Goal: Task Accomplishment & Management: Manage account settings

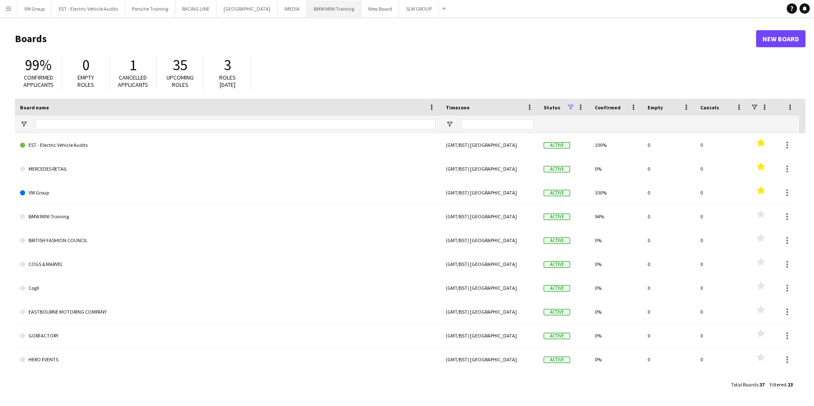
click at [319, 13] on button "BMW MINI Training Close" at bounding box center [334, 8] width 55 height 17
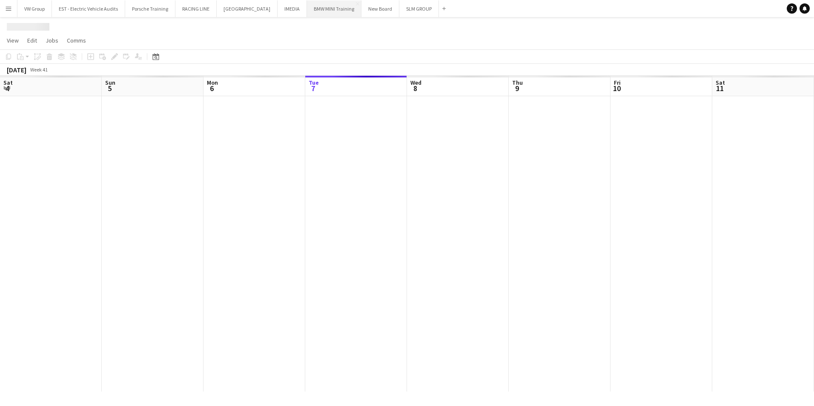
scroll to position [0, 204]
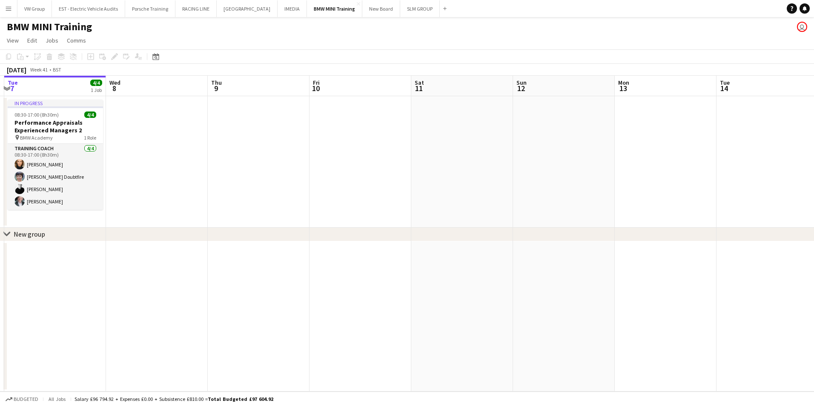
drag, startPoint x: 592, startPoint y: 137, endPoint x: 425, endPoint y: 146, distance: 167.2
click at [425, 146] on app-calendar-viewport "Sat 4 Sun 5 Mon 6 Tue 7 4/4 1 Job Wed 8 Thu 9 Fri 10 Sat 11 Sun 12 Mon 13 Tue 1…" at bounding box center [407, 234] width 814 height 316
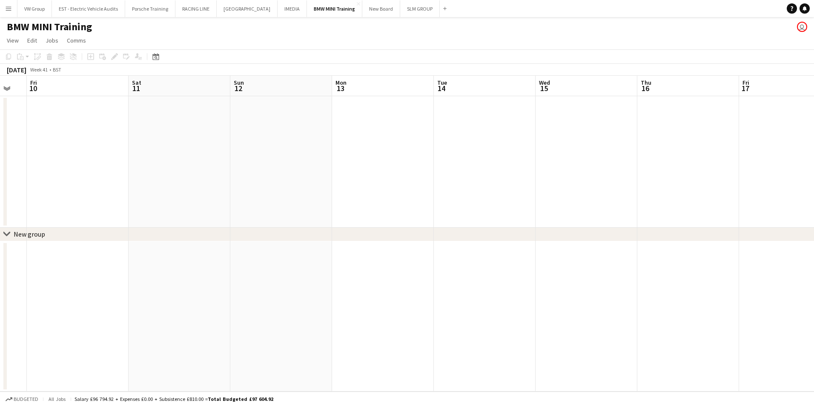
drag, startPoint x: 350, startPoint y: 195, endPoint x: 416, endPoint y: 173, distance: 68.9
click at [343, 195] on app-calendar-viewport "Tue 7 4/4 1 Job Wed 8 Thu 9 Fri 10 Sat 11 Sun 12 Mon 13 Tue 14 Wed 15 Thu 16 Fr…" at bounding box center [407, 234] width 814 height 316
drag, startPoint x: 369, startPoint y: 201, endPoint x: 354, endPoint y: 207, distance: 15.8
click at [354, 207] on app-calendar-viewport "Tue 7 4/4 1 Job Wed 8 Thu 9 Fri 10 Sat 11 Sun 12 Mon 13 Tue 14 Wed 15 Thu 16 Fr…" at bounding box center [407, 234] width 814 height 316
drag, startPoint x: 454, startPoint y: 178, endPoint x: 332, endPoint y: 207, distance: 125.6
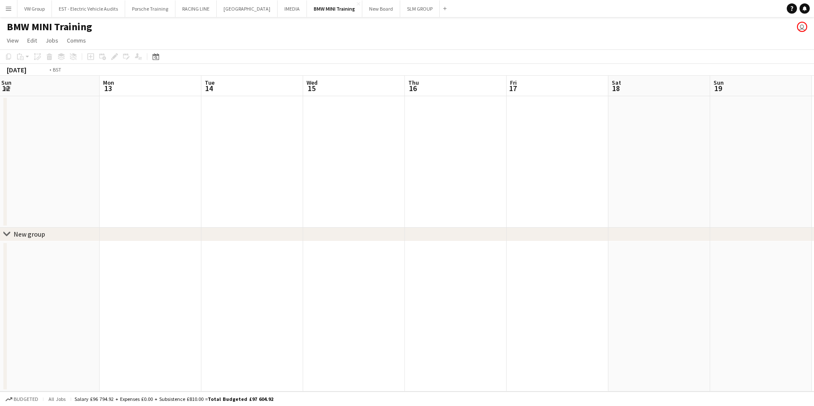
click at [332, 207] on app-calendar-viewport "Thu 9 Fri 10 Sat 11 Sun 12 Mon 13 Tue 14 Wed 15 Thu 16 Fri 17 Sat 18 Sun 19 Mon…" at bounding box center [407, 234] width 814 height 316
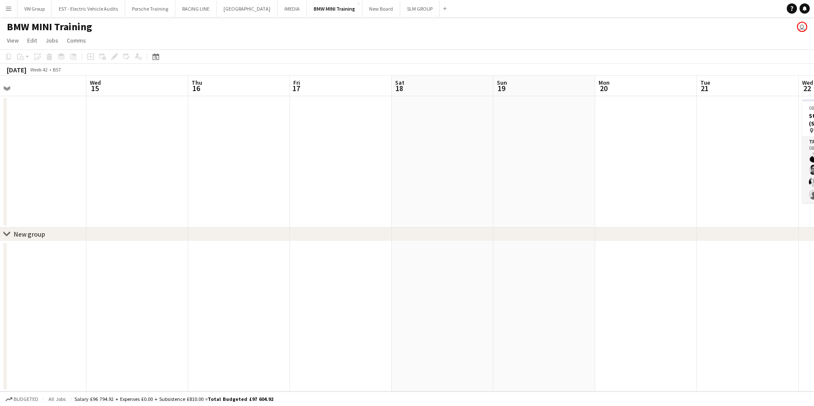
drag, startPoint x: 467, startPoint y: 182, endPoint x: 343, endPoint y: 207, distance: 126.4
click at [346, 207] on app-calendar-viewport "Sat 11 Sun 12 Mon 13 Tue 14 Wed 15 Thu 16 Fri 17 Sat 18 Sun 19 Mon 20 Tue 21 We…" at bounding box center [407, 234] width 814 height 316
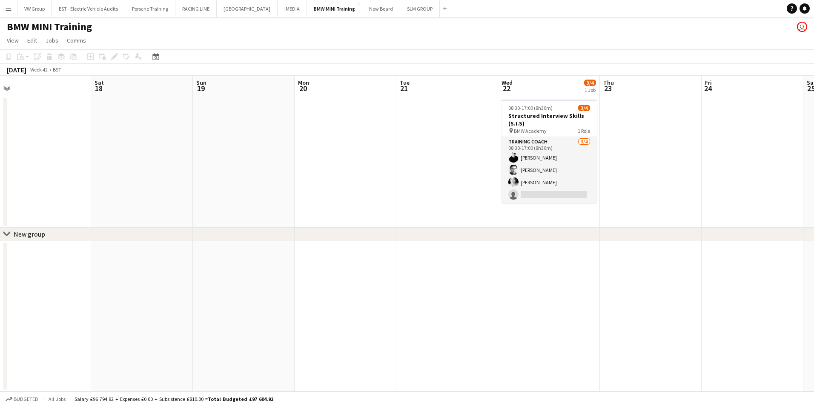
drag, startPoint x: 326, startPoint y: 210, endPoint x: 279, endPoint y: 221, distance: 47.7
click at [291, 221] on app-calendar-viewport "Tue 14 Wed 15 Thu 16 Fri 17 Sat 18 Sun 19 Mon 20 Tue 21 Wed 22 3/4 1 Job Thu 23…" at bounding box center [407, 234] width 814 height 316
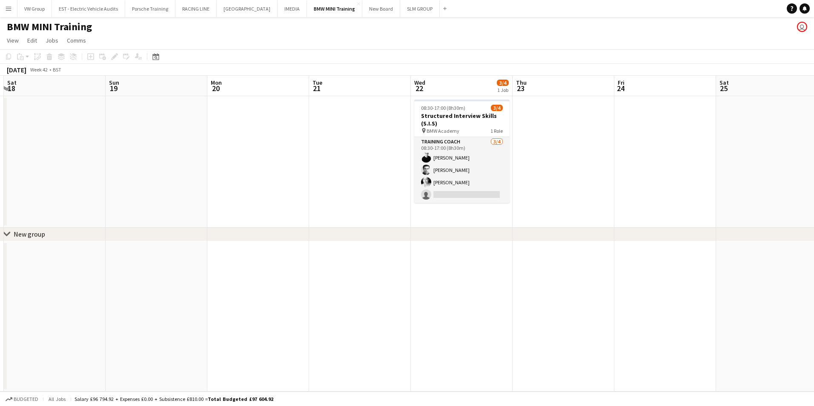
drag, startPoint x: 338, startPoint y: 215, endPoint x: 259, endPoint y: 228, distance: 79.8
click at [265, 226] on app-calendar-viewport "Wed 15 Thu 16 Fri 17 Sat 18 Sun 19 Mon 20 Tue 21 Wed 22 3/4 1 Job Thu 23 Fri 24…" at bounding box center [407, 234] width 814 height 316
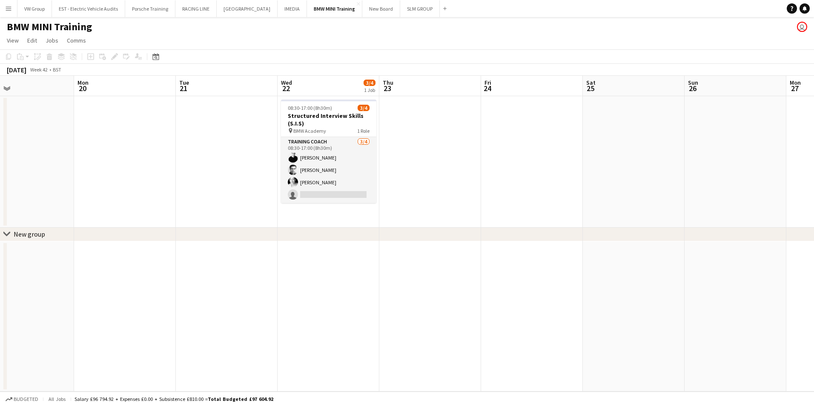
scroll to position [0, 333]
click at [11, 40] on span "View" at bounding box center [13, 41] width 12 height 8
click at [9, 11] on app-icon "Menu" at bounding box center [8, 8] width 7 height 7
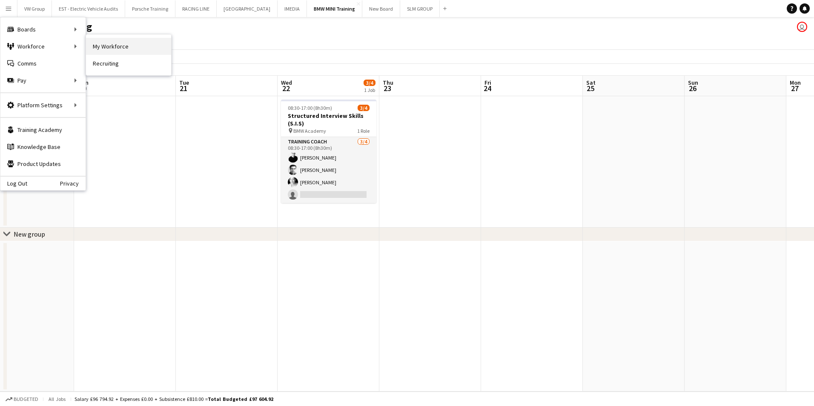
click at [110, 48] on link "My Workforce" at bounding box center [128, 46] width 85 height 17
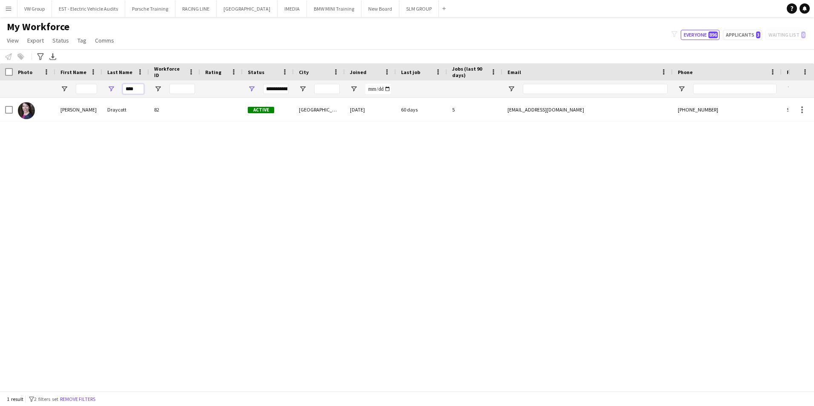
drag, startPoint x: 136, startPoint y: 90, endPoint x: 120, endPoint y: 89, distance: 16.7
click at [120, 89] on div "****" at bounding box center [125, 88] width 47 height 17
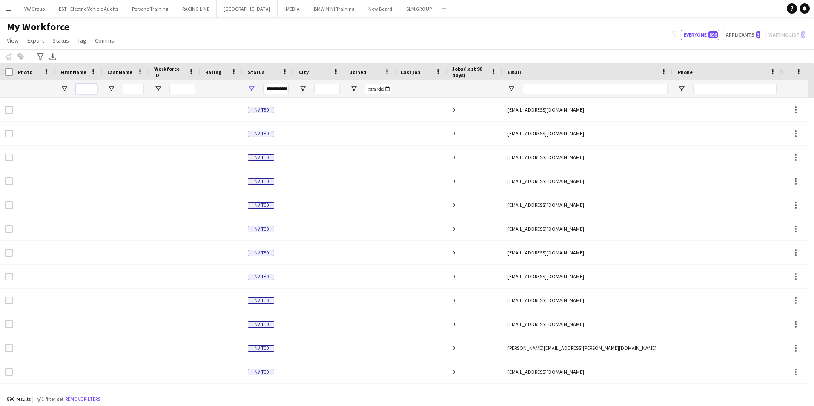
click at [83, 89] on input "First Name Filter Input" at bounding box center [86, 89] width 21 height 10
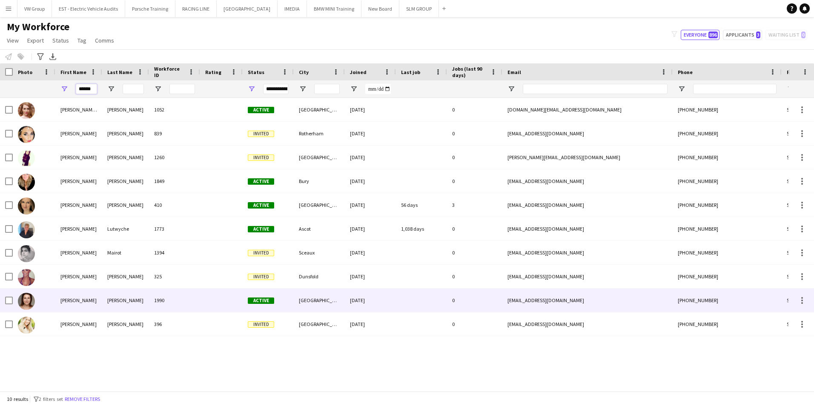
type input "******"
click at [112, 301] on div "Morell" at bounding box center [125, 300] width 47 height 23
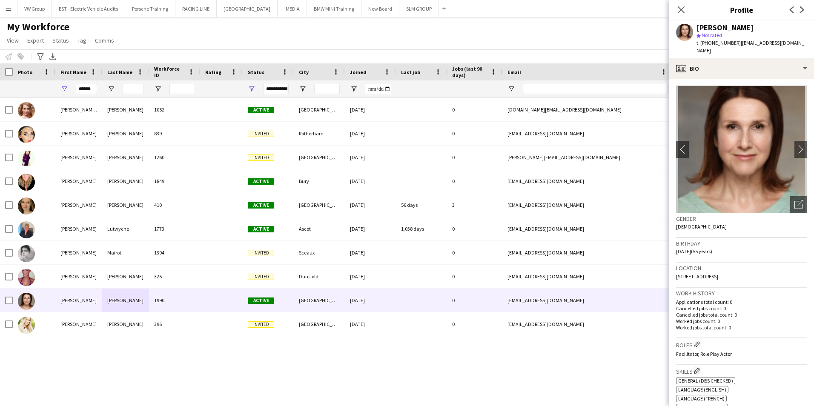
click at [7, 9] on app-icon "Menu" at bounding box center [8, 8] width 7 height 7
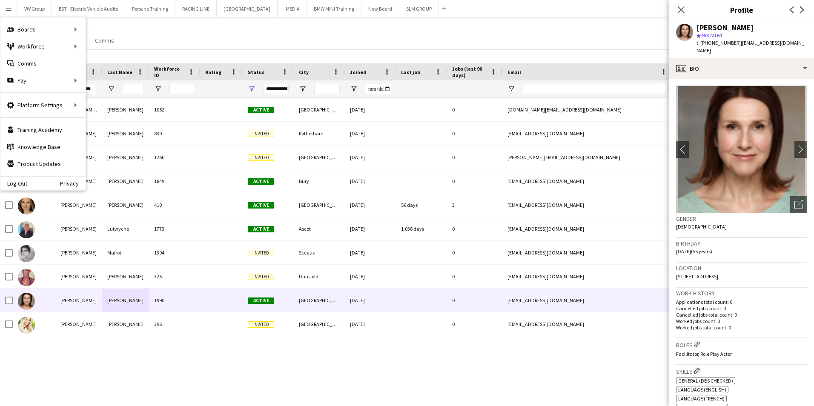
click at [210, 37] on div "My Workforce View Views Default view New view Update view Delete view Edit name…" at bounding box center [407, 34] width 814 height 29
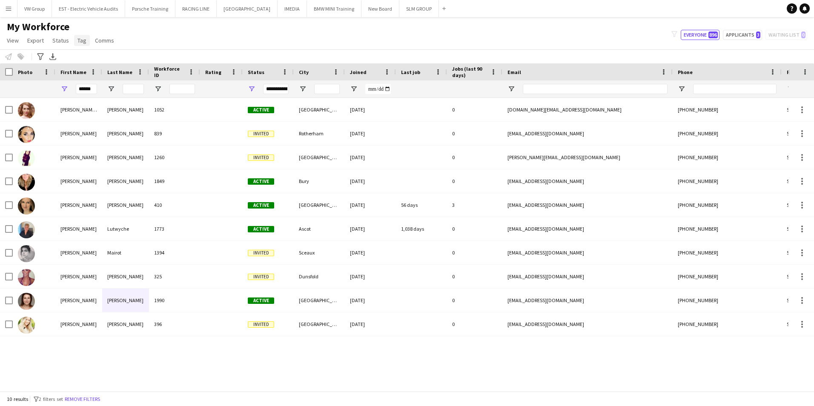
click at [82, 41] on span "Tag" at bounding box center [82, 41] width 9 height 8
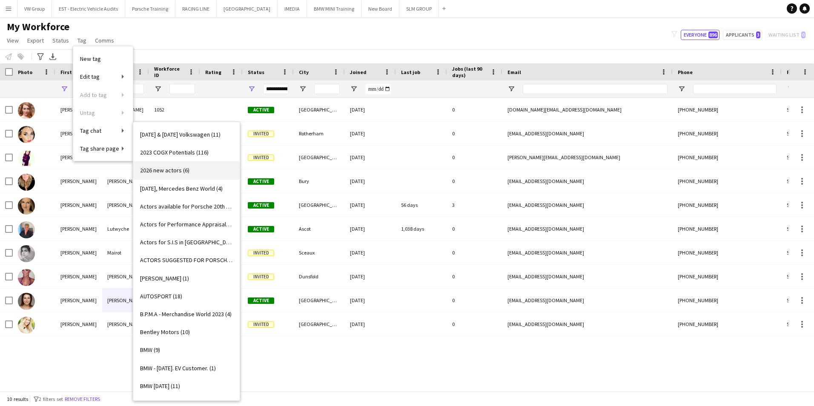
click at [164, 169] on span "2026 new actors (6)" at bounding box center [164, 170] width 49 height 8
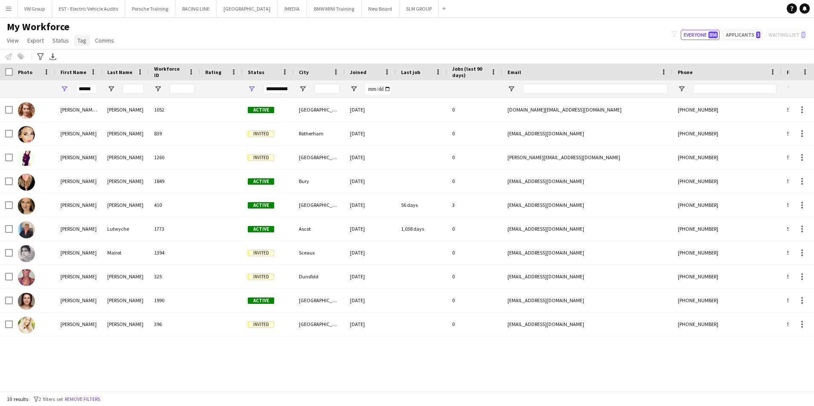
click at [80, 43] on span "Tag" at bounding box center [82, 41] width 9 height 8
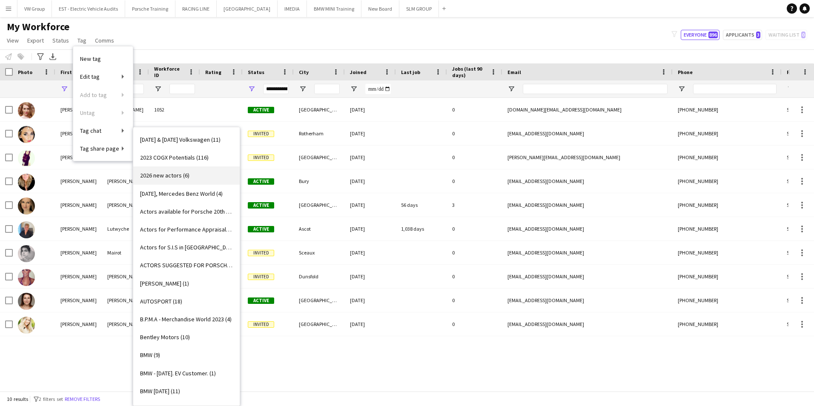
click at [155, 175] on span "2026 new actors (6)" at bounding box center [164, 176] width 49 height 8
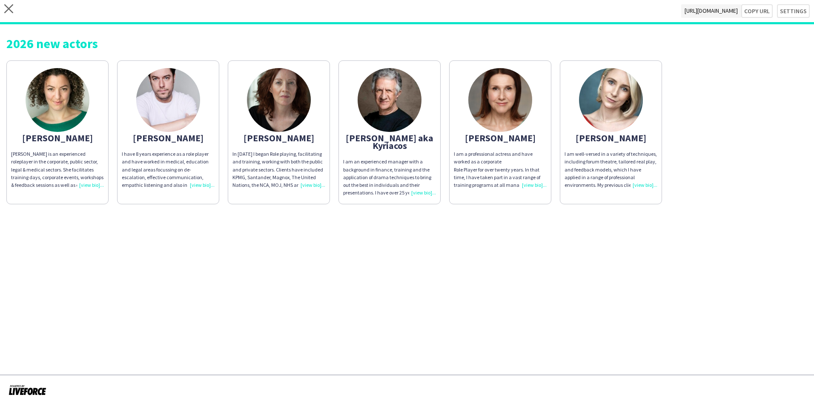
click at [534, 184] on div "I am a professional actress and have worked as a corporate Role Player for over…" at bounding box center [500, 169] width 93 height 39
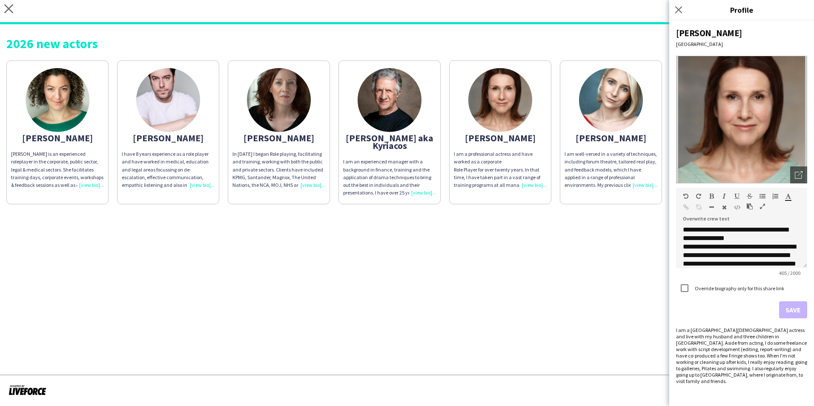
click at [625, 315] on app-share-pages "close https://admin.liveforce.co/v2/s/358d21c6-04fe-403f-a13a-79de6814162e Copy…" at bounding box center [407, 203] width 814 height 406
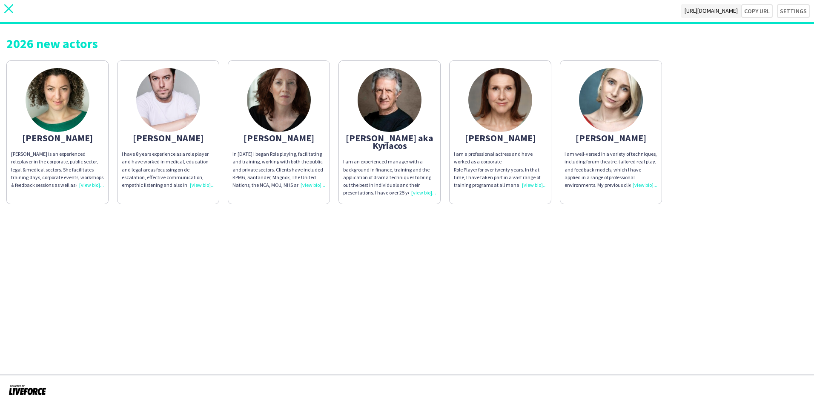
click at [7, 6] on icon "close" at bounding box center [8, 8] width 9 height 9
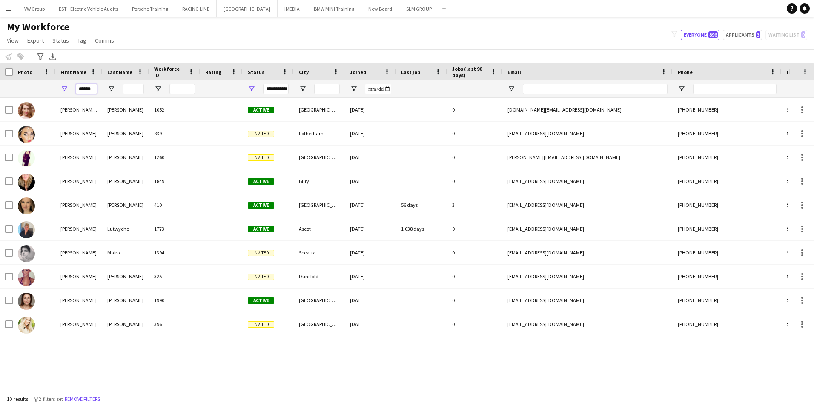
drag, startPoint x: 92, startPoint y: 90, endPoint x: 70, endPoint y: 90, distance: 22.6
click at [70, 90] on div "******" at bounding box center [78, 88] width 47 height 17
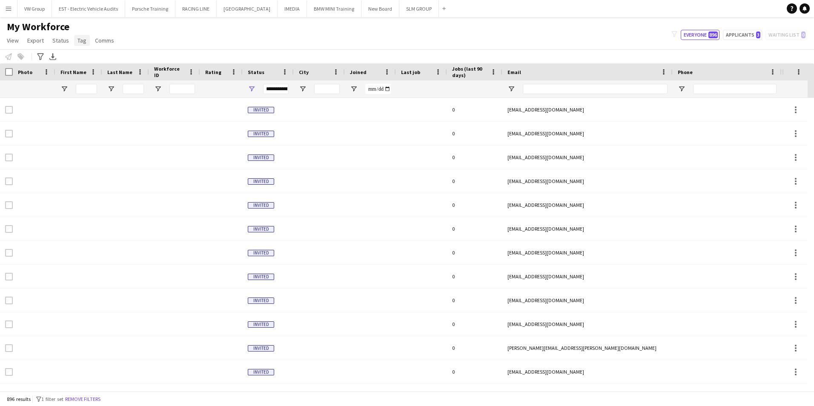
click at [80, 41] on span "Tag" at bounding box center [82, 41] width 9 height 8
click at [89, 59] on span "New tag" at bounding box center [90, 59] width 21 height 8
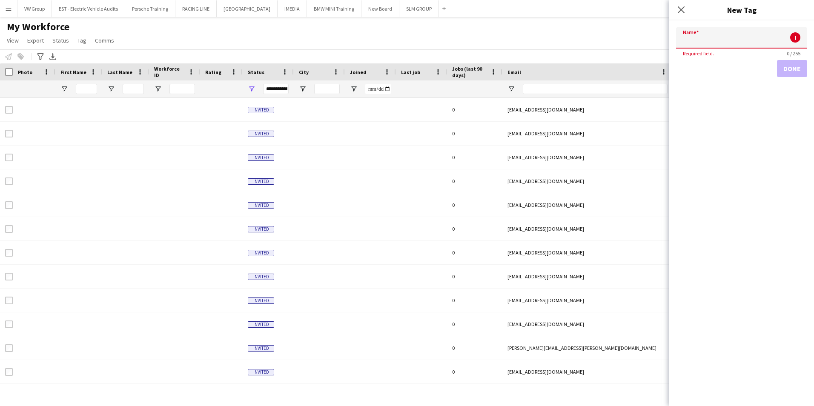
click at [686, 41] on input "Name" at bounding box center [741, 37] width 131 height 21
type input "**********"
click at [792, 68] on button "Done" at bounding box center [792, 68] width 30 height 17
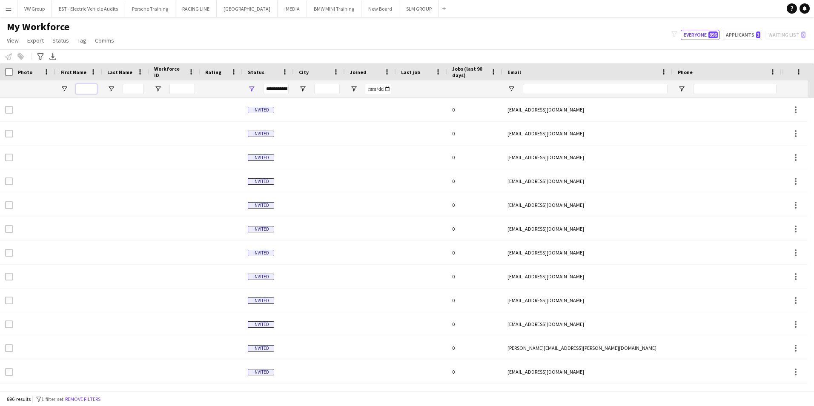
click at [83, 91] on input "First Name Filter Input" at bounding box center [86, 89] width 21 height 10
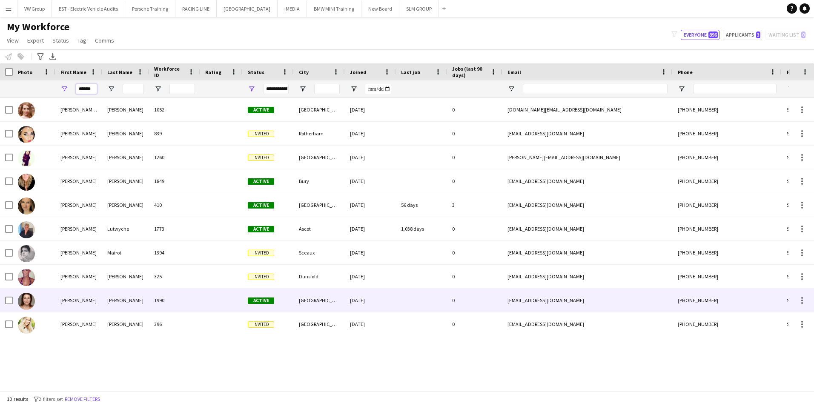
type input "******"
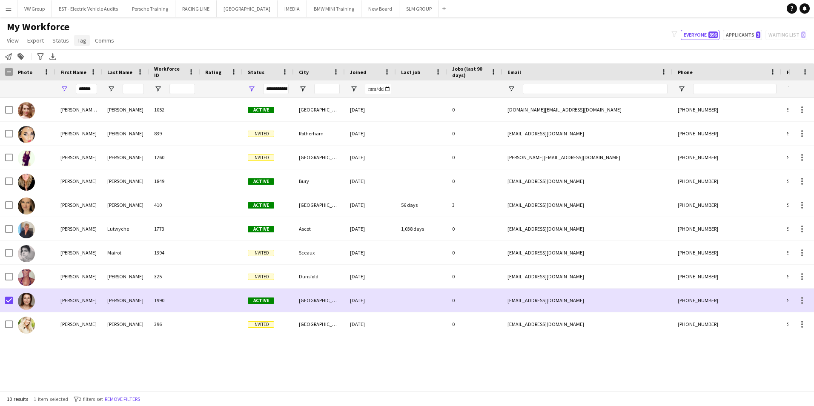
click at [79, 43] on span "Tag" at bounding box center [82, 41] width 9 height 8
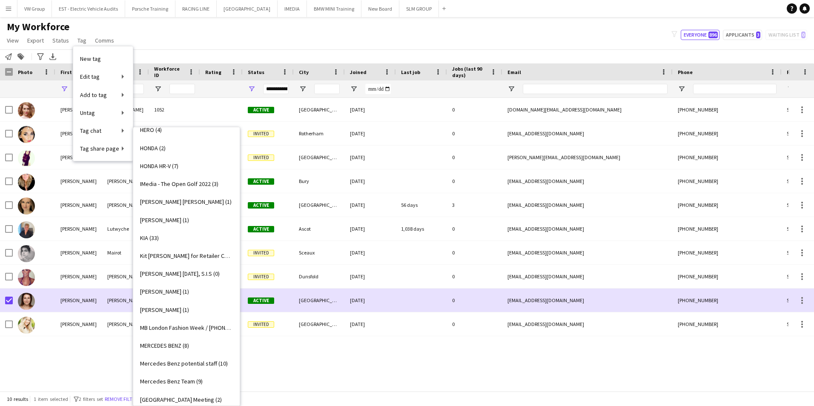
scroll to position [643, 0]
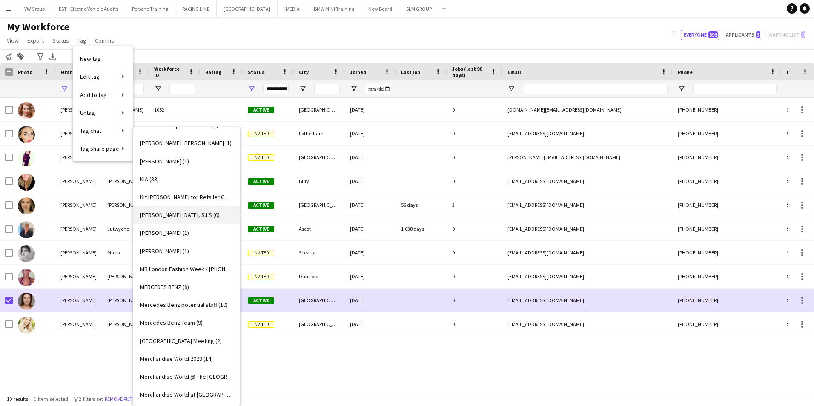
click at [177, 217] on span "Louise 22nd Oct, S.I.S (0)" at bounding box center [180, 215] width 80 height 8
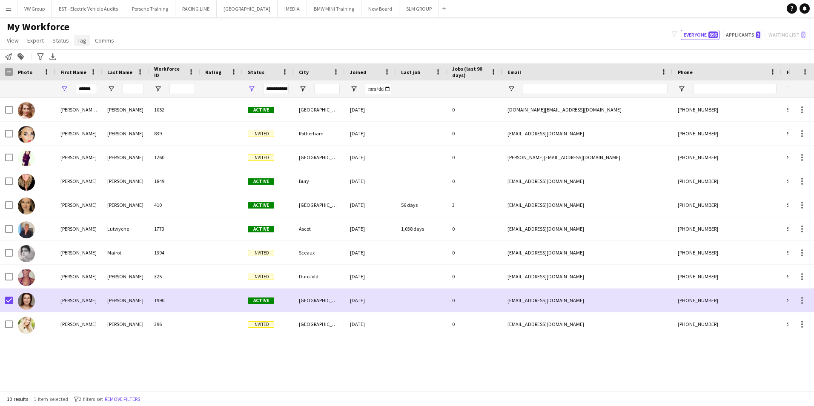
click at [80, 40] on span "Tag" at bounding box center [82, 41] width 9 height 8
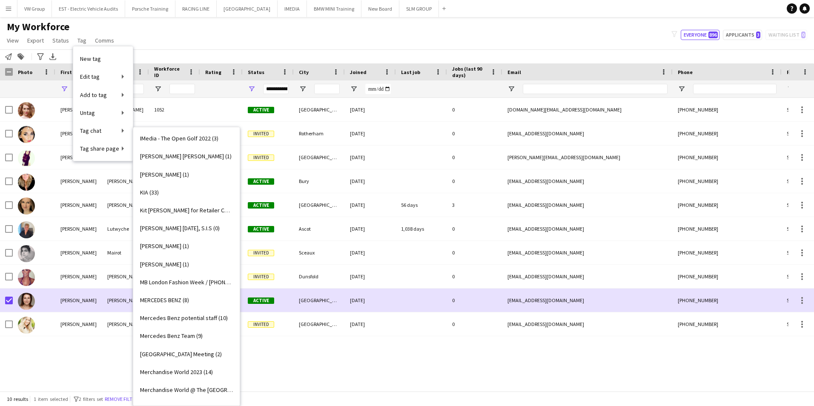
scroll to position [633, 0]
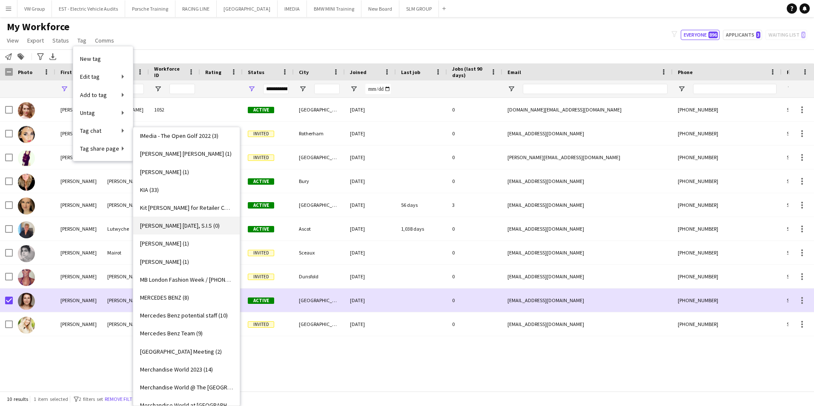
click at [178, 224] on span "Louise 22nd Oct, S.I.S (0)" at bounding box center [180, 226] width 80 height 8
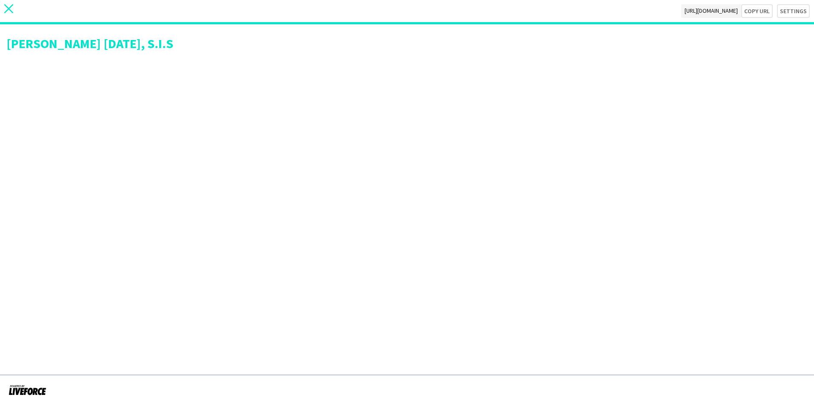
click at [8, 10] on icon at bounding box center [8, 8] width 9 height 9
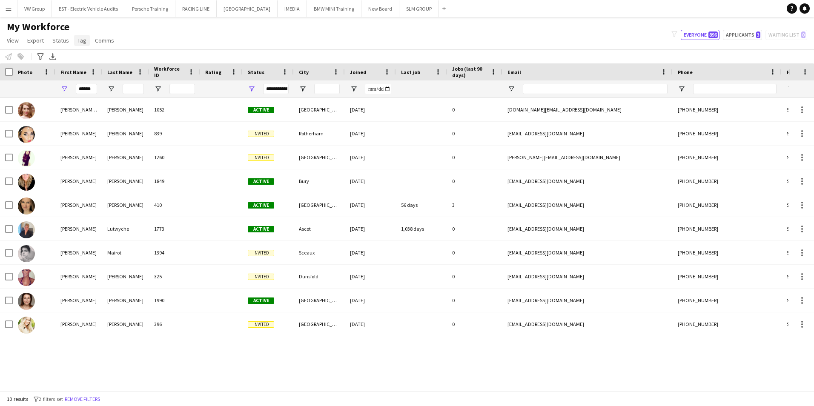
click at [80, 42] on span "Tag" at bounding box center [82, 41] width 9 height 8
click at [150, 25] on div "My Workforce View Views Default view New view Update view Delete view Edit name…" at bounding box center [407, 34] width 814 height 29
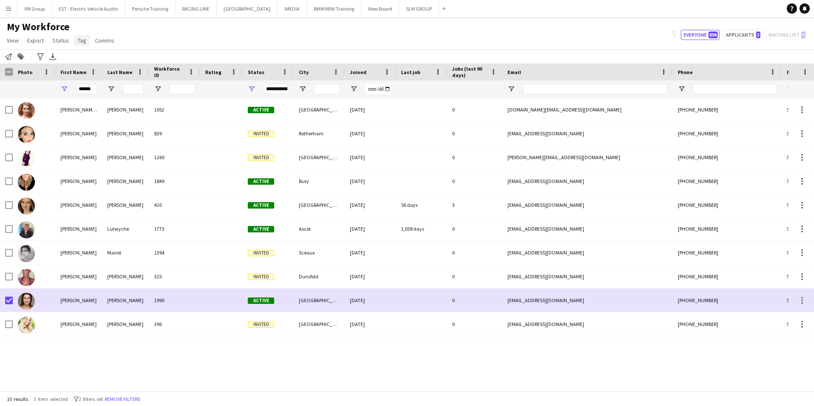
click at [83, 39] on span "Tag" at bounding box center [82, 41] width 9 height 8
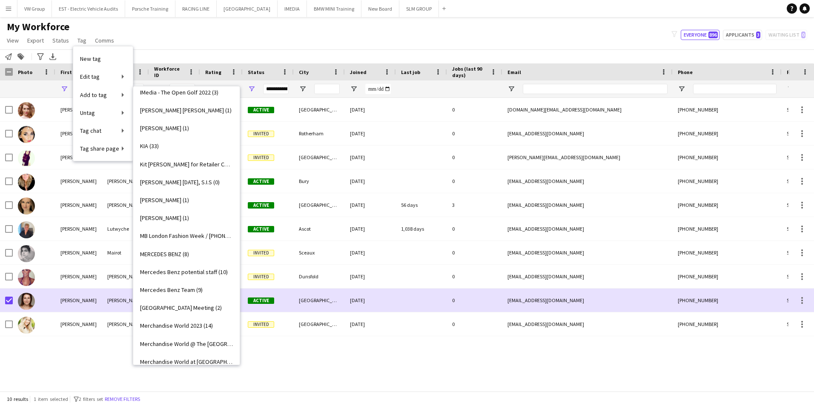
scroll to position [625, 0]
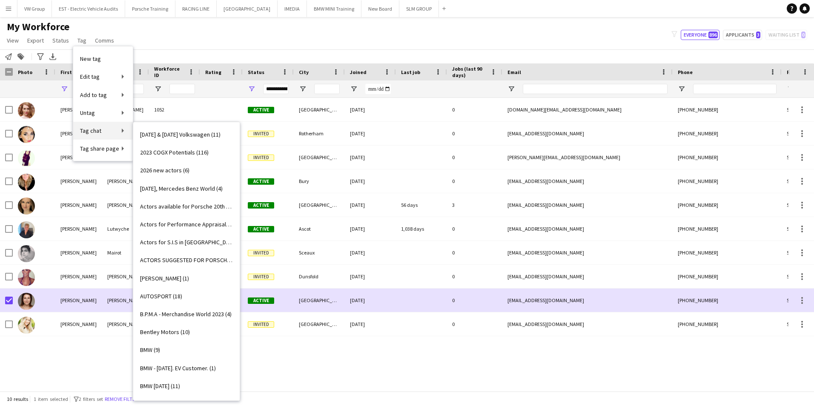
click at [122, 129] on link "Tag chat" at bounding box center [103, 131] width 60 height 18
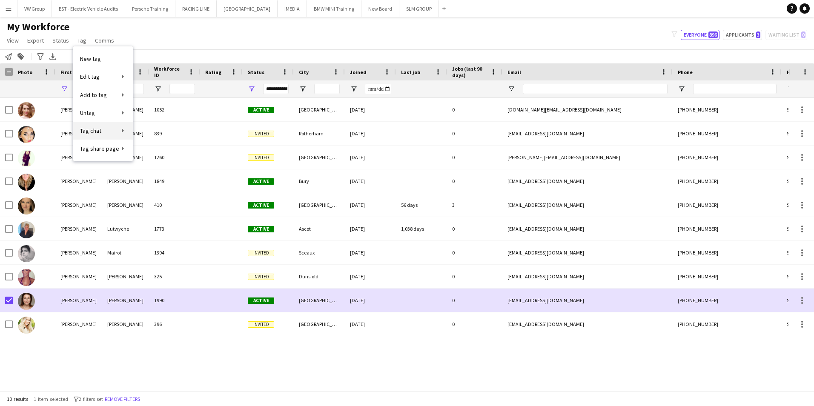
click at [122, 129] on link "Tag chat" at bounding box center [103, 131] width 60 height 18
drag, startPoint x: 122, startPoint y: 129, endPoint x: 115, endPoint y: 130, distance: 7.3
click at [115, 130] on link "Tag chat" at bounding box center [103, 131] width 60 height 18
click at [128, 132] on link "Tag chat" at bounding box center [103, 131] width 60 height 18
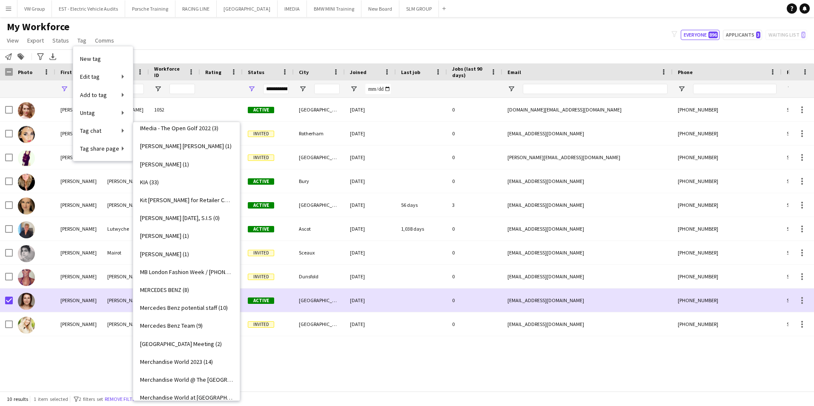
scroll to position [643, 0]
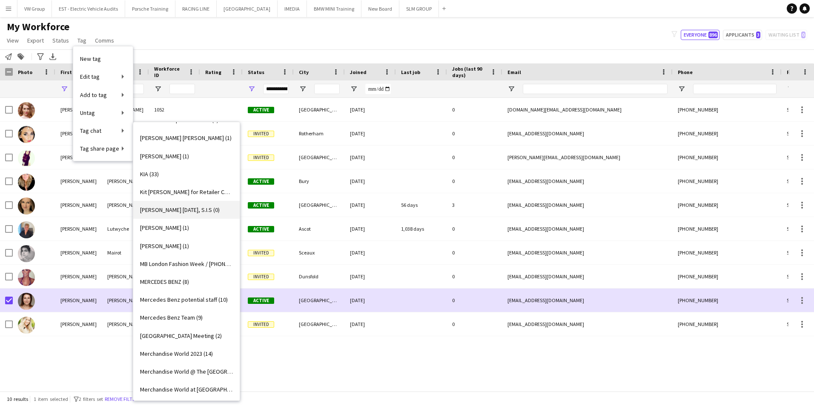
click at [181, 210] on span "Louise 22nd Oct, S.I.S (0)" at bounding box center [180, 210] width 80 height 8
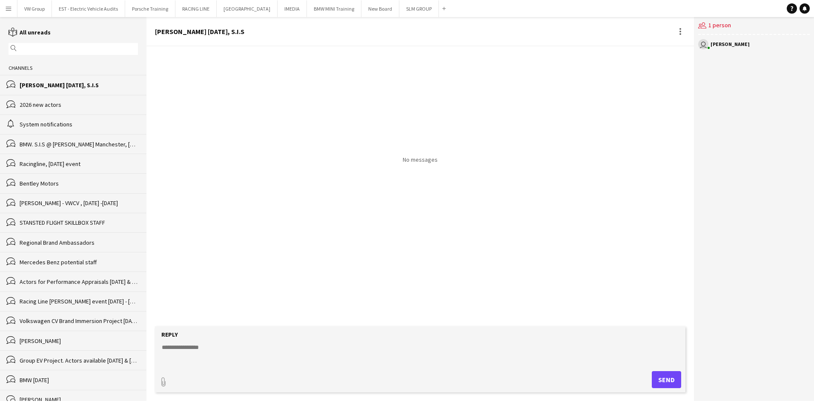
click at [9, 10] on app-icon "Menu" at bounding box center [8, 8] width 7 height 7
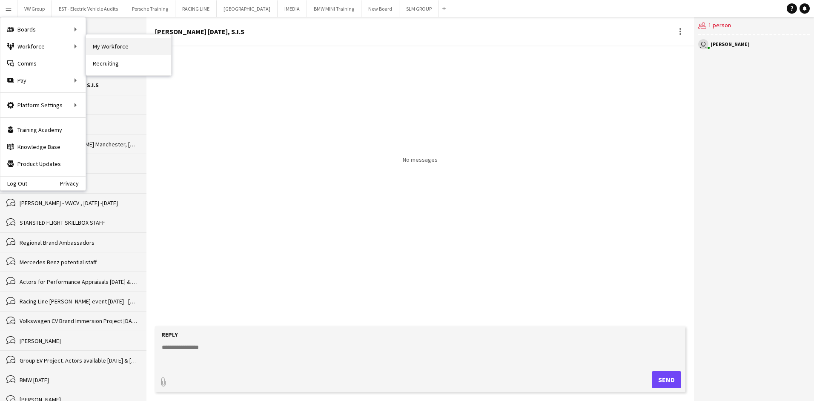
click at [100, 44] on link "My Workforce" at bounding box center [128, 46] width 85 height 17
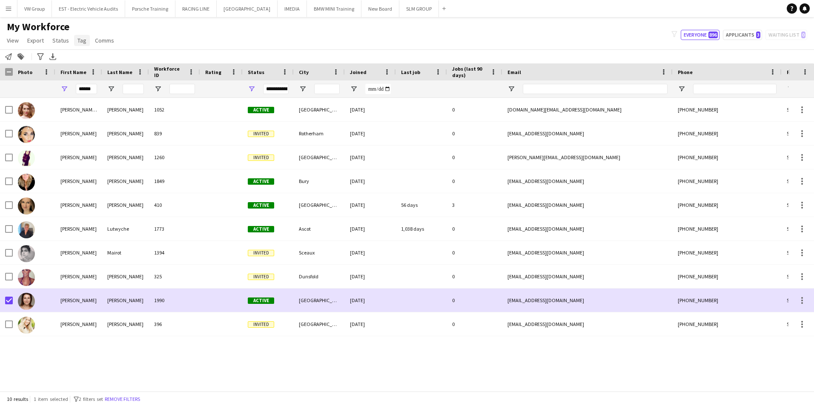
click at [81, 40] on span "Tag" at bounding box center [82, 41] width 9 height 8
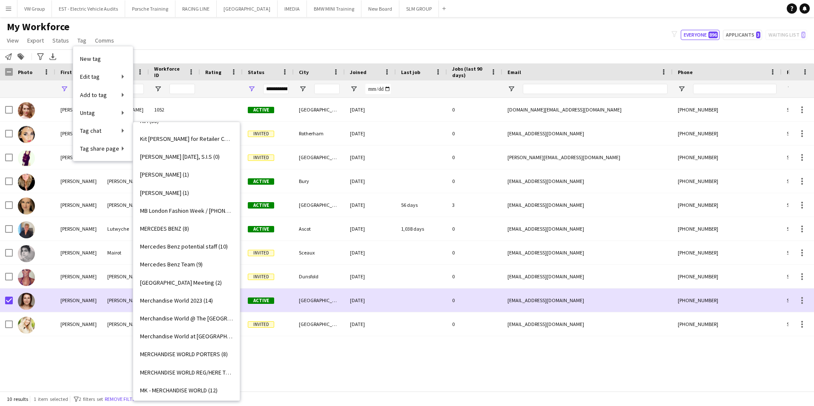
scroll to position [708, 0]
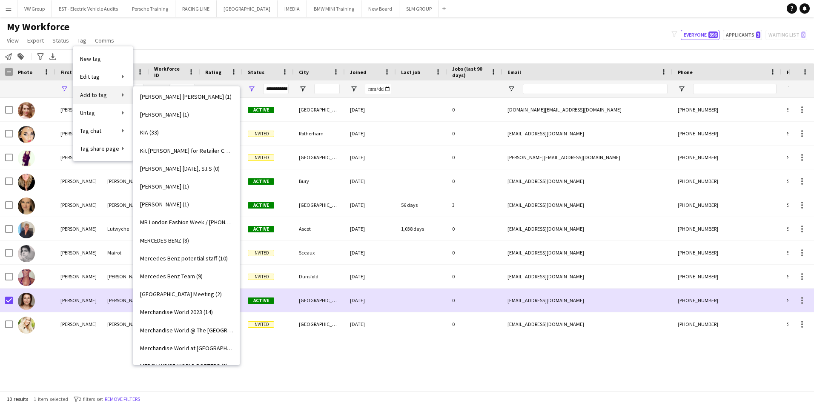
click at [121, 96] on link "Add to tag" at bounding box center [103, 95] width 60 height 18
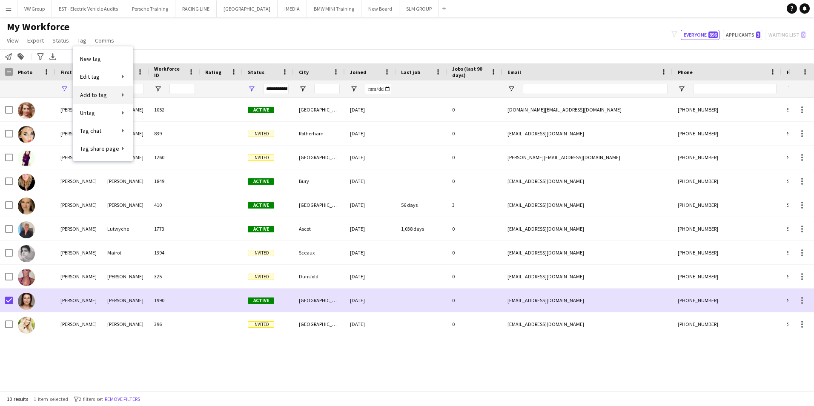
click at [121, 96] on link "Add to tag" at bounding box center [103, 95] width 60 height 18
click at [110, 95] on link "Add to tag" at bounding box center [103, 95] width 60 height 18
click at [86, 92] on span "Add to tag" at bounding box center [93, 95] width 27 height 8
click at [98, 92] on span "Add to tag" at bounding box center [93, 95] width 27 height 8
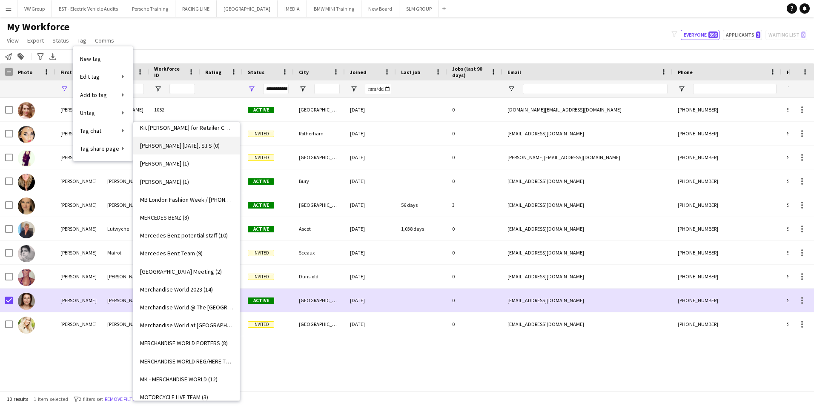
click at [174, 145] on span "Louise 22nd Oct, S.I.S (0)" at bounding box center [180, 146] width 80 height 8
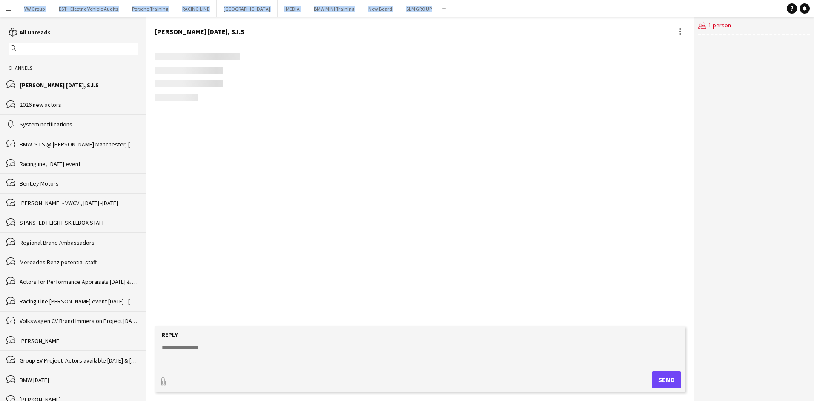
click at [174, 145] on div at bounding box center [420, 186] width 548 height 280
click at [8, 7] on app-icon "Menu" at bounding box center [8, 8] width 7 height 7
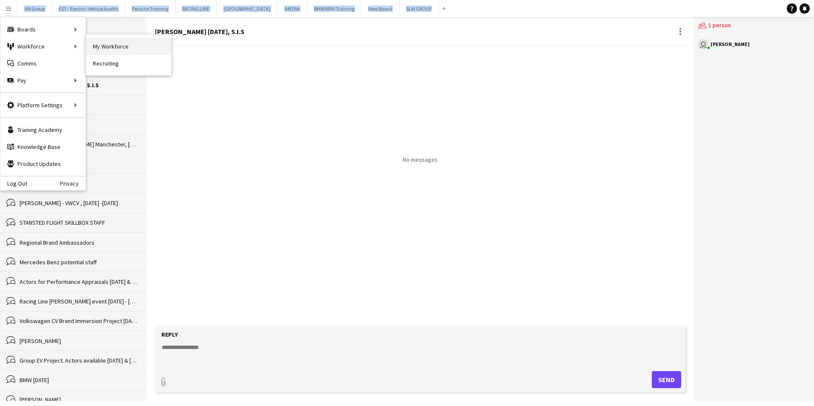
click at [113, 43] on link "My Workforce" at bounding box center [128, 46] width 85 height 17
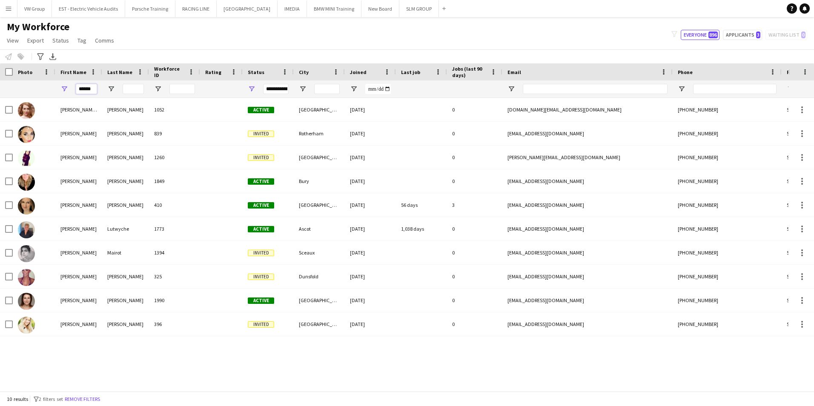
drag, startPoint x: 92, startPoint y: 89, endPoint x: 70, endPoint y: 86, distance: 22.3
click at [70, 86] on div "******" at bounding box center [78, 88] width 47 height 17
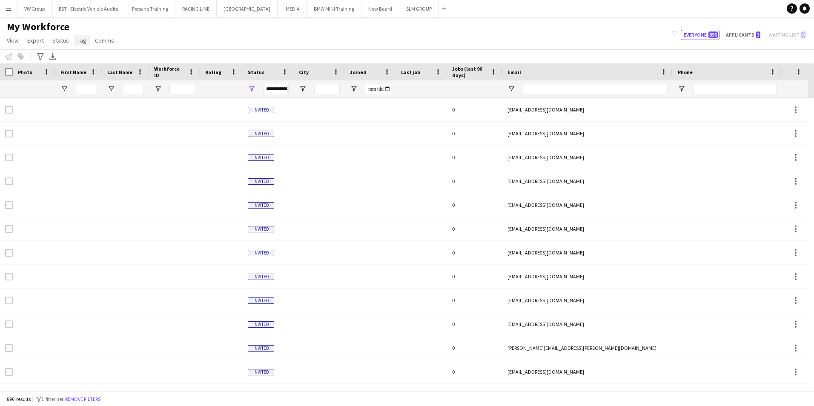
click at [80, 40] on span "Tag" at bounding box center [82, 41] width 9 height 8
click at [168, 38] on div "My Workforce View Views Default view New view Update view Delete view Edit name…" at bounding box center [407, 34] width 814 height 29
click at [83, 88] on input "First Name Filter Input" at bounding box center [86, 89] width 21 height 10
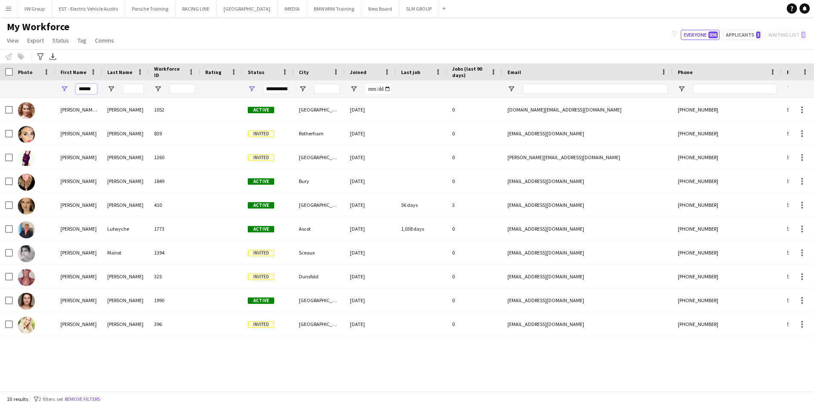
type input "******"
click at [128, 89] on input "Last Name Filter Input" at bounding box center [133, 89] width 21 height 10
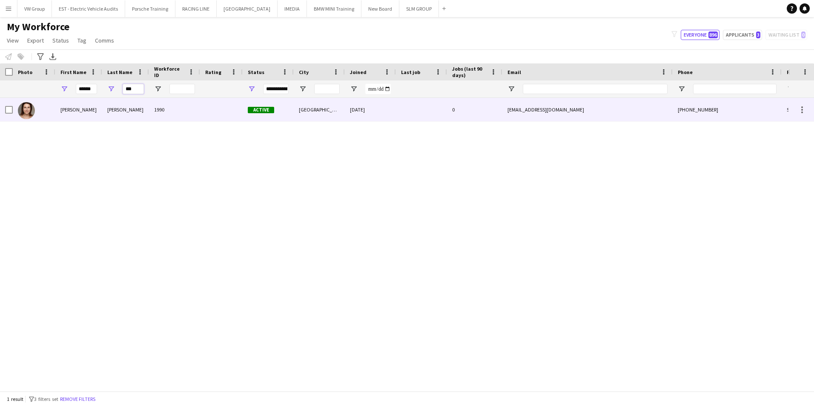
type input "***"
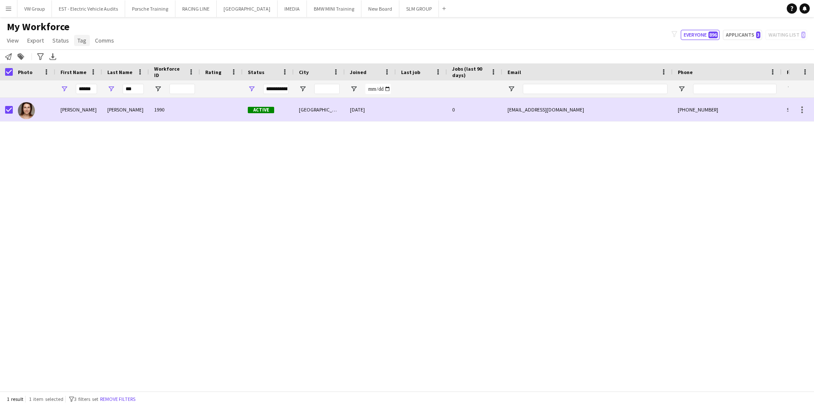
click at [84, 42] on span "Tag" at bounding box center [82, 41] width 9 height 8
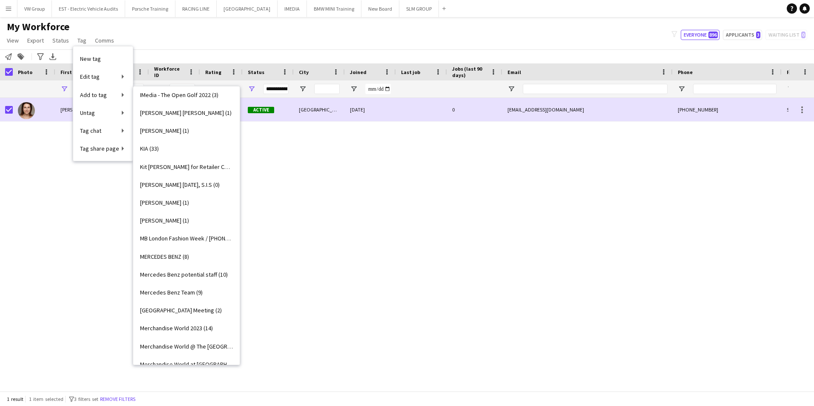
scroll to position [652, 0]
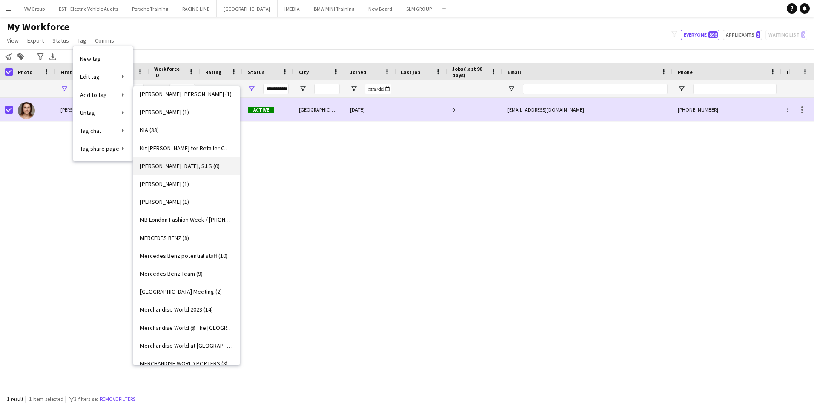
click at [192, 168] on span "Louise 22nd Oct, S.I.S (0)" at bounding box center [180, 166] width 80 height 8
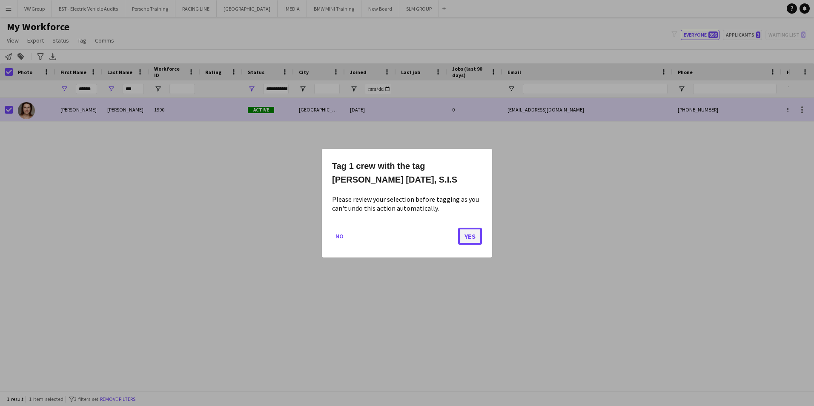
click at [470, 235] on button "Yes" at bounding box center [470, 235] width 24 height 17
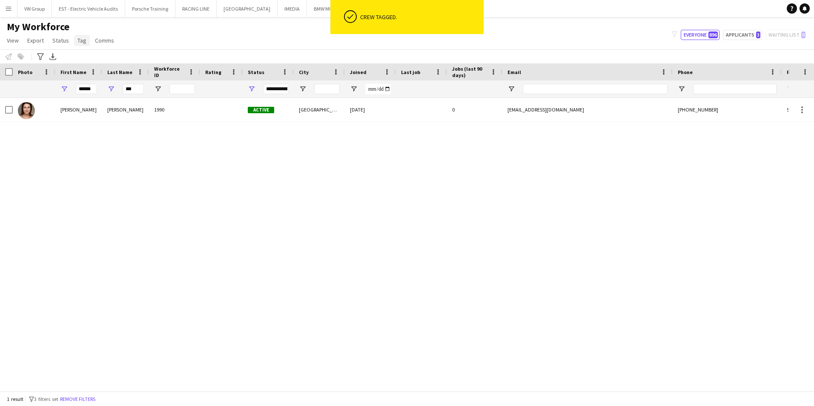
click at [81, 43] on span "Tag" at bounding box center [82, 41] width 9 height 8
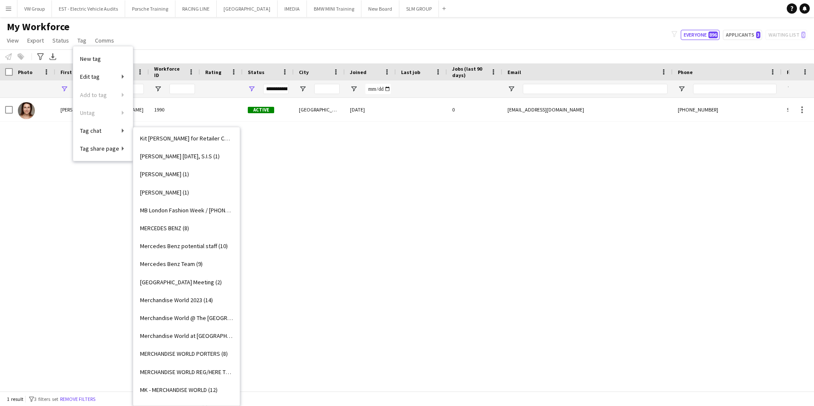
scroll to position [723, 0]
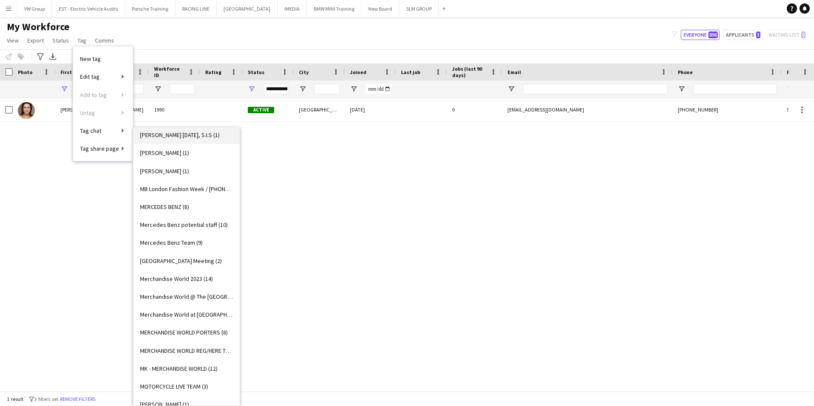
click at [190, 135] on span "[PERSON_NAME] [DATE], S.I.S (1)" at bounding box center [180, 135] width 80 height 8
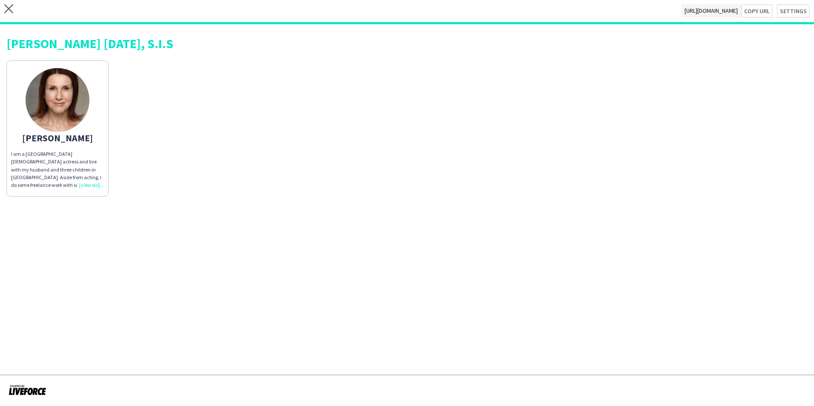
click at [91, 187] on div "I am a London-based actress and live with my husband and three children in Musw…" at bounding box center [57, 169] width 93 height 39
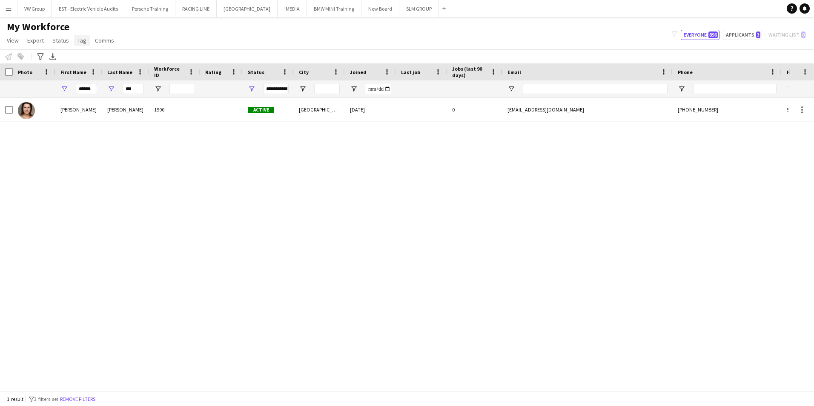
click at [81, 43] on span "Tag" at bounding box center [82, 41] width 9 height 8
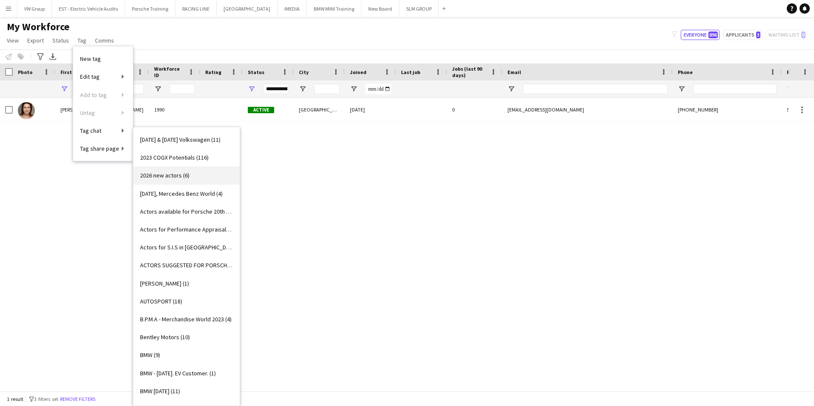
click at [161, 177] on span "2026 new actors (6)" at bounding box center [164, 176] width 49 height 8
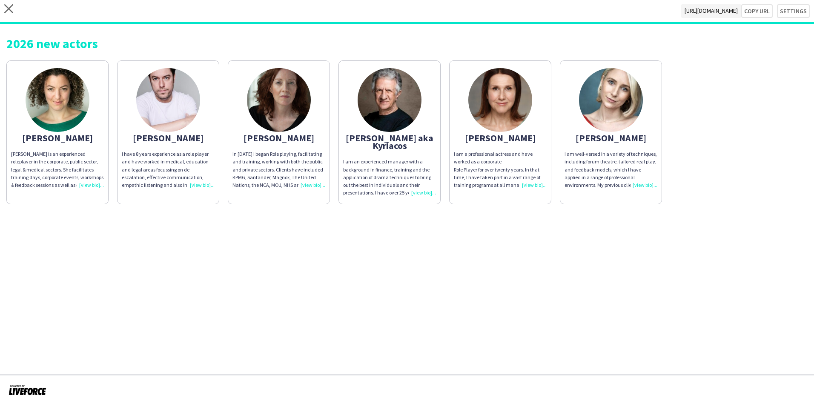
click at [533, 185] on div "I am a professional actress and have worked as a corporate Role Player for over…" at bounding box center [500, 169] width 93 height 39
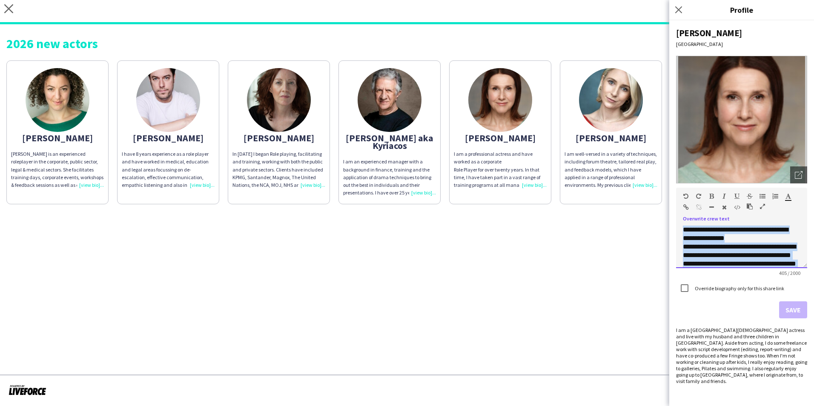
drag, startPoint x: 756, startPoint y: 259, endPoint x: 685, endPoint y: 230, distance: 77.1
click at [680, 221] on div "**********" at bounding box center [741, 244] width 131 height 49
copy div "**********"
click at [677, 7] on icon "Close pop-in" at bounding box center [679, 10] width 8 height 8
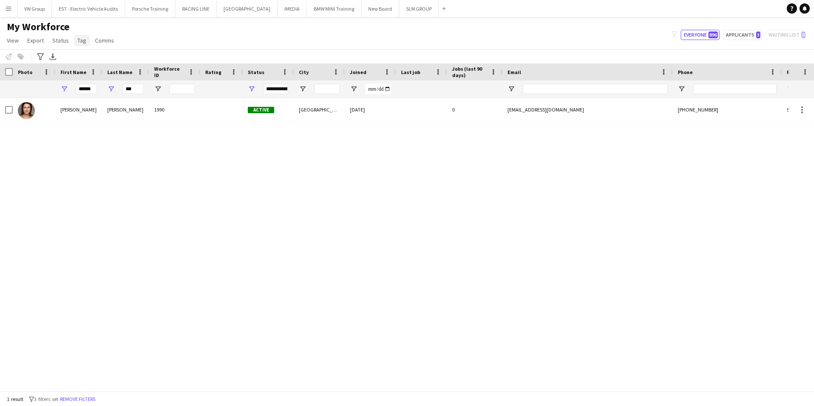
click at [80, 40] on span "Tag" at bounding box center [82, 41] width 9 height 8
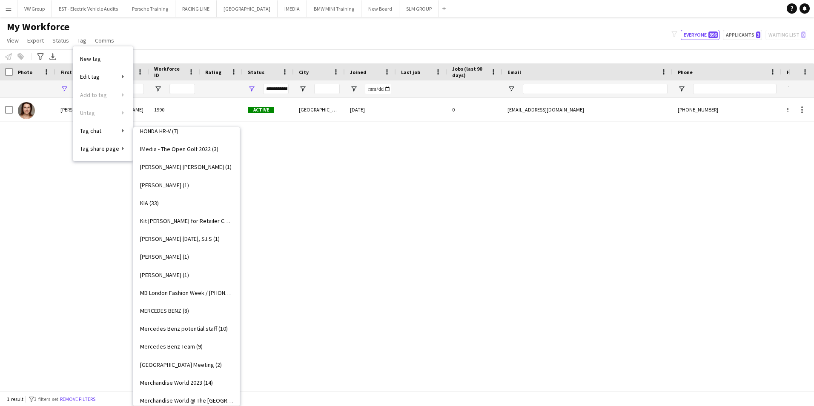
scroll to position [622, 0]
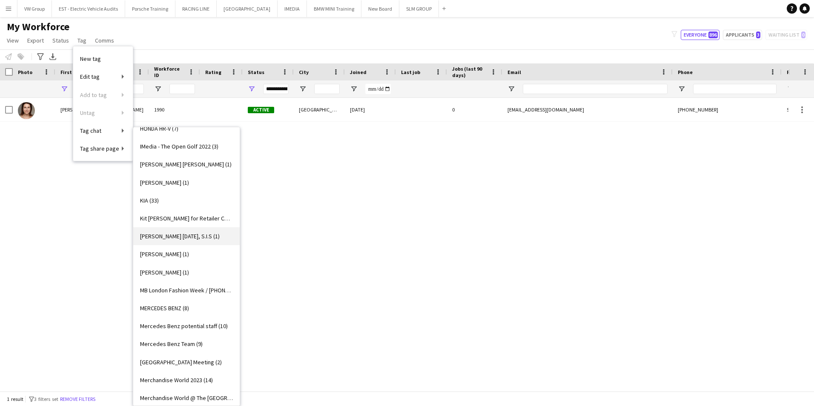
click at [195, 237] on span "[PERSON_NAME] [DATE], S.I.S (1)" at bounding box center [180, 237] width 80 height 8
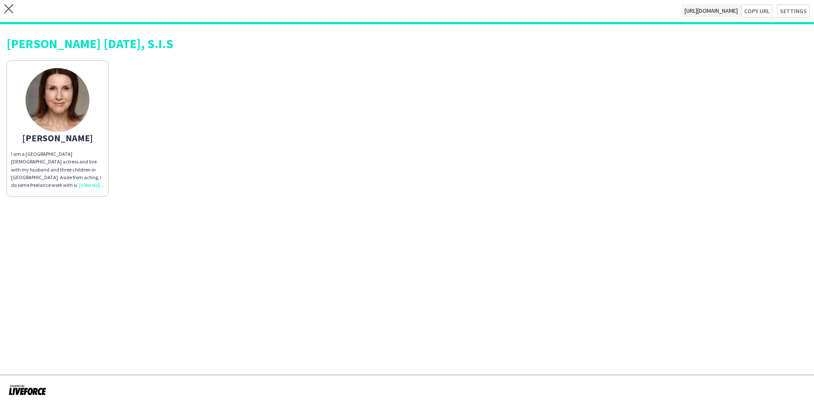
click at [94, 187] on div "I am a London-based actress and live with my husband and three children in Musw…" at bounding box center [57, 169] width 93 height 39
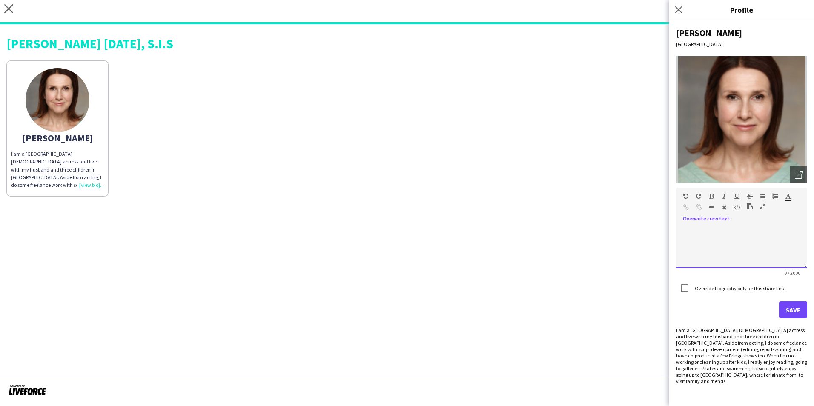
click at [686, 224] on span at bounding box center [683, 226] width 14 height 12
click at [686, 230] on span at bounding box center [683, 226] width 14 height 12
drag, startPoint x: 686, startPoint y: 230, endPoint x: 685, endPoint y: 224, distance: 5.3
click at [685, 224] on span at bounding box center [683, 226] width 14 height 12
click at [686, 228] on span at bounding box center [683, 226] width 14 height 12
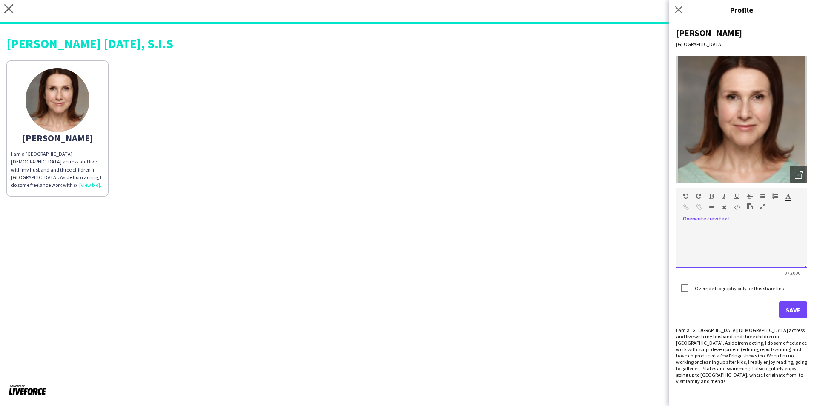
drag, startPoint x: 686, startPoint y: 228, endPoint x: 692, endPoint y: 222, distance: 8.1
click at [692, 222] on div at bounding box center [741, 244] width 131 height 49
click at [684, 233] on div at bounding box center [741, 247] width 131 height 43
paste div
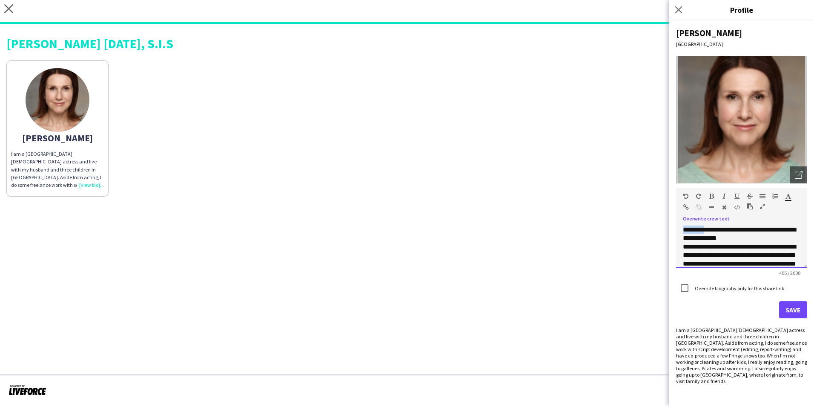
drag, startPoint x: 704, startPoint y: 232, endPoint x: 682, endPoint y: 231, distance: 21.7
click at [682, 231] on div "**********" at bounding box center [741, 247] width 131 height 43
drag, startPoint x: 790, startPoint y: 230, endPoint x: 743, endPoint y: 232, distance: 47.8
click at [743, 232] on p "**********" at bounding box center [742, 234] width 118 height 17
click at [790, 307] on button "Save" at bounding box center [793, 309] width 28 height 17
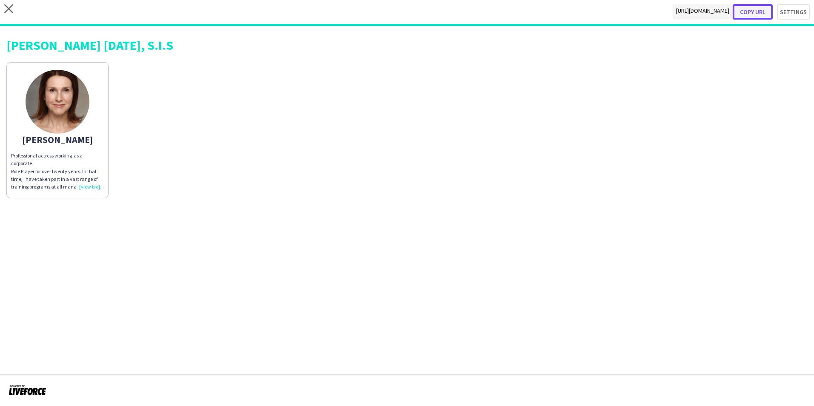
click at [758, 11] on button "Copy url" at bounding box center [753, 11] width 40 height 15
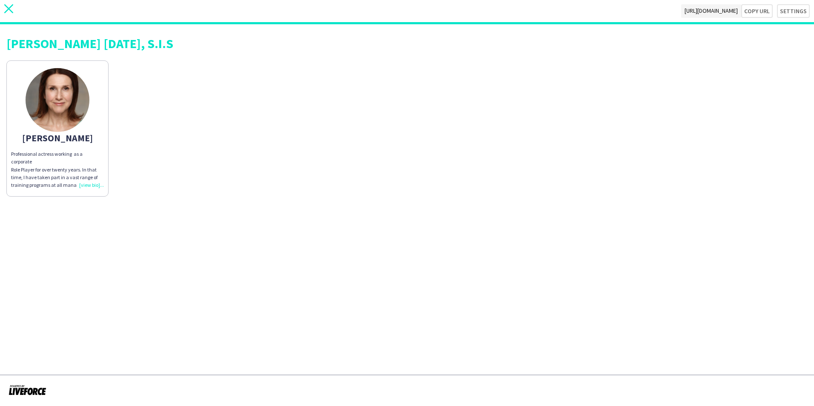
click at [10, 8] on icon at bounding box center [8, 8] width 9 height 9
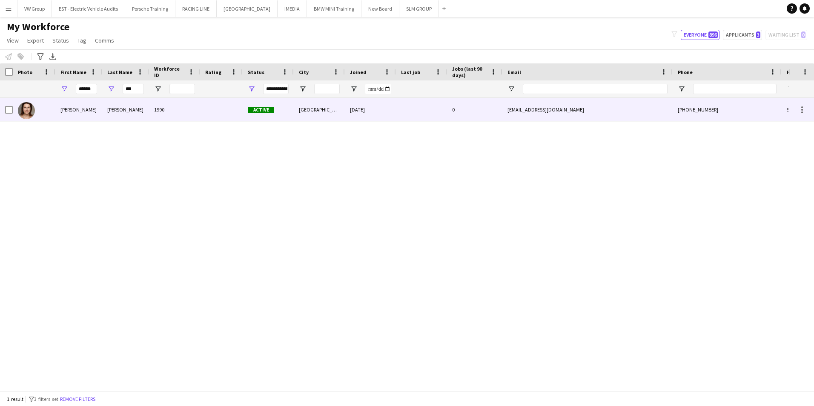
click at [66, 110] on div "[PERSON_NAME]" at bounding box center [78, 109] width 47 height 23
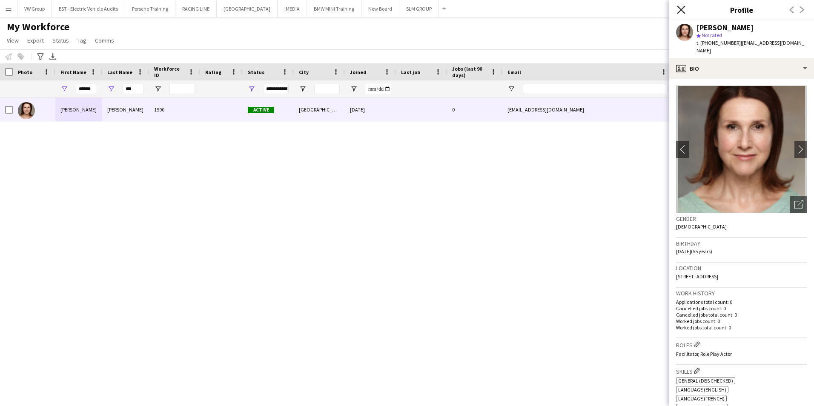
click at [679, 9] on icon "Close pop-in" at bounding box center [681, 10] width 8 height 8
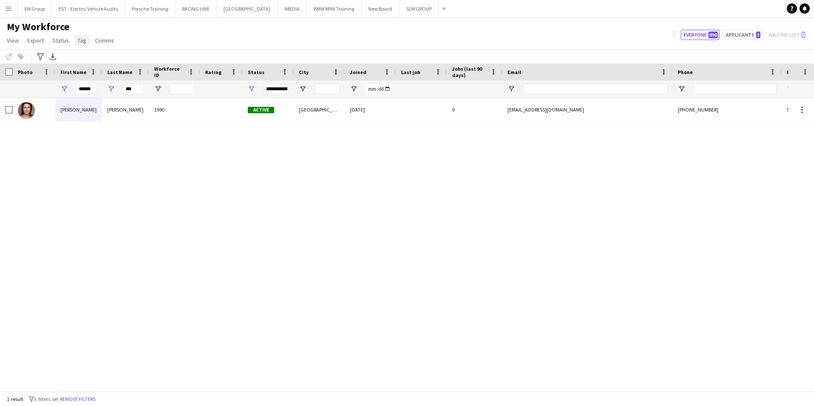
click at [80, 38] on span "Tag" at bounding box center [82, 41] width 9 height 8
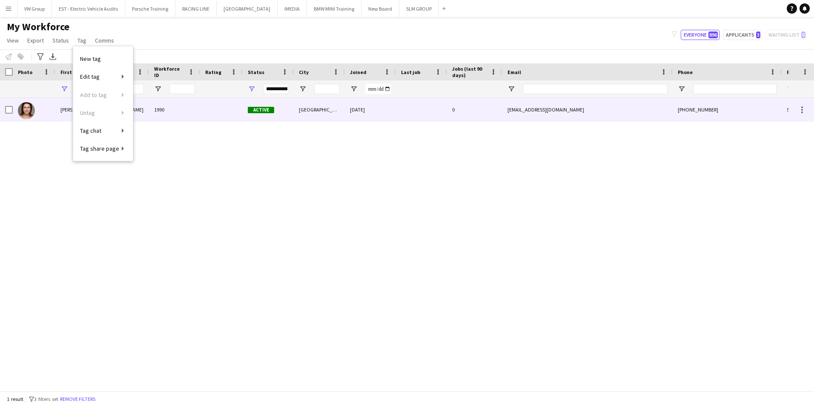
click at [65, 112] on div "[PERSON_NAME]" at bounding box center [78, 109] width 47 height 23
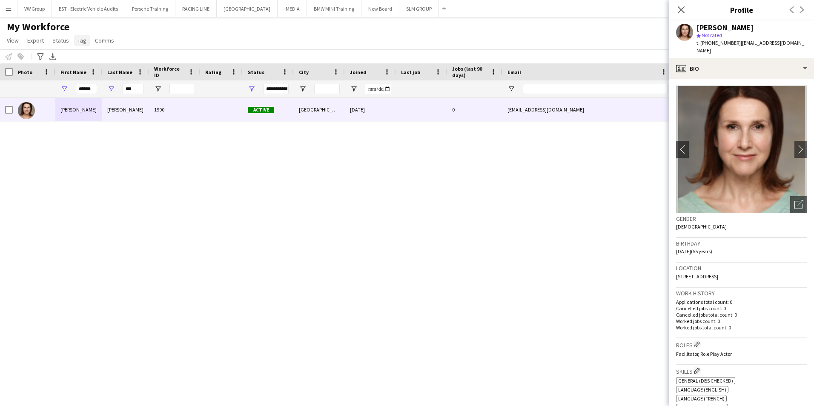
click at [78, 42] on span "Tag" at bounding box center [82, 41] width 9 height 8
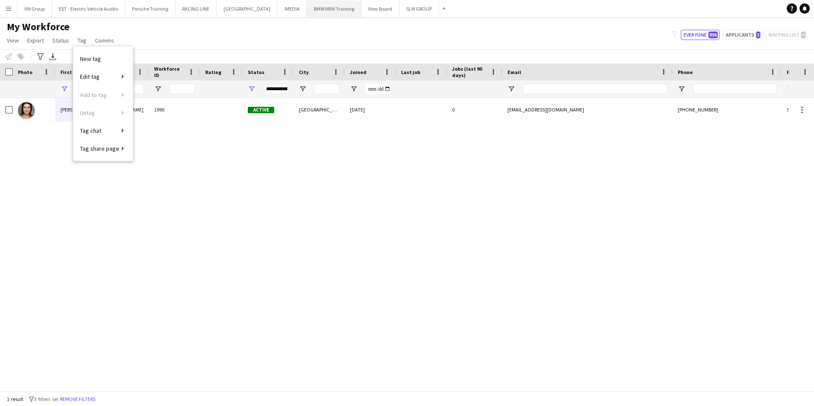
click at [324, 13] on button "BMW MINI Training Close" at bounding box center [334, 8] width 55 height 17
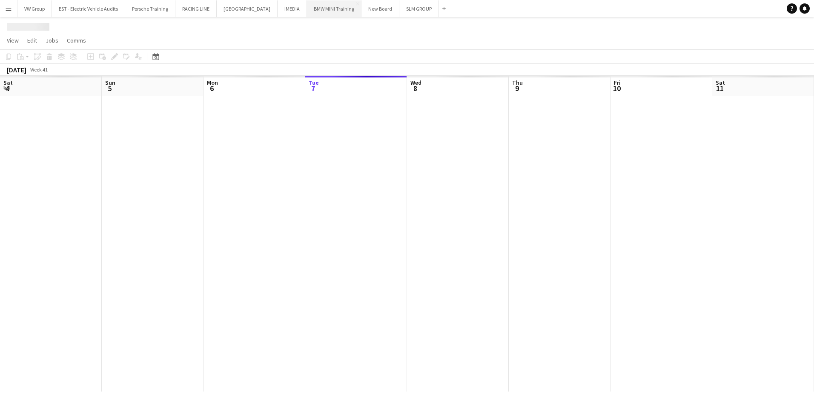
scroll to position [0, 204]
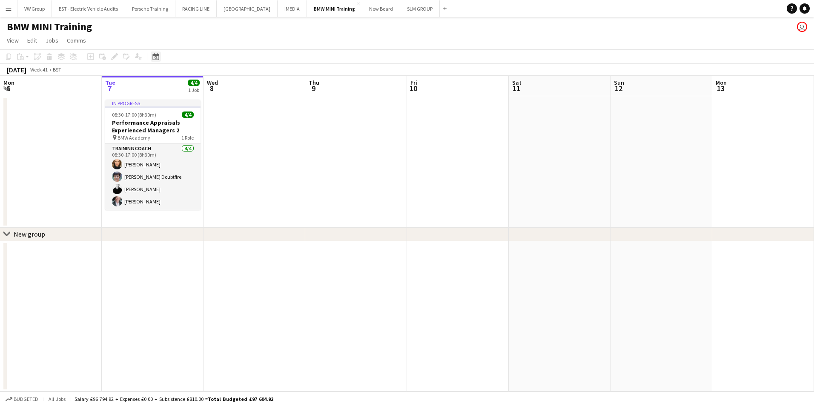
click at [157, 57] on icon at bounding box center [156, 57] width 3 height 3
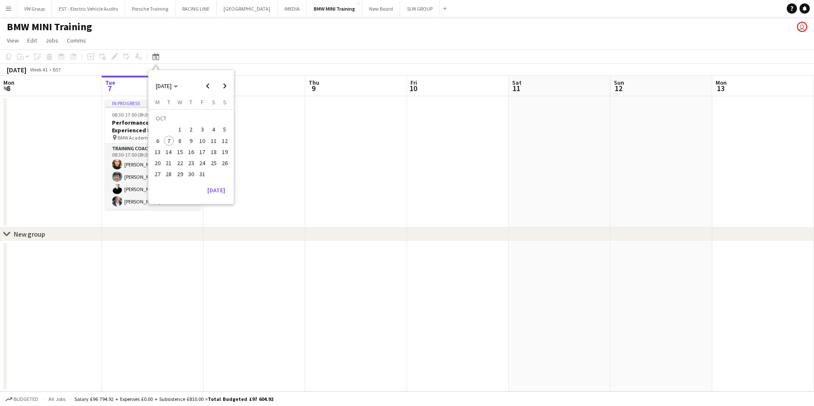
click at [235, 31] on div "BMW MINI Training user" at bounding box center [407, 25] width 814 height 16
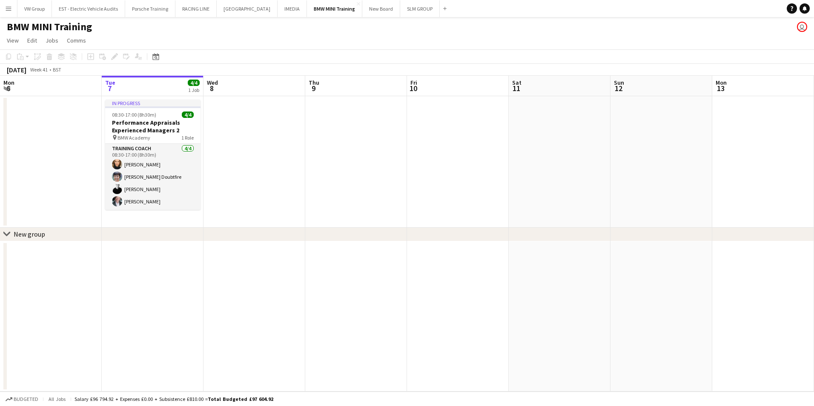
click at [9, 9] on app-icon "Menu" at bounding box center [8, 8] width 7 height 7
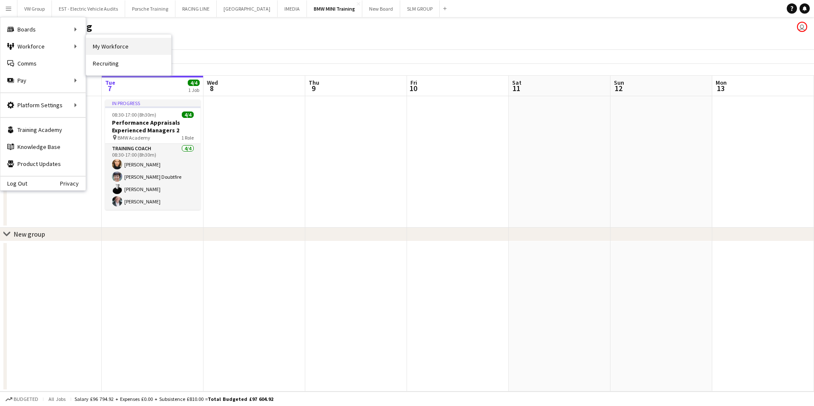
click at [113, 47] on link "My Workforce" at bounding box center [128, 46] width 85 height 17
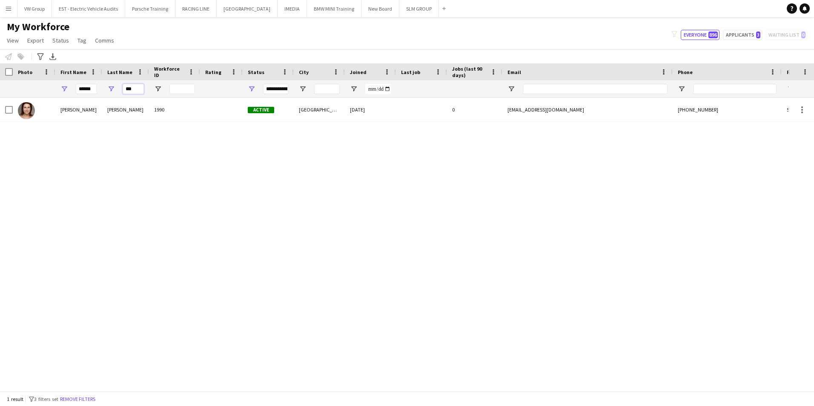
drag, startPoint x: 134, startPoint y: 90, endPoint x: 120, endPoint y: 87, distance: 14.4
click at [120, 87] on div "***" at bounding box center [125, 88] width 47 height 17
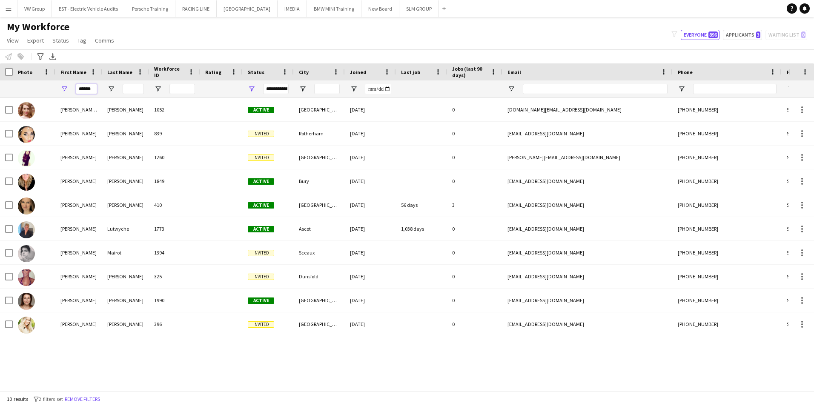
drag, startPoint x: 92, startPoint y: 90, endPoint x: 69, endPoint y: 89, distance: 23.0
click at [69, 90] on div "******" at bounding box center [78, 88] width 47 height 17
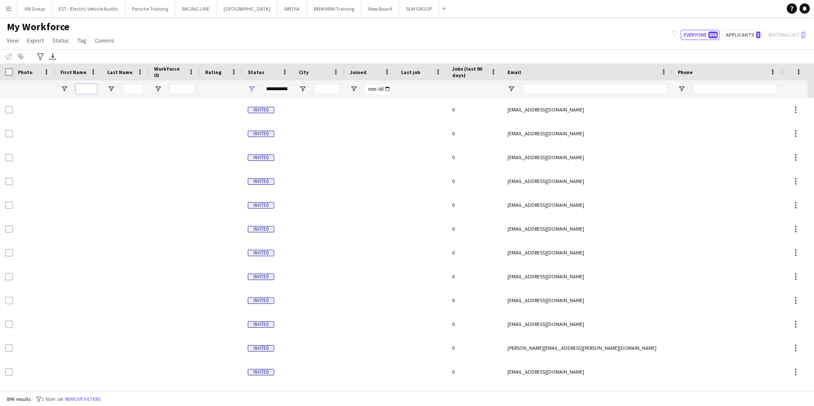
click at [78, 87] on input "First Name Filter Input" at bounding box center [86, 89] width 21 height 10
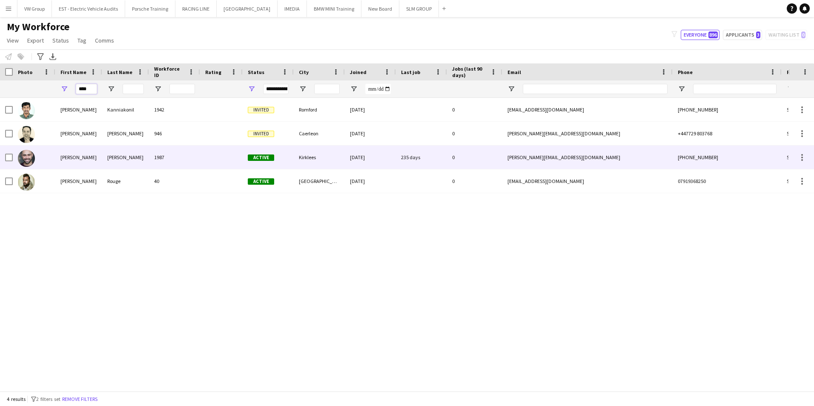
type input "****"
click at [65, 156] on div "[PERSON_NAME]" at bounding box center [78, 157] width 47 height 23
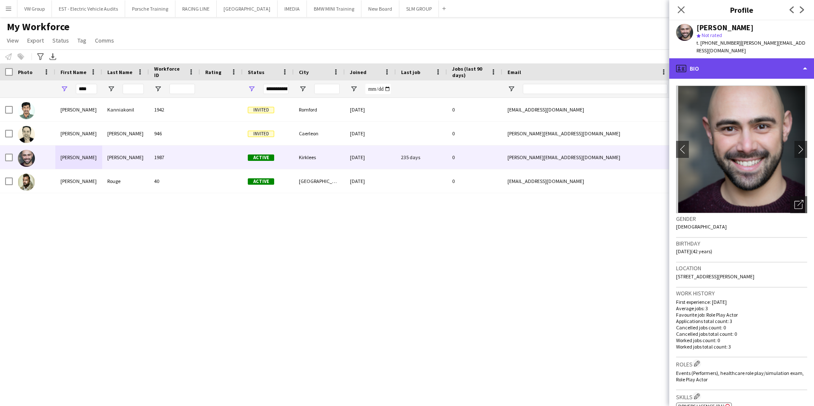
click at [805, 63] on div "profile Bio" at bounding box center [741, 68] width 145 height 20
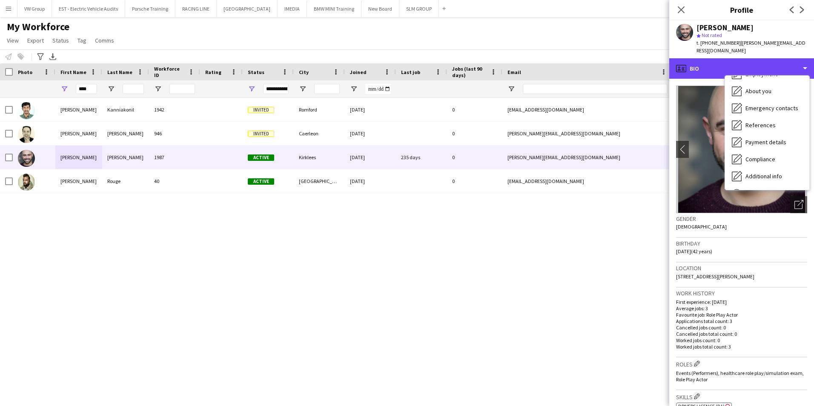
scroll to position [80, 0]
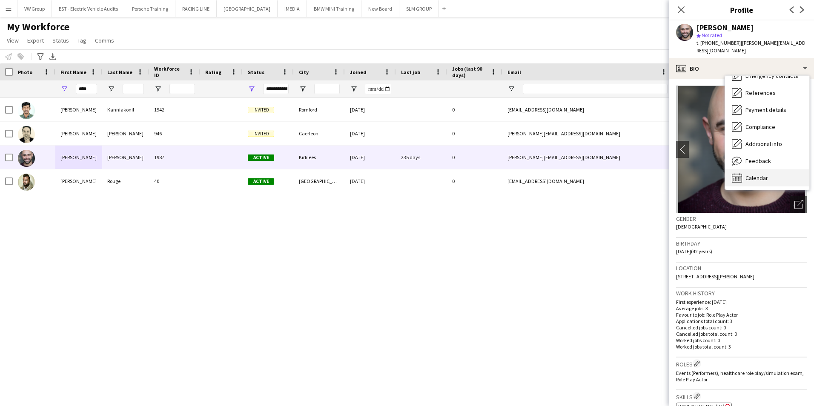
click at [758, 174] on span "Calendar" at bounding box center [757, 178] width 23 height 8
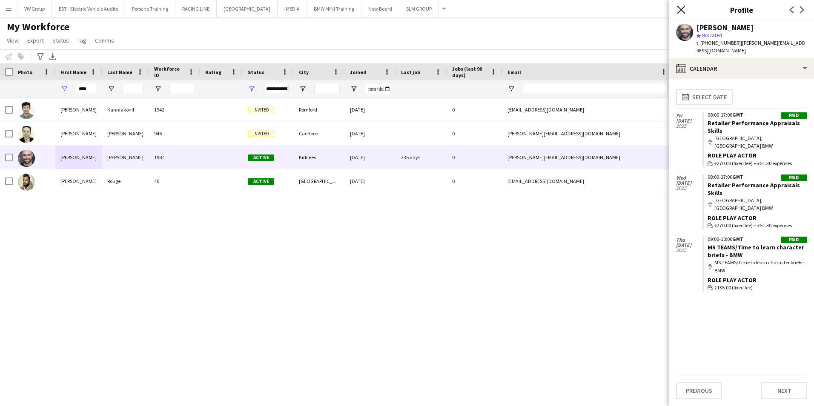
click at [681, 9] on icon at bounding box center [681, 10] width 8 height 8
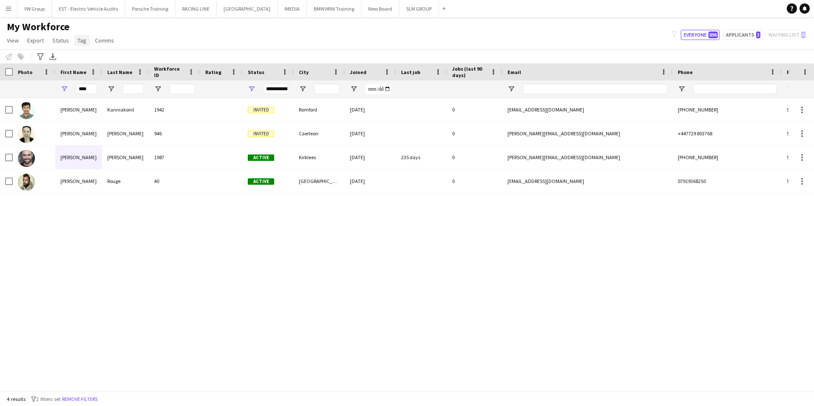
click at [80, 43] on span "Tag" at bounding box center [82, 41] width 9 height 8
click at [149, 33] on div "My Workforce View Views Default view New view Update view Delete view Edit name…" at bounding box center [407, 34] width 814 height 29
click at [321, 9] on button "BMW MINI Training Close" at bounding box center [334, 8] width 55 height 17
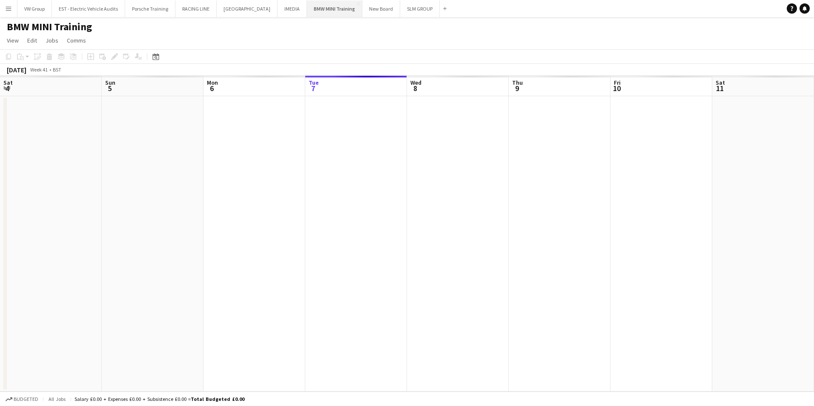
scroll to position [0, 204]
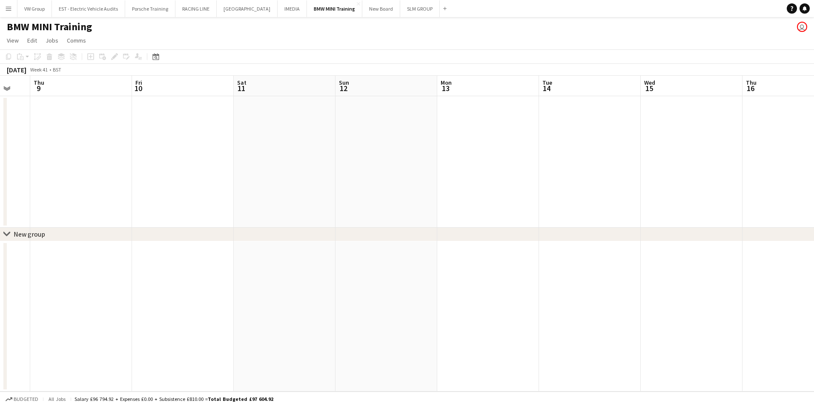
drag, startPoint x: 677, startPoint y: 144, endPoint x: 486, endPoint y: 183, distance: 195.7
click at [371, 201] on app-calendar-viewport "Mon 6 Tue 7 4/4 1 Job Wed 8 Thu 9 Fri 10 Sat 11 Sun 12 Mon 13 Tue 14 Wed 15 Thu…" at bounding box center [407, 234] width 814 height 316
drag, startPoint x: 571, startPoint y: 166, endPoint x: 233, endPoint y: 223, distance: 343.4
click at [237, 223] on app-calendar-viewport "Mon 6 Tue 7 4/4 1 Job Wed 8 Thu 9 Fri 10 Sat 11 Sun 12 Mon 13 Tue 14 Wed 15 Thu…" at bounding box center [407, 234] width 814 height 316
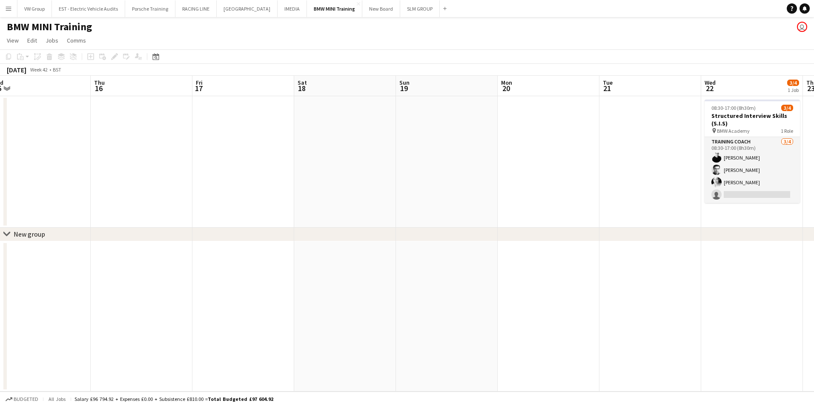
drag, startPoint x: 354, startPoint y: 149, endPoint x: 238, endPoint y: 184, distance: 121.5
click at [240, 184] on app-calendar-viewport "Sun 12 Mon 13 Tue 14 Wed 15 Thu 16 Fri 17 Sat 18 Sun 19 Mon 20 Tue 21 Wed 22 3/…" at bounding box center [407, 234] width 814 height 316
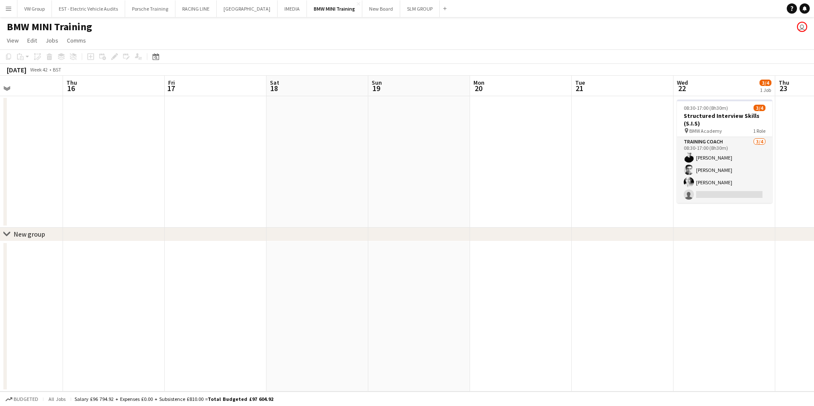
drag, startPoint x: 552, startPoint y: 103, endPoint x: 288, endPoint y: 187, distance: 277.3
click at [304, 181] on app-calendar-viewport "Mon 13 Tue 14 Wed 15 Thu 16 Fri 17 Sat 18 Sun 19 Mon 20 Tue 21 Wed 22 3/4 1 Job…" at bounding box center [407, 234] width 814 height 316
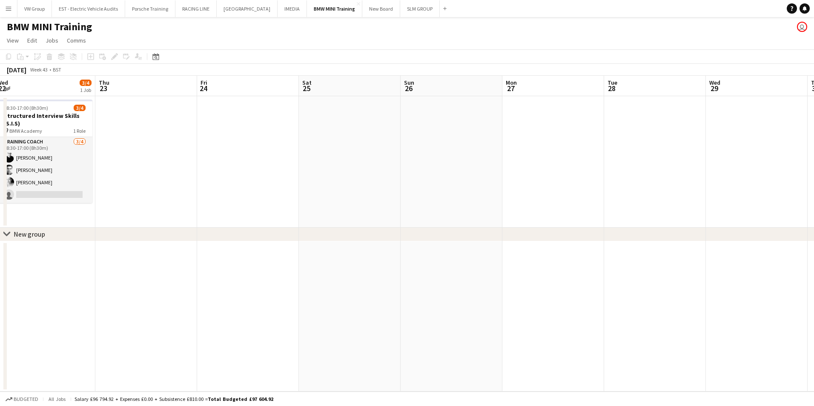
drag, startPoint x: 334, startPoint y: 175, endPoint x: 212, endPoint y: 218, distance: 129.7
click at [257, 192] on app-calendar-viewport "Sun 19 Mon 20 Tue 21 Wed 22 3/4 1 Job Thu 23 Fri 24 Sat 25 Sun 26 Mon 27 Tue 28…" at bounding box center [407, 234] width 814 height 316
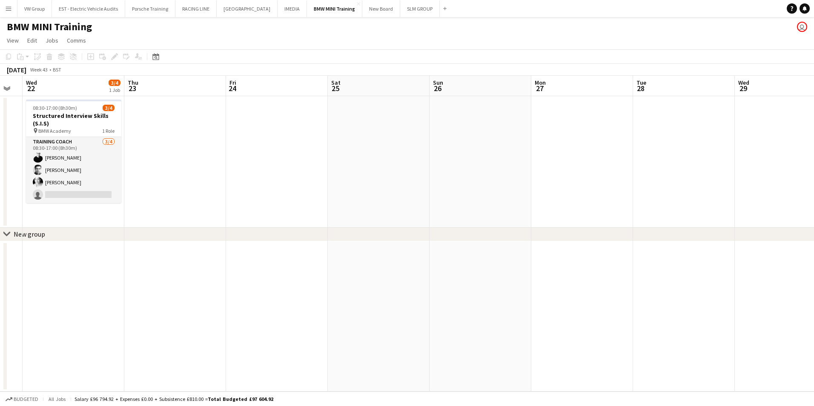
drag, startPoint x: 458, startPoint y: 129, endPoint x: 254, endPoint y: 190, distance: 212.9
click at [296, 178] on app-calendar-viewport "Sun 19 Mon 20 Tue 21 Wed 22 3/4 1 Job Thu 23 Fri 24 Sat 25 Sun 26 Mon 27 Tue 28…" at bounding box center [407, 234] width 814 height 316
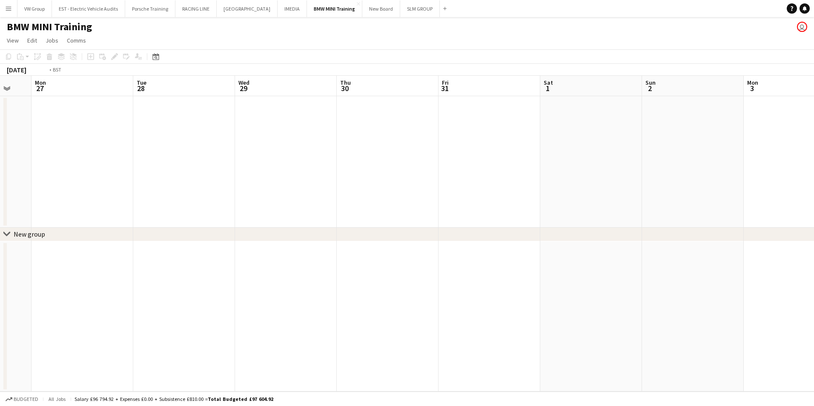
drag, startPoint x: 596, startPoint y: 121, endPoint x: 255, endPoint y: 192, distance: 348.2
click at [301, 174] on app-calendar-viewport "Fri 24 Sat 25 Sun 26 Mon 27 Tue 28 Wed 29 Thu 30 Fri 31 Sat 1 Sun 2 Mon 3 Tue 4…" at bounding box center [407, 234] width 814 height 316
drag, startPoint x: 602, startPoint y: 122, endPoint x: 228, endPoint y: 204, distance: 382.4
click at [235, 202] on app-calendar-viewport "Sun 26 Mon 27 Tue 28 Wed 29 Thu 30 Fri 31 Sat 1 Sun 2 Mon 3 Tue 4 Wed 5 Thu 6 F…" at bounding box center [407, 234] width 814 height 316
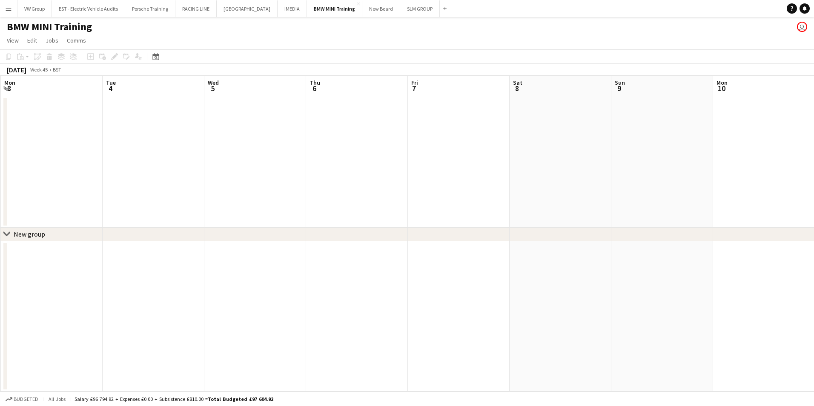
drag, startPoint x: 514, startPoint y: 178, endPoint x: 415, endPoint y: 224, distance: 109.4
click at [415, 224] on app-calendar-viewport "Fri 31 Sat 1 Sun 2 Mon 3 Tue 4 Wed 5 Thu 6 Fri 7 Sat 8 Sun 9 Mon 10 Tue 11 Wed …" at bounding box center [407, 234] width 814 height 316
drag, startPoint x: 396, startPoint y: 227, endPoint x: 333, endPoint y: 251, distance: 66.7
click at [349, 245] on app-calendar-viewport "Sun 2 Mon 3 Tue 4 Wed 5 Thu 6 Fri 7 Sat 8 Sun 9 Mon 10 Tue 11 Wed 12 Thu 13 Fri…" at bounding box center [407, 234] width 814 height 316
drag, startPoint x: 548, startPoint y: 175, endPoint x: 376, endPoint y: 226, distance: 179.3
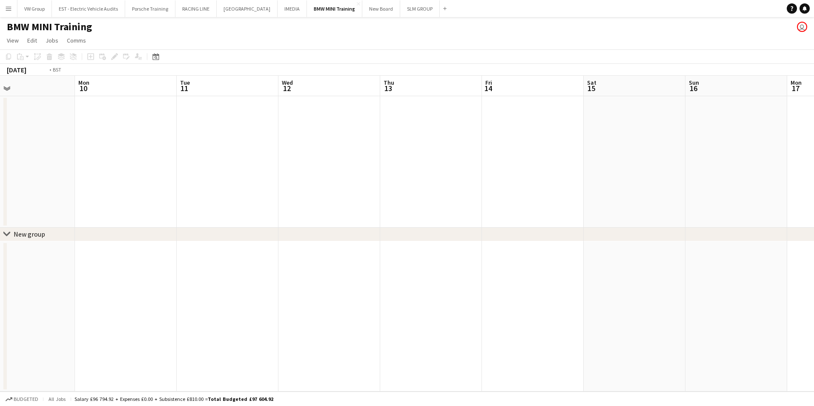
click at [383, 225] on app-calendar-viewport "Thu 6 Fri 7 Sat 8 Sun 9 Mon 10 Tue 11 Wed 12 Thu 13 Fri 14 Sat 15 Sun 16 Mon 17…" at bounding box center [407, 234] width 814 height 316
drag, startPoint x: 524, startPoint y: 168, endPoint x: 524, endPoint y: 158, distance: 9.4
click at [524, 158] on app-calendar-viewport "Sat 8 Sun 9 Mon 10 Tue 11 Wed 12 Thu 13 Fri 14 Sat 15 Sun 16 Mon 17 Tue 18 Wed …" at bounding box center [407, 234] width 814 height 316
click at [450, 195] on app-calendar-viewport "Sat 8 Sun 9 Mon 10 Tue 11 Wed 12 Thu 13 Fri 14 Sat 15 Sun 16 Mon 17 Tue 18 Wed …" at bounding box center [407, 234] width 814 height 316
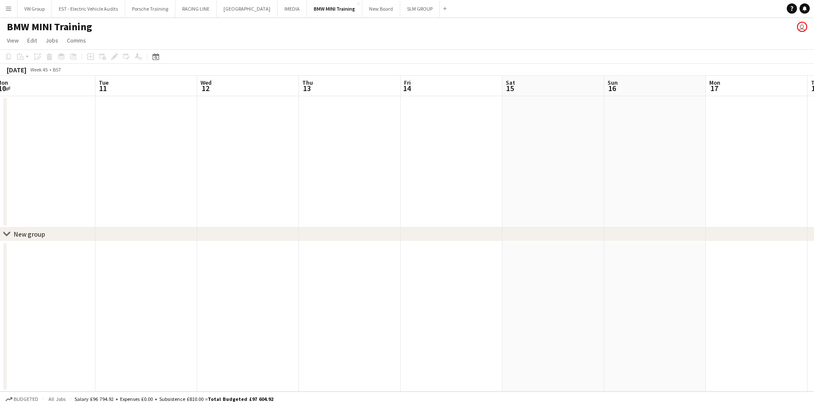
scroll to position [0, 204]
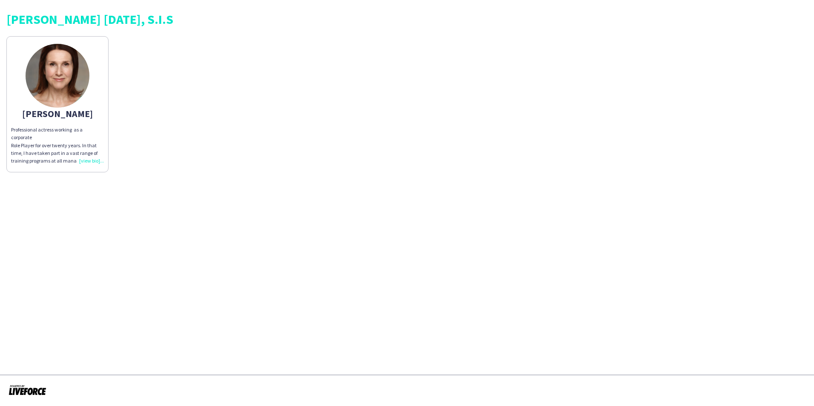
click at [89, 161] on div "Professional actress working as a corporate Role Player for over twenty years. …" at bounding box center [57, 145] width 93 height 39
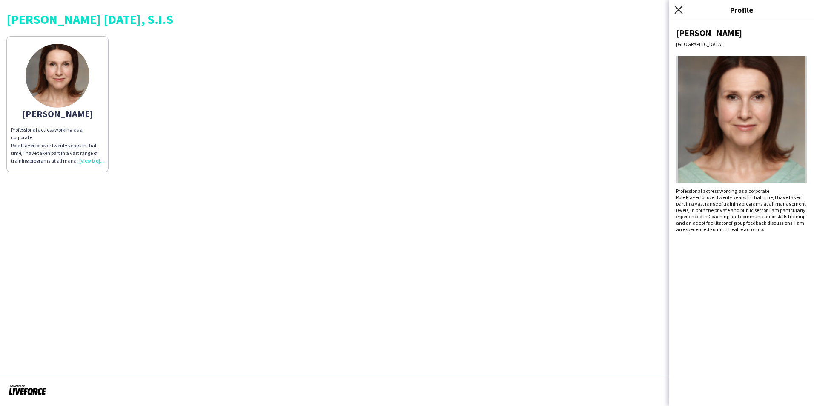
click at [677, 11] on icon "Close pop-in" at bounding box center [679, 10] width 8 height 8
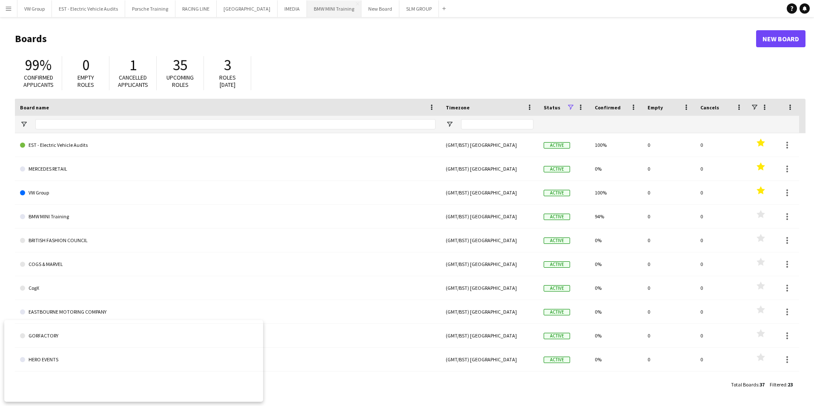
click at [310, 10] on button "BMW MINI Training Close" at bounding box center [334, 8] width 55 height 17
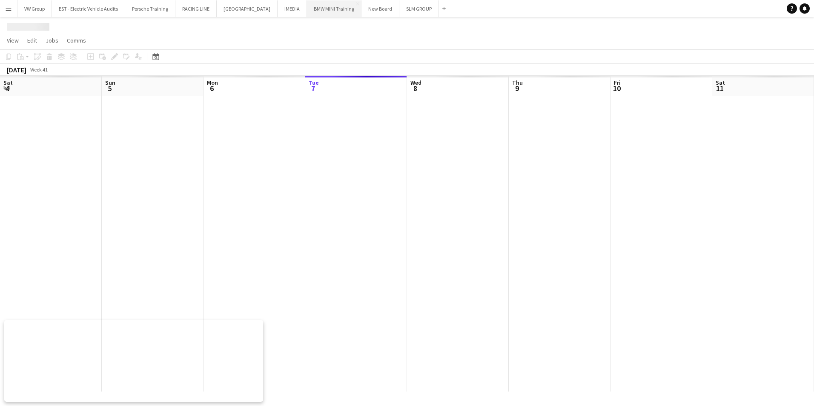
scroll to position [0, 204]
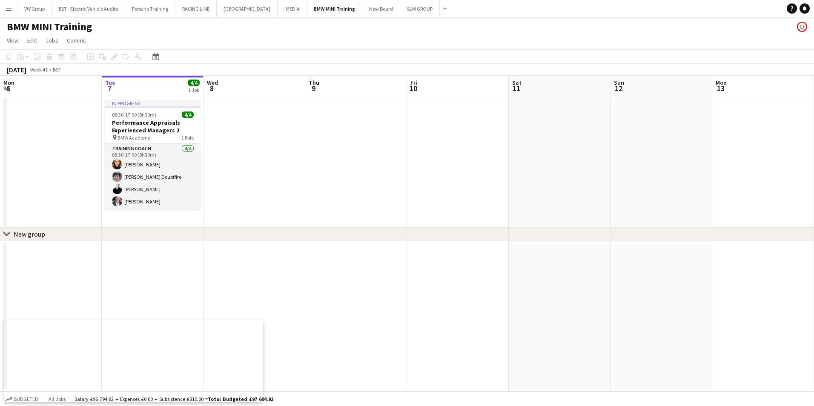
click at [9, 8] on app-icon "Menu" at bounding box center [8, 8] width 7 height 7
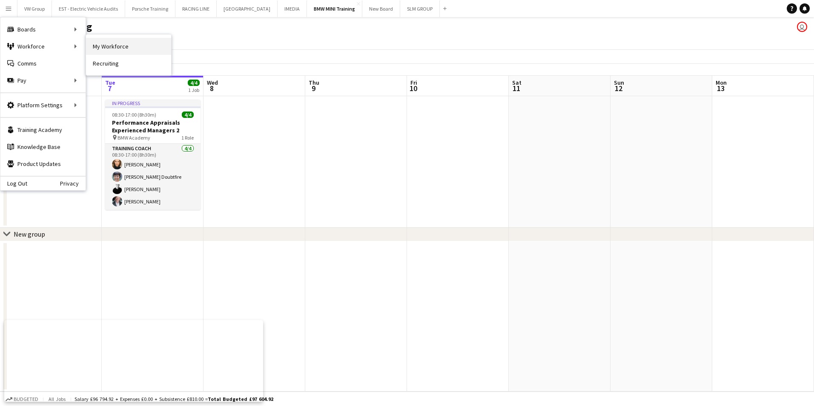
click at [106, 45] on link "My Workforce" at bounding box center [128, 46] width 85 height 17
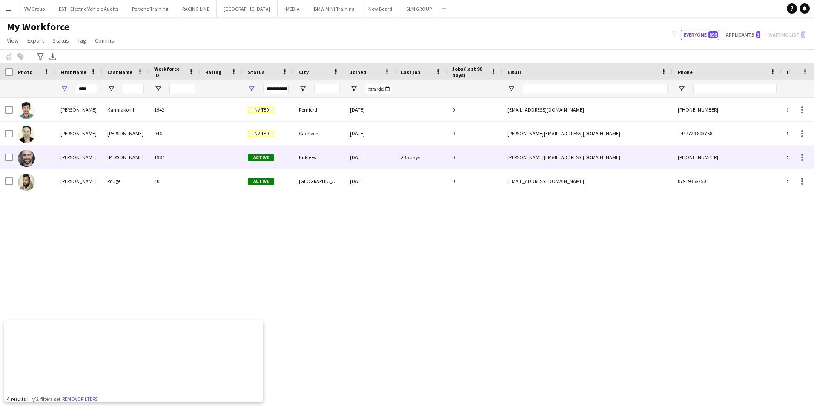
click at [72, 159] on div "[PERSON_NAME]" at bounding box center [78, 157] width 47 height 23
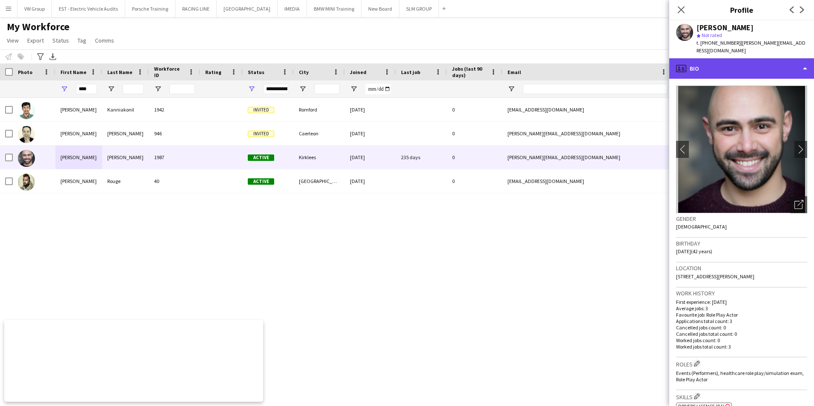
click at [805, 60] on div "profile Bio" at bounding box center [741, 68] width 145 height 20
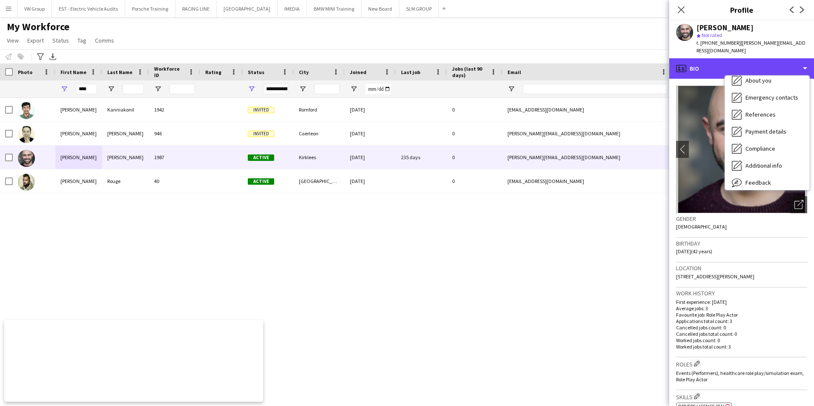
scroll to position [80, 0]
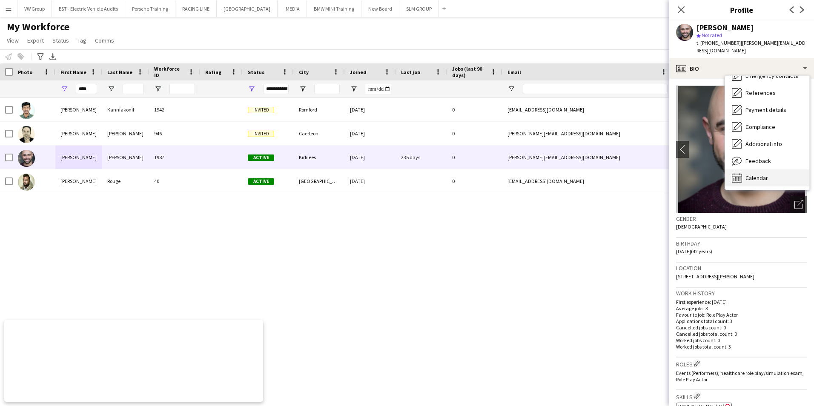
click at [760, 174] on span "Calendar" at bounding box center [757, 178] width 23 height 8
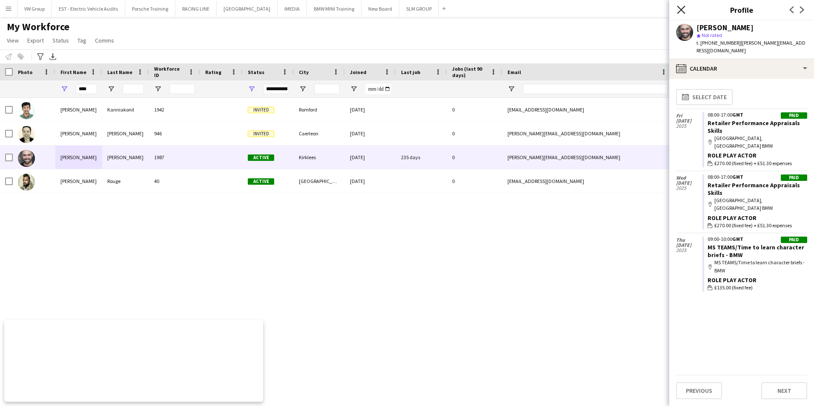
click at [679, 11] on icon "Close pop-in" at bounding box center [681, 10] width 8 height 8
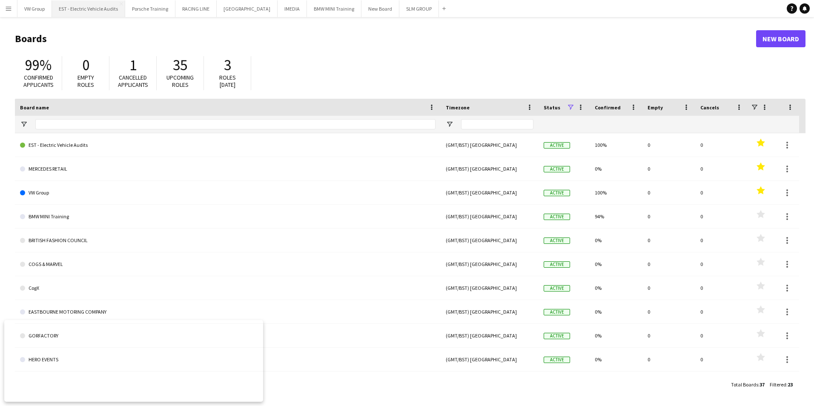
click at [101, 12] on button "EST - Electric Vehicle Audits Close" at bounding box center [88, 8] width 73 height 17
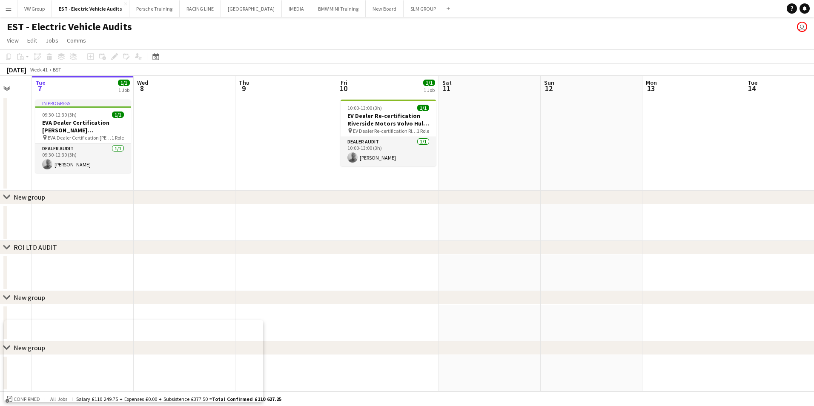
scroll to position [0, 287]
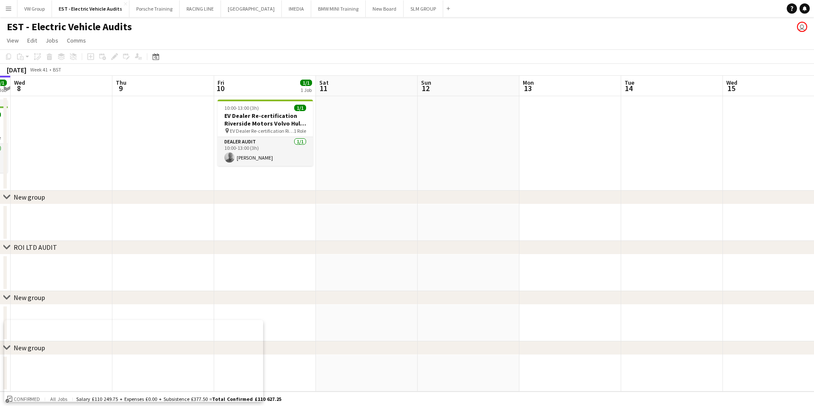
drag, startPoint x: 626, startPoint y: 134, endPoint x: 432, endPoint y: 152, distance: 194.1
click at [432, 152] on app-calendar-viewport "Sun 5 Mon 6 Tue 7 1/1 1 Job Wed 8 Thu 9 Fri 10 1/1 1 Job Sat 11 Sun 12 Mon 13 T…" at bounding box center [407, 234] width 814 height 316
drag, startPoint x: 620, startPoint y: 111, endPoint x: 626, endPoint y: 108, distance: 6.3
click at [628, 108] on app-calendar-viewport "Mon 6 Tue 7 1/1 1 Job Wed 8 Thu 9 Fri 10 1/1 1 Job Sat 11 Sun 12 Mon 13 Tue 14 …" at bounding box center [407, 234] width 814 height 316
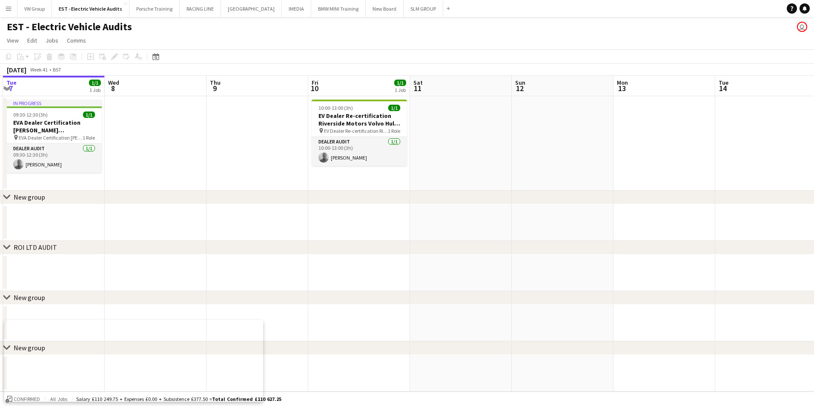
drag, startPoint x: 494, startPoint y: 124, endPoint x: 611, endPoint y: 114, distance: 118.0
click at [611, 114] on app-calendar-viewport "Sun 5 Mon 6 Tue 7 1/1 1 Job Wed 8 Thu 9 Fri 10 1/1 1 Job Sat 11 Sun 12 Mon 13 T…" at bounding box center [407, 234] width 814 height 316
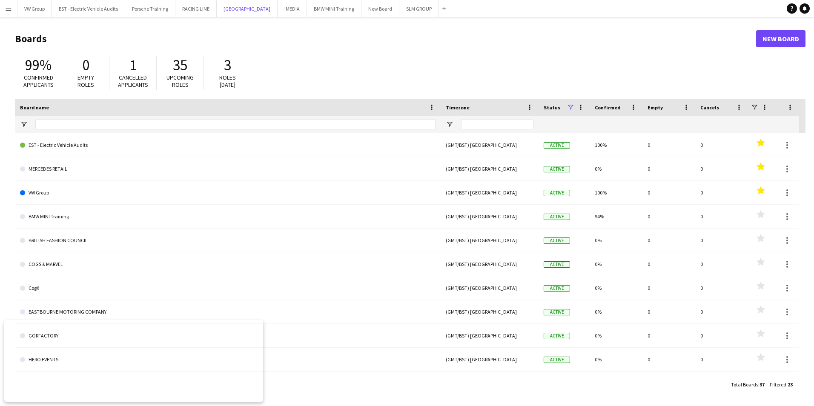
click at [231, 5] on button "SOURCING CITY Close" at bounding box center [247, 8] width 61 height 17
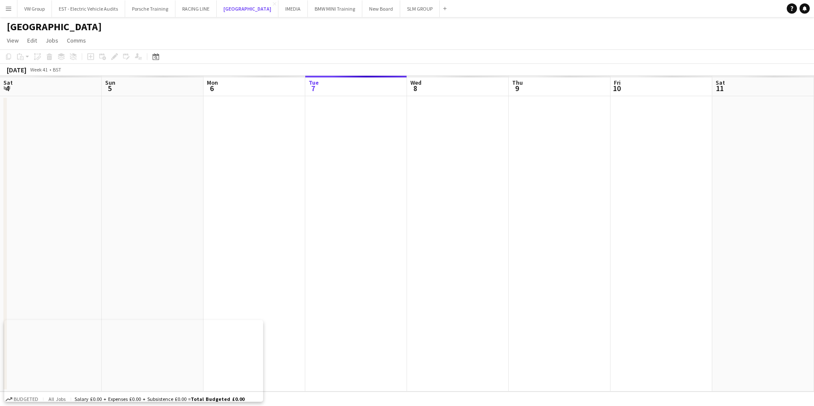
scroll to position [0, 204]
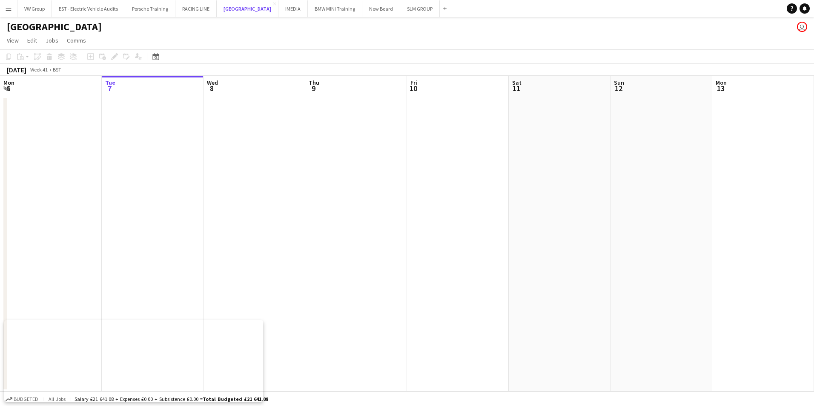
click at [231, 5] on button "SOURCING CITY Close" at bounding box center [248, 8] width 62 height 17
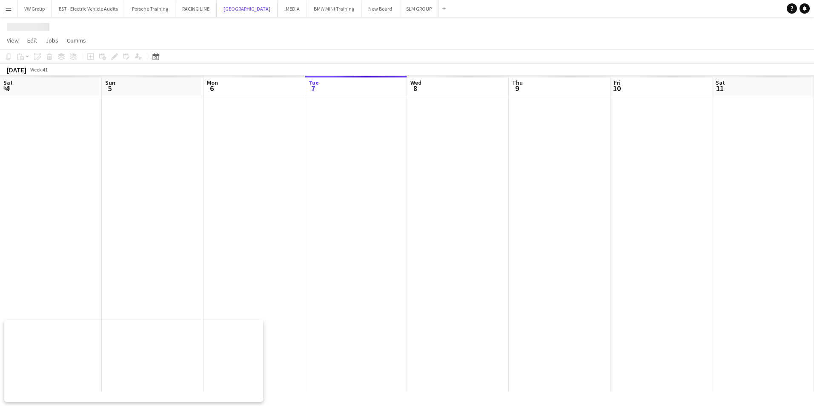
click at [231, 5] on button "SOURCING CITY Close" at bounding box center [247, 8] width 61 height 17
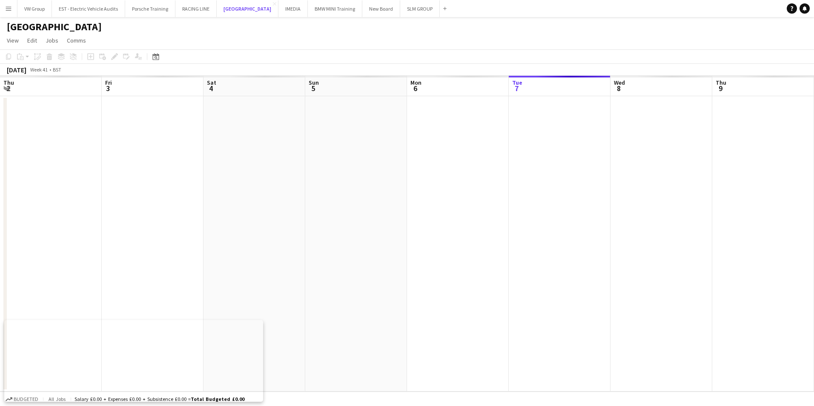
click at [231, 5] on button "SOURCING CITY Close" at bounding box center [248, 8] width 62 height 17
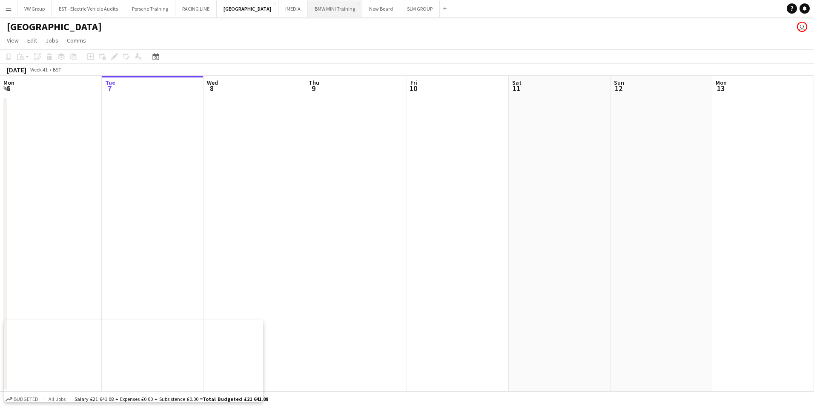
click at [317, 7] on button "BMW MINI Training Close" at bounding box center [335, 8] width 55 height 17
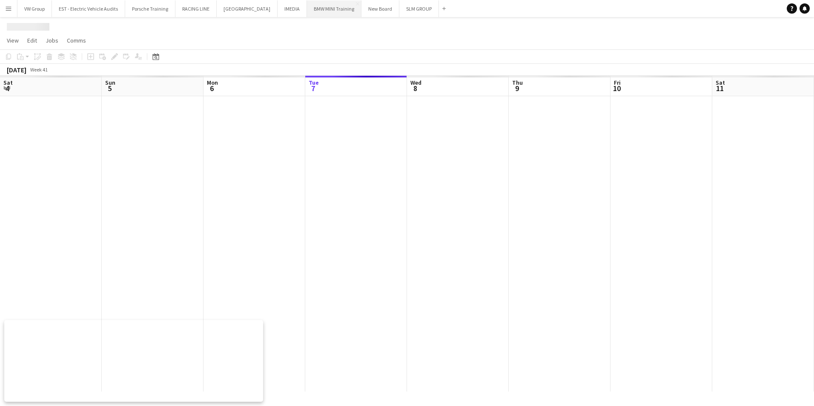
scroll to position [0, 204]
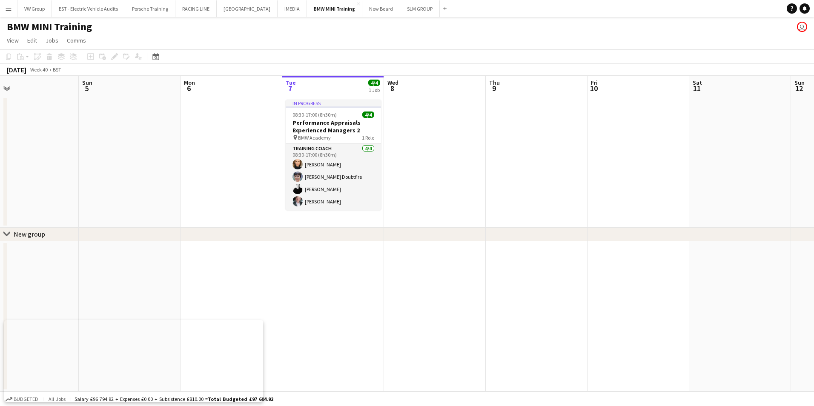
drag, startPoint x: 350, startPoint y: 155, endPoint x: 467, endPoint y: 135, distance: 118.4
click at [467, 135] on app-calendar-viewport "Thu 2 Fri 3 Sat 4 Sun 5 Mon 6 Tue 7 4/4 1 Job Wed 8 Thu 9 Fri 10 Sat 11 Sun 12 …" at bounding box center [407, 234] width 814 height 316
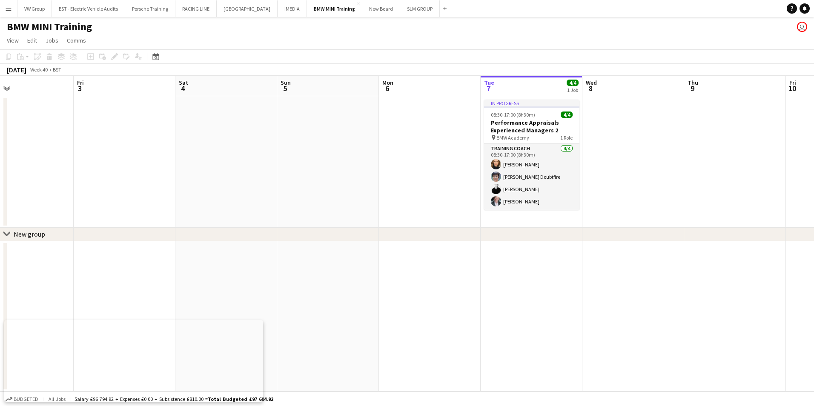
drag, startPoint x: 179, startPoint y: 157, endPoint x: 388, endPoint y: 154, distance: 208.7
click at [387, 154] on app-calendar-viewport "Tue 30 Wed 1 Thu 2 Fri 3 Sat 4 Sun 5 Mon 6 Tue 7 4/4 1 Job Wed 8 Thu 9 Fri 10 S…" at bounding box center [407, 234] width 814 height 316
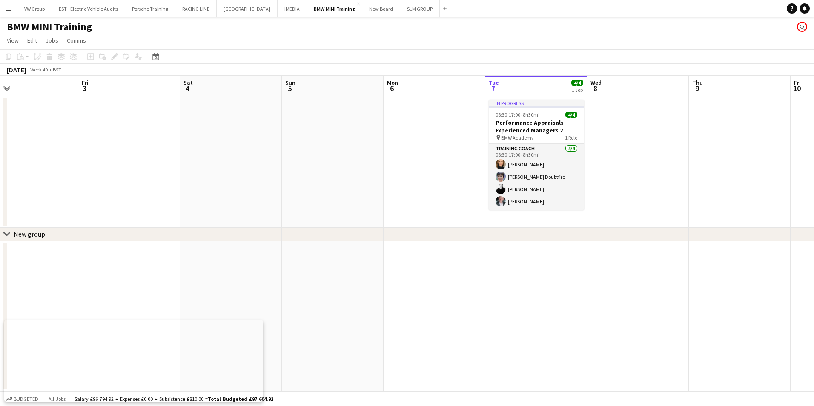
drag, startPoint x: 149, startPoint y: 156, endPoint x: 376, endPoint y: 162, distance: 226.6
click at [369, 161] on app-calendar-viewport "Tue 30 Wed 1 Thu 2 Fri 3 Sat 4 Sun 5 Mon 6 Tue 7 4/4 1 Job Wed 8 Thu 9 Fri 10 S…" at bounding box center [407, 234] width 814 height 316
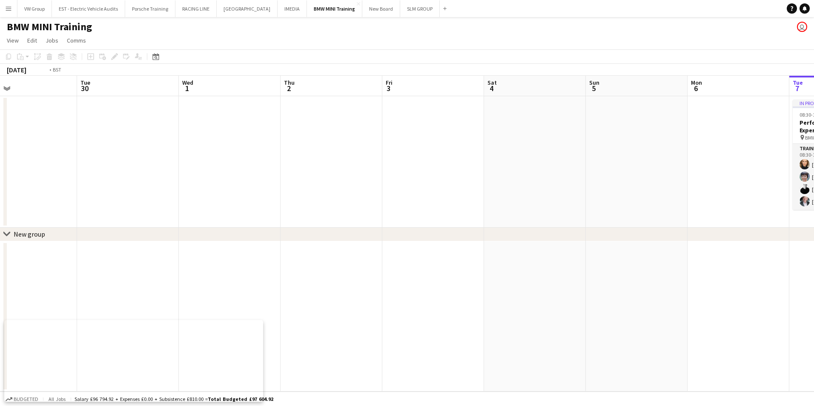
drag, startPoint x: 133, startPoint y: 165, endPoint x: 373, endPoint y: 162, distance: 240.2
click at [373, 162] on app-calendar-viewport "Sat 27 Sun 28 Mon 29 Tue 30 Wed 1 Thu 2 Fri 3 Sat 4 Sun 5 Mon 6 Tue 7 4/4 1 Job…" at bounding box center [407, 234] width 814 height 316
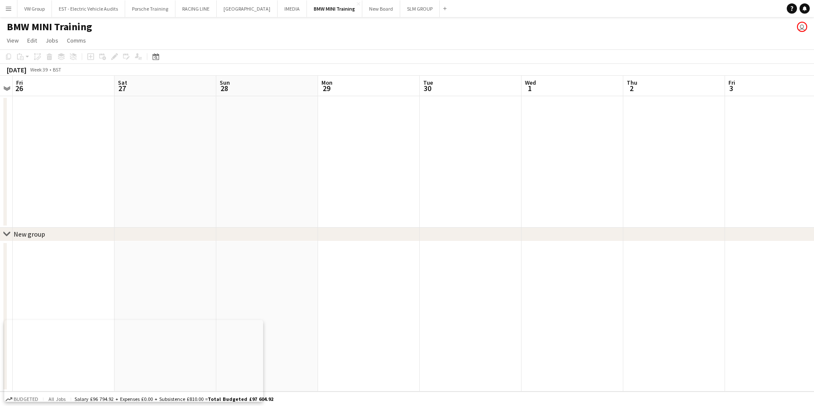
drag, startPoint x: 189, startPoint y: 146, endPoint x: 351, endPoint y: 148, distance: 162.7
click at [351, 148] on app-calendar-viewport "Wed 24 Thu 25 Fri 26 Sat 27 Sun 28 Mon 29 Tue 30 Wed 1 Thu 2 Fri 3 Sat 4 Sun 5 …" at bounding box center [407, 234] width 814 height 316
drag, startPoint x: 472, startPoint y: 157, endPoint x: 505, endPoint y: 158, distance: 32.8
click at [504, 158] on app-calendar-viewport "Tue 23 Wed 24 Thu 25 Fri 26 Sat 27 Sun 28 Mon 29 Tue 30 Wed 1 Thu 2 Fri 3 Sat 4…" at bounding box center [407, 234] width 814 height 316
drag, startPoint x: 353, startPoint y: 135, endPoint x: 496, endPoint y: 147, distance: 142.8
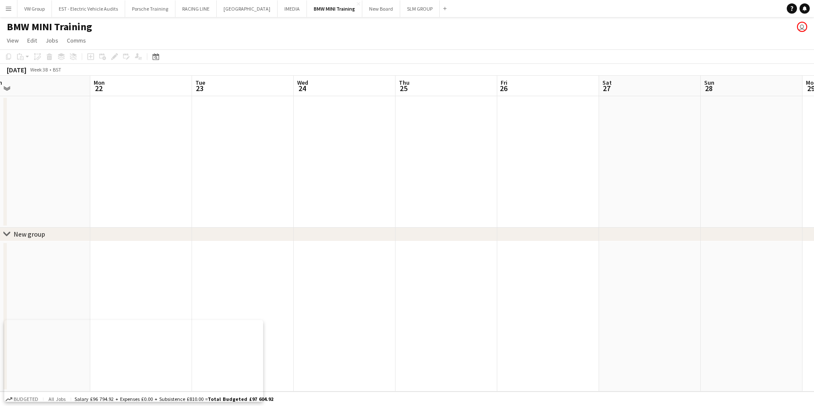
click at [481, 146] on app-calendar-viewport "Fri 19 Sat 20 Sun 21 Mon 22 Tue 23 Wed 24 Thu 25 Fri 26 Sat 27 Sun 28 Mon 29 Tu…" at bounding box center [407, 234] width 814 height 316
drag, startPoint x: 356, startPoint y: 138, endPoint x: 456, endPoint y: 143, distance: 99.8
click at [449, 143] on app-calendar-viewport "Tue 16 Wed 17 Thu 18 Fri 19 Sat 20 Sun 21 Mon 22 Tue 23 Wed 24 Thu 25 Fri 26 Sa…" at bounding box center [407, 234] width 814 height 316
drag, startPoint x: 132, startPoint y: 138, endPoint x: 462, endPoint y: 141, distance: 330.9
click at [441, 140] on app-calendar-viewport "Sat 13 Sun 14 Mon 15 Tue 16 Wed 17 Thu 18 Fri 19 Sat 20 Sun 21 Mon 22 Tue 23 We…" at bounding box center [407, 234] width 814 height 316
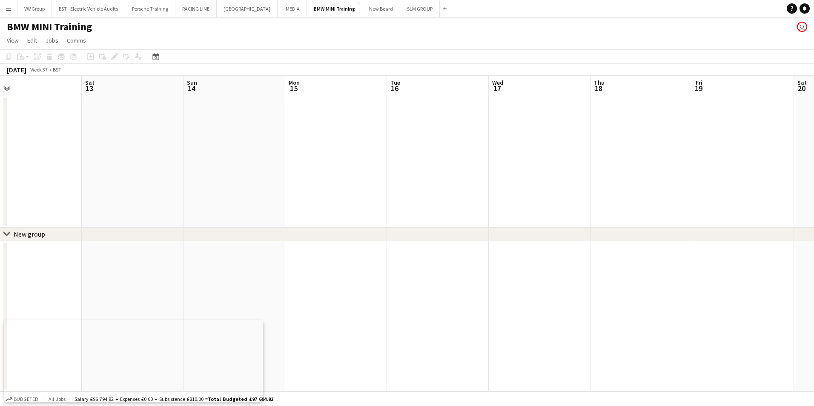
drag, startPoint x: 137, startPoint y: 141, endPoint x: 375, endPoint y: 146, distance: 238.1
click at [362, 146] on app-calendar-viewport "Wed 10 Thu 11 Fri 12 Sat 13 Sun 14 Mon 15 Tue 16 Wed 17 Thu 18 Fri 19 Sat 20 Su…" at bounding box center [407, 234] width 814 height 316
drag, startPoint x: 164, startPoint y: 139, endPoint x: 375, endPoint y: 142, distance: 210.8
click at [369, 142] on app-calendar-viewport "Mon 8 Tue 9 Wed 10 Thu 11 Fri 12 Sat 13 Sun 14 Mon 15 Tue 16 Wed 17 Thu 18 Fri …" at bounding box center [407, 234] width 814 height 316
drag, startPoint x: 99, startPoint y: 142, endPoint x: 276, endPoint y: 152, distance: 177.4
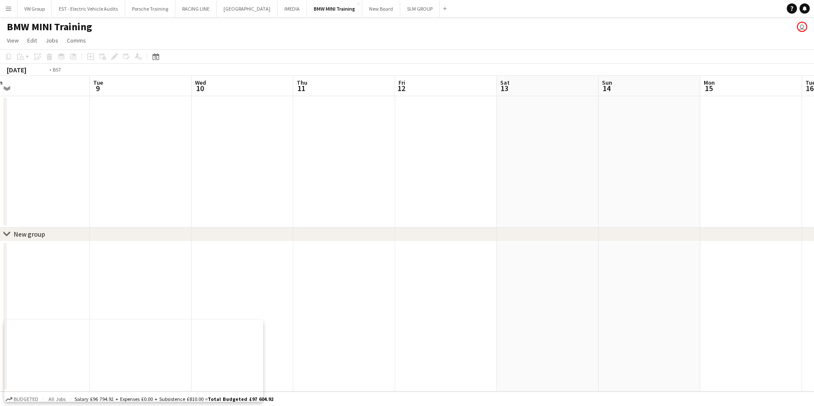
click at [255, 154] on app-calendar-viewport "Sat 6 Sun 7 Mon 8 Tue 9 Wed 10 Thu 11 Fri 12 Sat 13 Sun 14 Mon 15 Tue 16 Wed 17…" at bounding box center [407, 234] width 814 height 316
drag, startPoint x: 98, startPoint y: 131, endPoint x: 333, endPoint y: 128, distance: 235.1
click at [331, 129] on app-calendar-viewport "Fri 5 Sat 6 Sun 7 Mon 8 Tue 9 Wed 10 Thu 11 Fri 12 Sat 13 Sun 14 Mon 15 Tue 16 …" at bounding box center [407, 234] width 814 height 316
drag, startPoint x: 170, startPoint y: 155, endPoint x: 420, endPoint y: 158, distance: 250.4
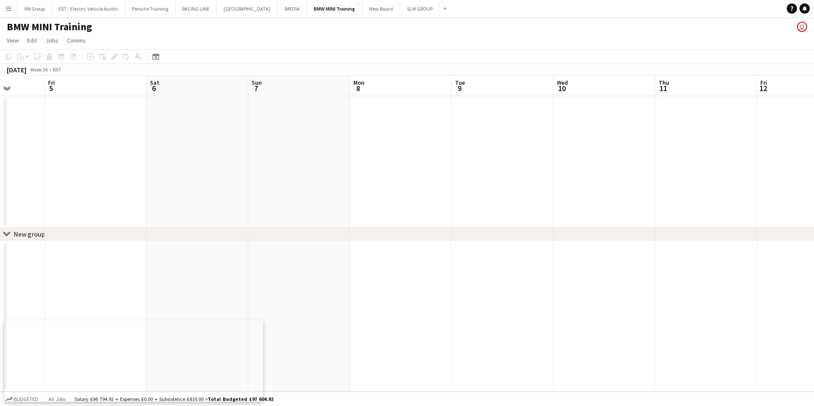
click at [411, 158] on app-calendar-viewport "Tue 2 Wed 3 Thu 4 Fri 5 Sat 6 Sun 7 Mon 8 Tue 9 Wed 10 Thu 11 Fri 12 Sat 13 Sun…" at bounding box center [407, 234] width 814 height 316
drag, startPoint x: 118, startPoint y: 155, endPoint x: 48, endPoint y: 152, distance: 69.9
click at [48, 152] on app-calendar-viewport "Sat 30 Sun 31 Mon 1 Tue 2 Wed 3 Thu 4 Fri 5 Sat 6 Sun 7 Mon 8 Tue 9 Wed 10 Thu …" at bounding box center [407, 234] width 814 height 316
drag, startPoint x: 577, startPoint y: 138, endPoint x: 316, endPoint y: 158, distance: 262.2
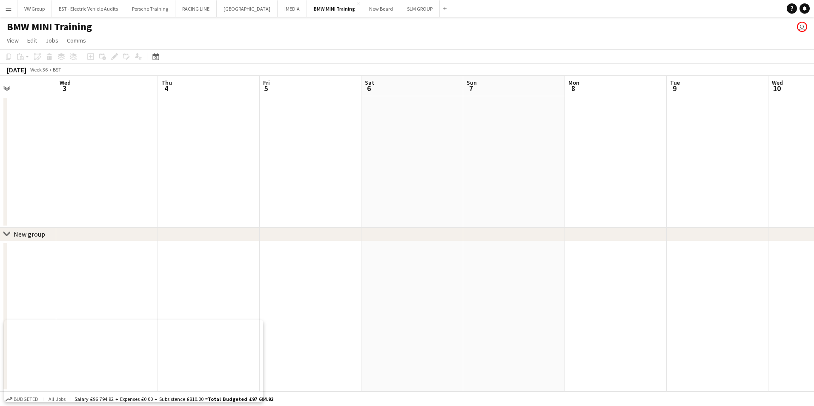
click at [319, 157] on app-calendar-viewport "Sun 31 Mon 1 Tue 2 Wed 3 Thu 4 Fri 5 Sat 6 Sun 7 Mon 8 Tue 9 Wed 10 Thu 11 Fri …" at bounding box center [407, 234] width 814 height 316
drag, startPoint x: 338, startPoint y: 161, endPoint x: 270, endPoint y: 168, distance: 68.4
click at [265, 171] on app-calendar-viewport "Thu 4 Fri 5 Sat 6 Sun 7 Mon 8 Tue 9 Wed 10 Thu 11 Fri 12 Sat 13 Sun 14 Mon 15 T…" at bounding box center [407, 234] width 814 height 316
drag, startPoint x: 470, startPoint y: 126, endPoint x: 240, endPoint y: 153, distance: 232.0
click at [240, 153] on app-calendar-viewport "Tue 9 Wed 10 Thu 11 Fri 12 Sat 13 Sun 14 Mon 15 Tue 16 Wed 17 Thu 18 Fri 19 Sat…" at bounding box center [407, 234] width 814 height 316
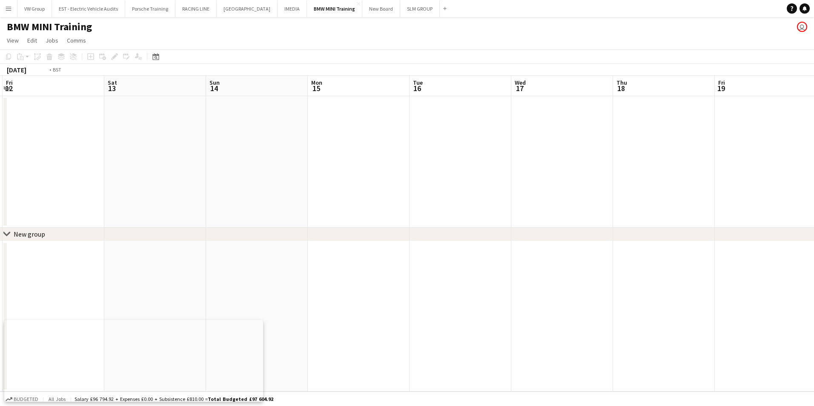
drag, startPoint x: 619, startPoint y: 109, endPoint x: 260, endPoint y: 169, distance: 364.3
click at [260, 168] on app-calendar-viewport "Tue 9 Wed 10 Thu 11 Fri 12 Sat 13 Sun 14 Mon 15 Tue 16 Wed 17 Thu 18 Fri 19 Sat…" at bounding box center [407, 234] width 814 height 316
drag, startPoint x: 332, startPoint y: 163, endPoint x: 313, endPoint y: 164, distance: 19.2
click at [313, 164] on app-calendar-viewport "Fri 12 Sat 13 Sun 14 Mon 15 Tue 16 Wed 17 Thu 18 Fri 19 Sat 20 Sun 21 Mon 22 Tu…" at bounding box center [407, 234] width 814 height 316
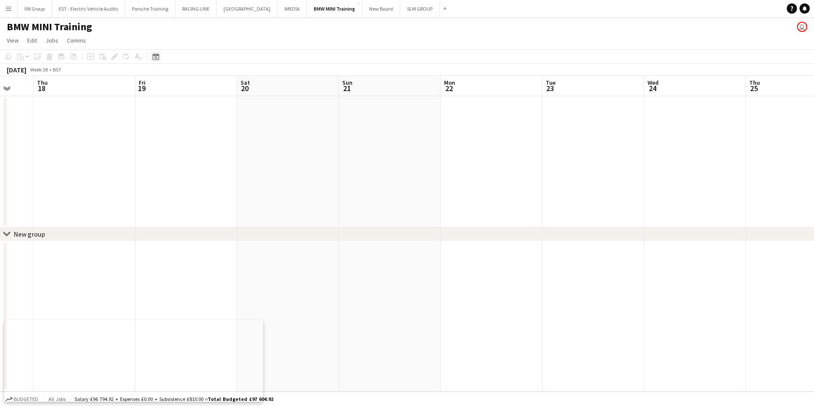
click at [155, 57] on icon at bounding box center [156, 57] width 3 height 3
click at [116, 153] on app-date-cell at bounding box center [85, 162] width 102 height 132
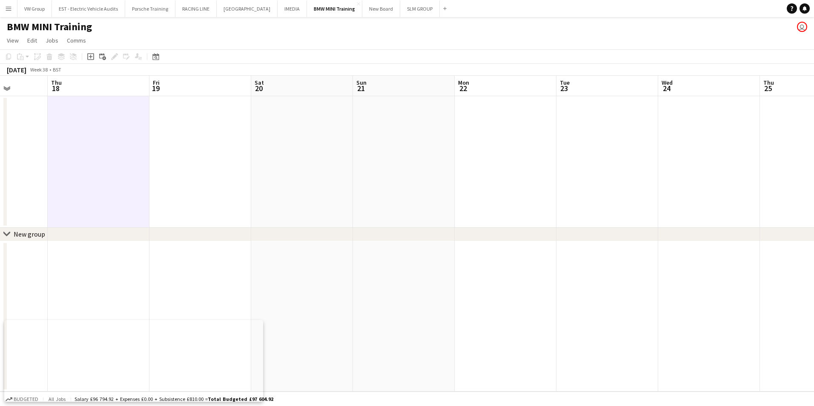
drag, startPoint x: 686, startPoint y: 137, endPoint x: 459, endPoint y: 161, distance: 227.8
click at [459, 161] on app-calendar-viewport "Mon 15 Tue 16 Wed 17 Thu 18 Fri 19 Sat 20 Sun 21 Mon 22 Tue 23 Wed 24 Thu 25 Fr…" at bounding box center [407, 234] width 814 height 316
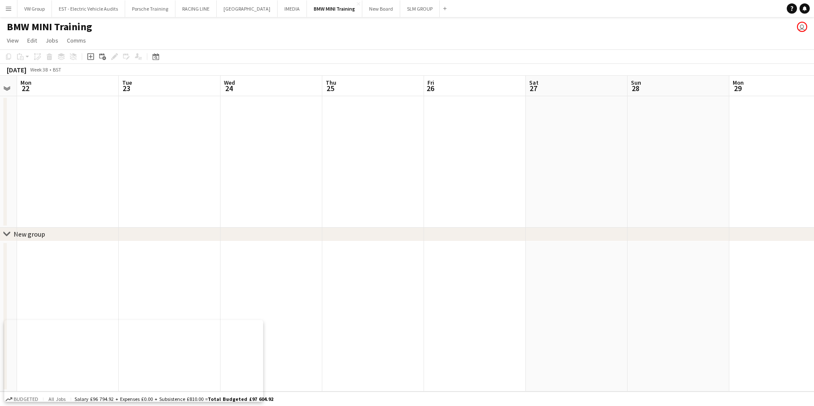
drag, startPoint x: 534, startPoint y: 164, endPoint x: 433, endPoint y: 192, distance: 104.2
click at [432, 192] on app-calendar-viewport "Fri 19 Sat 20 Sun 21 Mon 22 Tue 23 Wed 24 Thu 25 Fri 26 Sat 27 Sun 28 Mon 29 Tu…" at bounding box center [407, 234] width 814 height 316
drag, startPoint x: 616, startPoint y: 169, endPoint x: 439, endPoint y: 196, distance: 178.9
click at [442, 196] on app-calendar-viewport "Fri 19 Sat 20 Sun 21 Mon 22 Tue 23 Wed 24 Thu 25 Fri 26 Sat 27 Sun 28 Mon 29 Tu…" at bounding box center [407, 234] width 814 height 316
drag, startPoint x: 604, startPoint y: 178, endPoint x: 437, endPoint y: 202, distance: 168.2
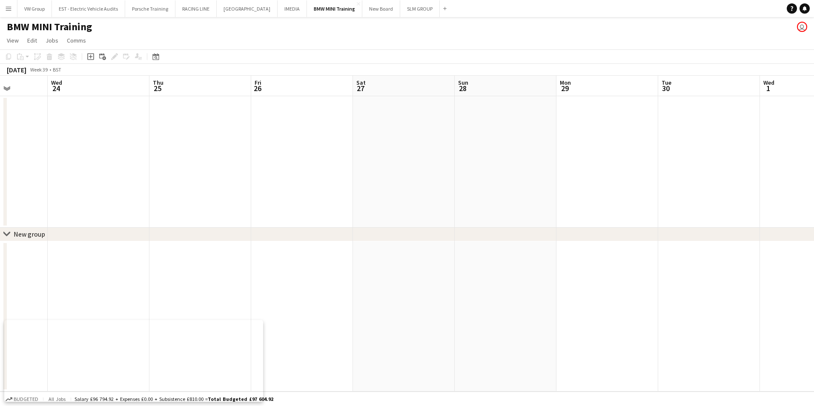
click at [438, 203] on app-calendar-viewport "Sun 21 Mon 22 Tue 23 Wed 24 Thu 25 Fri 26 Sat 27 Sun 28 Mon 29 Tue 30 Wed 1 Thu…" at bounding box center [407, 234] width 814 height 316
drag, startPoint x: 639, startPoint y: 173, endPoint x: 393, endPoint y: 210, distance: 248.8
click at [393, 210] on app-calendar-viewport "Wed 24 Thu 25 Fri 26 Sat 27 Sun 28 Mon 29 Tue 30 Wed 1 Thu 2 Fri 3 Sat 4 Sun 5 …" at bounding box center [407, 234] width 814 height 316
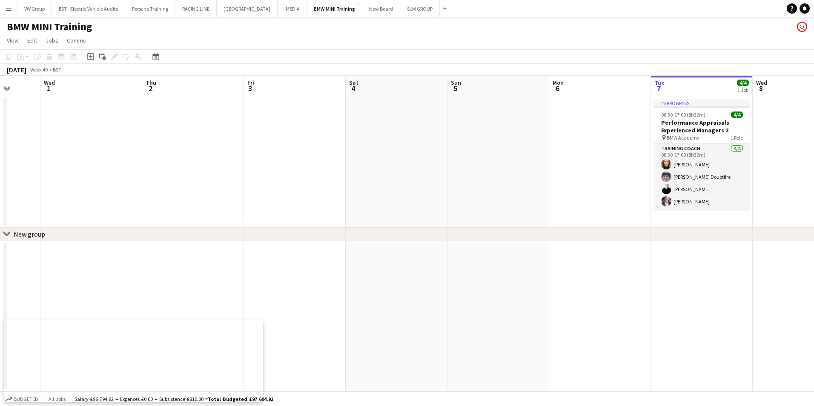
drag, startPoint x: 601, startPoint y: 175, endPoint x: 339, endPoint y: 220, distance: 265.2
click at [339, 220] on app-calendar-viewport "Sun 28 Mon 29 Tue 30 Wed 1 Thu 2 Fri 3 Sat 4 Sun 5 Mon 6 Tue 7 4/4 1 Job Wed 8 …" at bounding box center [407, 234] width 814 height 316
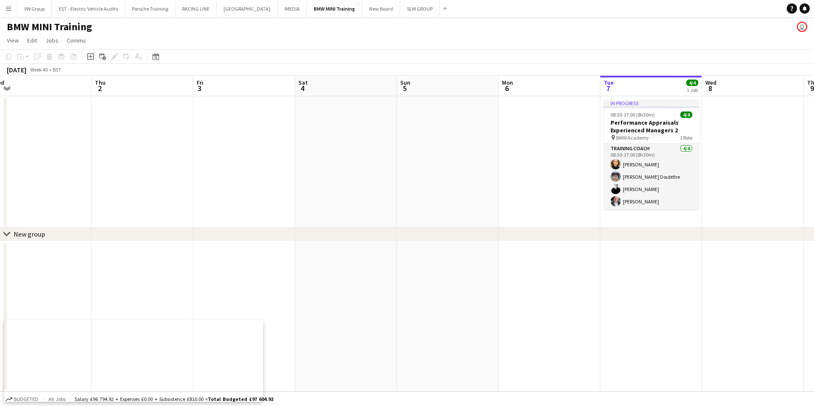
drag, startPoint x: 510, startPoint y: 194, endPoint x: 244, endPoint y: 257, distance: 273.6
click at [244, 257] on app-calendar-viewport "Sun 28 Mon 29 Tue 30 Wed 1 Thu 2 Fri 3 Sat 4 Sun 5 Mon 6 Tue 7 4/4 1 Job Wed 8 …" at bounding box center [407, 234] width 814 height 316
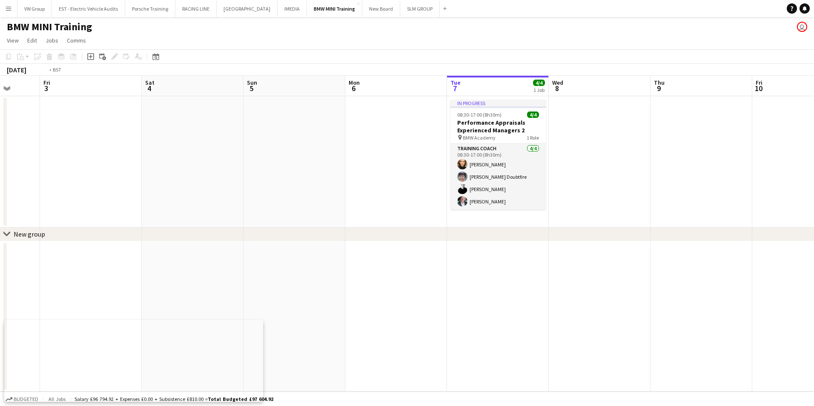
drag, startPoint x: 591, startPoint y: 187, endPoint x: 270, endPoint y: 215, distance: 321.9
click at [269, 218] on app-calendar-viewport "Tue 30 Wed 1 Thu 2 Fri 3 Sat 4 Sun 5 Mon 6 Tue 7 4/4 1 Job Wed 8 Thu 9 Fri 10 S…" at bounding box center [407, 234] width 814 height 316
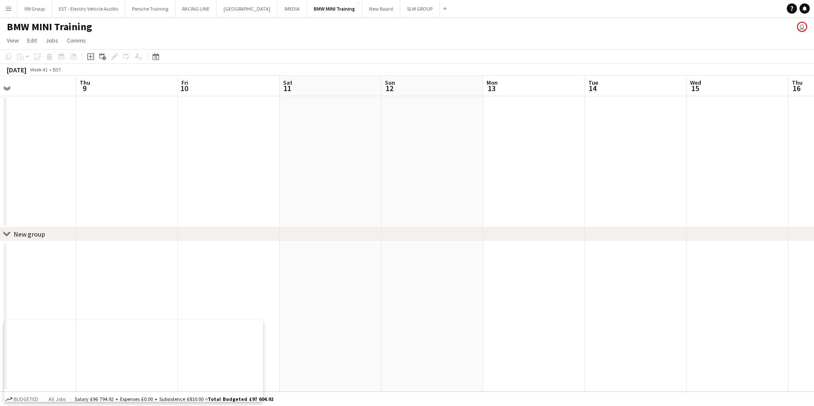
drag, startPoint x: 367, startPoint y: 181, endPoint x: 258, endPoint y: 215, distance: 113.8
click at [258, 217] on app-calendar-viewport "Sun 5 Mon 6 Tue 7 4/4 1 Job Wed 8 Thu 9 Fri 10 Sat 11 Sun 12 Mon 13 Tue 14 Wed …" at bounding box center [407, 234] width 814 height 316
drag, startPoint x: 738, startPoint y: 152, endPoint x: 399, endPoint y: 224, distance: 346.1
click at [405, 224] on app-calendar-viewport "Tue 7 4/4 1 Job Wed 8 Thu 9 Fri 10 Sat 11 Sun 12 Mon 13 Tue 14 Wed 15 Thu 16 Fr…" at bounding box center [407, 234] width 814 height 316
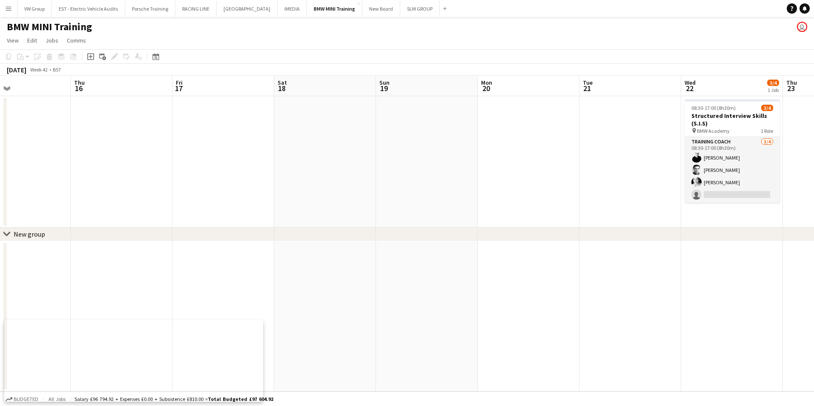
drag
click at [349, 247] on app-calendar-viewport "Sun 12 Mon 13 Tue 14 Wed 15 Thu 16 Fri 17 Sat 18 Sun 19 Mon 20 Tue 21 Wed 22 3/…" at bounding box center [407, 234] width 814 height 316
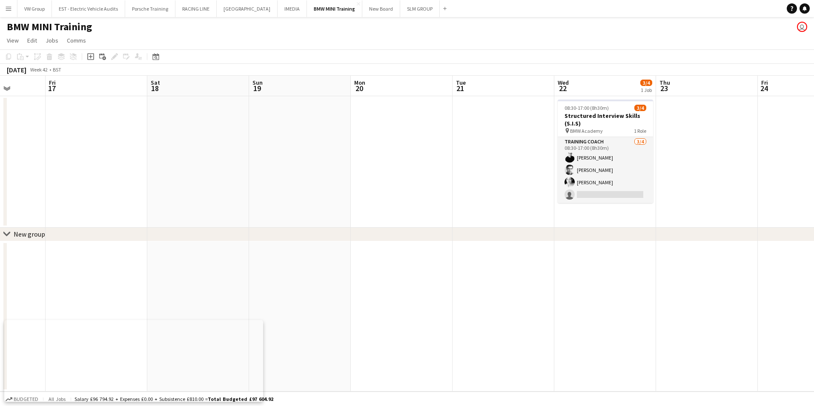
scroll to position [0, 265]
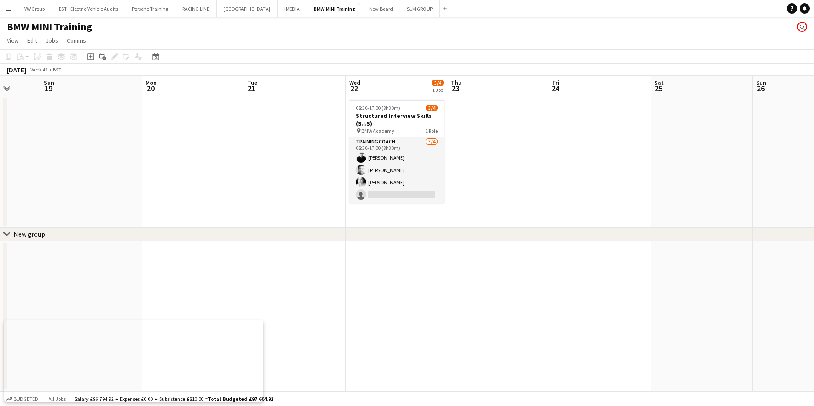
click at [488, 228] on div "chevron-right New group Thu 16 Fri 17 Sat 18 Sun 19 Mon 20 Tue 21 Wed 22 3/4 1 …" at bounding box center [407, 234] width 814 height 316
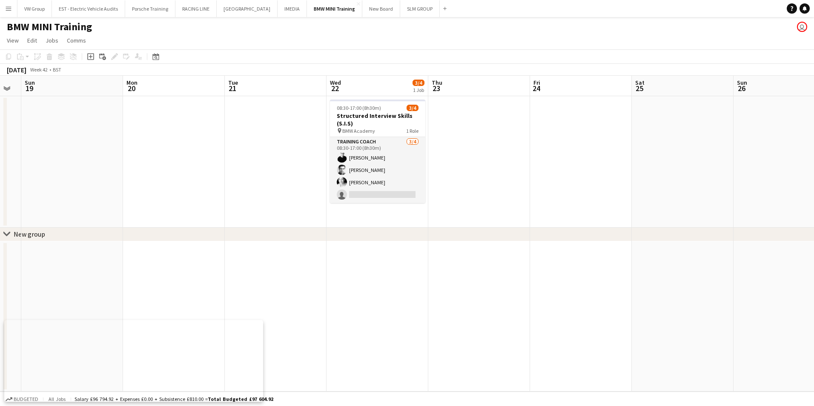
click at [595, 182] on app-calendar-viewport "Thu 16 Fri 17 Sat 18 Sun 19 Mon 20 Tue 21 Wed 22 3/4 1 Job Thu 23 Fri 24 Sat 25…" at bounding box center [407, 234] width 814 height 316
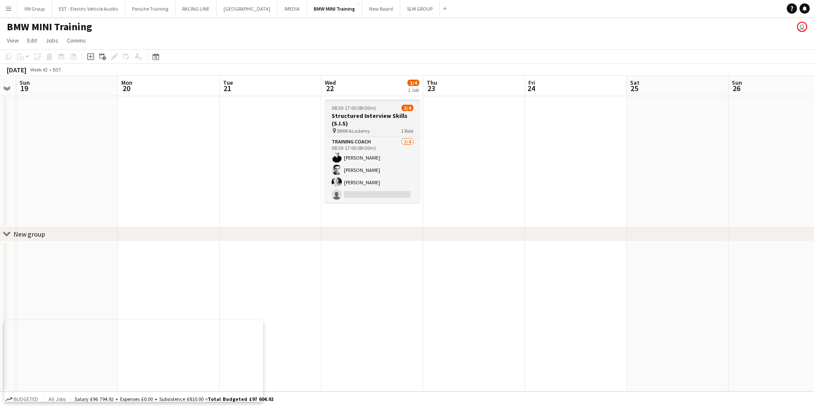
click at [385, 109] on div "08:30-17:00 (8h30m) 3/4" at bounding box center [372, 108] width 95 height 6
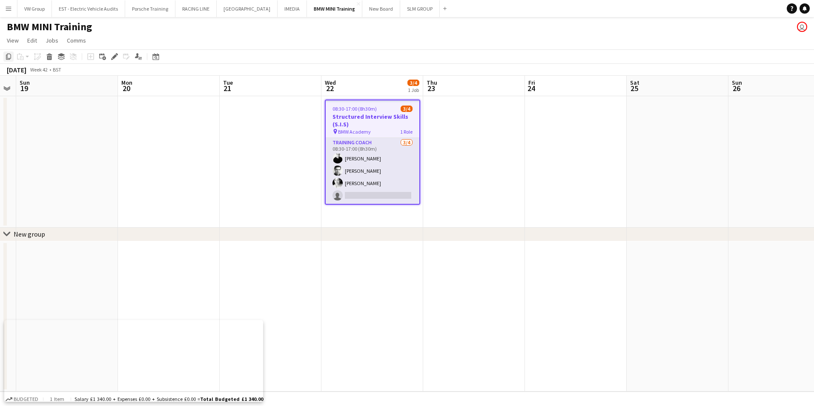
click at [7, 56] on icon at bounding box center [8, 57] width 5 height 6
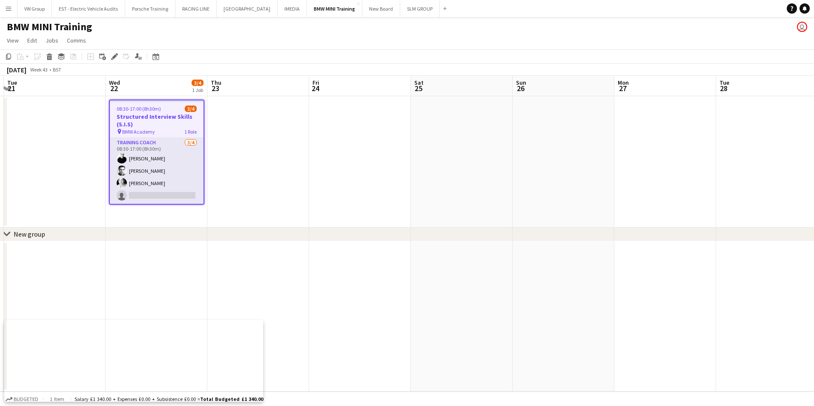
click at [359, 153] on app-calendar-viewport "Sat 18 Sun 19 Mon 20 Tue 21 Wed 22 3/4 1 Job Thu 23 Fri 24 Sat 25 Sun 26 Mon 27…" at bounding box center [407, 234] width 814 height 316
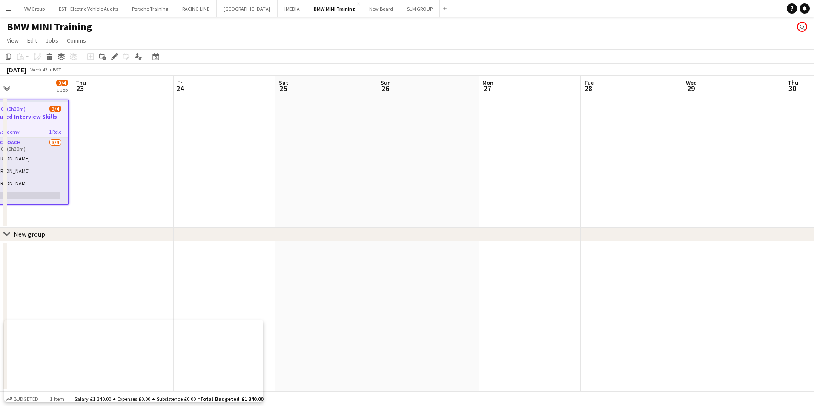
click at [232, 198] on app-calendar-viewport "Sun 19 Mon 20 Tue 21 Wed 22 3/4 1 Job Thu 23 Fri 24 Sat 25 Sun 26 Mon 27 Tue 28…" at bounding box center [407, 234] width 814 height 316
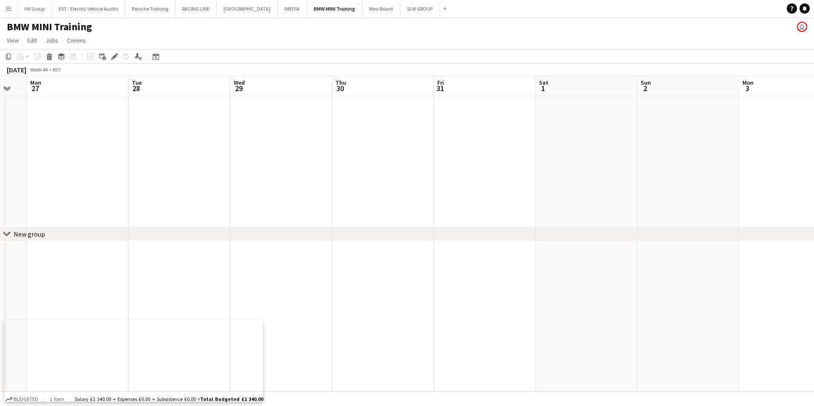
click at [292, 162] on app-calendar-viewport "Fri 24 Sat 25 Sun 26 Mon 27 Tue 28 Wed 29 Thu 30 Fri 31 Sat 1 Sun 2 Mon 3 Tue 4…" at bounding box center [407, 234] width 814 height 316
click at [418, 175] on app-calendar-viewport "Mon 27 Tue 28 Wed 29 Thu 30 Fri 31 Sat 1 Sun 2 Mon 3 Tue 4 Wed 5 Thu 6 Fri 7 Sa…" at bounding box center [407, 234] width 814 height 316
click at [290, 200] on app-calendar-viewport "Tue 28 Wed 29 Thu 30 Fri 31 Sat 1 Sun 2 Mon 3 Tue 4 Wed 5 Thu 6 Fri 7 Sat 8 Sun…" at bounding box center [407, 234] width 814 height 316
click at [235, 196] on app-calendar-viewport "Mon 3 Tue 4 Wed 5 Thu 6 Fri 7 Sat 8 Sun 9 Mon 10 Tue 11 Wed 12 Thu 13 Fri 14 Sa…" at bounding box center [407, 234] width 814 height 316
click at [291, 185] on app-calendar-viewport "Thu 6 Fri 7 Sat 8 Sun 9 Mon 10 Tue 11 Wed 12 Thu 13 Fri 14 Sat 15 Sun 16 Mon 17…" at bounding box center [407, 234] width 814 height 316
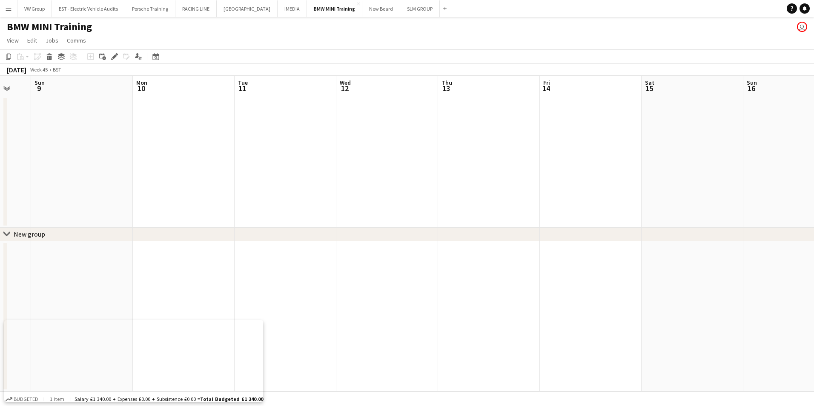
scroll to position [0, 321]
click at [230, 131] on app-date-cell at bounding box center [239, 162] width 102 height 132
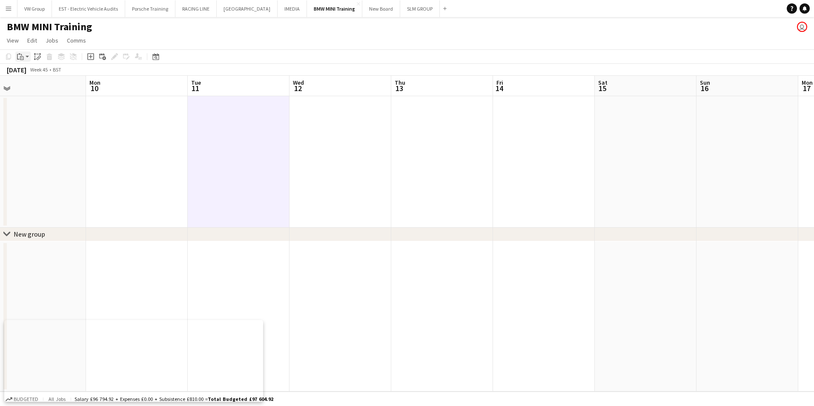
click at [21, 57] on icon at bounding box center [22, 58] width 4 height 4
click at [26, 72] on link "Paste Ctrl+V" at bounding box center [63, 73] width 80 height 8
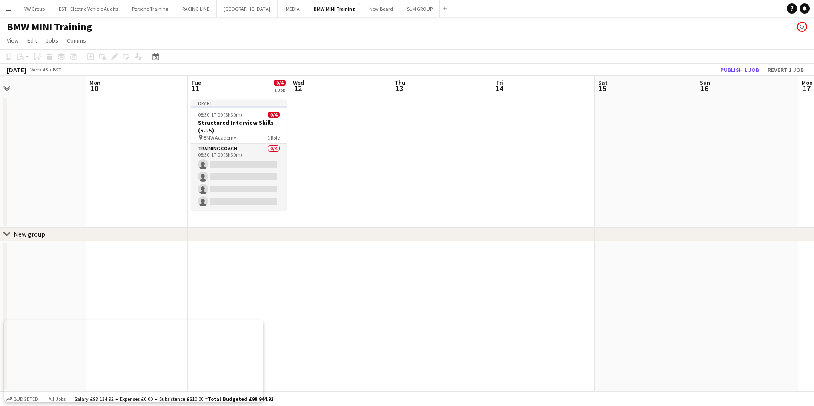
click at [358, 197] on app-date-cell at bounding box center [341, 162] width 102 height 132
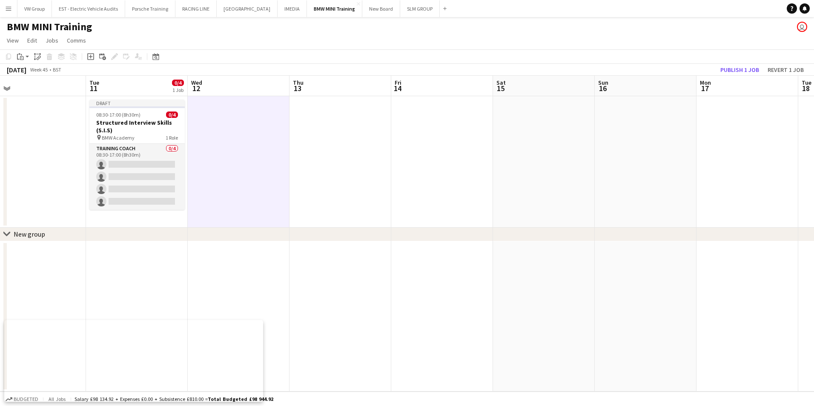
click at [499, 37] on app-page-menu "View Day view expanded Day view collapsed Month view Date picker Jump to today …" at bounding box center [407, 41] width 814 height 16
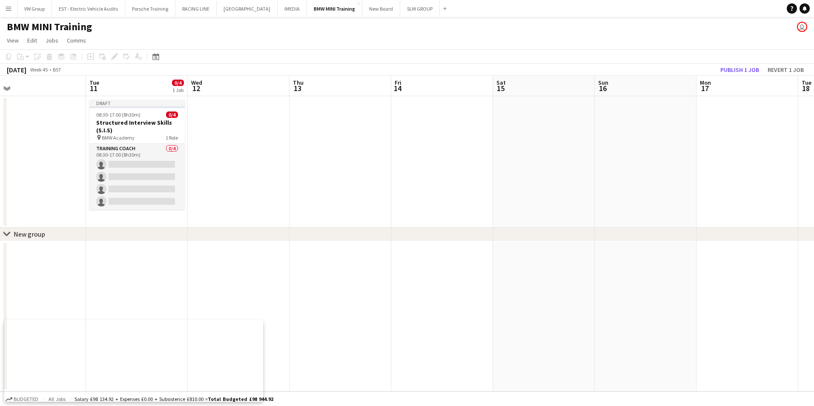
click at [499, 37] on app-page-menu "View Day view expanded Day view collapsed Month view Date picker Jump to today …" at bounding box center [407, 41] width 814 height 16
click at [142, 112] on div "08:30-17:00 (8h30m) 0/4" at bounding box center [136, 115] width 95 height 6
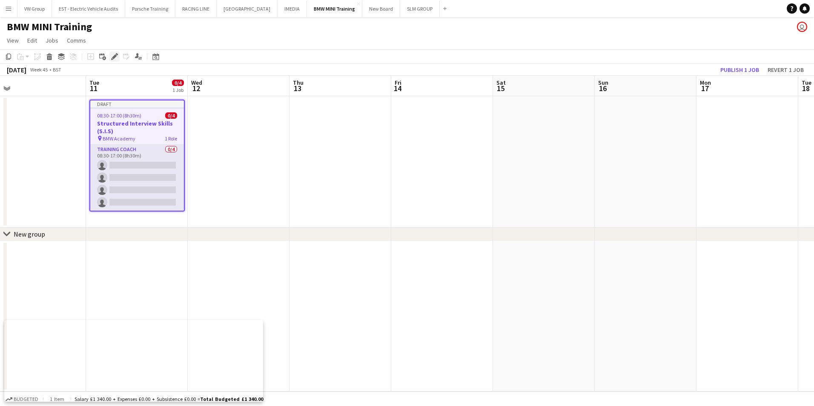
click at [114, 58] on icon at bounding box center [114, 57] width 5 height 5
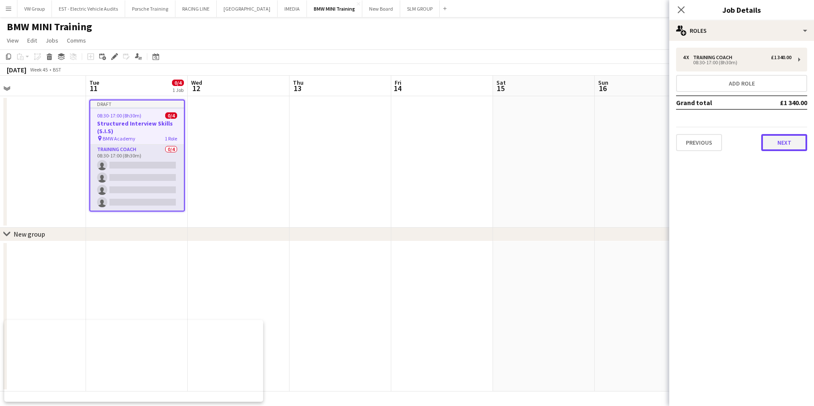
click at [794, 144] on button "Next" at bounding box center [784, 142] width 46 height 17
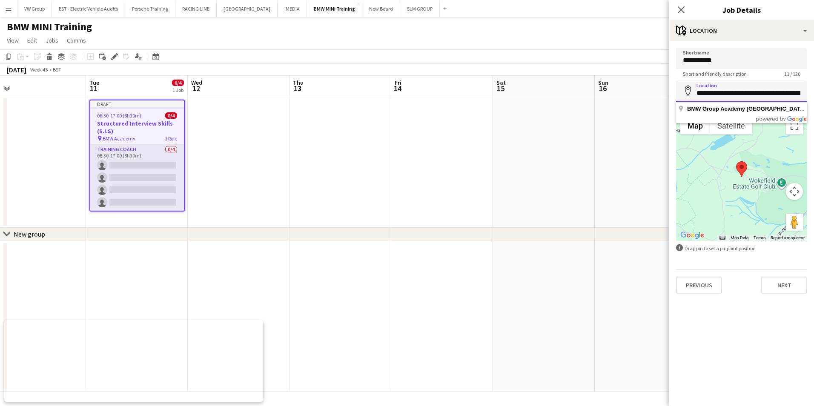
scroll to position [0, 110]
drag, startPoint x: 695, startPoint y: 94, endPoint x: 815, endPoint y: 88, distance: 120.2
click at [814, 88] on html "Menu Boards Boards Boards All jobs Status Workforce Workforce My Workforce Recr…" at bounding box center [407, 203] width 814 height 406
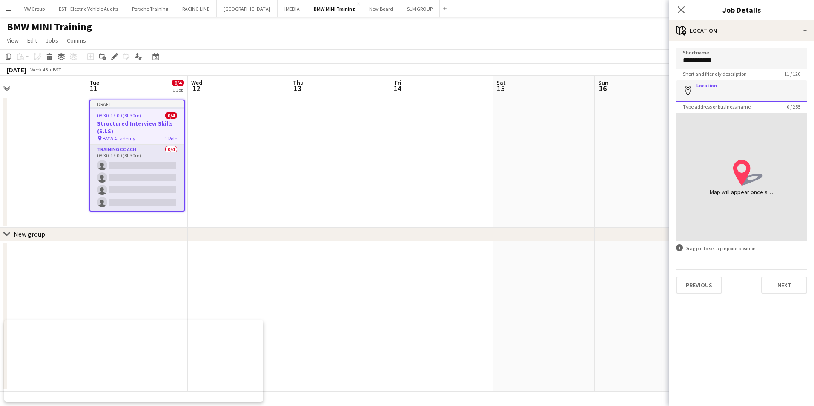
click at [698, 95] on input "Location" at bounding box center [741, 90] width 131 height 21
paste input "**********"
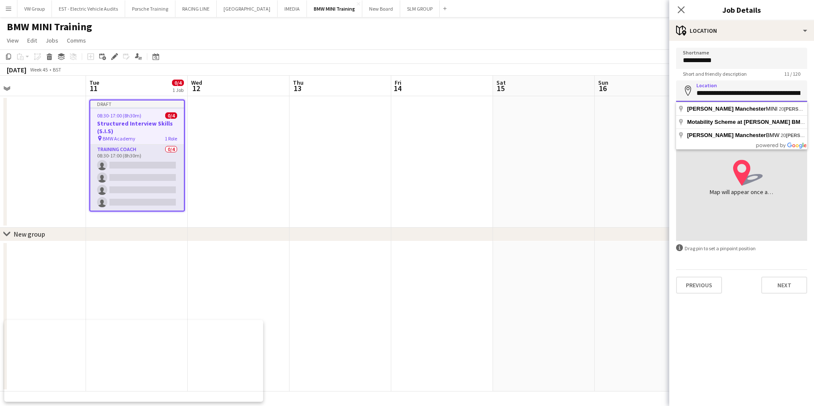
drag, startPoint x: 798, startPoint y: 93, endPoint x: 694, endPoint y: 96, distance: 104.4
click at [694, 96] on input "**********" at bounding box center [741, 90] width 131 height 21
type input "**********"
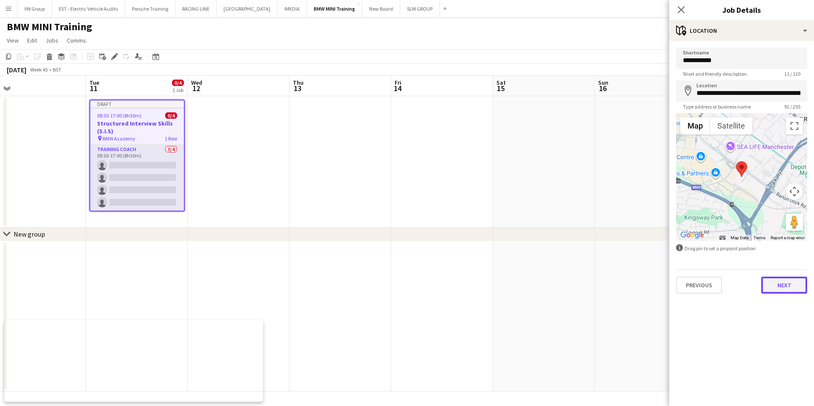
click at [796, 287] on button "Next" at bounding box center [784, 285] width 46 height 17
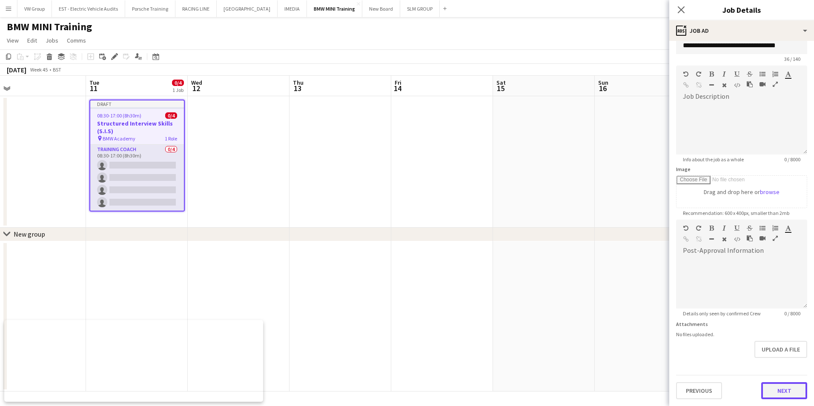
scroll to position [15, 0]
click at [785, 363] on form "**********" at bounding box center [741, 216] width 145 height 367
click at [784, 395] on button "Next" at bounding box center [784, 390] width 46 height 17
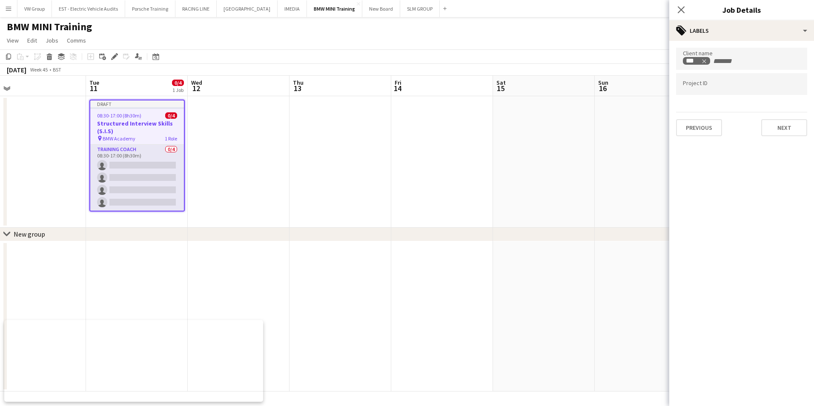
scroll to position [0, 0]
click at [778, 129] on button "Next" at bounding box center [784, 127] width 46 height 17
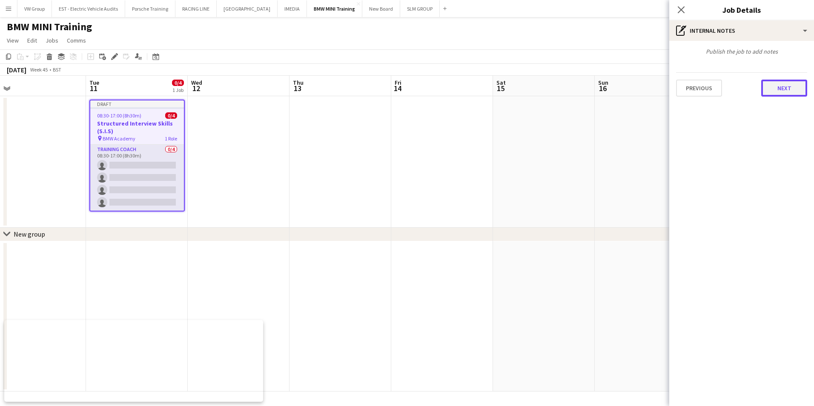
click at [778, 89] on button "Next" at bounding box center [784, 88] width 46 height 17
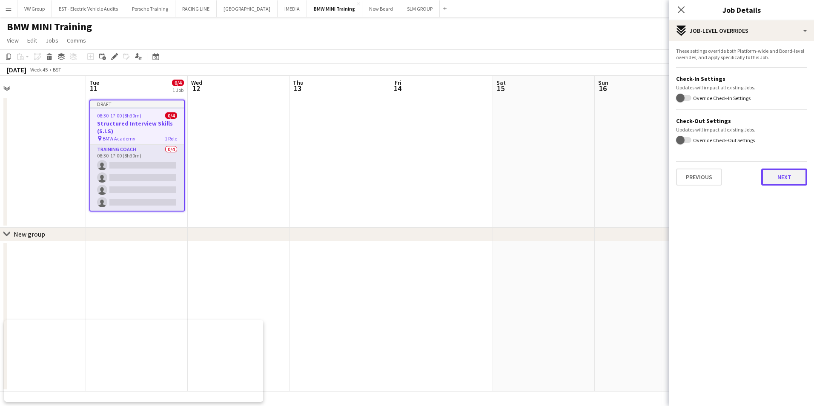
click at [789, 175] on button "Next" at bounding box center [784, 177] width 46 height 17
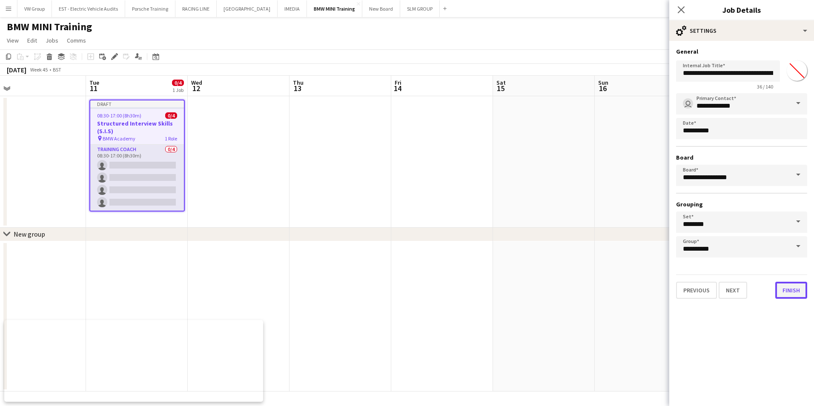
click at [797, 294] on button "Finish" at bounding box center [791, 290] width 32 height 17
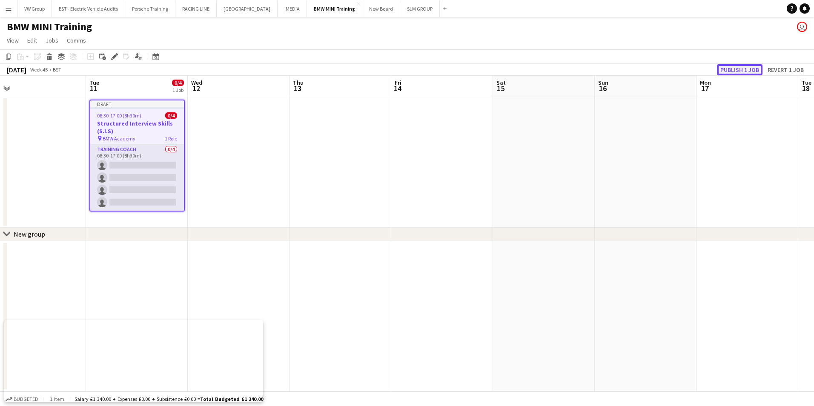
click at [744, 68] on button "Publish 1 job" at bounding box center [740, 69] width 46 height 11
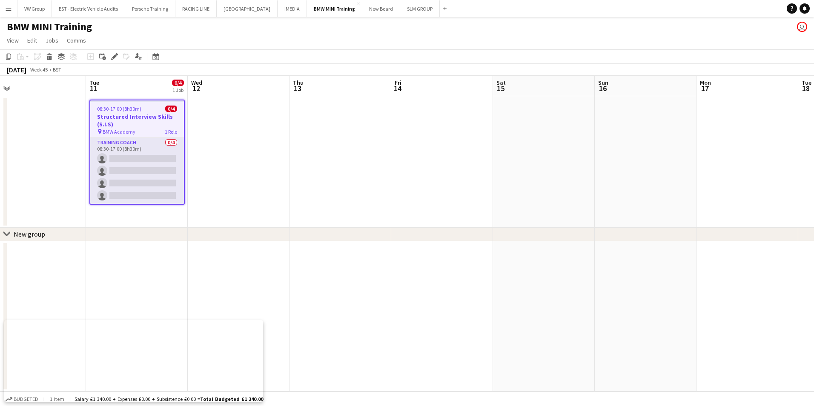
click at [152, 110] on div "08:30-17:00 (8h30m) 0/4" at bounding box center [137, 109] width 94 height 6
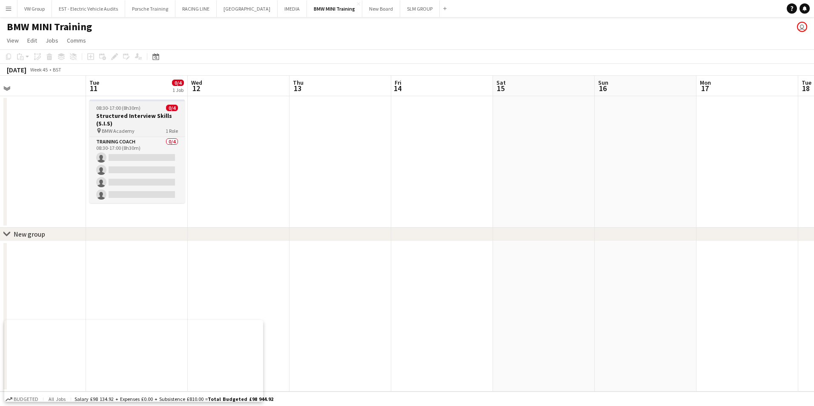
click at [152, 110] on div "08:30-17:00 (8h30m) 0/4" at bounding box center [136, 108] width 95 height 6
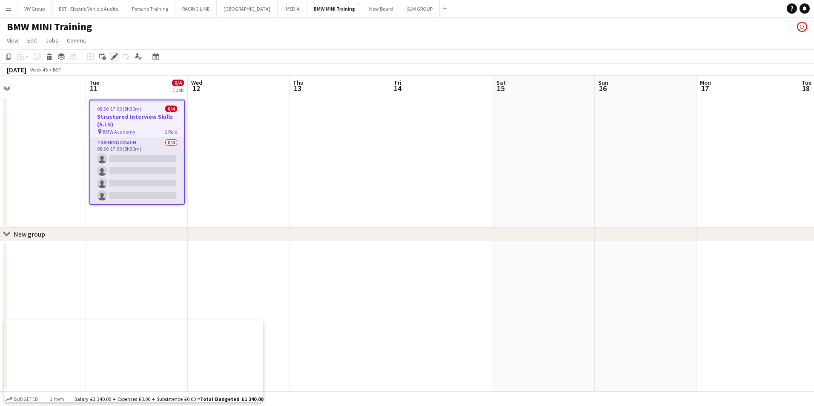
click at [114, 57] on icon at bounding box center [114, 57] width 5 height 5
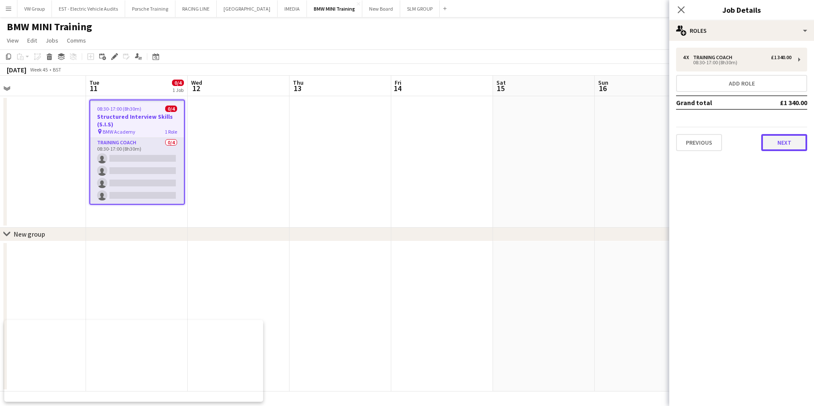
click at [791, 144] on button "Next" at bounding box center [784, 142] width 46 height 17
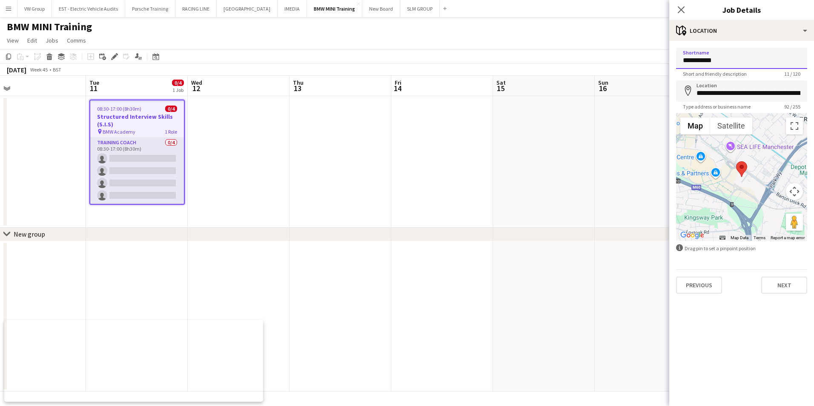
click at [730, 63] on input "**********" at bounding box center [741, 58] width 131 height 21
drag, startPoint x: 730, startPoint y: 63, endPoint x: 681, endPoint y: 66, distance: 49.1
click at [681, 66] on input "**********" at bounding box center [741, 58] width 131 height 21
type input "**********"
click at [781, 287] on button "Next" at bounding box center [784, 285] width 46 height 17
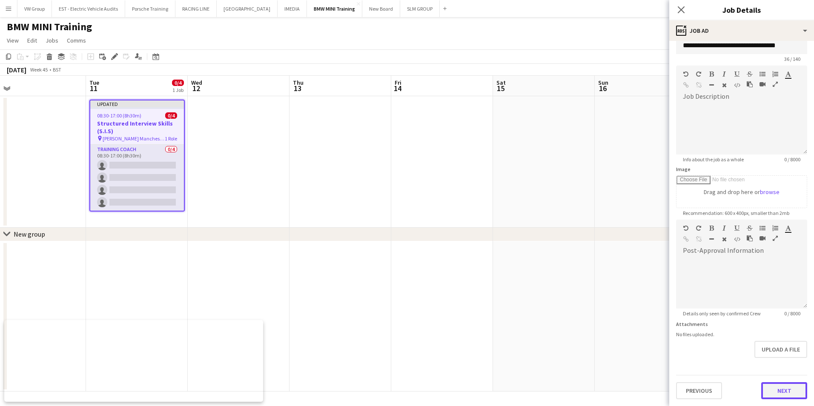
scroll to position [15, 0]
click at [775, 364] on form "**********" at bounding box center [741, 216] width 145 height 367
click at [784, 393] on button "Next" at bounding box center [784, 390] width 46 height 17
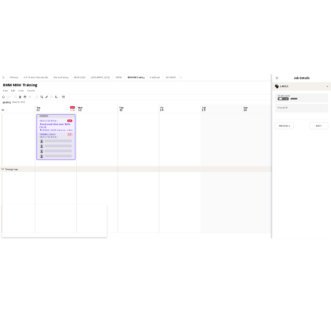
scroll to position [0, 0]
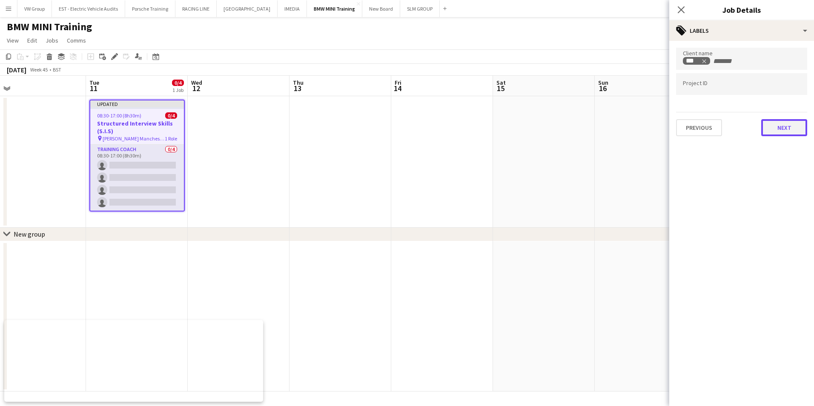
click at [780, 130] on button "Next" at bounding box center [784, 127] width 46 height 17
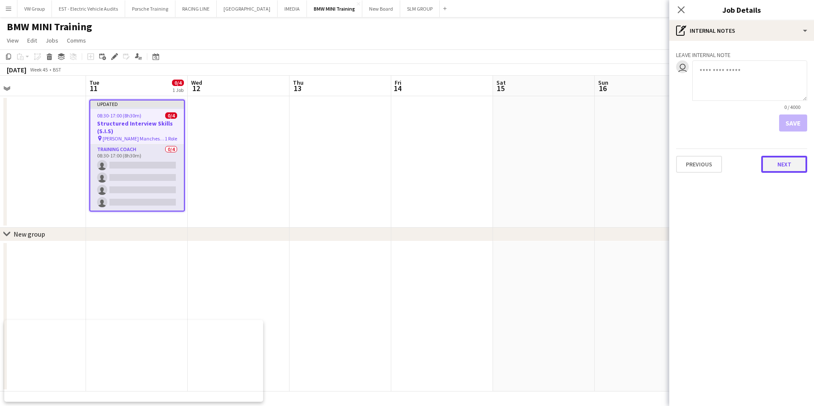
click at [782, 164] on button "Next" at bounding box center [784, 164] width 46 height 17
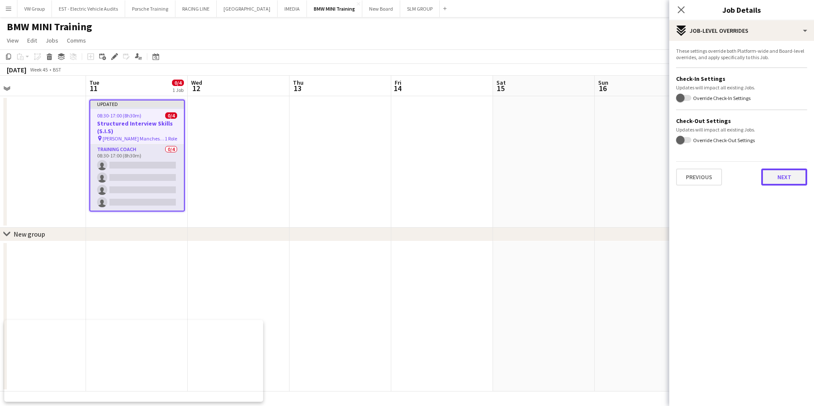
click at [786, 181] on button "Next" at bounding box center [784, 177] width 46 height 17
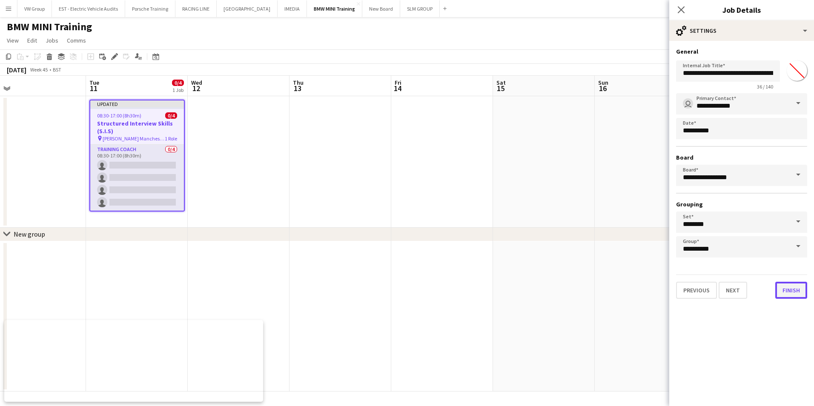
click at [800, 291] on button "Finish" at bounding box center [791, 290] width 32 height 17
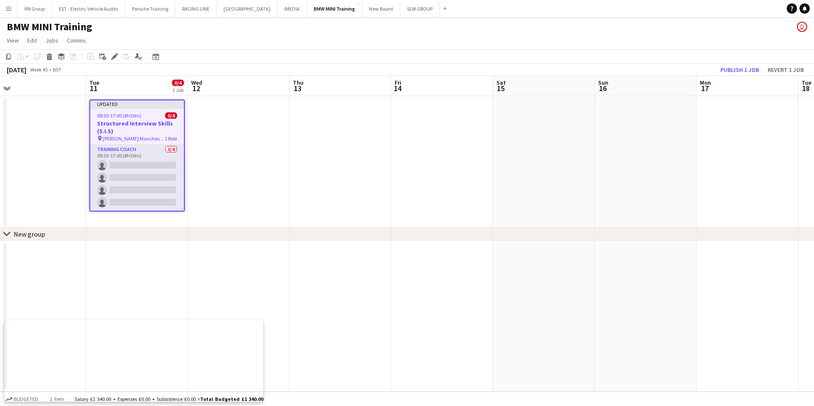
click at [155, 106] on div "Updated" at bounding box center [137, 103] width 94 height 7
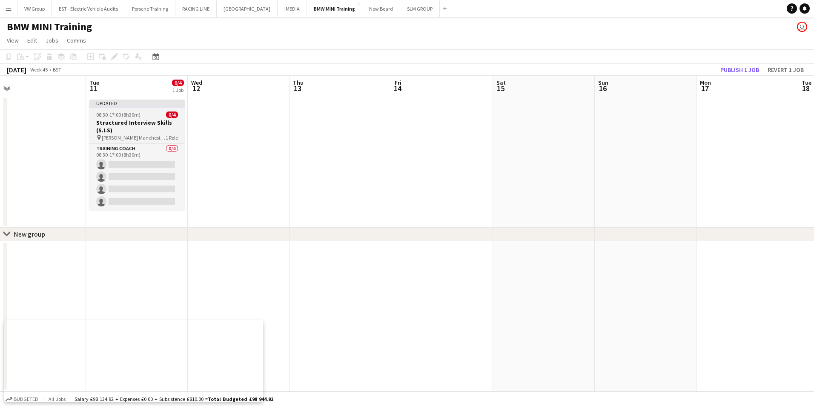
click at [155, 106] on div "Updated" at bounding box center [136, 103] width 95 height 7
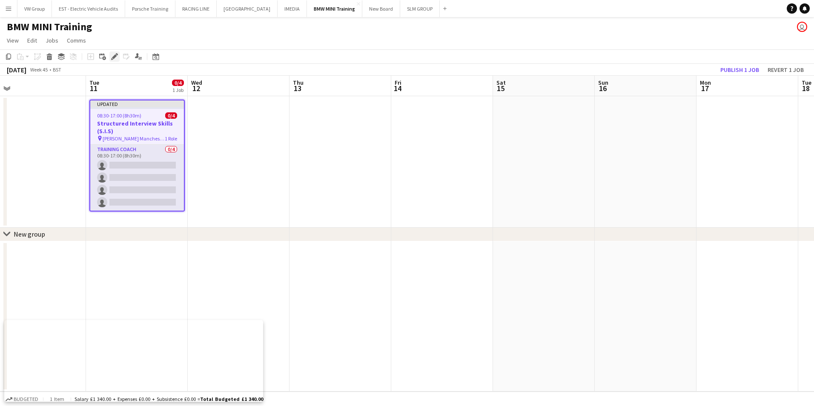
click at [113, 58] on icon at bounding box center [114, 57] width 5 height 5
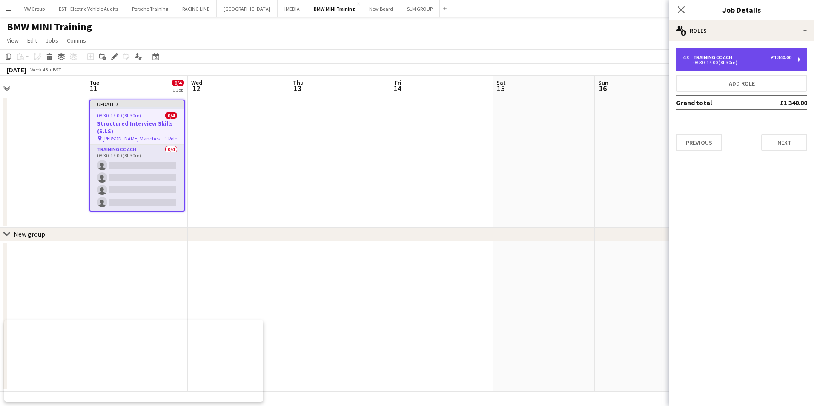
click at [800, 58] on div "4 x Training Coach £1 340.00 08:30-17:00 (8h30m)" at bounding box center [741, 60] width 131 height 24
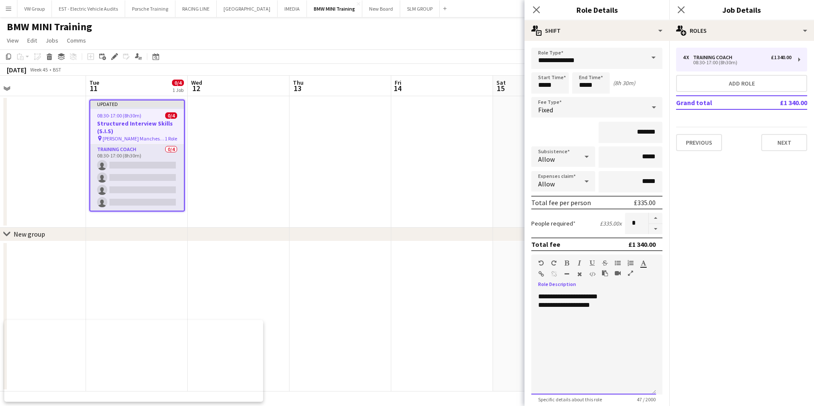
drag, startPoint x: 603, startPoint y: 307, endPoint x: 536, endPoint y: 307, distance: 66.9
click at [536, 307] on div "**********" at bounding box center [593, 344] width 125 height 102
click at [487, 290] on app-date-cell at bounding box center [442, 316] width 102 height 151
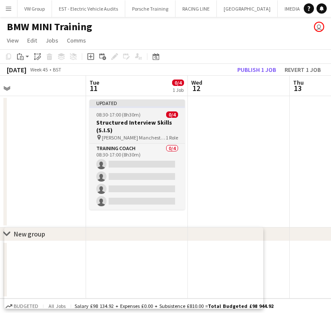
click at [155, 112] on div "08:30-17:00 (8h30m) 0/4" at bounding box center [136, 115] width 95 height 6
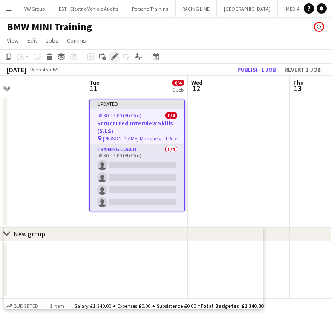
click at [110, 60] on div "Edit" at bounding box center [114, 57] width 10 height 10
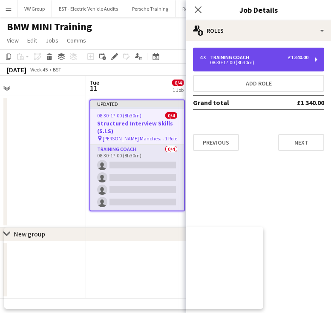
click at [314, 58] on div "4 x Training Coach £1 340.00 08:30-17:00 (8h30m)" at bounding box center [258, 60] width 131 height 24
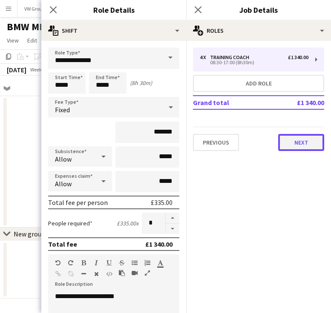
click at [299, 136] on button "Next" at bounding box center [301, 142] width 46 height 17
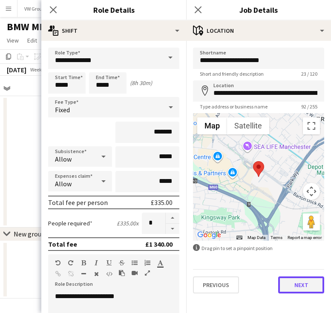
click at [305, 287] on button "Next" at bounding box center [301, 285] width 46 height 17
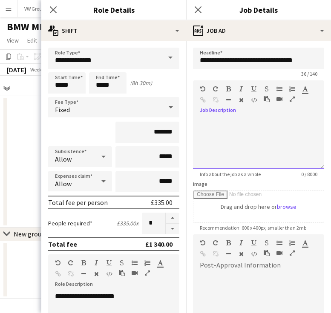
click at [205, 114] on span at bounding box center [200, 118] width 14 height 12
click at [205, 121] on span at bounding box center [200, 118] width 14 height 12
click at [253, 141] on div "**********" at bounding box center [255, 139] width 111 height 9
click at [299, 140] on div "**********" at bounding box center [255, 139] width 111 height 9
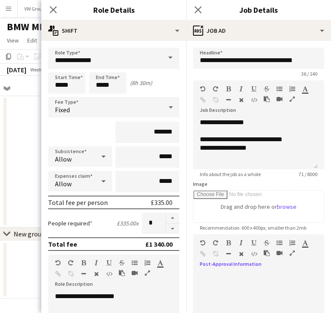
click at [244, 282] on div at bounding box center [258, 298] width 131 height 51
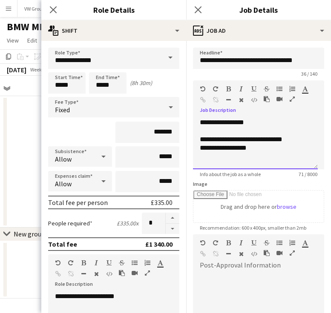
click at [257, 149] on div "**********" at bounding box center [255, 148] width 111 height 9
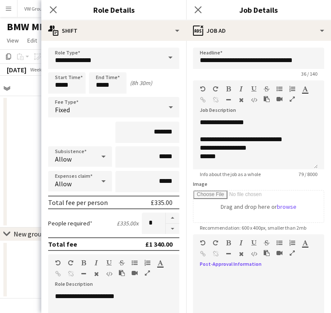
click at [301, 271] on div at bounding box center [258, 295] width 131 height 57
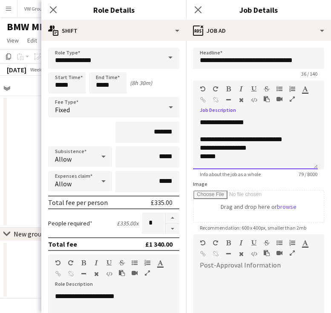
click at [224, 158] on div "******" at bounding box center [255, 156] width 111 height 9
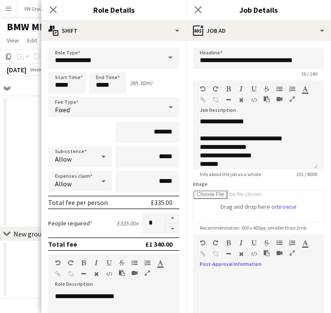
click at [280, 283] on div at bounding box center [258, 298] width 131 height 51
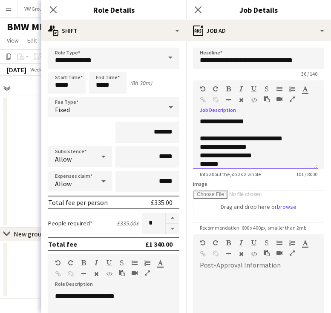
click at [227, 163] on div "*******" at bounding box center [252, 164] width 105 height 9
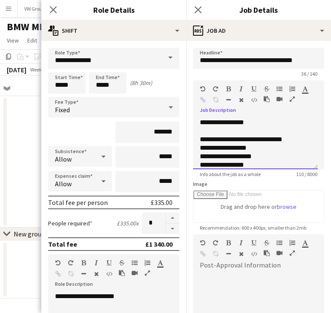
drag, startPoint x: 256, startPoint y: 124, endPoint x: 201, endPoint y: 125, distance: 54.9
click at [201, 125] on div "**********" at bounding box center [255, 143] width 125 height 51
click at [252, 89] on icon "button" at bounding box center [253, 89] width 5 height 6
click at [276, 118] on div "**********" at bounding box center [258, 140] width 131 height 57
click at [310, 144] on div "**********" at bounding box center [255, 143] width 125 height 51
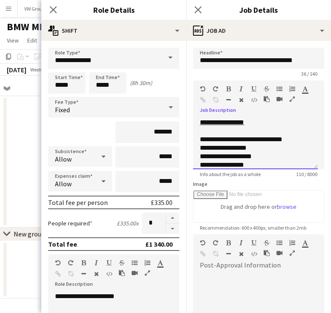
click at [238, 110] on div "Standard Heading 1 Heading 2 Heading 3 Heading 4 Heading 5 Heading 6 Heading 7 …" at bounding box center [258, 96] width 131 height 32
drag, startPoint x: 218, startPoint y: 115, endPoint x: 310, endPoint y: 132, distance: 93.0
click at [310, 132] on div "**********" at bounding box center [258, 140] width 131 height 57
drag, startPoint x: 310, startPoint y: 132, endPoint x: 314, endPoint y: 134, distance: 4.6
click at [314, 134] on div "**********" at bounding box center [255, 143] width 125 height 51
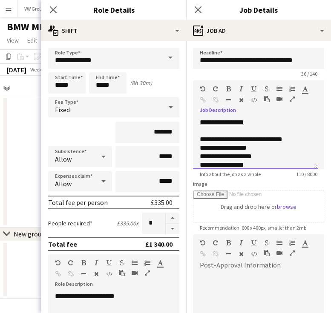
click at [197, 123] on div "**********" at bounding box center [255, 143] width 125 height 51
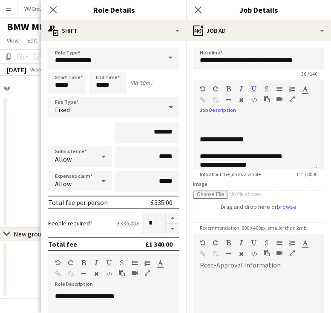
click at [254, 89] on icon "button" at bounding box center [253, 89] width 5 height 6
click at [204, 123] on div at bounding box center [255, 122] width 111 height 9
click at [256, 89] on icon "button" at bounding box center [253, 89] width 5 height 6
click at [201, 122] on div at bounding box center [255, 122] width 111 height 9
click at [252, 89] on icon "button" at bounding box center [253, 89] width 5 height 6
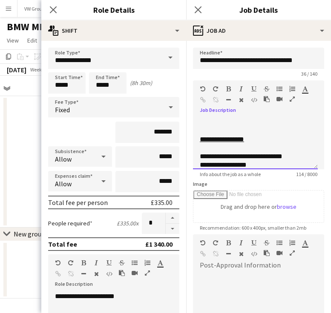
click at [201, 123] on div at bounding box center [255, 122] width 111 height 9
click at [227, 99] on icon "button" at bounding box center [228, 100] width 5 height 6
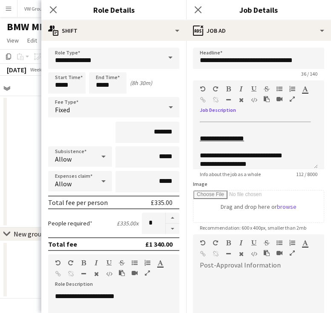
click at [227, 99] on icon "button" at bounding box center [228, 100] width 5 height 6
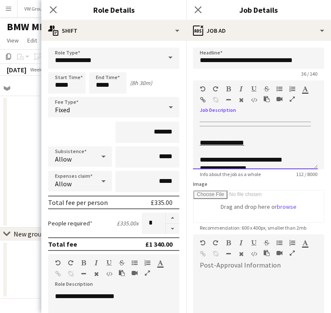
drag, startPoint x: 212, startPoint y: 129, endPoint x: 198, endPoint y: 122, distance: 15.8
click at [198, 122] on div "**********" at bounding box center [255, 143] width 125 height 51
click at [228, 100] on icon "button" at bounding box center [228, 100] width 5 height 6
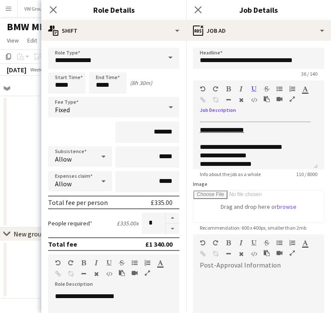
click at [253, 88] on icon "button" at bounding box center [253, 89] width 5 height 6
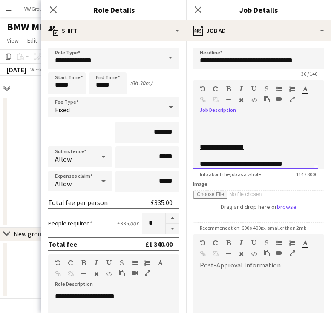
click at [204, 130] on div at bounding box center [255, 128] width 111 height 13
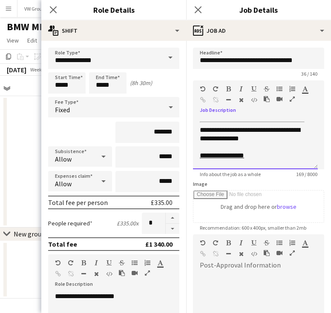
click at [217, 140] on div "**********" at bounding box center [252, 132] width 105 height 21
click at [257, 139] on div "**********" at bounding box center [252, 132] width 105 height 21
drag, startPoint x: 251, startPoint y: 129, endPoint x: 201, endPoint y: 130, distance: 50.2
click at [201, 130] on div "**********" at bounding box center [252, 132] width 105 height 21
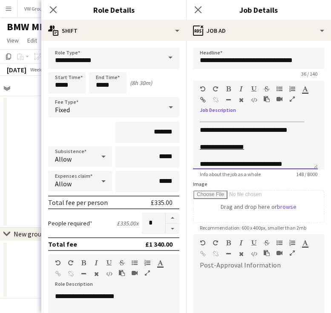
drag, startPoint x: 207, startPoint y: 131, endPoint x: 198, endPoint y: 132, distance: 8.6
click at [198, 132] on div "**********" at bounding box center [255, 143] width 125 height 51
click at [216, 129] on div "**********" at bounding box center [252, 128] width 105 height 13
click at [301, 132] on div "**********" at bounding box center [252, 128] width 105 height 13
click at [228, 129] on div "**********" at bounding box center [252, 128] width 105 height 13
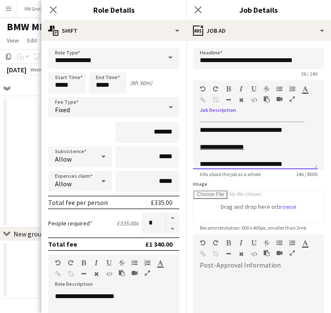
click at [297, 129] on div "**********" at bounding box center [252, 128] width 105 height 13
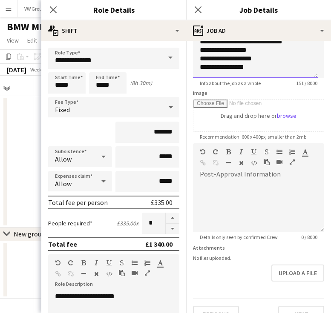
scroll to position [108, 0]
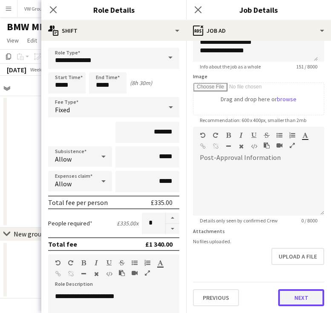
click at [301, 299] on button "Next" at bounding box center [301, 298] width 46 height 17
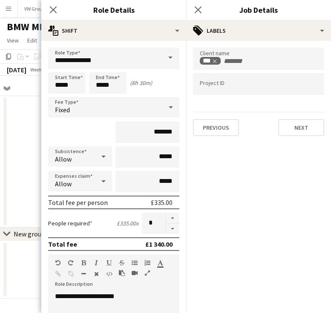
scroll to position [0, 0]
click at [309, 129] on button "Next" at bounding box center [301, 127] width 46 height 17
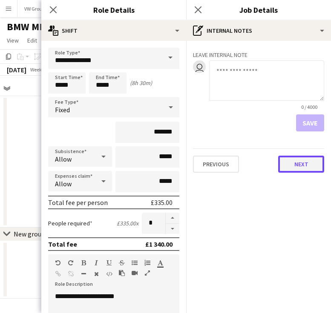
click at [301, 166] on button "Next" at bounding box center [301, 164] width 46 height 17
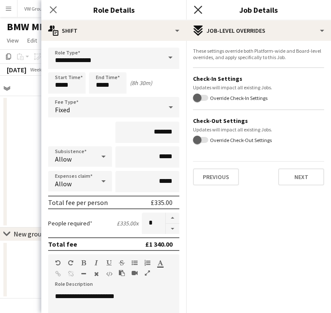
click at [198, 9] on icon "Close pop-in" at bounding box center [198, 10] width 8 height 8
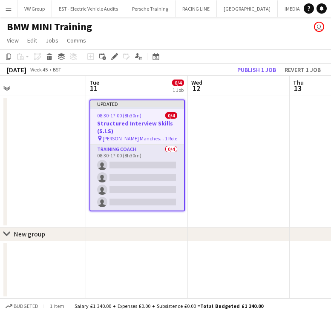
click at [237, 196] on app-date-cell at bounding box center [239, 162] width 102 height 132
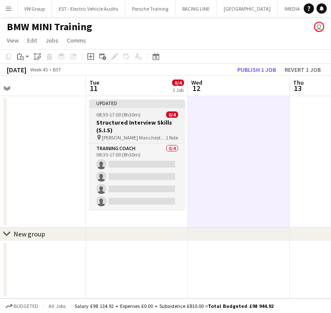
click at [150, 110] on app-job-card "Updated 08:30-17:00 (8h30m) 0/4 Structured Interview Skills (S.I.S) pin William…" at bounding box center [136, 155] width 95 height 110
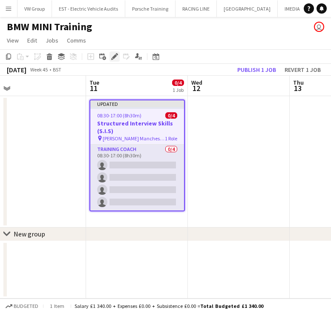
click at [115, 55] on icon "Edit" at bounding box center [114, 56] width 7 height 7
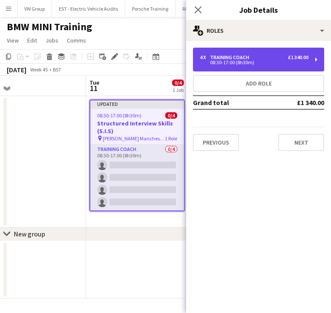
click at [315, 59] on div "4 x Training Coach £1 340.00 08:30-17:00 (8h30m)" at bounding box center [258, 60] width 131 height 24
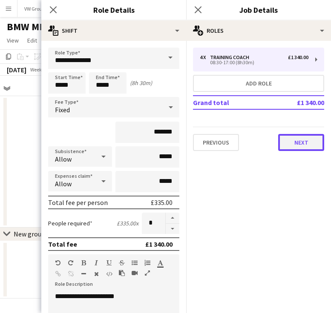
click at [287, 143] on button "Next" at bounding box center [301, 142] width 46 height 17
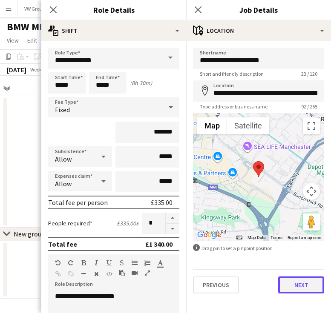
click at [302, 287] on button "Next" at bounding box center [301, 285] width 46 height 17
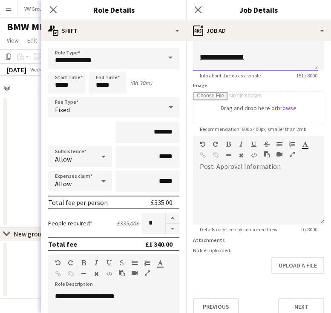
scroll to position [108, 0]
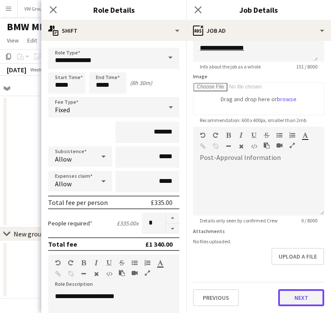
click at [311, 301] on button "Next" at bounding box center [301, 298] width 46 height 17
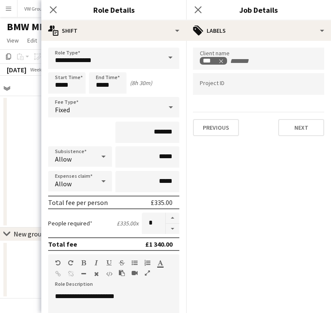
scroll to position [0, 0]
click at [296, 126] on button "Next" at bounding box center [301, 127] width 46 height 17
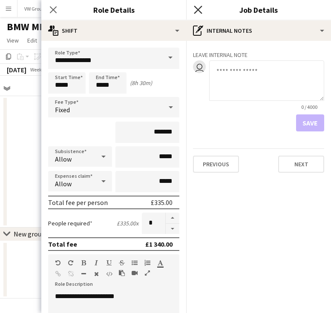
click at [197, 9] on icon at bounding box center [198, 10] width 8 height 8
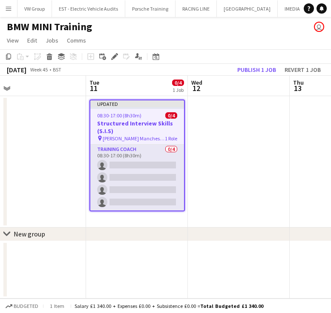
click at [153, 104] on div "Updated" at bounding box center [137, 103] width 94 height 7
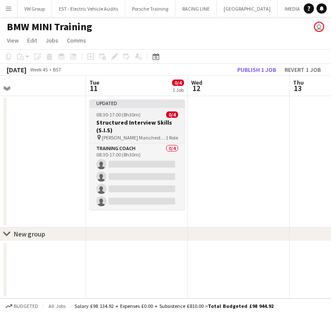
click at [153, 104] on div "Updated" at bounding box center [136, 103] width 95 height 7
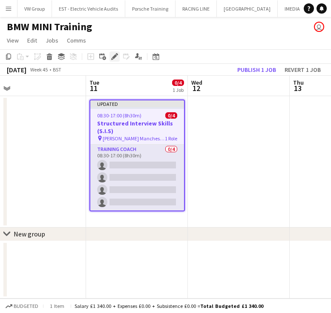
click at [115, 58] on icon at bounding box center [114, 57] width 5 height 5
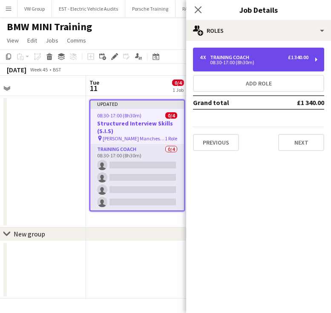
click at [315, 60] on div "4 x Training Coach £1 340.00 08:30-17:00 (8h30m)" at bounding box center [258, 60] width 131 height 24
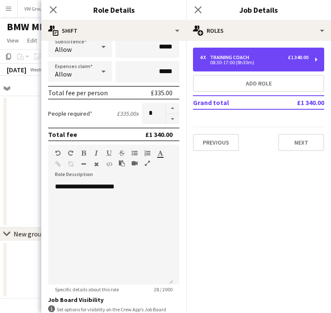
scroll to position [149, 0]
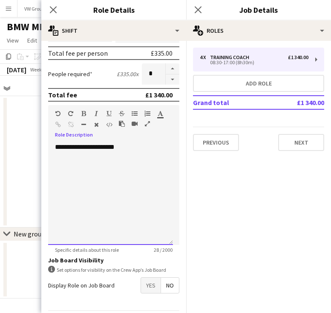
click at [124, 149] on div "**********" at bounding box center [110, 194] width 125 height 102
click at [76, 173] on div "**********" at bounding box center [110, 177] width 111 height 34
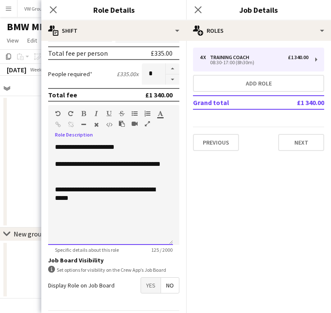
click at [104, 189] on div "**********" at bounding box center [110, 194] width 111 height 17
click at [146, 200] on div "**********" at bounding box center [110, 194] width 111 height 17
drag, startPoint x: 88, startPoint y: 198, endPoint x: 55, endPoint y: 191, distance: 33.9
click at [55, 191] on div "**********" at bounding box center [110, 194] width 125 height 102
click at [54, 191] on div "**********" at bounding box center [110, 194] width 125 height 102
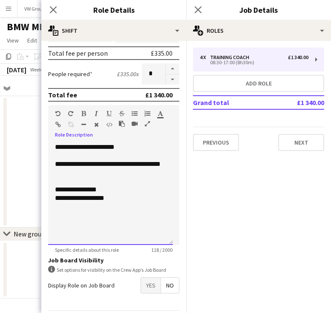
drag, startPoint x: 118, startPoint y: 198, endPoint x: 52, endPoint y: 200, distance: 66.5
click at [52, 200] on div "**********" at bounding box center [110, 194] width 125 height 102
click at [56, 199] on div at bounding box center [110, 198] width 111 height 9
drag, startPoint x: 92, startPoint y: 207, endPoint x: 82, endPoint y: 207, distance: 10.7
click at [82, 207] on div "**********" at bounding box center [110, 202] width 111 height 17
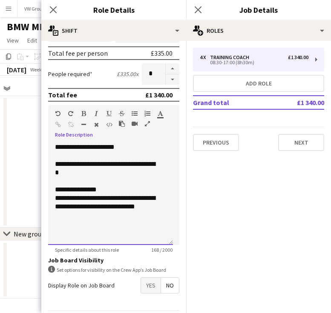
click at [114, 192] on div "**********" at bounding box center [107, 190] width 105 height 9
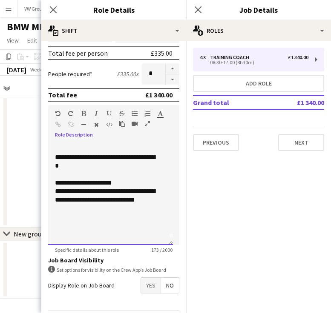
scroll to position [0, 0]
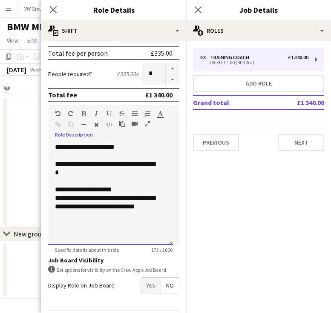
click at [108, 190] on div "**********" at bounding box center [107, 190] width 105 height 9
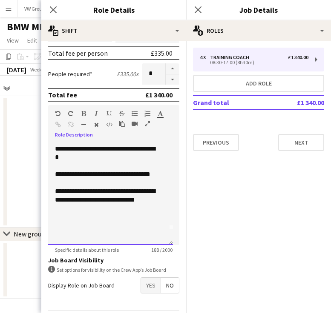
scroll to position [178, 0]
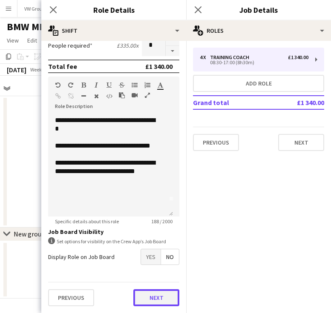
click at [161, 297] on button "Next" at bounding box center [156, 298] width 46 height 17
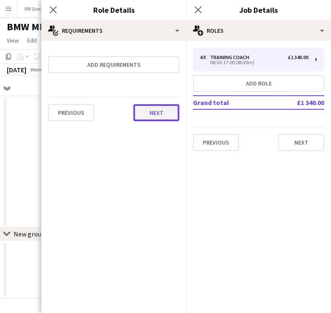
click at [164, 118] on button "Next" at bounding box center [156, 112] width 46 height 17
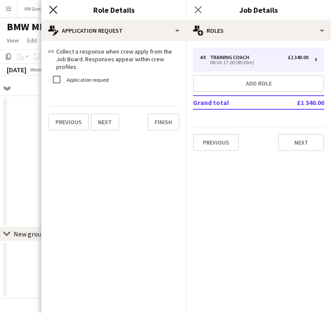
click at [55, 10] on icon "Close pop-in" at bounding box center [53, 10] width 8 height 8
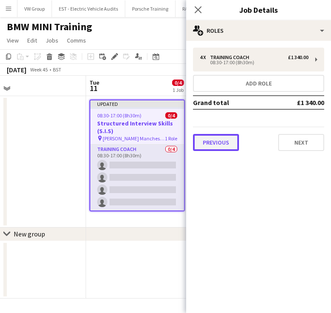
click at [220, 139] on button "Previous" at bounding box center [216, 142] width 46 height 17
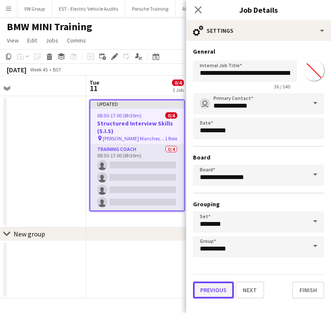
click at [225, 291] on button "Previous" at bounding box center [213, 290] width 41 height 17
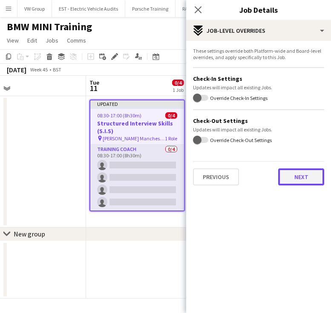
click at [308, 177] on button "Next" at bounding box center [301, 177] width 46 height 17
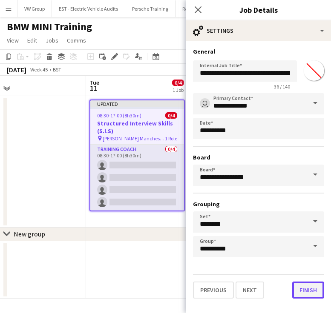
click at [310, 291] on button "Finish" at bounding box center [308, 290] width 32 height 17
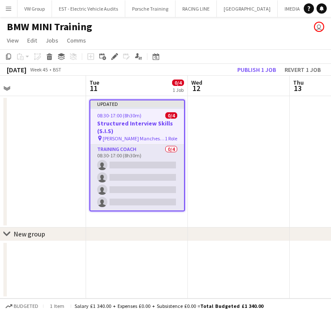
click at [134, 106] on div "Updated" at bounding box center [137, 103] width 94 height 7
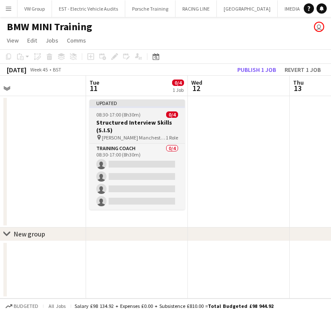
click at [134, 106] on div "Updated" at bounding box center [136, 103] width 95 height 7
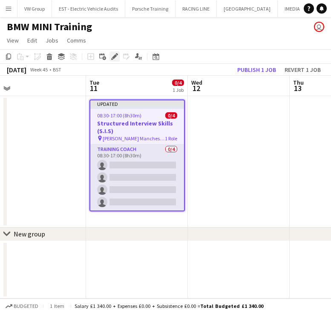
click at [114, 55] on icon "Edit" at bounding box center [114, 56] width 7 height 7
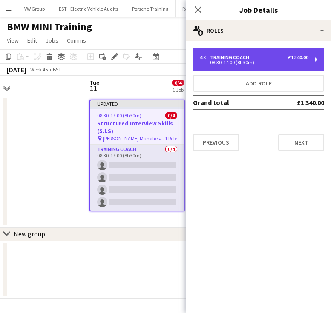
click at [314, 60] on div "4 x Training Coach £1 340.00 08:30-17:00 (8h30m)" at bounding box center [258, 60] width 131 height 24
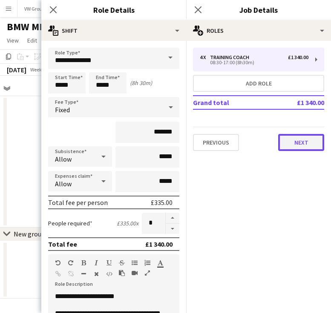
click at [301, 138] on button "Next" at bounding box center [301, 142] width 46 height 17
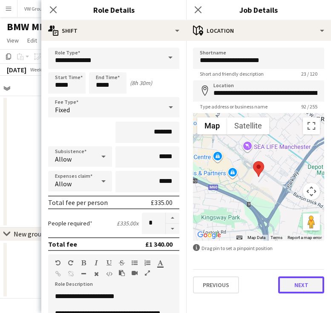
click at [296, 286] on button "Next" at bounding box center [301, 285] width 46 height 17
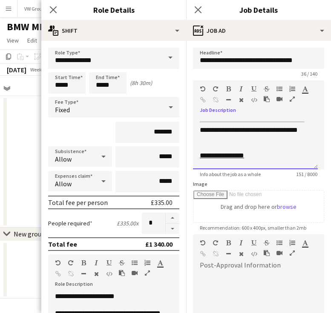
click at [217, 138] on div "**********" at bounding box center [252, 132] width 105 height 21
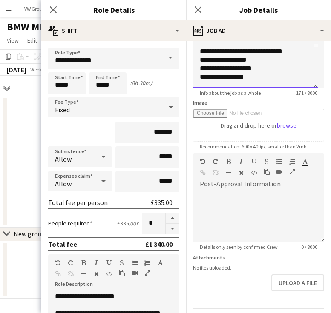
scroll to position [108, 0]
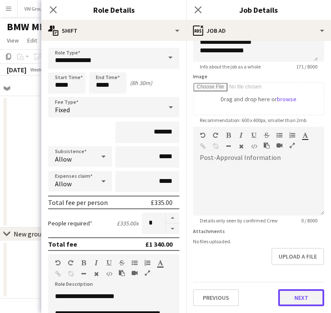
click at [298, 301] on button "Next" at bounding box center [301, 298] width 46 height 17
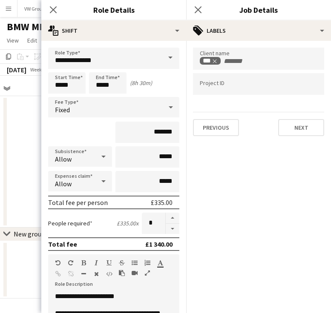
scroll to position [0, 0]
click at [296, 128] on button "Next" at bounding box center [301, 127] width 46 height 17
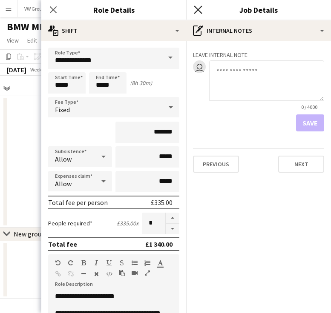
click at [198, 10] on icon at bounding box center [198, 10] width 8 height 8
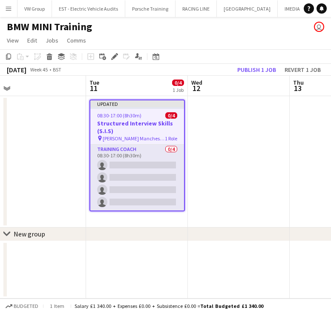
click at [233, 143] on app-date-cell at bounding box center [239, 162] width 102 height 132
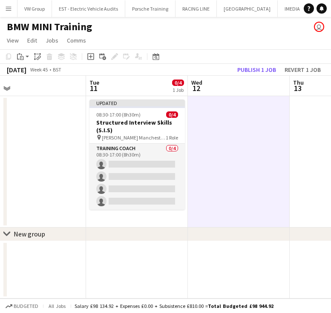
click at [263, 273] on app-date-cell at bounding box center [239, 270] width 102 height 58
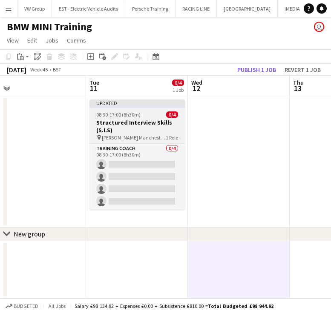
click at [143, 114] on div "08:30-17:00 (8h30m) 0/4" at bounding box center [136, 115] width 95 height 6
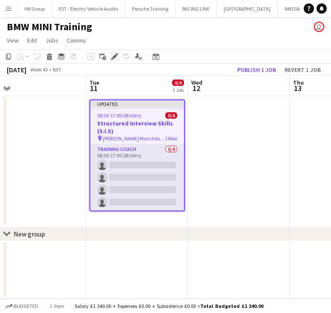
click at [114, 58] on icon at bounding box center [114, 57] width 5 height 5
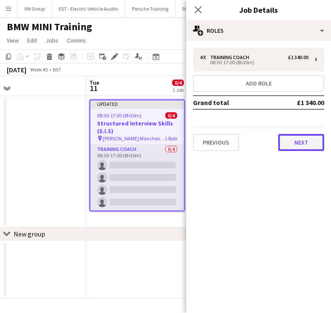
click at [314, 143] on button "Next" at bounding box center [301, 142] width 46 height 17
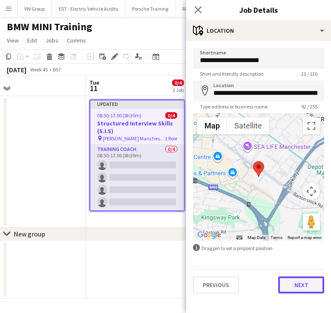
click at [317, 287] on button "Next" at bounding box center [301, 285] width 46 height 17
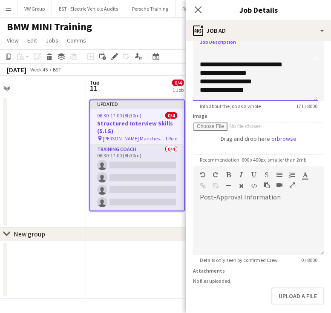
scroll to position [108, 0]
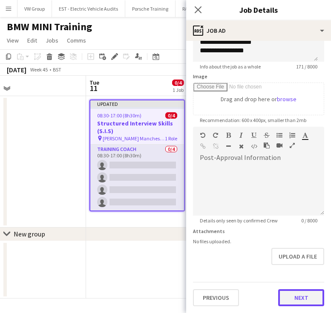
click at [309, 298] on button "Next" at bounding box center [301, 298] width 46 height 17
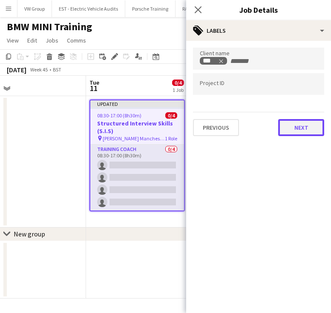
click at [293, 128] on button "Next" at bounding box center [301, 127] width 46 height 17
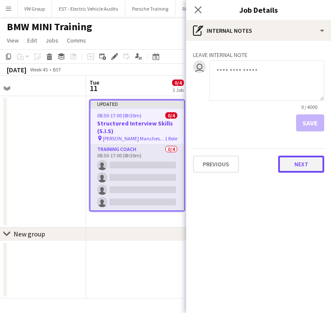
click at [297, 168] on button "Next" at bounding box center [301, 164] width 46 height 17
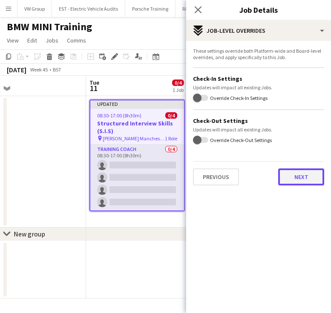
click at [298, 172] on button "Next" at bounding box center [301, 177] width 46 height 17
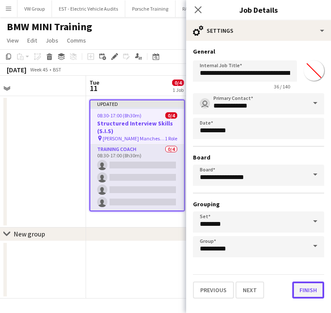
click at [305, 290] on button "Finish" at bounding box center [308, 290] width 32 height 17
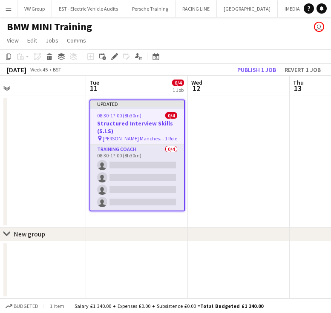
click at [146, 104] on div "Updated" at bounding box center [137, 103] width 94 height 7
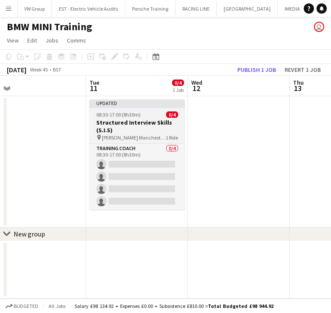
click at [146, 104] on div "Updated" at bounding box center [136, 103] width 95 height 7
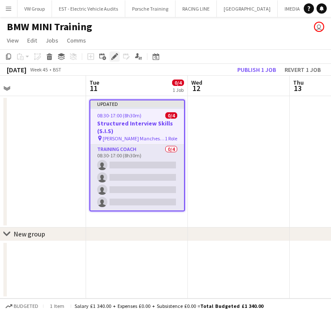
click at [113, 57] on icon at bounding box center [114, 57] width 5 height 5
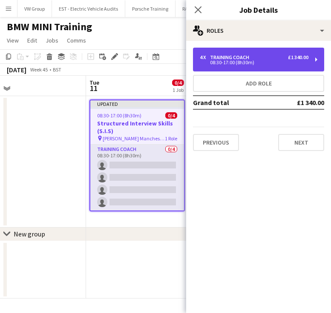
click at [313, 59] on div "4 x Training Coach £1 340.00 08:30-17:00 (8h30m)" at bounding box center [258, 60] width 131 height 24
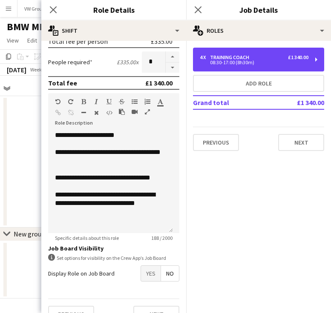
scroll to position [178, 0]
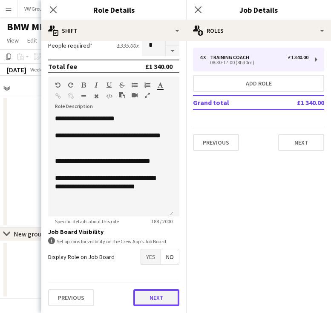
click at [160, 295] on button "Next" at bounding box center [156, 298] width 46 height 17
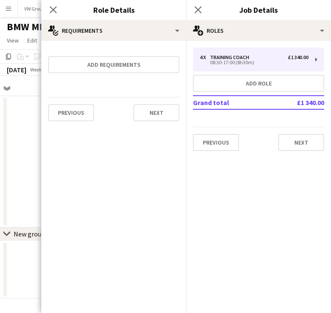
scroll to position [0, 0]
click at [54, 10] on icon at bounding box center [53, 10] width 8 height 8
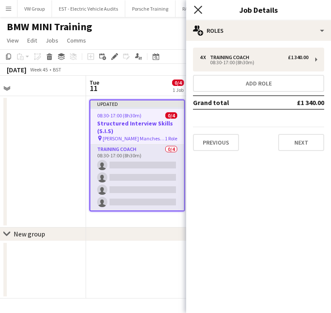
click at [199, 11] on icon at bounding box center [198, 10] width 8 height 8
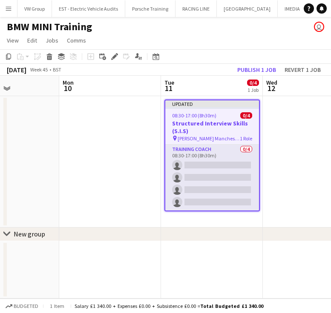
drag, startPoint x: 145, startPoint y: 146, endPoint x: 193, endPoint y: 123, distance: 54.1
click at [229, 125] on app-calendar-viewport "Fri 7 Sat 8 Sun 9 Mon 10 Tue 11 0/4 1 Job Wed 12 Thu 13 Fri 14 Sat 15 Updated 0…" at bounding box center [165, 187] width 331 height 223
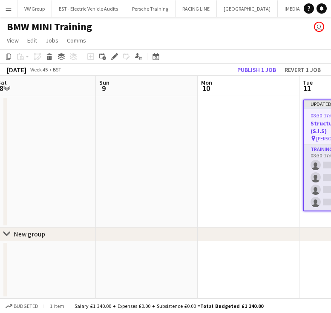
drag, startPoint x: 218, startPoint y: 111, endPoint x: 269, endPoint y: 107, distance: 51.2
click at [270, 107] on app-calendar-viewport "Thu 6 Fri 7 Sat 8 Sun 9 Mon 10 Tue 11 0/4 1 Job Wed 12 Thu 13 Fri 14 Updated 08…" at bounding box center [165, 187] width 331 height 223
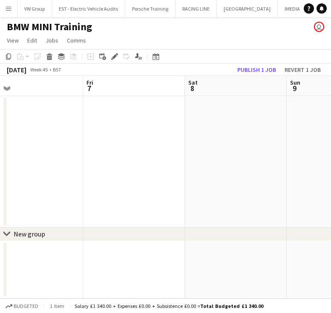
drag, startPoint x: 126, startPoint y: 138, endPoint x: 264, endPoint y: 113, distance: 140.2
click at [264, 113] on app-calendar-viewport "Tue 4 Wed 5 Thu 6 Fri 7 Sat 8 Sun 9 Mon 10 Tue 11 0/4 1 Job Wed 12 Updated 08:3…" at bounding box center [165, 187] width 331 height 223
drag, startPoint x: 218, startPoint y: 117, endPoint x: 189, endPoint y: 122, distance: 29.1
click at [231, 117] on app-calendar-viewport "Sat 1 Sun 2 Mon 3 Tue 4 Wed 5 Thu 6 Fri 7 Sat 8 Sun 9" at bounding box center [165, 187] width 331 height 223
drag, startPoint x: 164, startPoint y: 124, endPoint x: 231, endPoint y: 118, distance: 67.1
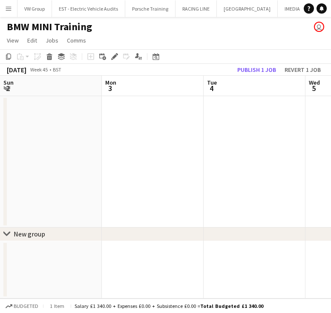
click at [231, 119] on app-calendar-viewport "Fri 31 Sat 1 Sun 2 Mon 3 Tue 4 Wed 5 Thu 6 Fri 7 Sat 8" at bounding box center [165, 187] width 331 height 223
drag, startPoint x: 49, startPoint y: 152, endPoint x: 243, endPoint y: 105, distance: 199.3
click at [251, 104] on app-calendar-viewport "Thu 30 Fri 31 Sat 1 Sun 2 Mon 3 Tue 4 Wed 5 Thu 6 Fri 7" at bounding box center [165, 187] width 331 height 223
drag, startPoint x: 151, startPoint y: 132, endPoint x: 221, endPoint y: 126, distance: 70.1
click at [218, 127] on app-calendar-viewport "Wed 29 Thu 30 Fri 31 Sat 1 Sun 2 Mon 3 Tue 4 Wed 5 Thu 6" at bounding box center [165, 187] width 331 height 223
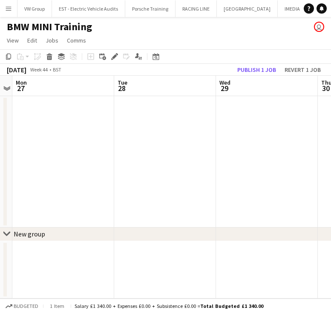
drag, startPoint x: 203, startPoint y: 122, endPoint x: 238, endPoint y: 118, distance: 35.1
click at [238, 118] on app-calendar-viewport "Sat 25 Sun 26 Mon 27 Tue 28 Wed 29 Thu 30 Fri 31 Sat 1 Sun 2" at bounding box center [165, 187] width 331 height 223
drag, startPoint x: 133, startPoint y: 132, endPoint x: 246, endPoint y: 114, distance: 113.8
click at [246, 115] on app-calendar-viewport "Sat 25 Sun 26 Mon 27 Tue 28 Wed 29 Thu 30 Fri 31 Sat 1 Sun 2" at bounding box center [165, 187] width 331 height 223
drag, startPoint x: 171, startPoint y: 127, endPoint x: 273, endPoint y: 115, distance: 102.0
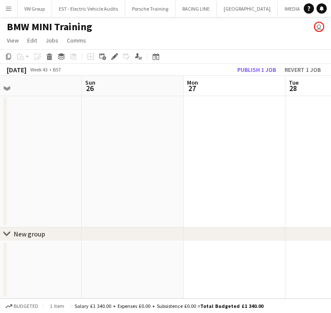
click at [272, 115] on app-calendar-viewport "Thu 23 Fri 24 Sat 25 Sun 26 Mon 27 Tue 28 Wed 29 Thu 30 Fri 31" at bounding box center [165, 187] width 331 height 223
drag, startPoint x: 212, startPoint y: 121, endPoint x: 253, endPoint y: 116, distance: 41.2
click at [250, 119] on app-calendar-viewport "Wed 22 3/4 1 Job Thu 23 Fri 24 Sat 25 Sun 26 Mon 27 Tue 28 Wed 29 Thu 30 08:30-…" at bounding box center [165, 187] width 331 height 223
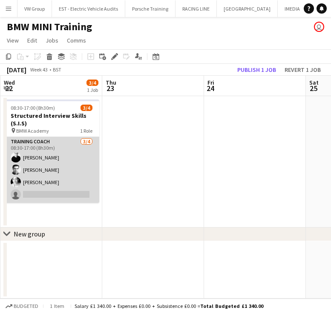
click at [42, 156] on app-card-role "Training Coach 3/4 08:30-17:00 (8h30m) Nick Haswell Justin Allder Catherine Mcc…" at bounding box center [51, 170] width 95 height 66
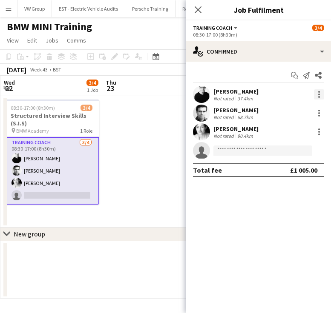
click at [320, 94] on div at bounding box center [319, 94] width 10 height 10
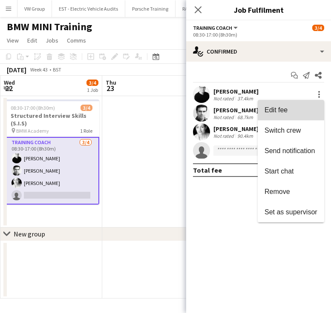
click at [288, 109] on span "Edit fee" at bounding box center [290, 110] width 53 height 8
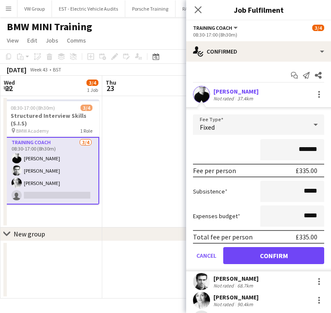
click at [134, 197] on app-date-cell at bounding box center [153, 162] width 102 height 132
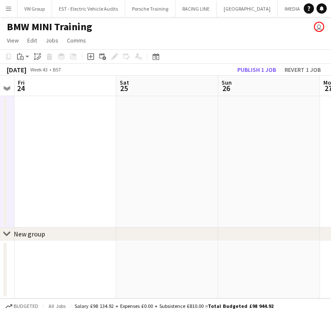
drag, startPoint x: 57, startPoint y: 229, endPoint x: 50, endPoint y: 230, distance: 6.4
click at [50, 230] on div "chevron-right New group Mon 20 Tue 21 Wed 22 3/4 1 Job Thu 23 Fri 24 Sat 25 Sun…" at bounding box center [165, 187] width 331 height 223
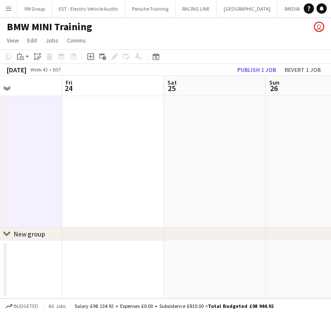
drag, startPoint x: 78, startPoint y: 229, endPoint x: 63, endPoint y: 232, distance: 16.0
click at [63, 233] on div "chevron-right New group Mon 20 Tue 21 Wed 22 3/4 1 Job Thu 23 Fri 24 Sat 25 Sun…" at bounding box center [165, 187] width 331 height 223
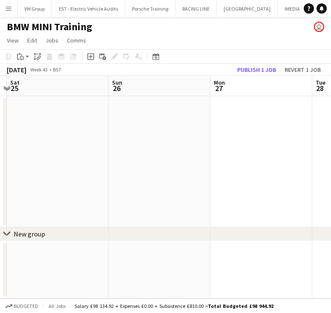
drag, startPoint x: 132, startPoint y: 195, endPoint x: 78, endPoint y: 212, distance: 57.0
click at [78, 213] on app-calendar-viewport "Wed 22 3/4 1 Job Thu 23 Fri 24 Sat 25 Sun 26 Mon 27 Tue 28 Wed 29 Thu 30 08:30-…" at bounding box center [165, 187] width 331 height 223
drag, startPoint x: 199, startPoint y: 156, endPoint x: 84, endPoint y: 207, distance: 126.4
click at [83, 209] on app-calendar-viewport "Fri 24 Sat 25 Sun 26 Mon 27 Tue 28 Wed 29 Thu 30 Fri 31 Sat 1" at bounding box center [165, 187] width 331 height 223
drag, startPoint x: 248, startPoint y: 158, endPoint x: 96, endPoint y: 199, distance: 157.6
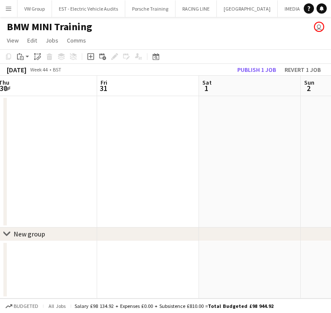
click at [96, 200] on app-calendar-viewport "Sun 26 Mon 27 Tue 28 Wed 29 Thu 30 Fri 31 Sat 1 Sun 2 Mon 3" at bounding box center [165, 187] width 331 height 223
drag, startPoint x: 264, startPoint y: 160, endPoint x: 93, endPoint y: 207, distance: 178.1
click at [93, 208] on app-calendar-viewport "Tue 28 Wed 29 Thu 30 Fri 31 Sat 1 Sun 2 Mon 3 Tue 4 Wed 5" at bounding box center [165, 187] width 331 height 223
drag, startPoint x: 261, startPoint y: 166, endPoint x: 81, endPoint y: 215, distance: 186.6
click at [81, 215] on app-calendar-viewport "Tue 28 Wed 29 Thu 30 Fri 31 Sat 1 Sun 2 Mon 3 Tue 4 Wed 5" at bounding box center [165, 187] width 331 height 223
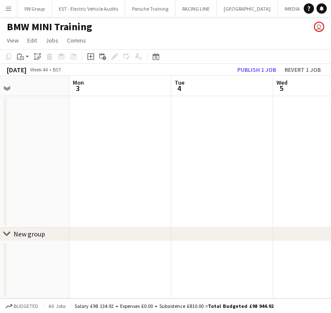
click at [80, 219] on app-calendar-viewport "Thu 30 Fri 31 Sat 1 Sun 2 Mon 3 Tue 4 Wed 5 Thu 6 Fri 7" at bounding box center [165, 187] width 331 height 223
drag, startPoint x: 102, startPoint y: 213, endPoint x: 86, endPoint y: 215, distance: 15.4
click at [86, 218] on app-calendar-viewport "Sat 1 Sun 2 Mon 3 Tue 4 Wed 5 Thu 6 Fri 7 Sat 8 Sun 9" at bounding box center [165, 187] width 331 height 223
click at [99, 198] on app-calendar-viewport "Mon 3 Tue 4 Wed 5 Thu 6 Fri 7 Sat 8 Sun 9 Mon 10 Tue 11 0/4 1 Job Updated 08:30…" at bounding box center [165, 187] width 331 height 223
drag, startPoint x: 125, startPoint y: 205, endPoint x: 120, endPoint y: 205, distance: 5.1
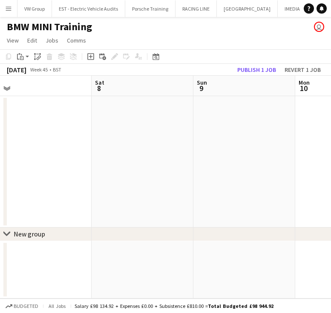
click at [119, 205] on app-calendar-viewport "Wed 5 Thu 6 Fri 7 Sat 8 Sun 9 Mon 10 Tue 11 0/4 1 Job Wed 12 Thu 13 Updated 08:…" at bounding box center [165, 187] width 331 height 223
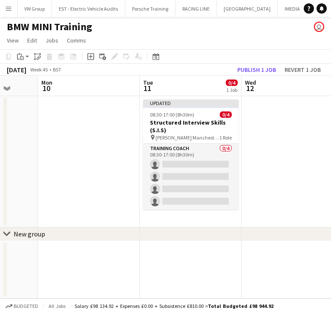
scroll to position [0, 274]
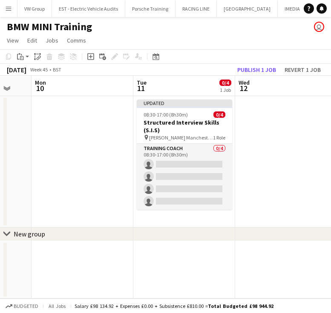
drag, startPoint x: 121, startPoint y: 206, endPoint x: 84, endPoint y: 219, distance: 38.8
click at [84, 219] on app-calendar-viewport "Fri 7 Sat 8 Sun 9 Mon 10 Tue 11 0/4 1 Job Wed 12 Thu 13 Fri 14 Sat 15 Updated 0…" at bounding box center [165, 187] width 331 height 223
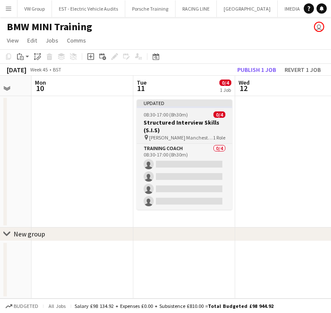
click at [180, 113] on span "08:30-17:00 (8h30m)" at bounding box center [166, 115] width 44 height 6
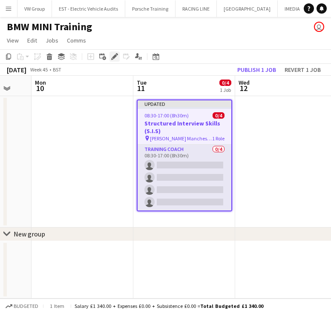
click at [115, 55] on icon at bounding box center [114, 57] width 5 height 5
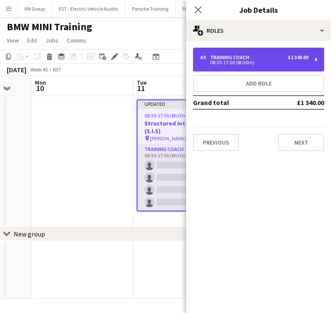
click at [314, 60] on div "4 x Training Coach £1 340.00 08:30-17:00 (8h30m)" at bounding box center [258, 60] width 131 height 24
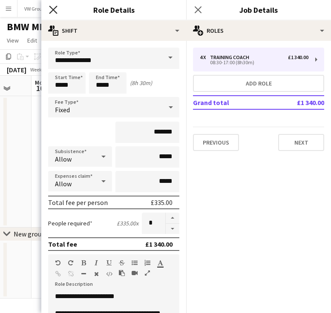
click at [55, 9] on icon "Close pop-in" at bounding box center [53, 10] width 8 height 8
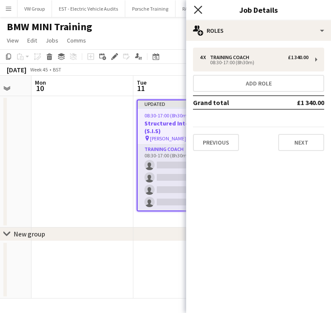
click at [198, 9] on icon at bounding box center [198, 10] width 8 height 8
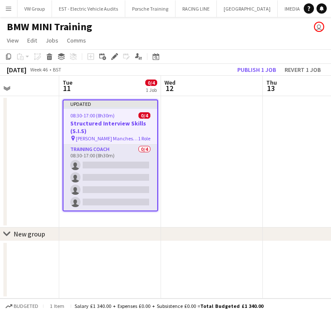
drag, startPoint x: 231, startPoint y: 161, endPoint x: 204, endPoint y: 155, distance: 27.2
click at [206, 156] on app-calendar-viewport "Fri 7 Sat 8 Sun 9 Mon 10 Tue 11 0/4 1 Job Wed 12 Thu 13 Fri 14 Sat 15 Updated 0…" at bounding box center [165, 187] width 331 height 223
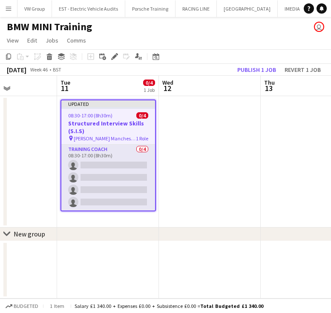
click at [96, 107] on div at bounding box center [108, 108] width 94 height 2
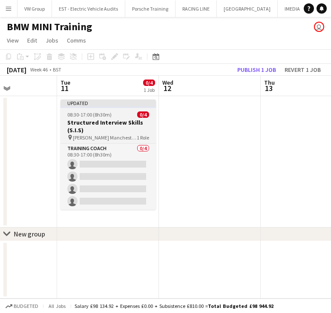
click at [96, 107] on div at bounding box center [107, 107] width 95 height 2
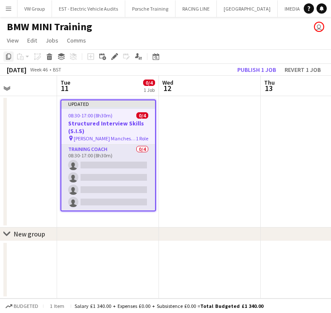
click at [8, 57] on icon "Copy" at bounding box center [8, 56] width 7 height 7
click at [199, 129] on app-date-cell at bounding box center [210, 162] width 102 height 132
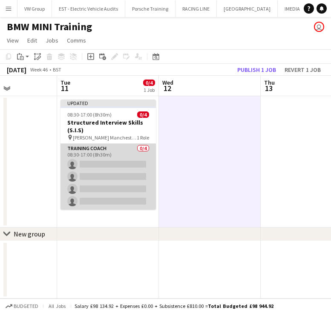
click at [85, 162] on app-card-role "Training Coach 0/4 08:30-17:00 (8h30m) single-neutral-actions single-neutral-ac…" at bounding box center [107, 177] width 95 height 66
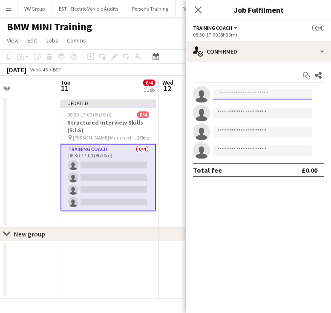
click at [221, 95] on input at bounding box center [262, 94] width 99 height 10
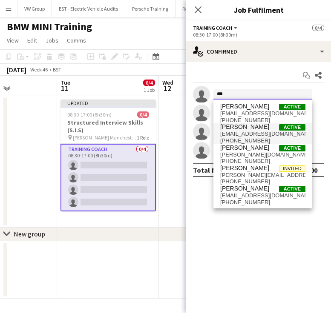
type input "***"
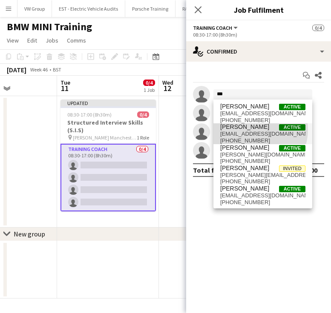
click at [251, 129] on span "Anne-Marie Draycott" at bounding box center [244, 126] width 49 height 7
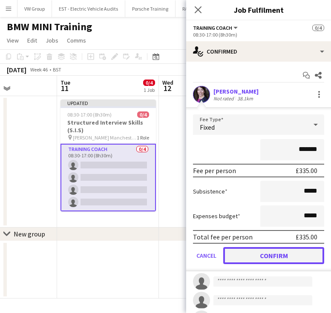
click at [297, 258] on button "Confirm" at bounding box center [273, 255] width 101 height 17
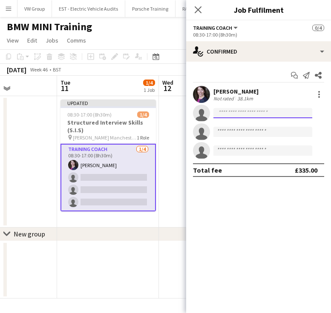
click at [221, 111] on input at bounding box center [262, 113] width 99 height 10
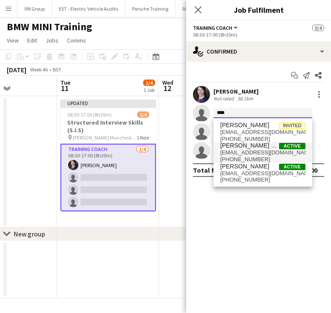
type input "****"
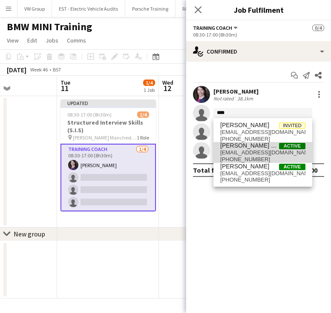
click at [251, 151] on span "donnadoubtfire@hotmail.com" at bounding box center [262, 152] width 85 height 7
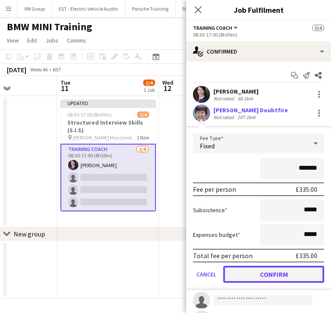
click at [293, 272] on button "Confirm" at bounding box center [273, 274] width 101 height 17
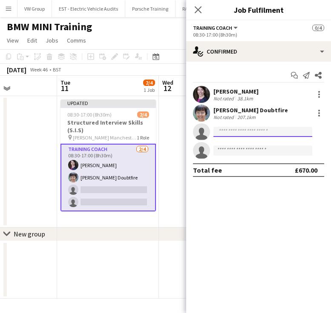
click at [223, 133] on input at bounding box center [262, 132] width 99 height 10
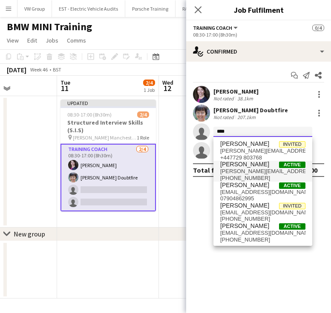
type input "****"
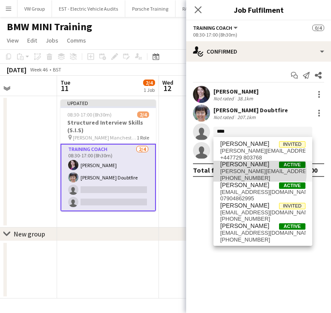
click at [244, 172] on span "john_afzal@hotmail.com" at bounding box center [262, 171] width 85 height 7
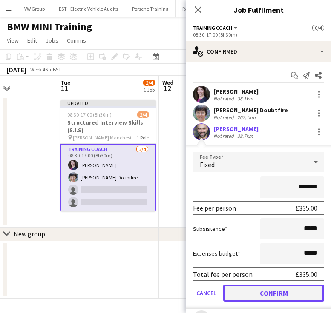
click at [298, 296] on button "Confirm" at bounding box center [273, 293] width 101 height 17
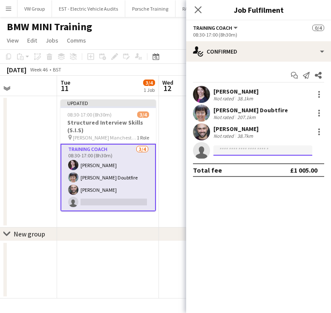
click at [222, 153] on input at bounding box center [262, 151] width 99 height 10
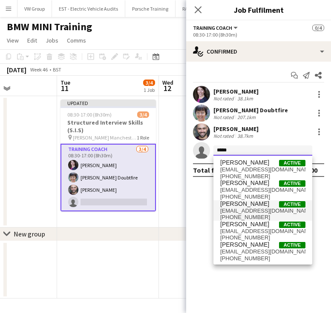
type input "*****"
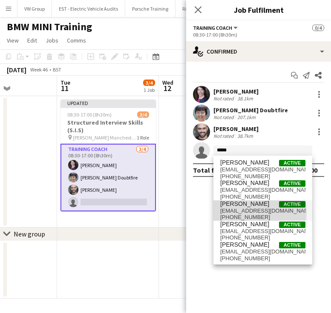
click at [246, 211] on span "simonfret@me.com" at bounding box center [262, 211] width 85 height 7
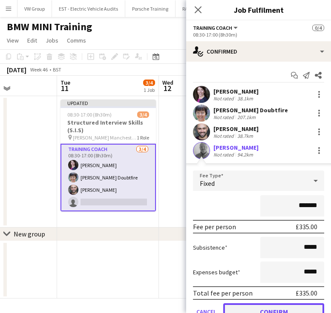
click at [295, 310] on button "Confirm" at bounding box center [273, 312] width 101 height 17
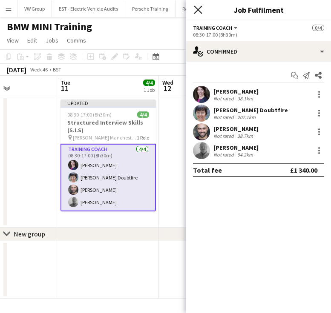
click at [198, 10] on icon at bounding box center [198, 10] width 8 height 8
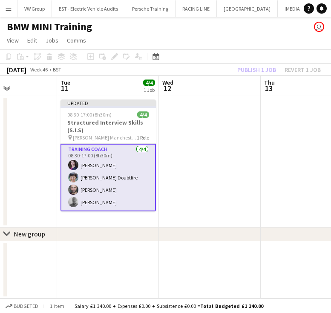
click at [232, 150] on app-date-cell at bounding box center [210, 162] width 102 height 132
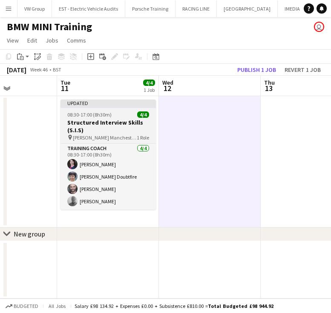
click at [115, 111] on app-job-card "Updated 08:30-17:00 (8h30m) 4/4 Structured Interview Skills (S.I.S) pin William…" at bounding box center [107, 155] width 95 height 110
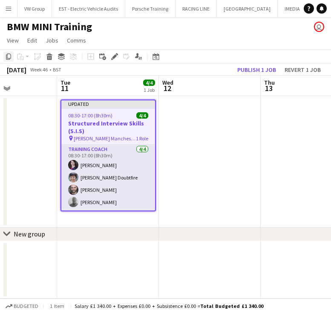
click at [9, 55] on icon "Copy" at bounding box center [8, 56] width 7 height 7
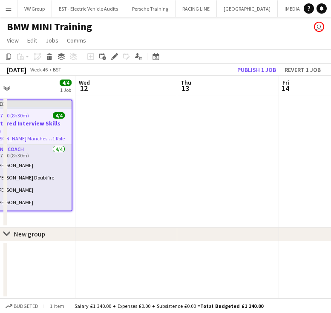
drag, startPoint x: 210, startPoint y: 146, endPoint x: 144, endPoint y: 159, distance: 67.3
click at [141, 161] on app-calendar-viewport "Sun 9 Mon 10 Tue 11 4/4 1 Job Wed 12 Thu 13 Fri 14 Sat 15 Sun 16 Mon 17 Updated…" at bounding box center [165, 187] width 331 height 223
click at [217, 128] on app-date-cell at bounding box center [229, 162] width 102 height 132
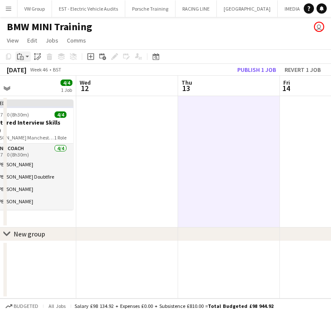
click at [20, 57] on icon "Paste" at bounding box center [20, 56] width 7 height 7
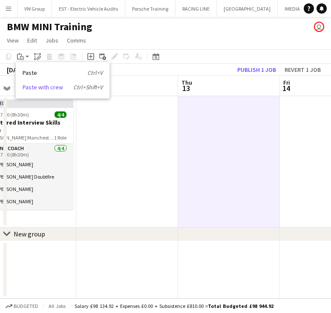
click at [37, 87] on link "Paste with crew Ctrl+Shift+V" at bounding box center [63, 87] width 80 height 8
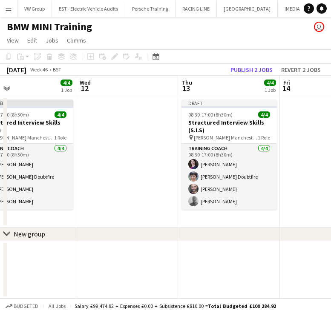
click at [117, 204] on app-date-cell at bounding box center [127, 162] width 102 height 132
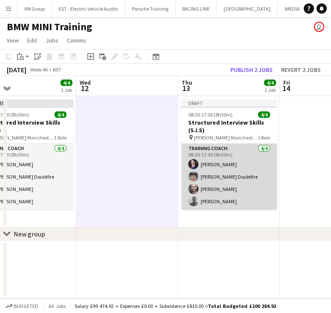
click at [215, 164] on app-card-role "Training Coach 4/4 08:30-17:00 (8h30m) Anne-Marie Draycott Donna Doubtfire John…" at bounding box center [228, 177] width 95 height 66
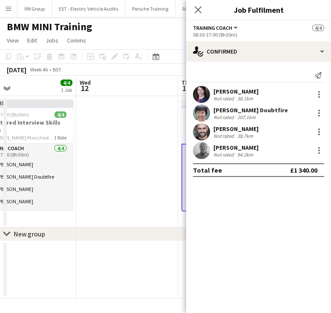
click at [141, 166] on app-date-cell at bounding box center [127, 162] width 102 height 132
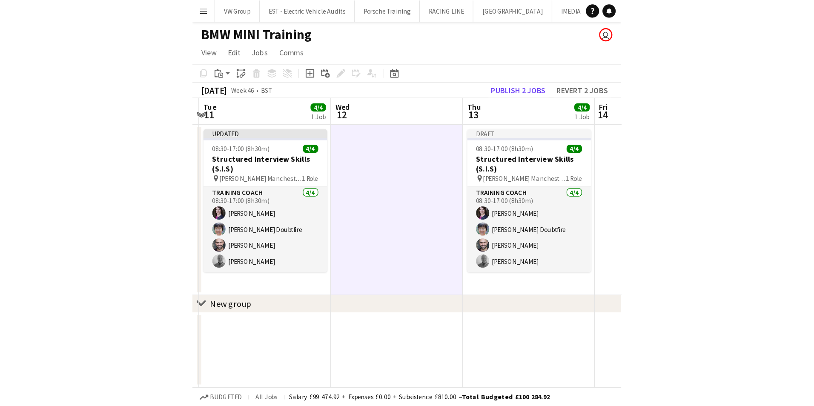
scroll to position [0, 201]
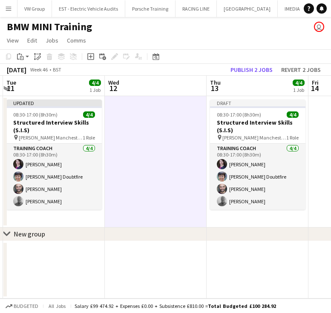
drag, startPoint x: 129, startPoint y: 187, endPoint x: 157, endPoint y: 176, distance: 30.2
click at [157, 176] on app-calendar-viewport "Sun 9 Mon 10 Tue 11 4/4 1 Job Wed 12 Thu 13 4/4 1 Job Fri 14 Sat 15 Sun 16 Mon …" at bounding box center [165, 187] width 331 height 223
click at [247, 69] on button "Publish 2 jobs" at bounding box center [251, 69] width 49 height 11
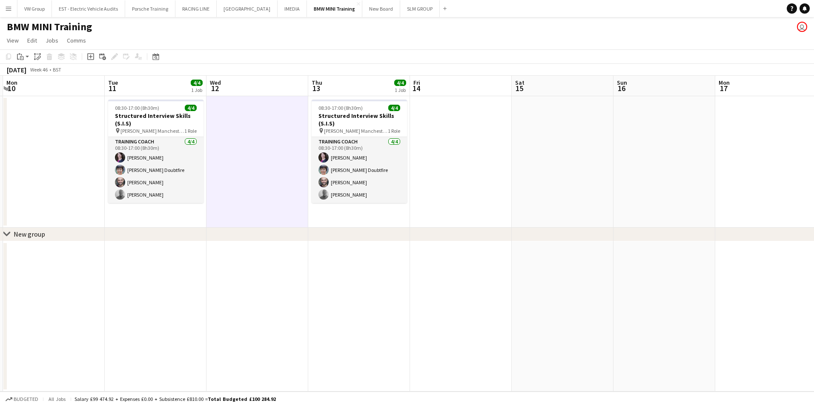
click at [9, 8] on app-icon "Menu" at bounding box center [8, 8] width 7 height 7
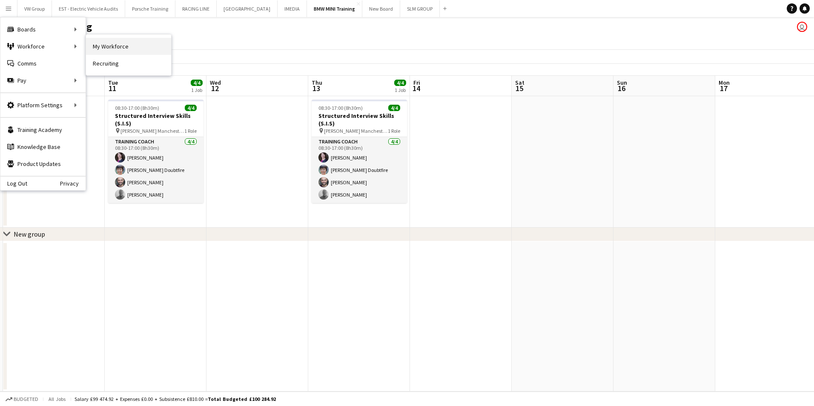
click at [106, 45] on link "My Workforce" at bounding box center [128, 46] width 85 height 17
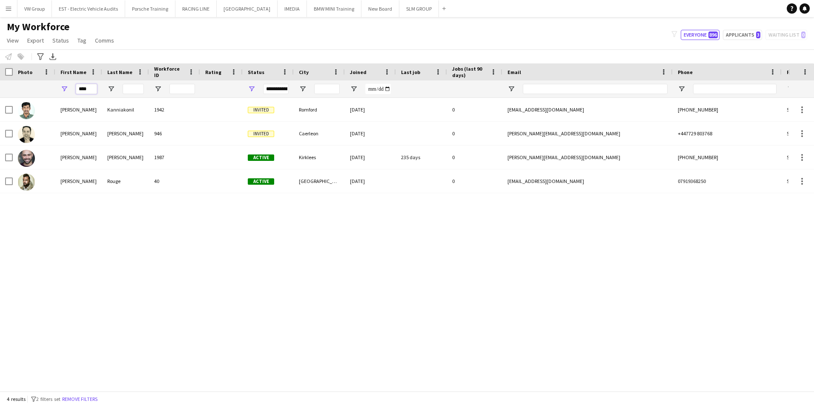
drag, startPoint x: 88, startPoint y: 89, endPoint x: 75, endPoint y: 88, distance: 13.3
click at [75, 88] on div "****" at bounding box center [78, 88] width 47 height 17
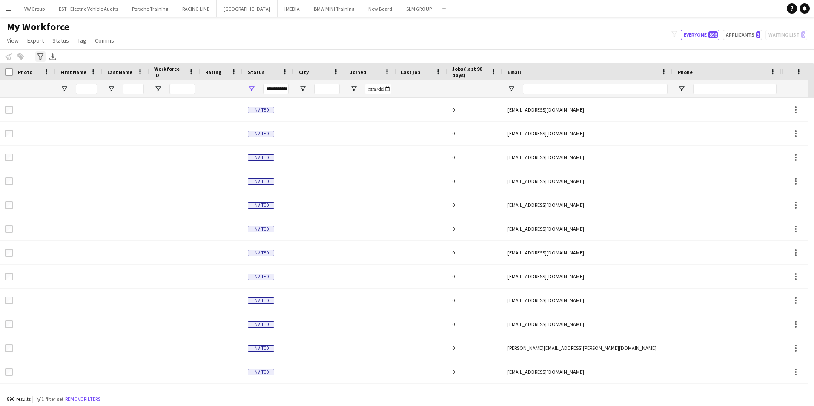
click at [40, 55] on icon "Advanced filters" at bounding box center [40, 56] width 7 height 7
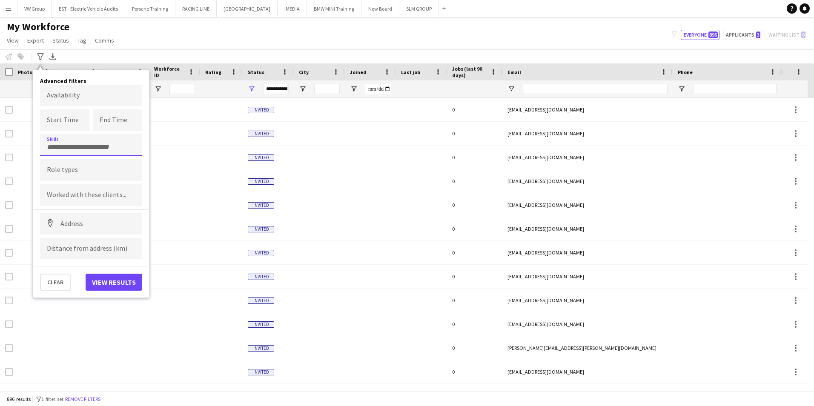
click at [60, 149] on div at bounding box center [91, 145] width 102 height 22
type input "**"
drag, startPoint x: 59, startPoint y: 149, endPoint x: 43, endPoint y: 148, distance: 16.2
click at [43, 148] on div "**" at bounding box center [91, 145] width 102 height 22
type input "*"
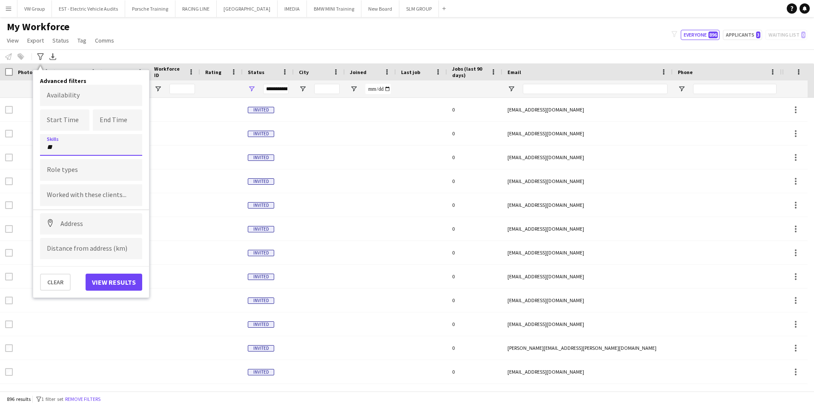
type input "*"
click at [54, 288] on button "Clear" at bounding box center [55, 282] width 31 height 17
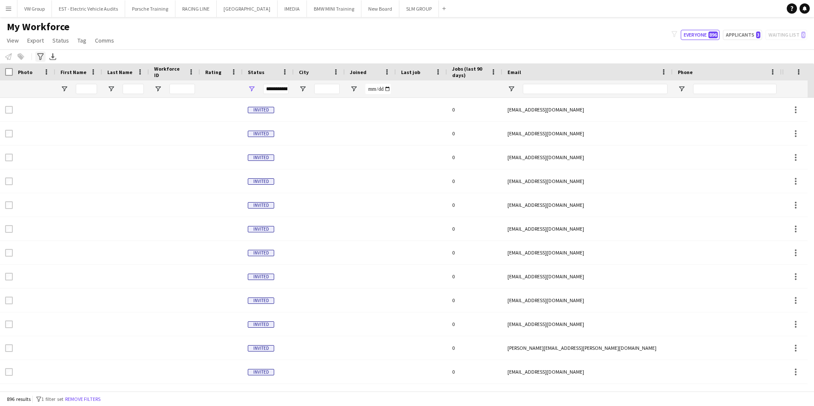
click at [41, 58] on icon at bounding box center [40, 56] width 6 height 7
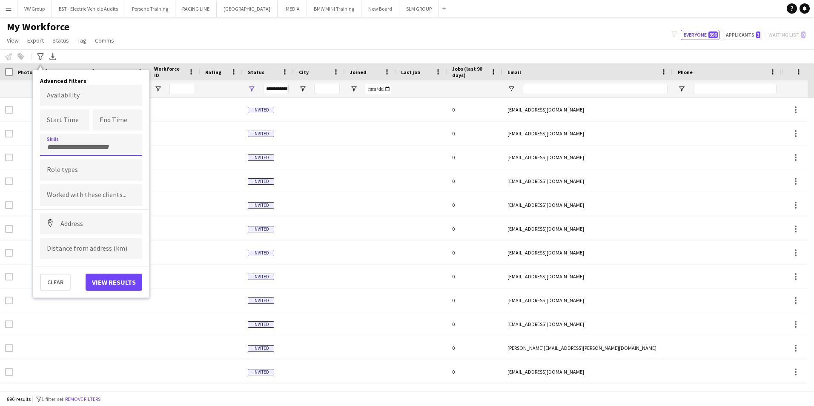
click at [58, 145] on input "Type to search skills..." at bounding box center [91, 148] width 89 height 8
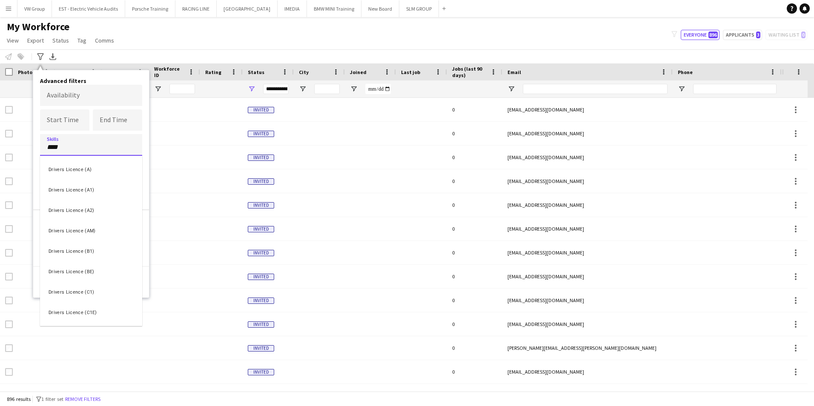
type input "****"
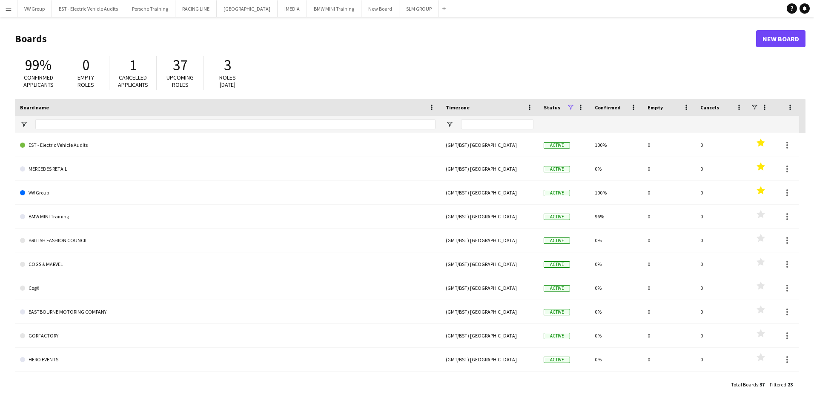
click at [11, 9] on app-icon "Menu" at bounding box center [8, 8] width 7 height 7
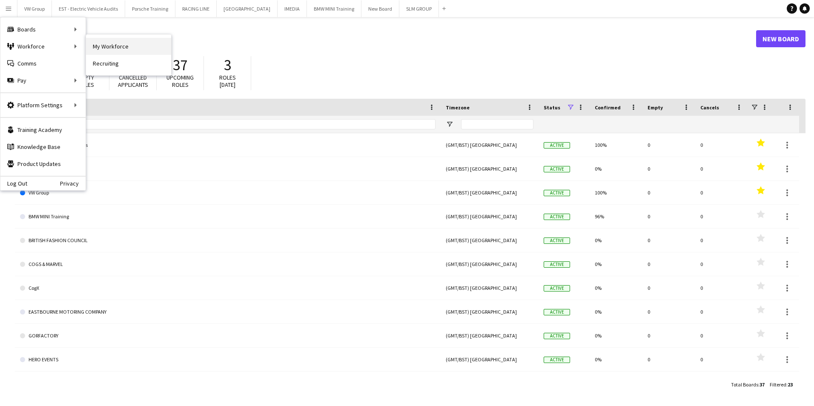
click at [104, 46] on link "My Workforce" at bounding box center [128, 46] width 85 height 17
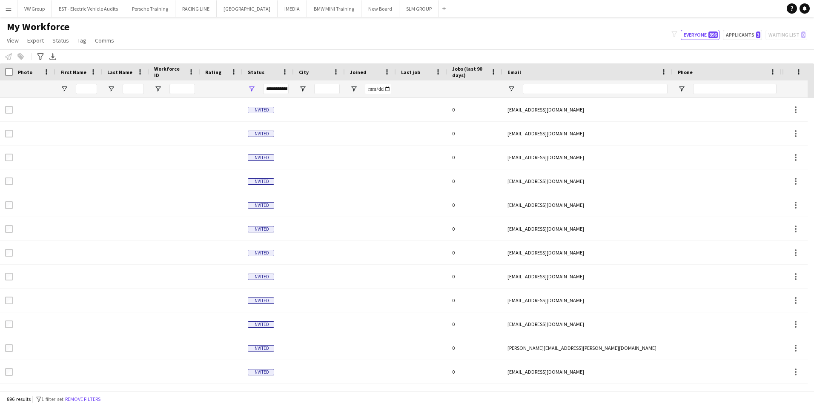
click at [8, 7] on app-icon "Menu" at bounding box center [8, 8] width 7 height 7
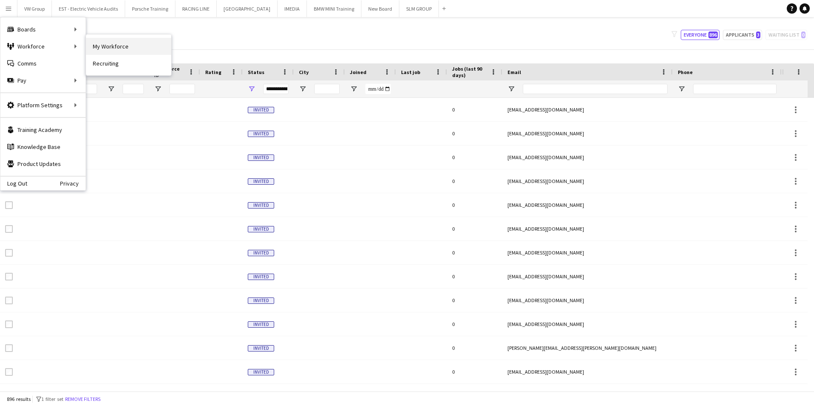
click at [116, 47] on link "My Workforce" at bounding box center [128, 46] width 85 height 17
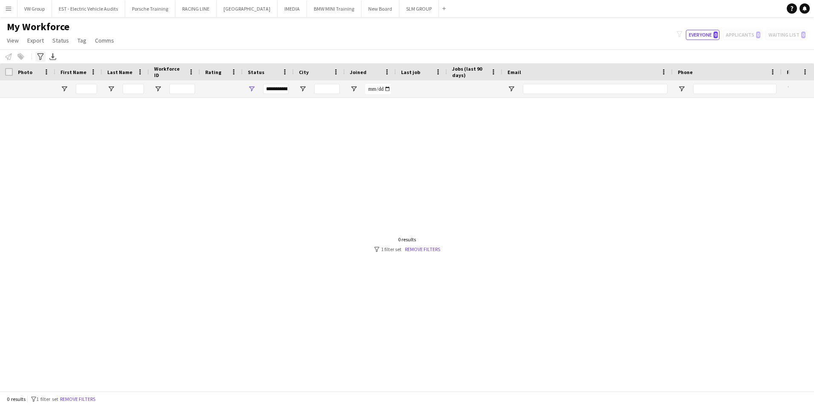
click at [40, 57] on icon "Advanced filters" at bounding box center [40, 56] width 7 height 7
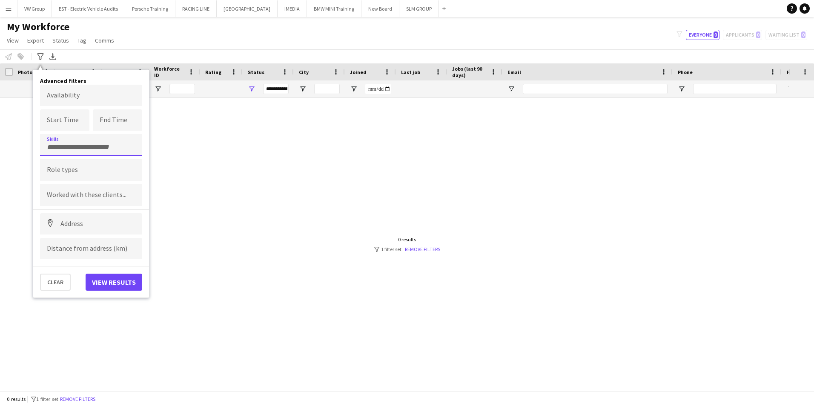
click at [68, 147] on input "Type to search skills..." at bounding box center [91, 148] width 89 height 8
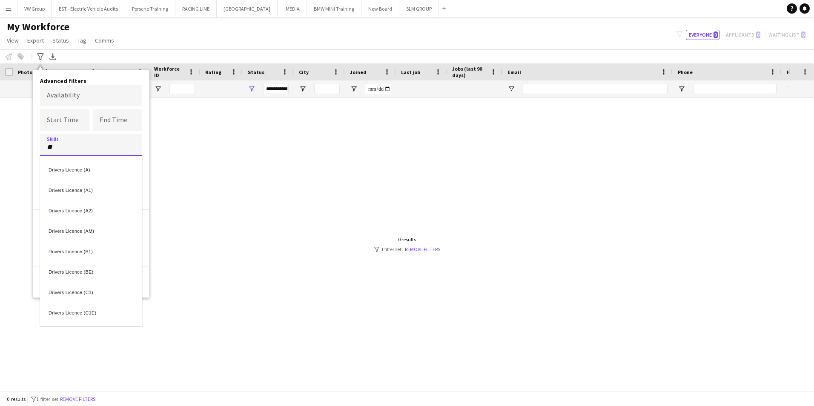
type input "**"
click at [77, 190] on div "Drivers Licence (A1)" at bounding box center [91, 189] width 102 height 20
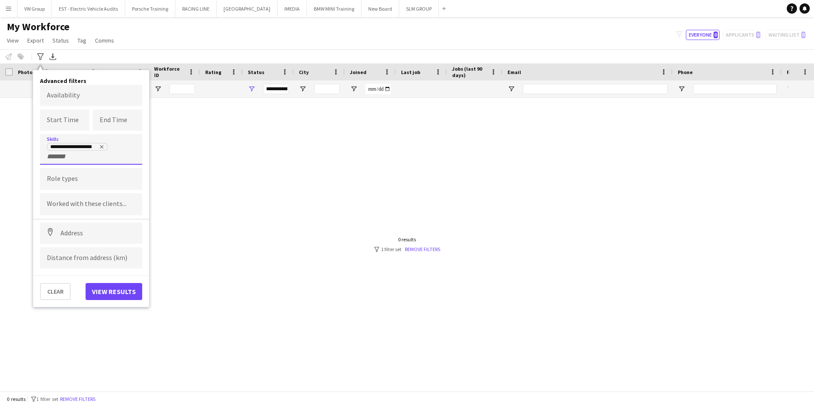
click at [69, 158] on input "+ Skill" at bounding box center [65, 157] width 36 height 8
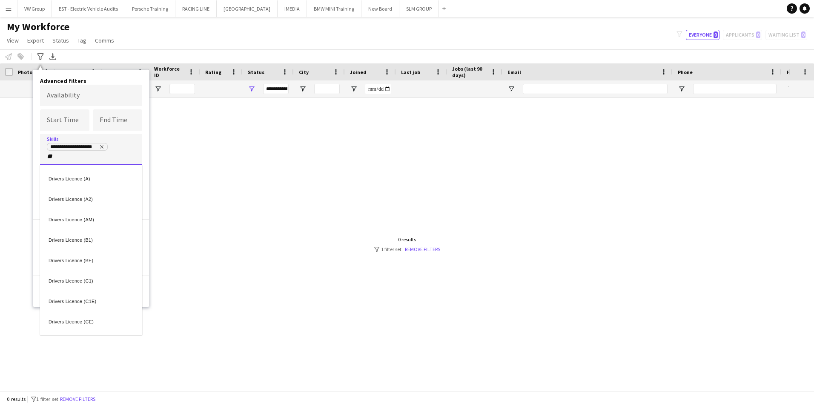
type input "**"
click at [71, 197] on div "Drivers Licence (A2)" at bounding box center [91, 198] width 102 height 20
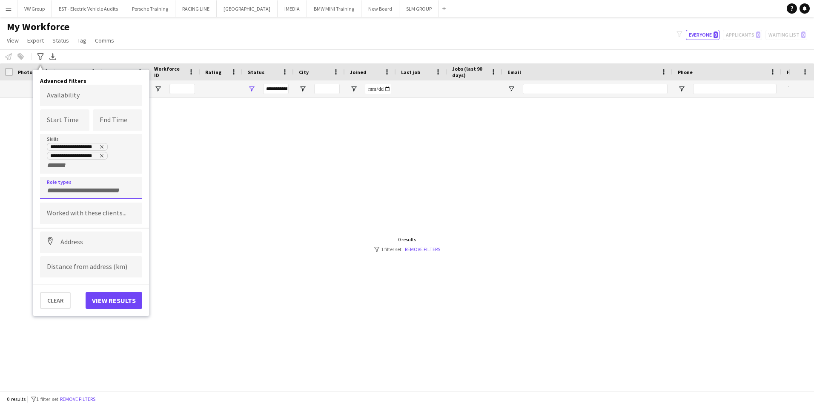
click at [66, 190] on input "Type to search role types..." at bounding box center [91, 191] width 89 height 8
type input "***"
click at [72, 215] on div "Role Play Actor" at bounding box center [91, 212] width 102 height 20
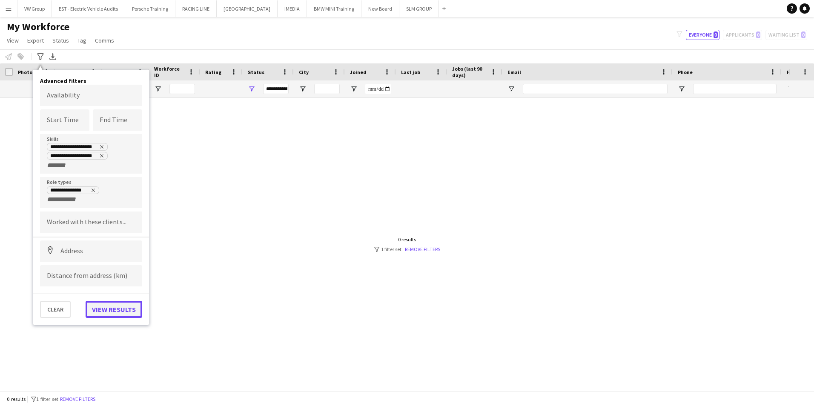
click at [116, 313] on button "View results" at bounding box center [114, 309] width 57 height 17
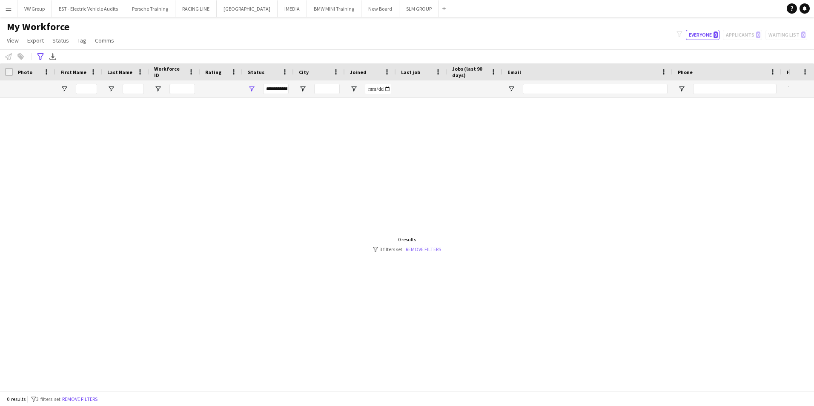
click at [413, 248] on link "Remove filters" at bounding box center [423, 249] width 35 height 6
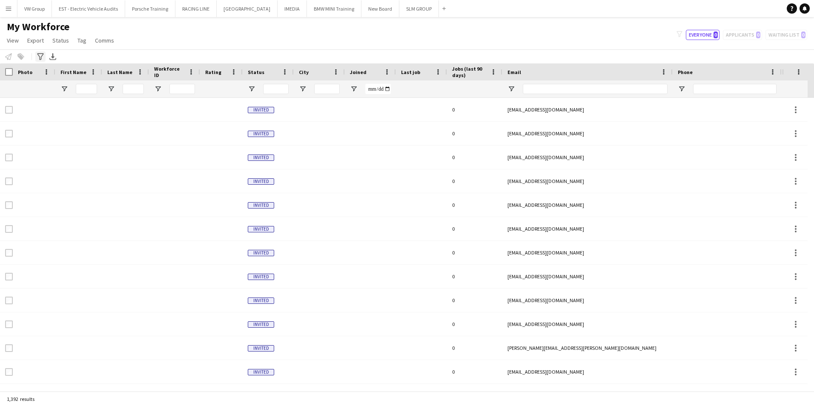
click at [40, 55] on icon "Advanced filters" at bounding box center [40, 56] width 7 height 7
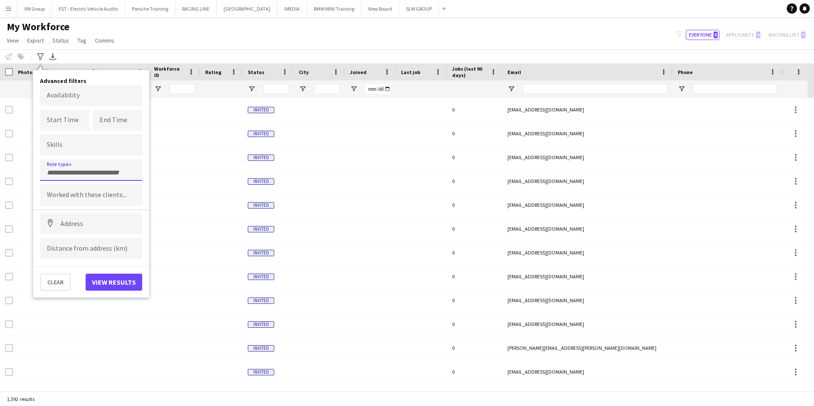
click at [77, 172] on input "Type to search role types..." at bounding box center [91, 173] width 89 height 8
type input "*"
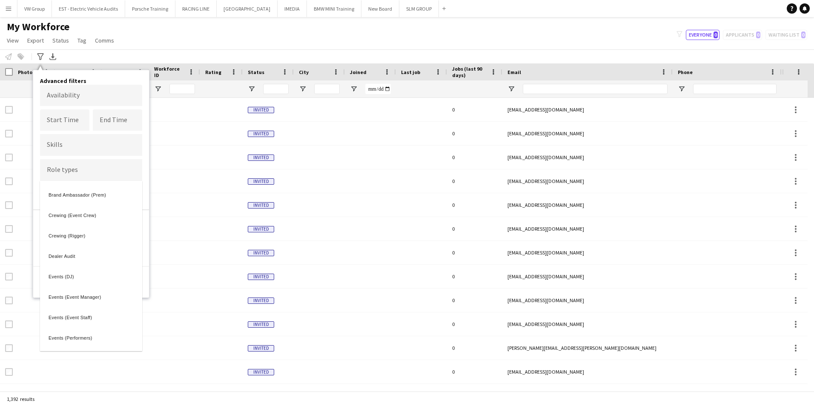
click at [57, 143] on div at bounding box center [407, 203] width 814 height 406
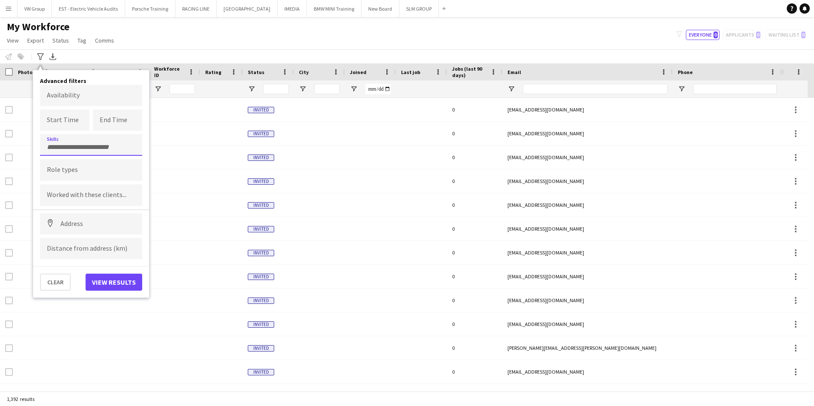
click at [57, 143] on form at bounding box center [91, 147] width 89 height 9
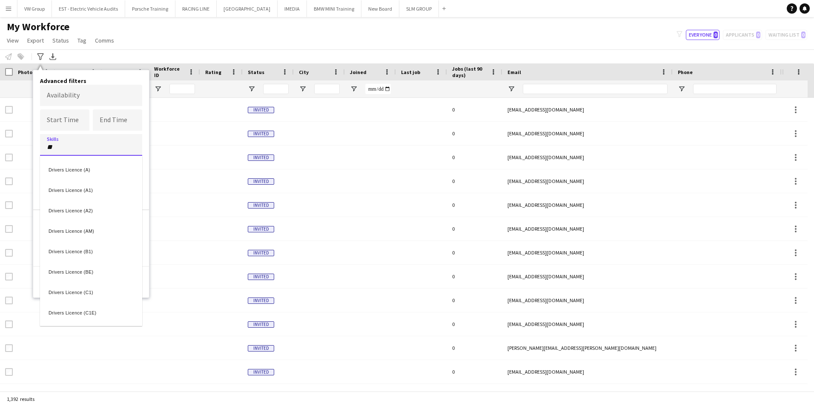
type input "**"
click at [68, 190] on div "Drivers Licence (A1)" at bounding box center [91, 189] width 102 height 20
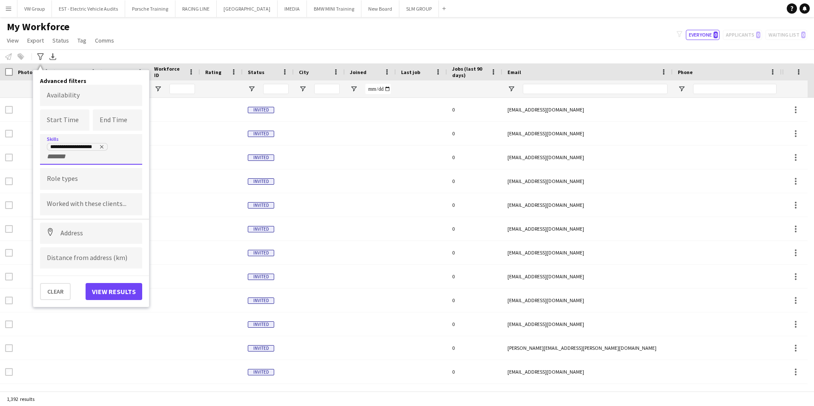
click at [57, 156] on input "+ Skill" at bounding box center [65, 157] width 36 height 8
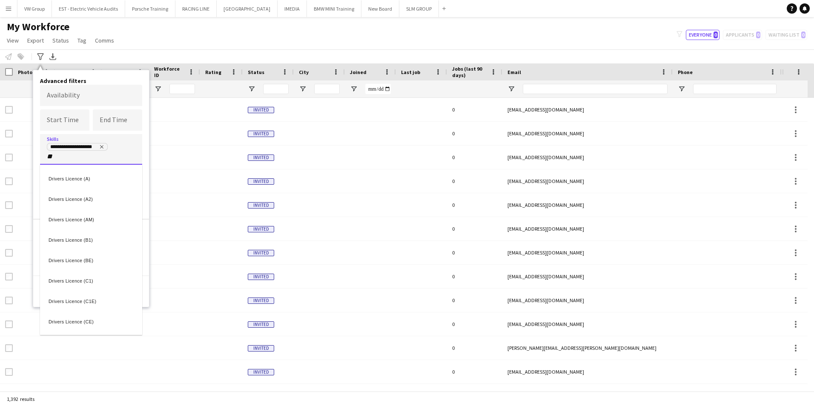
type input "**"
click at [70, 199] on div "Drivers Licence (A2)" at bounding box center [91, 198] width 102 height 20
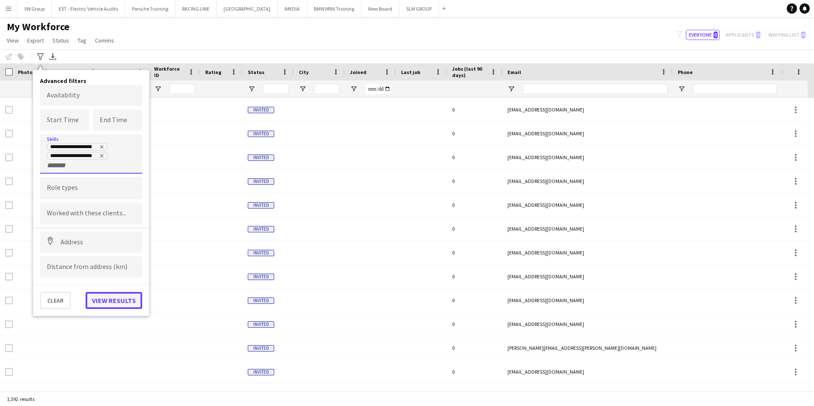
click at [109, 301] on button "View results" at bounding box center [114, 300] width 57 height 17
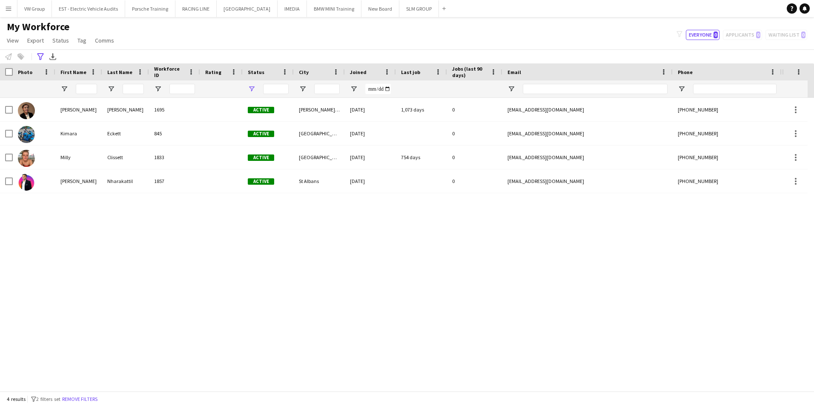
type input "**********"
click at [43, 55] on icon "Advanced filters" at bounding box center [40, 56] width 7 height 7
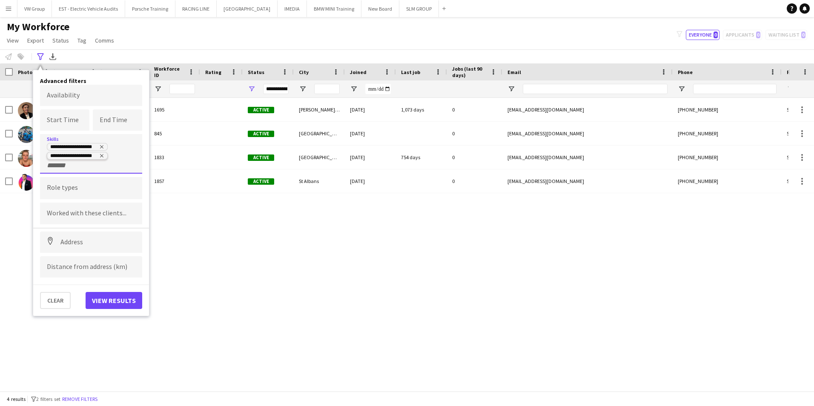
click at [102, 157] on icon "Remove tag" at bounding box center [101, 155] width 5 height 5
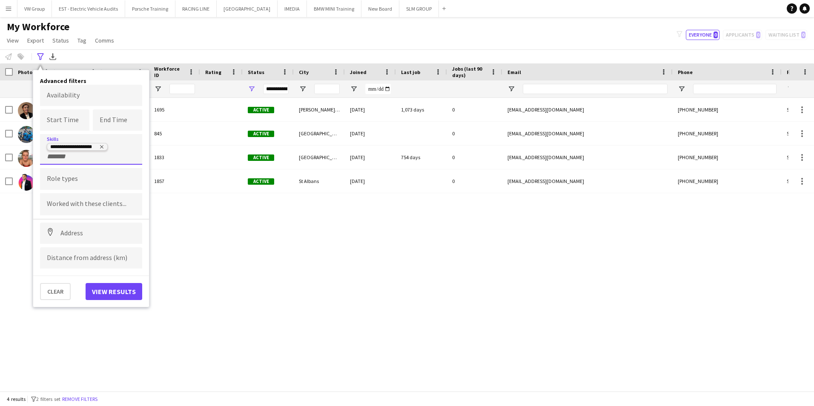
click at [102, 146] on icon "Remove tag" at bounding box center [101, 146] width 5 height 5
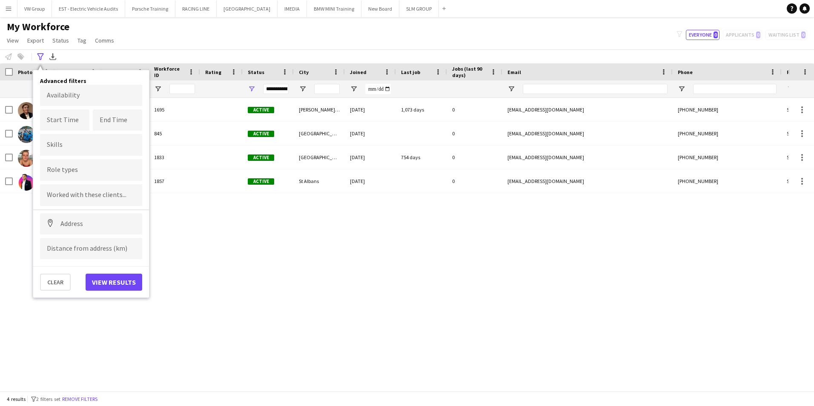
click at [241, 271] on div "Karen Carey 1695 Active Milton Keynes 06-06-2022 1,073 days 0 karencarey2009@ho…" at bounding box center [394, 241] width 789 height 287
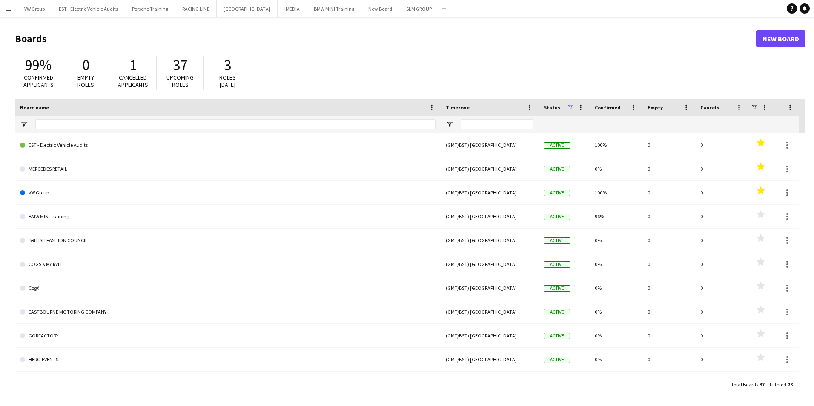
click at [9, 6] on app-icon "Menu" at bounding box center [8, 8] width 7 height 7
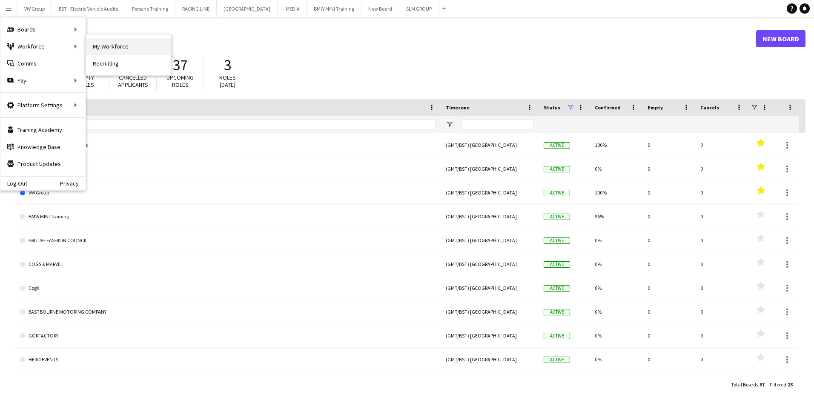
click at [106, 49] on link "My Workforce" at bounding box center [128, 46] width 85 height 17
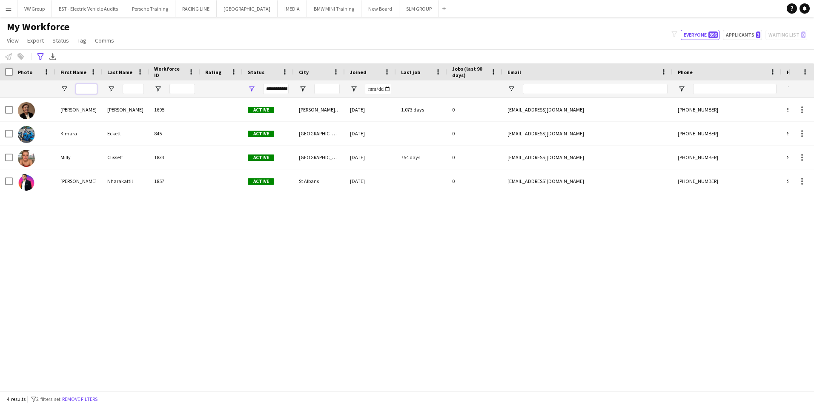
click at [85, 86] on input "First Name Filter Input" at bounding box center [86, 89] width 21 height 10
type input "******"
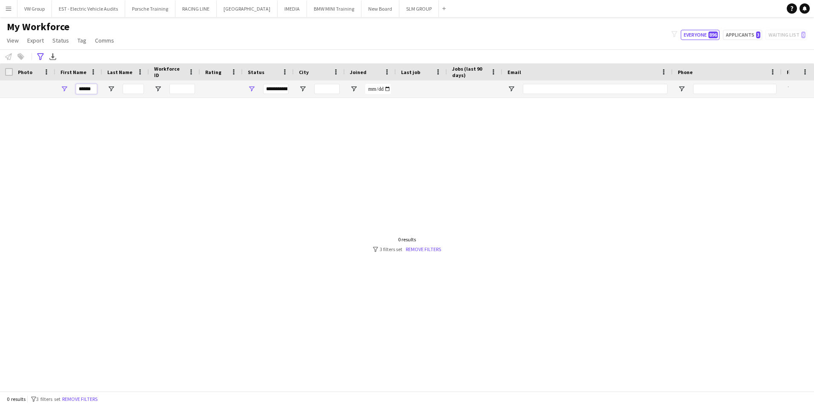
drag, startPoint x: 92, startPoint y: 88, endPoint x: 64, endPoint y: 89, distance: 27.3
click at [64, 89] on div "******" at bounding box center [78, 88] width 47 height 17
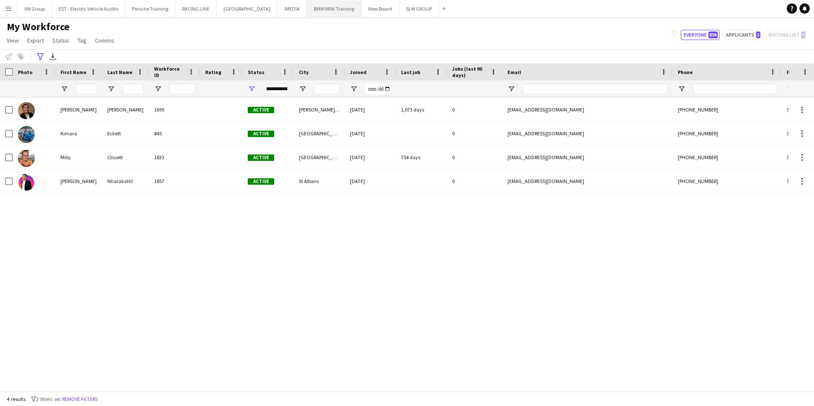
click at [321, 10] on button "BMW MINI Training Close" at bounding box center [334, 8] width 55 height 17
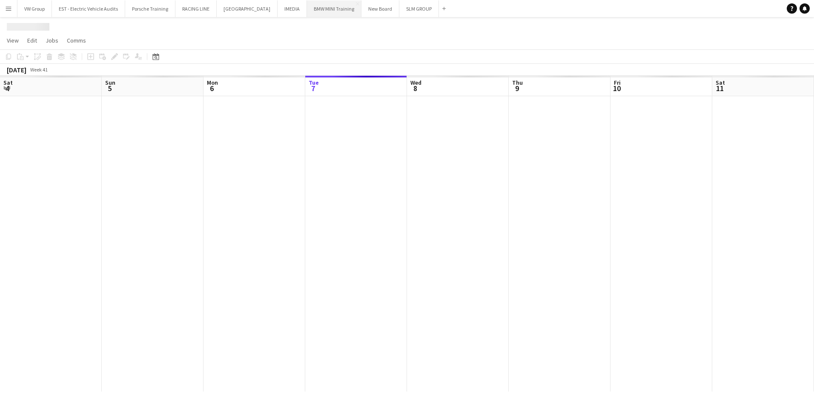
scroll to position [0, 204]
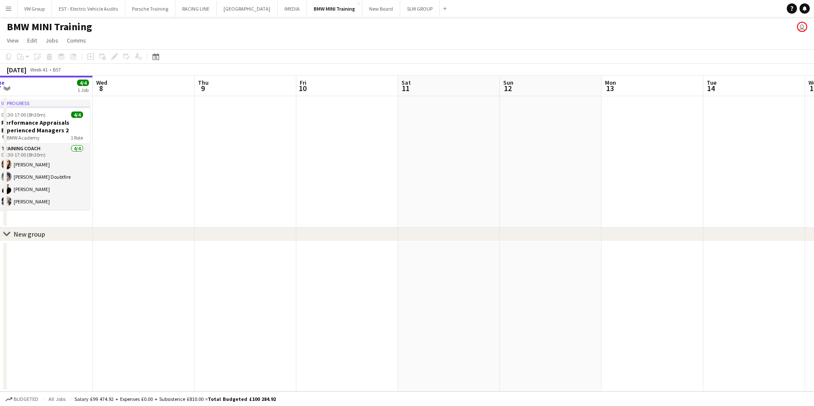
drag, startPoint x: 417, startPoint y: 158, endPoint x: 452, endPoint y: 150, distance: 35.7
click at [445, 150] on app-calendar-viewport "Sat 4 Sun 5 Mon 6 Tue 7 4/4 1 Job Wed 8 Thu 9 Fri 10 Sat 11 Sun 12 Mon 13 Tue 1…" at bounding box center [407, 234] width 814 height 316
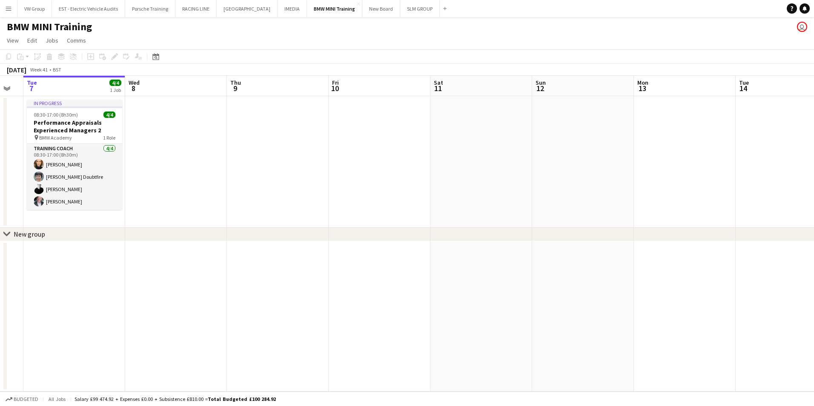
drag, startPoint x: 410, startPoint y: 172, endPoint x: 384, endPoint y: 179, distance: 27.7
click at [384, 179] on app-calendar-viewport "Sat 4 Sun 5 Mon 6 Tue 7 4/4 1 Job Wed 8 Thu 9 Fri 10 Sat 11 Sun 12 Mon 13 Tue 1…" at bounding box center [407, 234] width 814 height 316
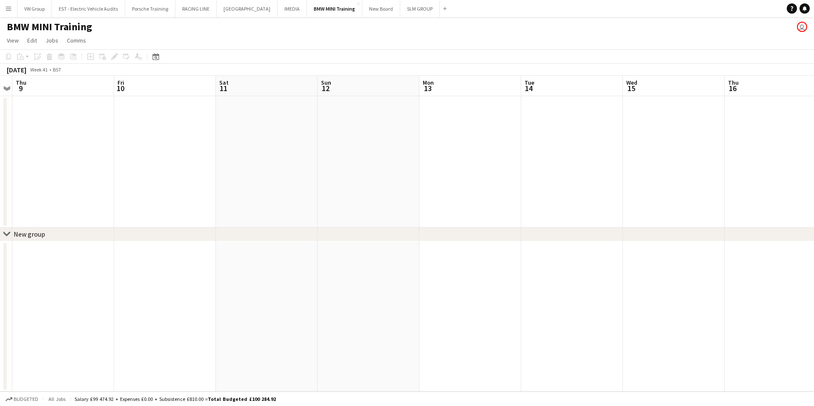
scroll to position [0, 309]
drag, startPoint x: 407, startPoint y: 179, endPoint x: 377, endPoint y: 181, distance: 29.9
click at [379, 183] on app-calendar-viewport "Mon 6 Tue 7 4/4 1 Job Wed 8 Thu 9 Fri 10 Sat 11 Sun 12 Mon 13 Tue 14 Wed 15 Thu…" at bounding box center [407, 234] width 814 height 316
click at [459, 132] on app-date-cell at bounding box center [455, 162] width 102 height 132
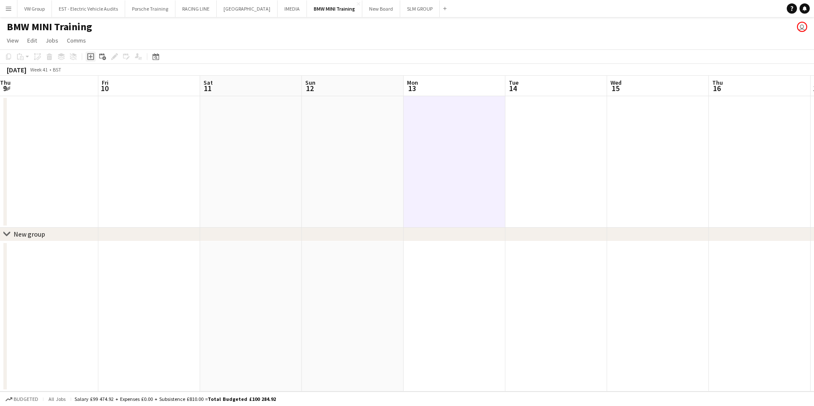
click at [90, 54] on icon at bounding box center [90, 56] width 7 height 7
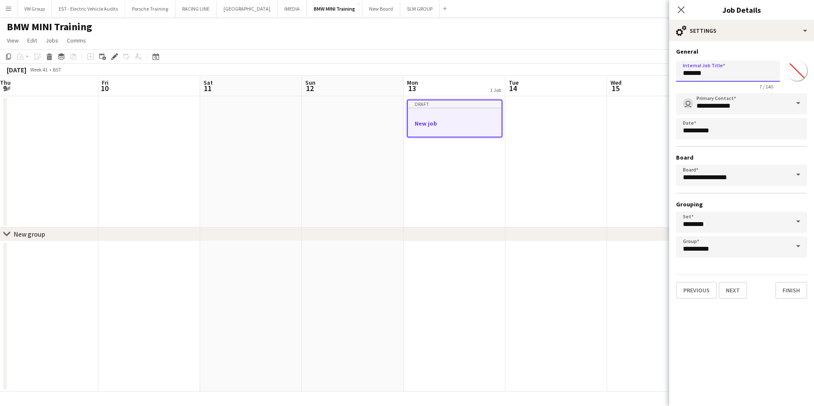
drag, startPoint x: 706, startPoint y: 73, endPoint x: 681, endPoint y: 72, distance: 25.1
click at [681, 72] on input "*******" at bounding box center [728, 70] width 104 height 21
type input "**********"
click at [790, 288] on button "Finish" at bounding box center [791, 290] width 32 height 17
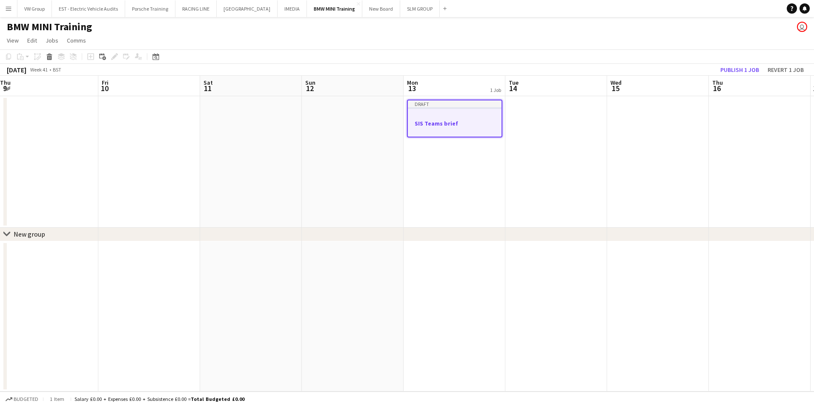
click at [448, 124] on h3 "SIS Teams brief" at bounding box center [455, 124] width 94 height 8
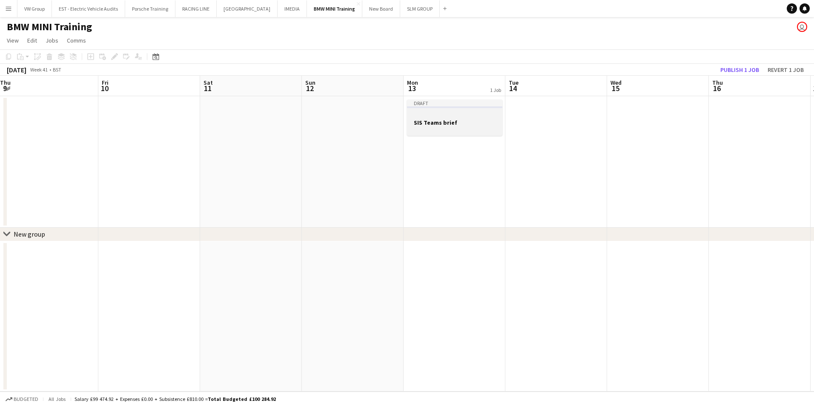
click at [448, 124] on h3 "SIS Teams brief" at bounding box center [454, 123] width 95 height 8
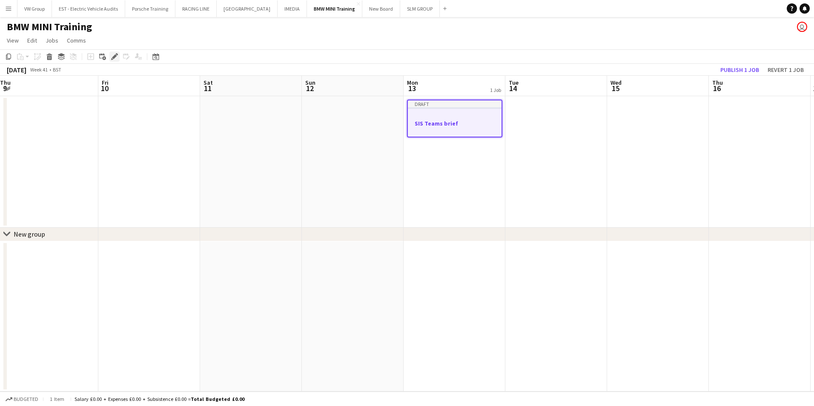
click at [115, 55] on icon at bounding box center [114, 57] width 5 height 5
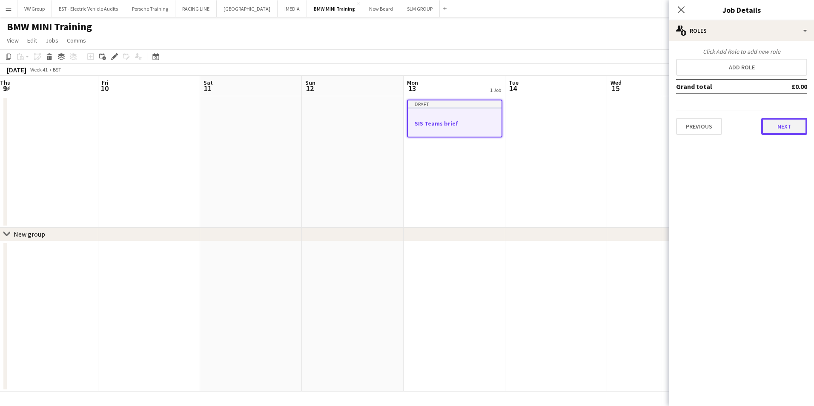
click at [784, 122] on button "Next" at bounding box center [784, 126] width 46 height 17
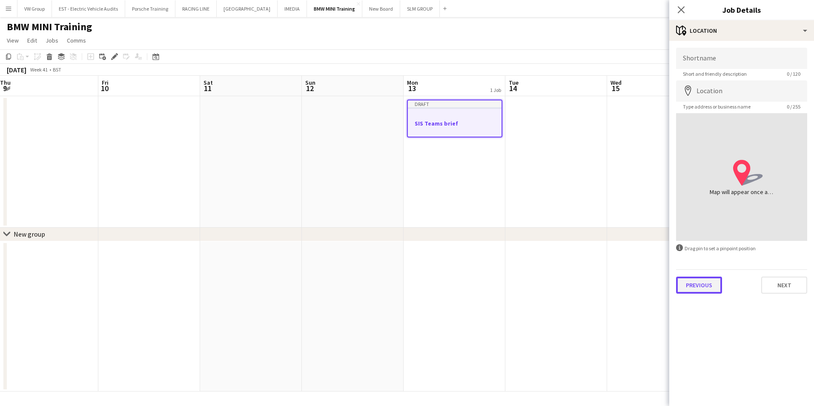
click at [705, 289] on button "Previous" at bounding box center [699, 285] width 46 height 17
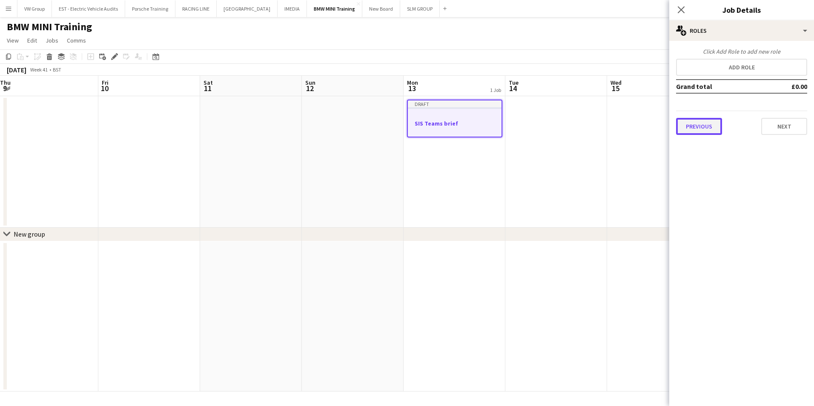
click at [689, 132] on button "Previous" at bounding box center [699, 126] width 46 height 17
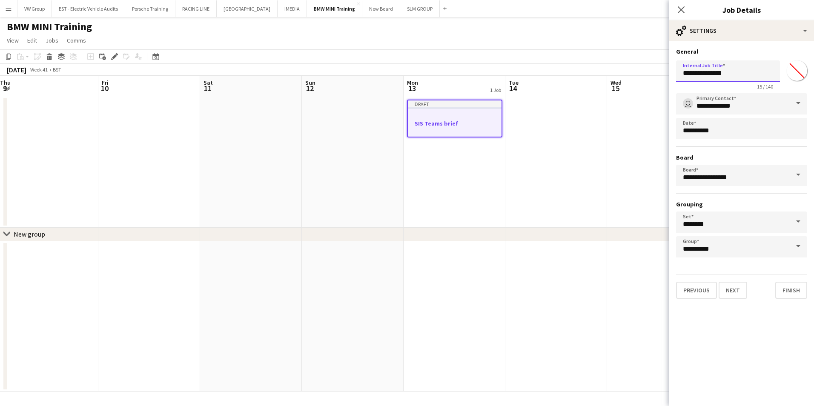
click at [735, 72] on input "**********" at bounding box center [728, 70] width 104 height 21
type input "**********"
click at [797, 287] on button "Finish" at bounding box center [791, 290] width 32 height 17
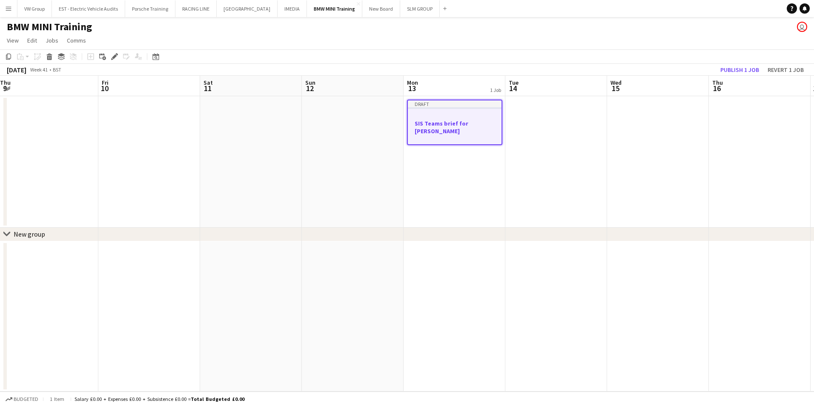
click at [462, 116] on div at bounding box center [455, 115] width 94 height 6
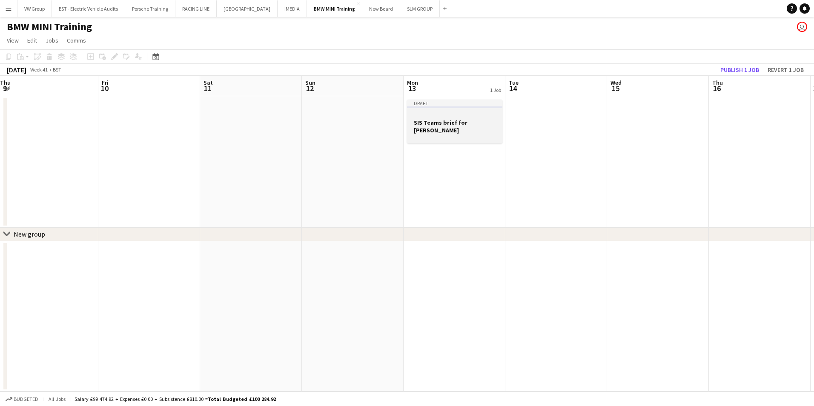
click at [455, 118] on div at bounding box center [454, 115] width 95 height 6
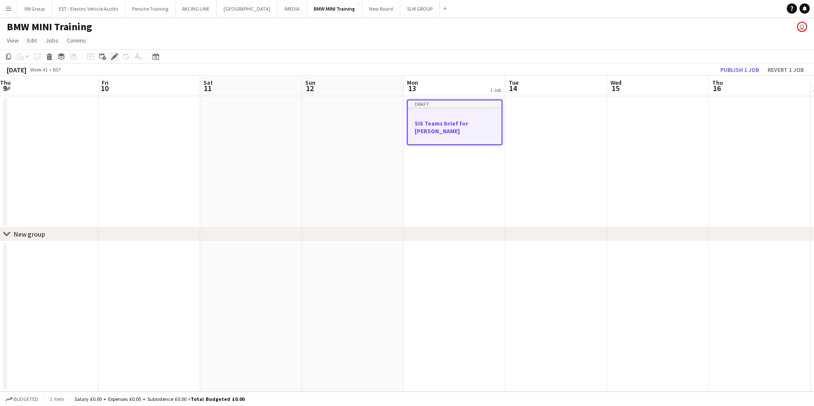
click at [117, 55] on icon "Edit" at bounding box center [114, 56] width 7 height 7
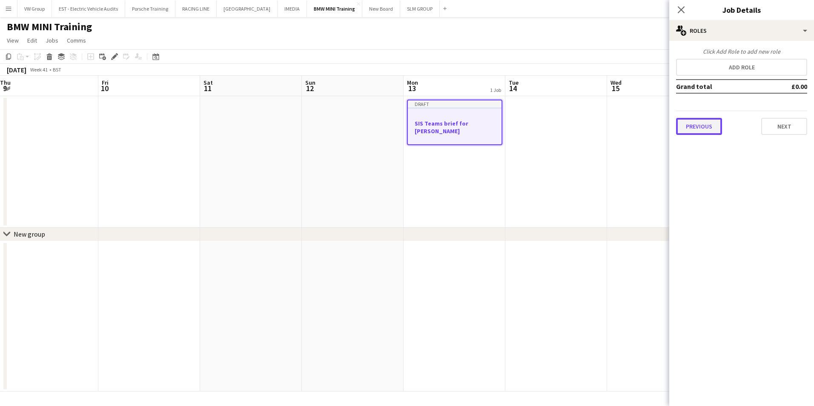
click at [706, 127] on button "Previous" at bounding box center [699, 126] width 46 height 17
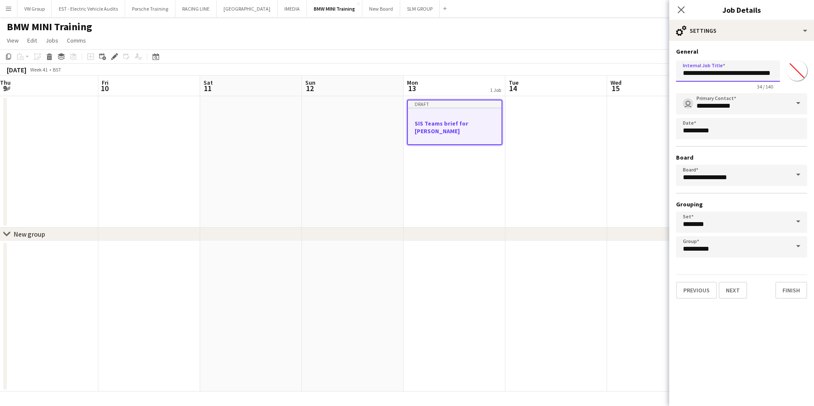
scroll to position [0, 4]
drag, startPoint x: 695, startPoint y: 72, endPoint x: 779, endPoint y: 65, distance: 85.0
click at [782, 63] on div "**********" at bounding box center [741, 73] width 131 height 33
click at [773, 74] on input "**********" at bounding box center [728, 70] width 104 height 21
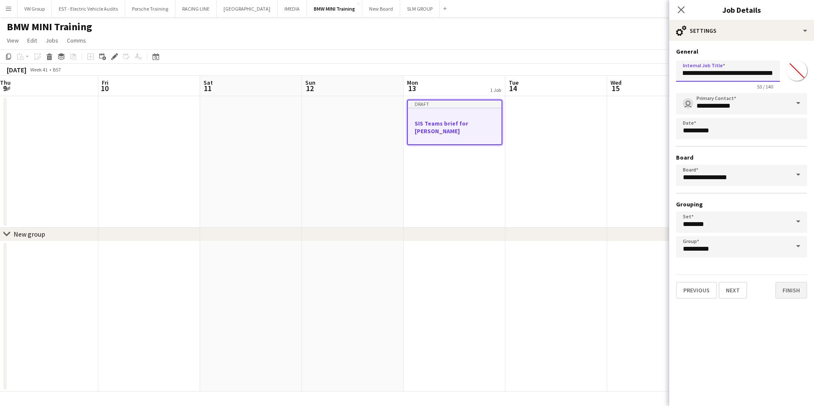
type input "**********"
click at [796, 290] on button "Finish" at bounding box center [791, 290] width 32 height 17
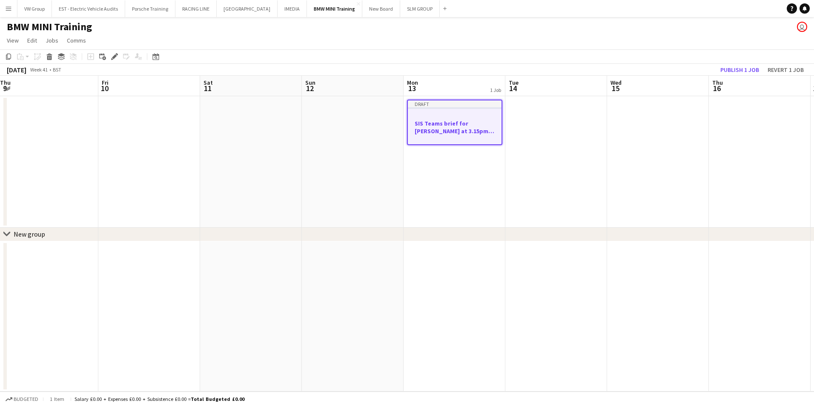
click at [689, 204] on app-date-cell at bounding box center [658, 162] width 102 height 132
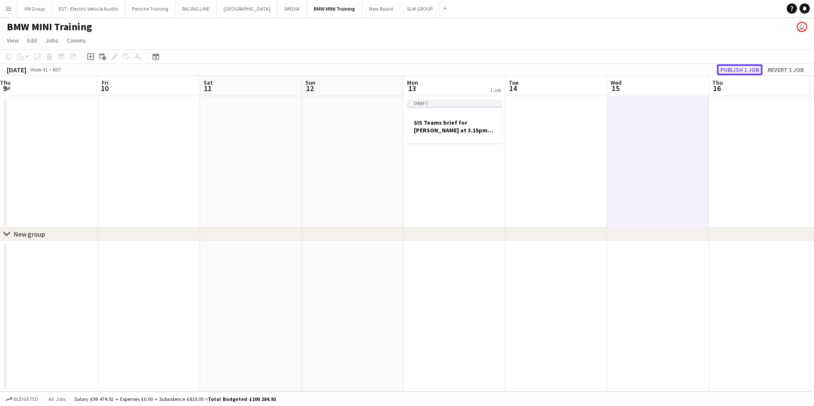
click at [741, 67] on button "Publish 1 job" at bounding box center [740, 69] width 46 height 11
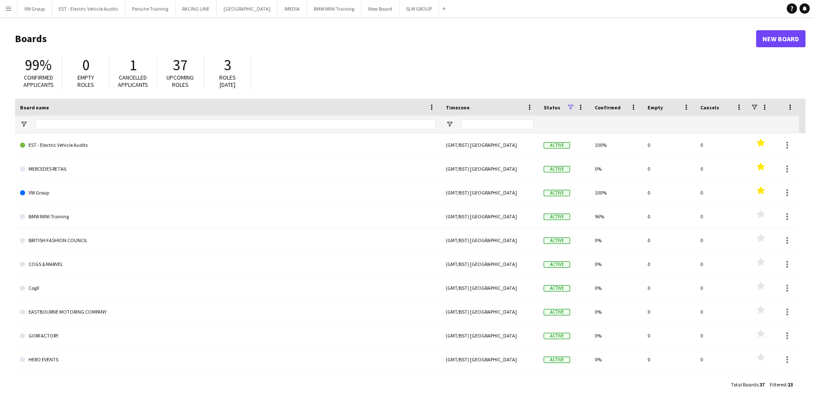
click at [6, 9] on app-icon "Menu" at bounding box center [8, 8] width 7 height 7
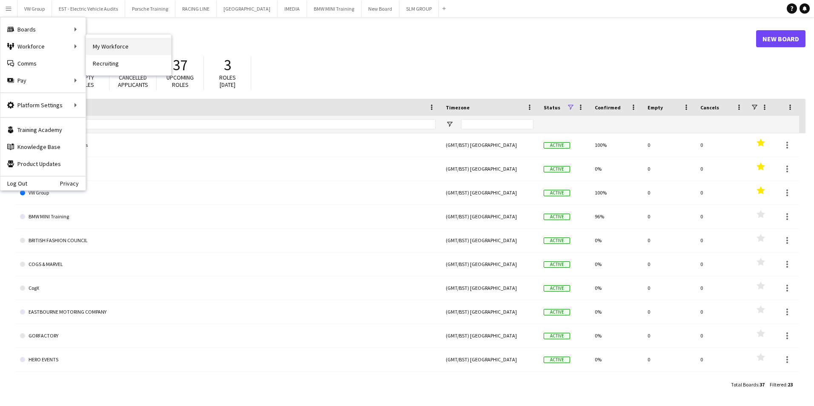
click at [104, 49] on link "My Workforce" at bounding box center [128, 46] width 85 height 17
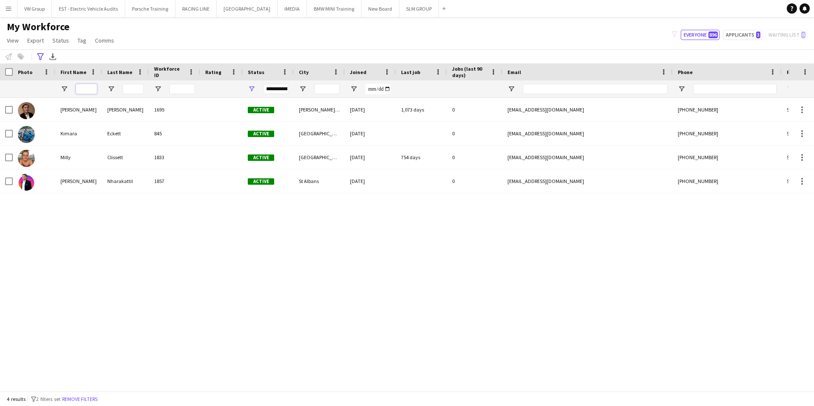
click at [86, 90] on input "First Name Filter Input" at bounding box center [86, 89] width 21 height 10
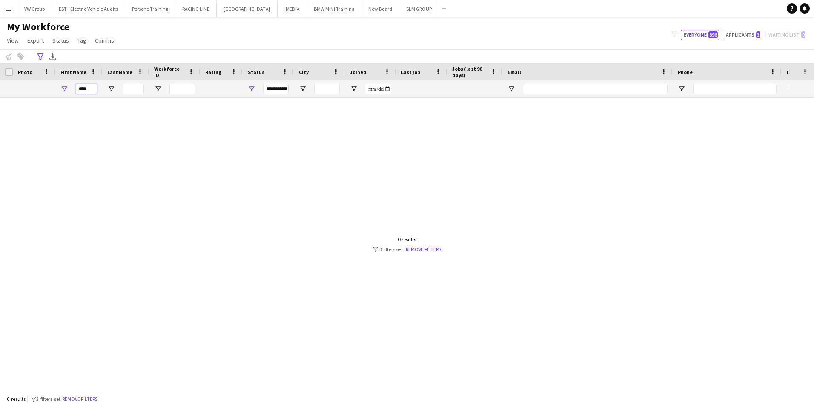
type input "****"
click at [131, 90] on input "Last Name Filter Input" at bounding box center [133, 89] width 21 height 10
type input "***"
click at [425, 252] on link "Remove filters" at bounding box center [423, 249] width 35 height 6
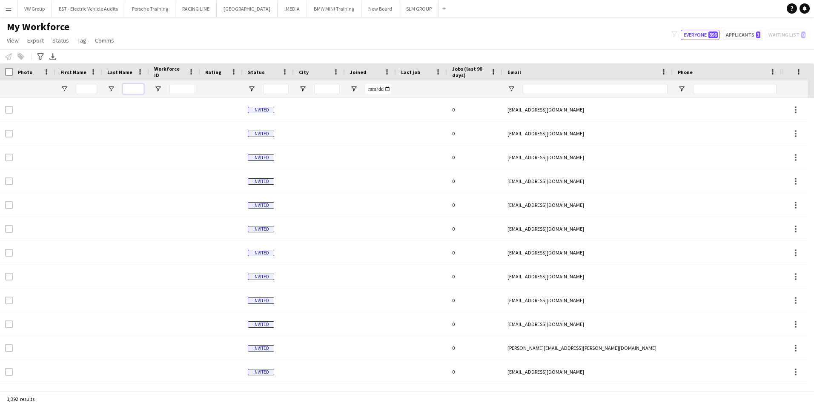
click at [134, 89] on input "Last Name Filter Input" at bounding box center [133, 89] width 21 height 10
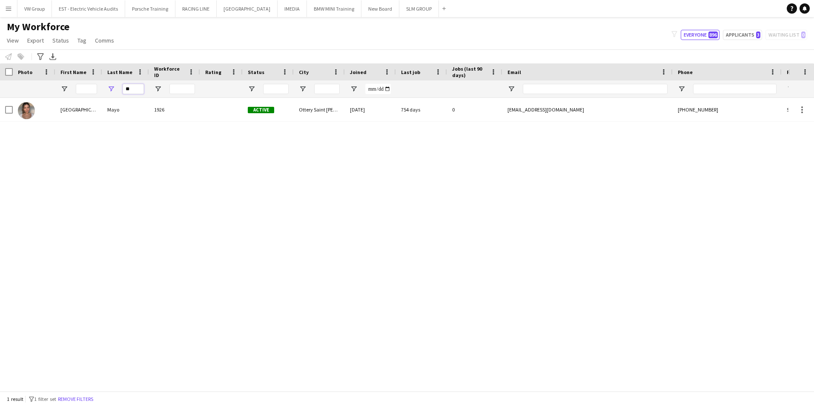
type input "*"
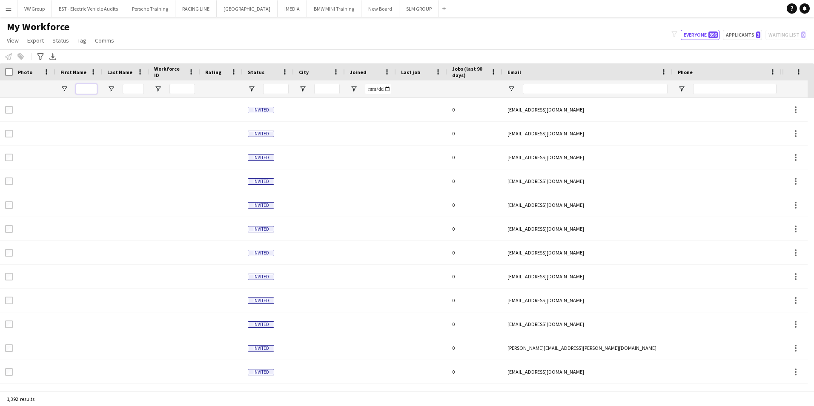
click at [87, 88] on input "First Name Filter Input" at bounding box center [86, 89] width 21 height 10
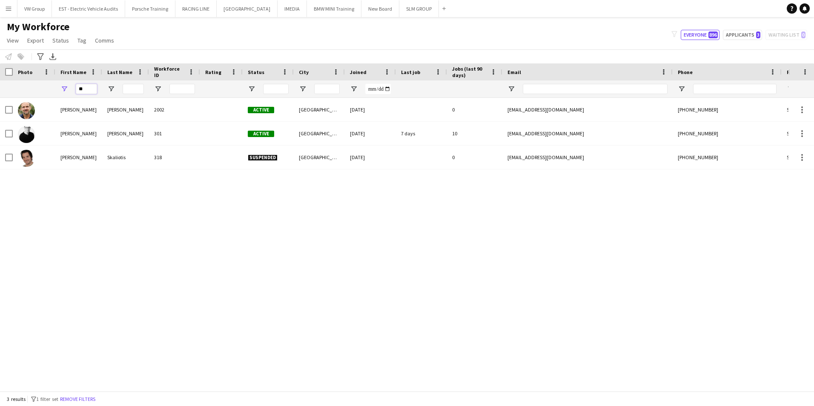
type input "*"
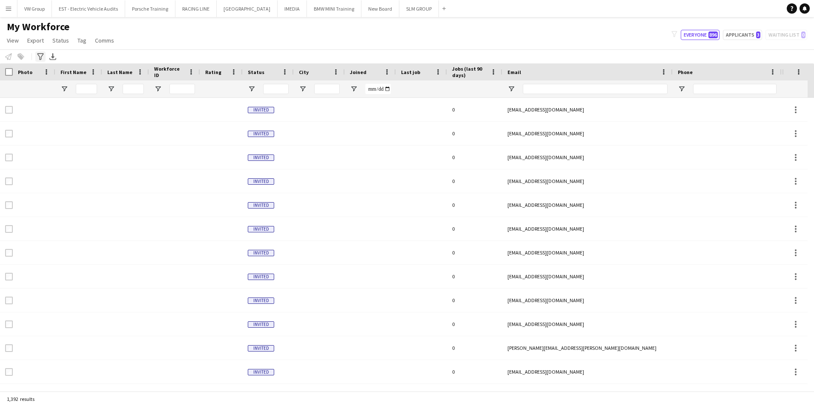
click at [40, 56] on icon "Advanced filters" at bounding box center [40, 56] width 7 height 7
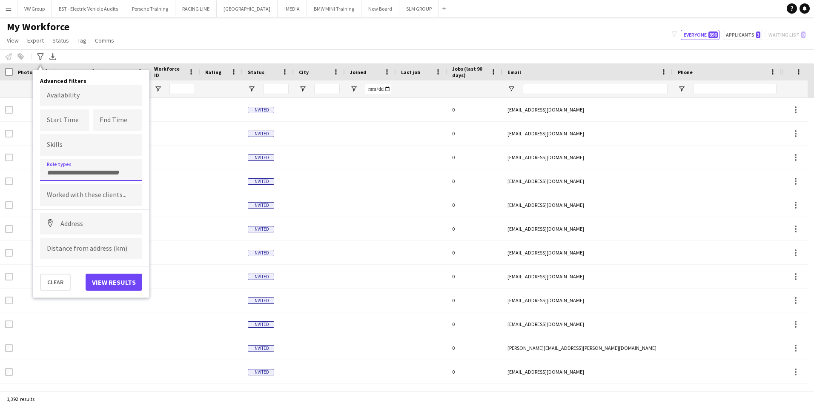
click at [60, 172] on input "Type to search role types..." at bounding box center [91, 173] width 89 height 8
type input "****"
click at [75, 236] on div "Role Play Actor" at bounding box center [91, 234] width 102 height 20
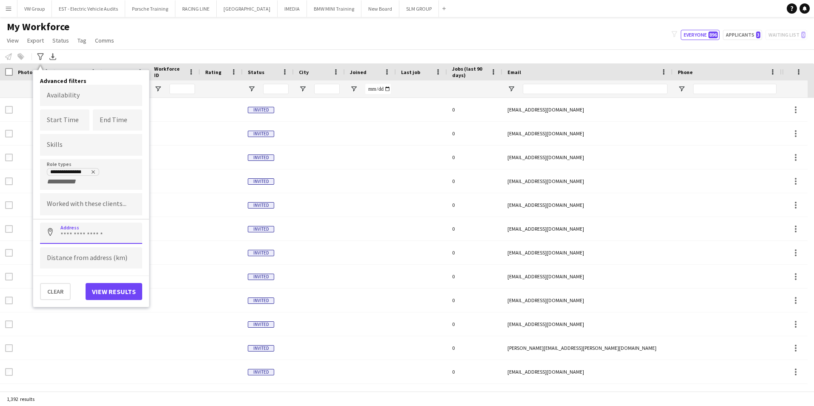
click at [62, 232] on input at bounding box center [91, 233] width 102 height 21
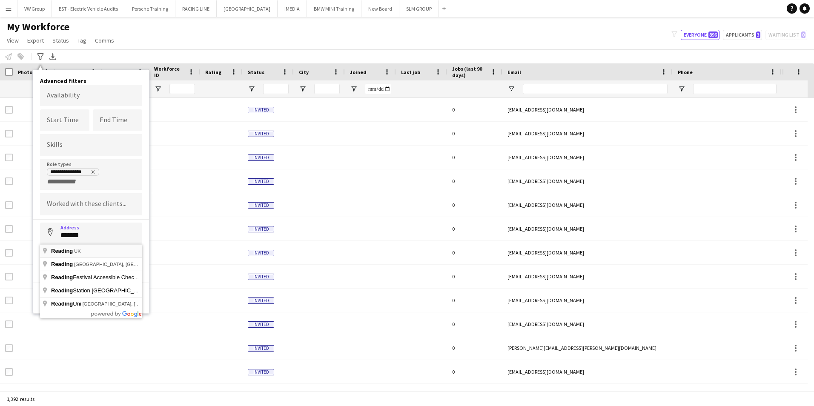
type input "**********"
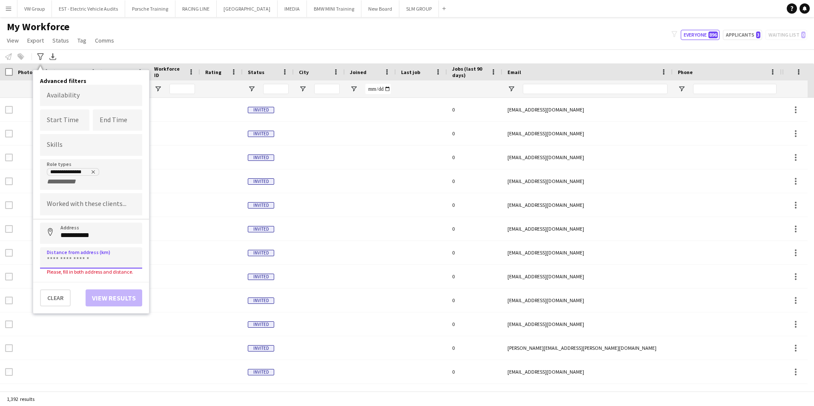
click at [63, 260] on input at bounding box center [91, 257] width 102 height 21
type input "******"
click at [118, 288] on button "View results" at bounding box center [114, 291] width 57 height 17
type input "**********"
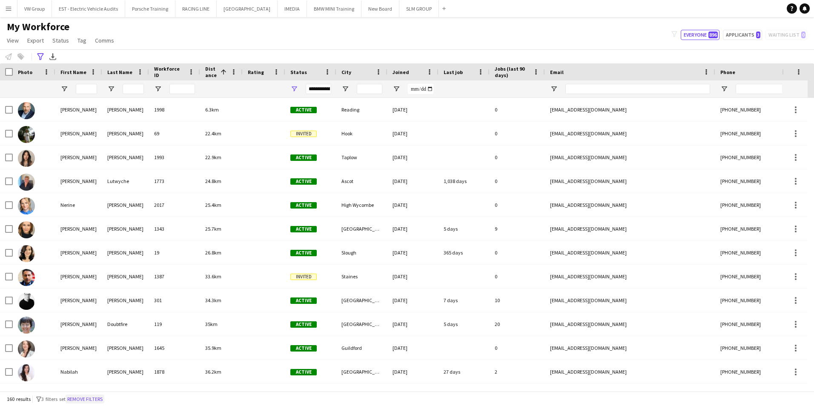
click at [92, 399] on button "Remove filters" at bounding box center [85, 399] width 39 height 9
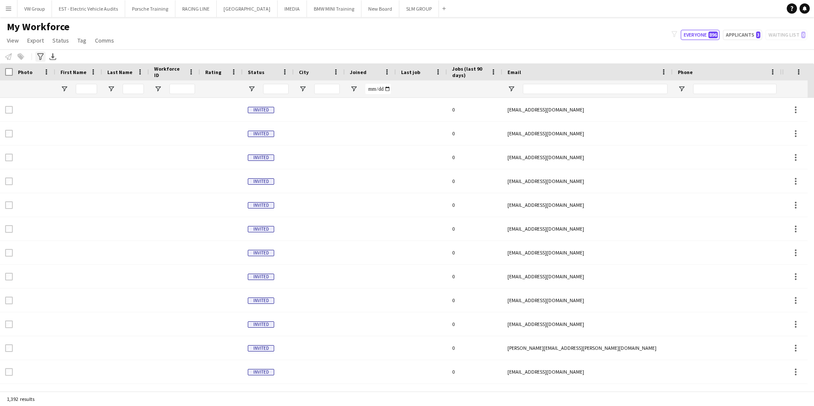
click at [40, 57] on icon at bounding box center [40, 56] width 6 height 7
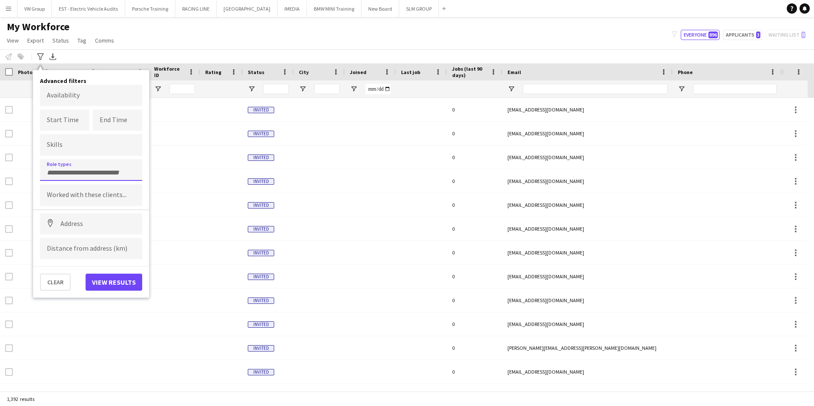
click at [63, 172] on input "Type to search role types..." at bounding box center [91, 173] width 89 height 8
type input "****"
click at [70, 235] on div "Role Play Actor" at bounding box center [91, 234] width 102 height 20
click at [70, 235] on input at bounding box center [91, 223] width 102 height 21
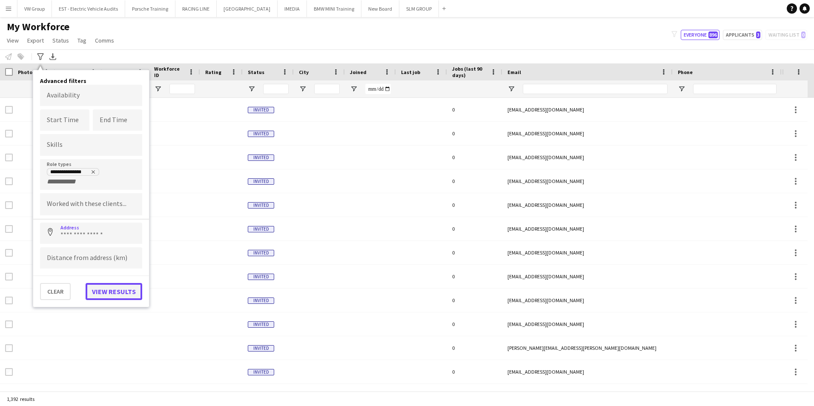
click at [107, 290] on button "View results" at bounding box center [114, 291] width 57 height 17
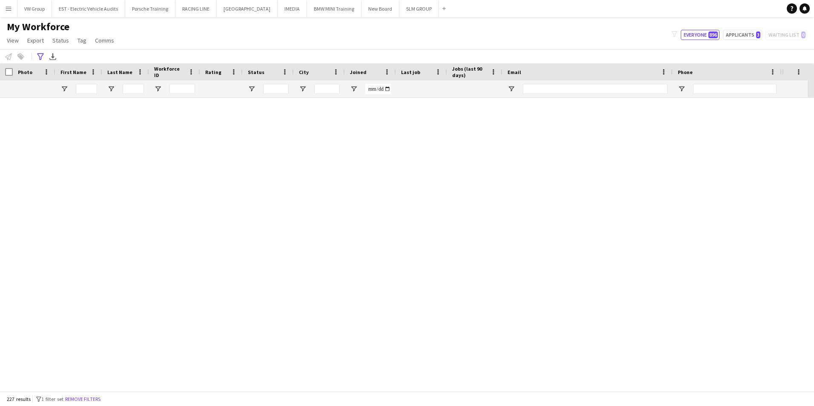
type input "**********"
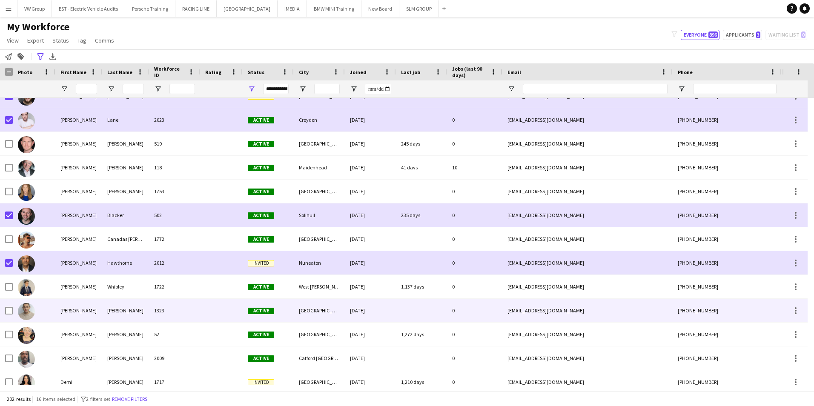
click at [13, 310] on div at bounding box center [34, 310] width 43 height 23
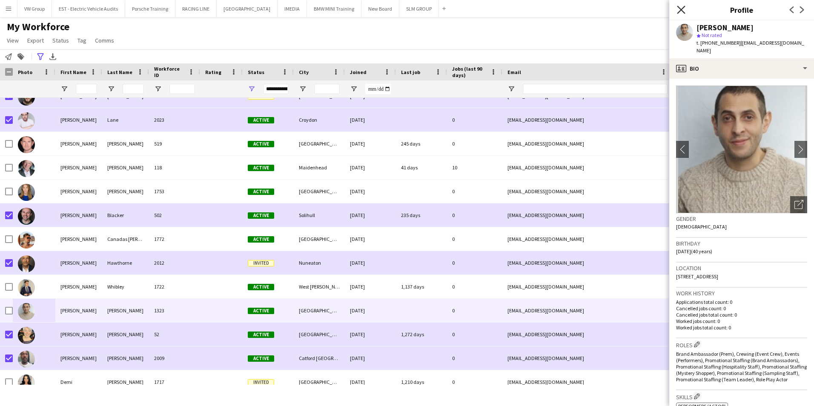
click at [682, 9] on icon at bounding box center [681, 10] width 8 height 8
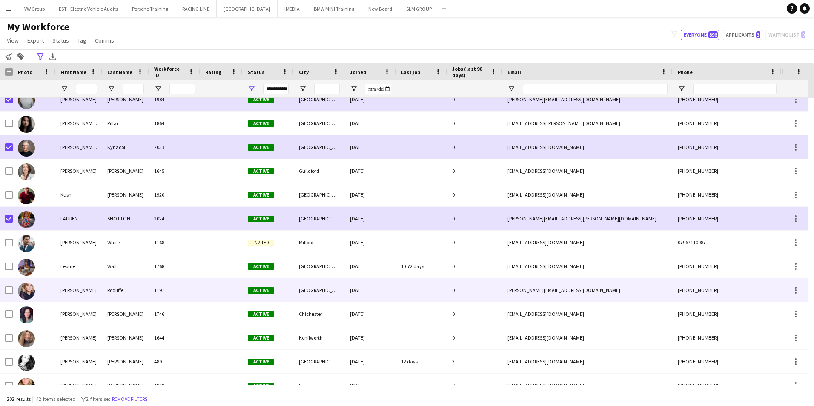
click at [13, 288] on div at bounding box center [34, 289] width 43 height 23
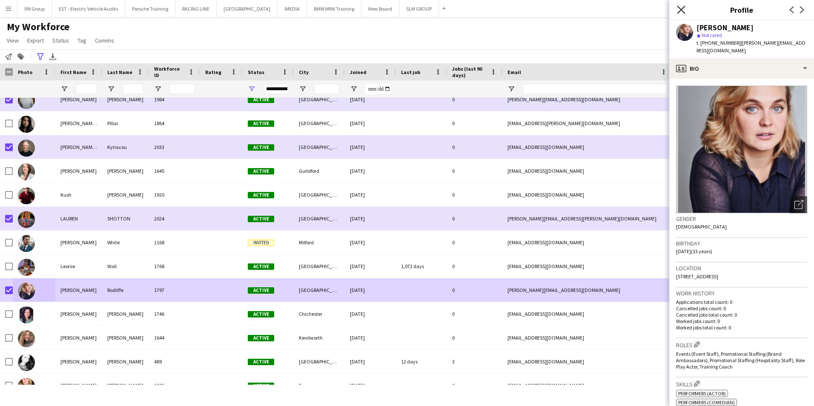
click at [681, 9] on icon "Close pop-in" at bounding box center [681, 10] width 8 height 8
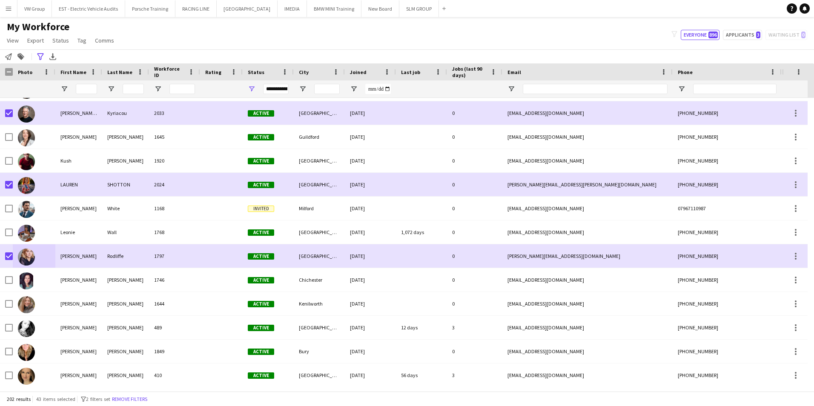
scroll to position [2586, 0]
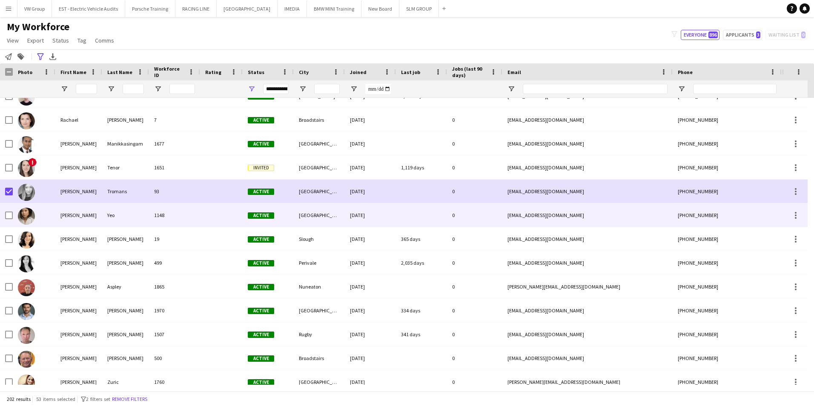
click at [9, 210] on div at bounding box center [9, 216] width 8 height 24
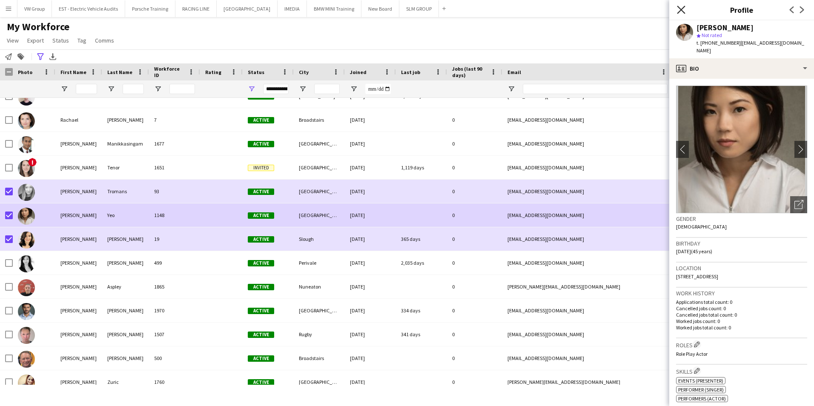
click at [680, 8] on icon at bounding box center [681, 10] width 8 height 8
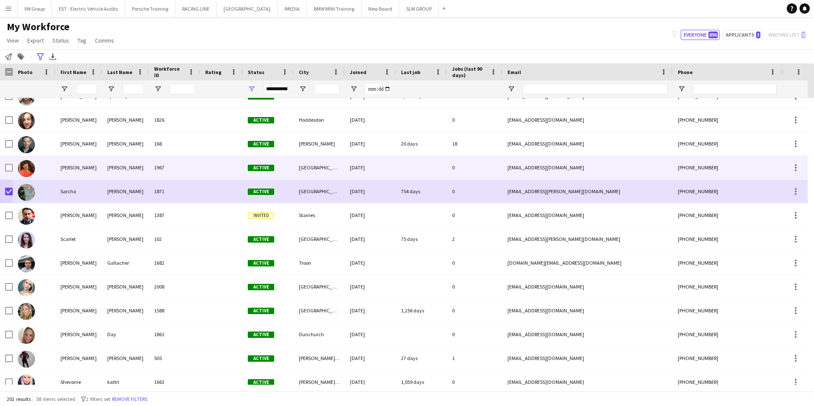
click at [6, 164] on div at bounding box center [9, 168] width 8 height 24
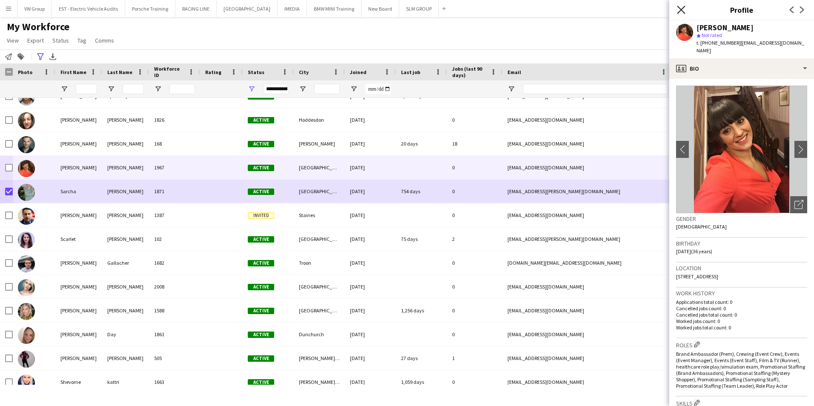
click at [682, 10] on icon at bounding box center [681, 10] width 8 height 8
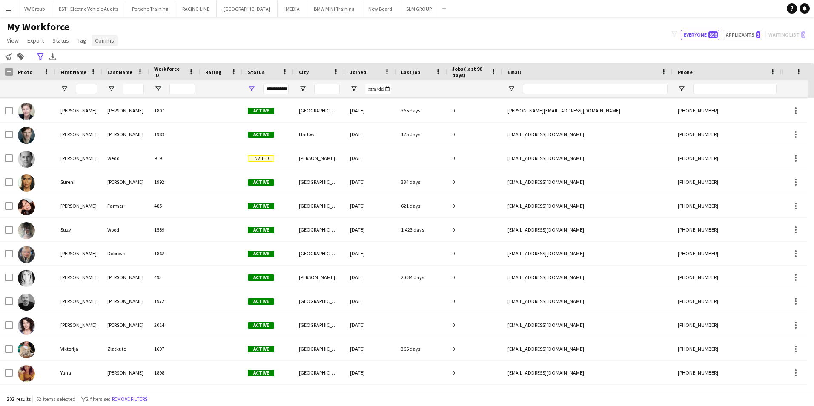
click at [103, 40] on span "Comms" at bounding box center [104, 41] width 19 height 8
click at [105, 59] on span "Send notification" at bounding box center [118, 59] width 43 height 8
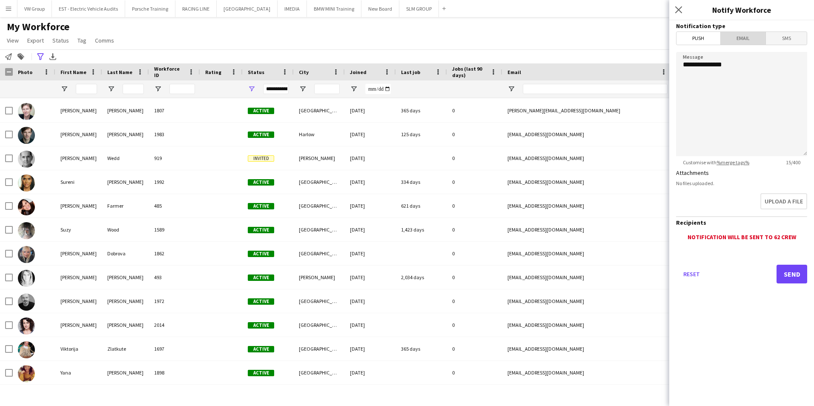
click at [741, 37] on span "Email" at bounding box center [743, 38] width 45 height 13
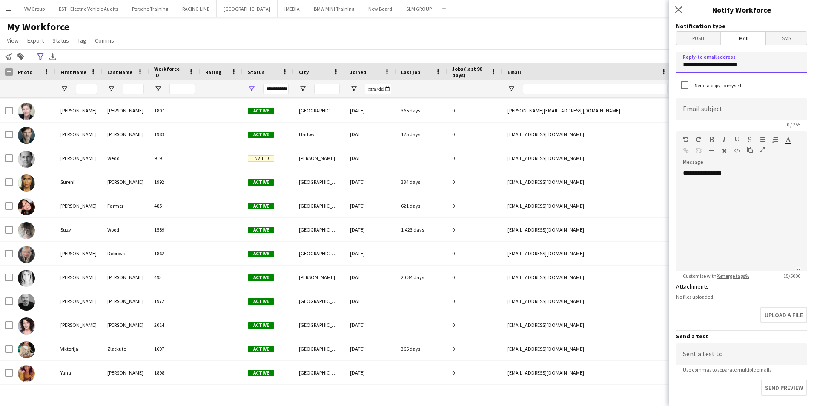
click at [751, 67] on input "**********" at bounding box center [741, 62] width 131 height 21
drag, startPoint x: 751, startPoint y: 67, endPoint x: 661, endPoint y: 61, distance: 90.1
click at [661, 61] on body "Menu Boards Boards Boards All jobs Status Workforce Workforce My Workforce Recr…" at bounding box center [407, 203] width 814 height 406
type input "**********"
click at [702, 109] on input at bounding box center [741, 108] width 131 height 21
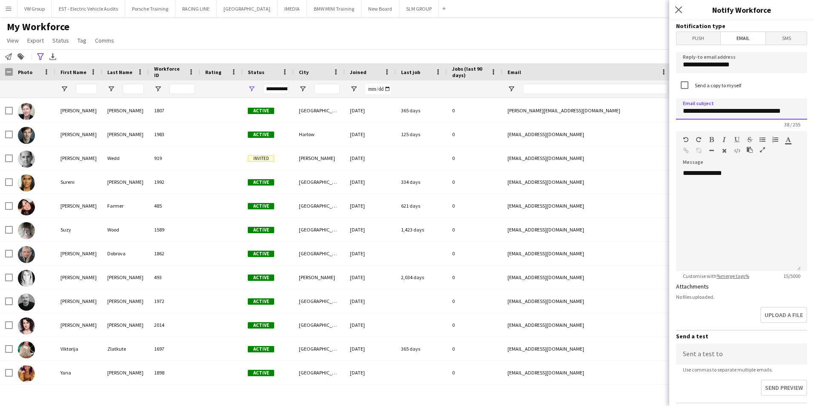
type input "**********"
click at [733, 172] on div "**********" at bounding box center [738, 220] width 125 height 102
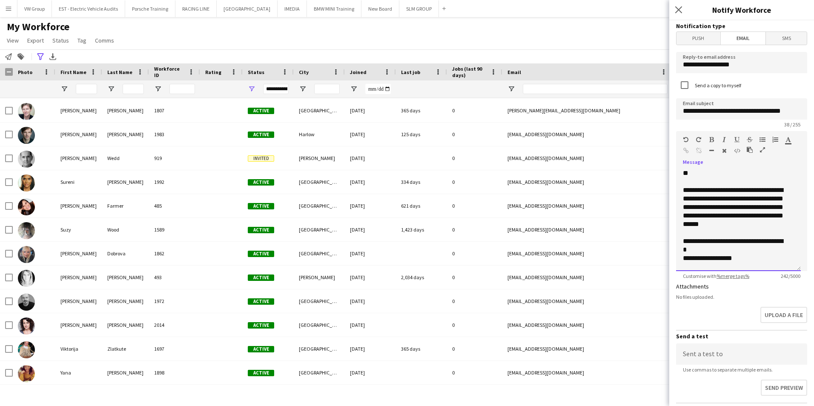
scroll to position [1, 0]
click at [700, 225] on div "**********" at bounding box center [735, 206] width 105 height 43
drag, startPoint x: 744, startPoint y: 264, endPoint x: 725, endPoint y: 256, distance: 21.4
click at [723, 255] on div "**********" at bounding box center [738, 220] width 125 height 102
click at [741, 256] on div "**********" at bounding box center [735, 257] width 105 height 9
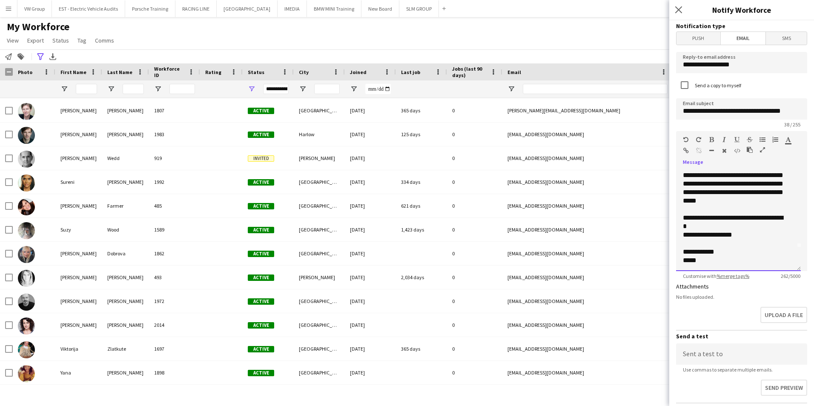
scroll to position [0, 0]
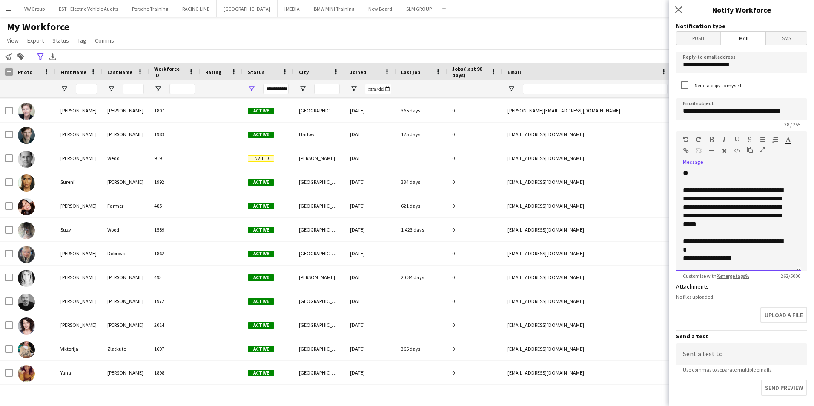
drag, startPoint x: 702, startPoint y: 267, endPoint x: 681, endPoint y: 166, distance: 103.1
click at [681, 166] on div "**********" at bounding box center [741, 217] width 131 height 108
copy div "**********"
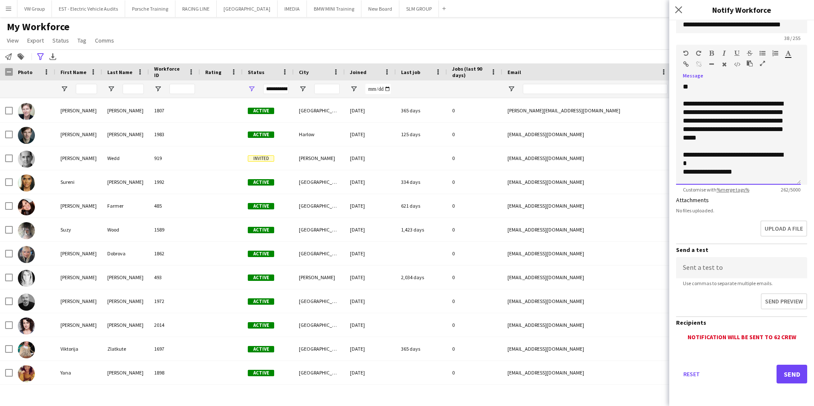
scroll to position [88, 0]
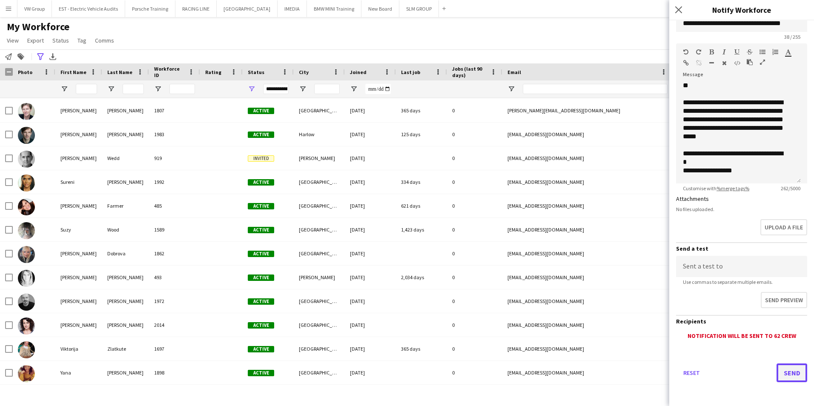
click at [787, 375] on button "Send" at bounding box center [792, 373] width 31 height 19
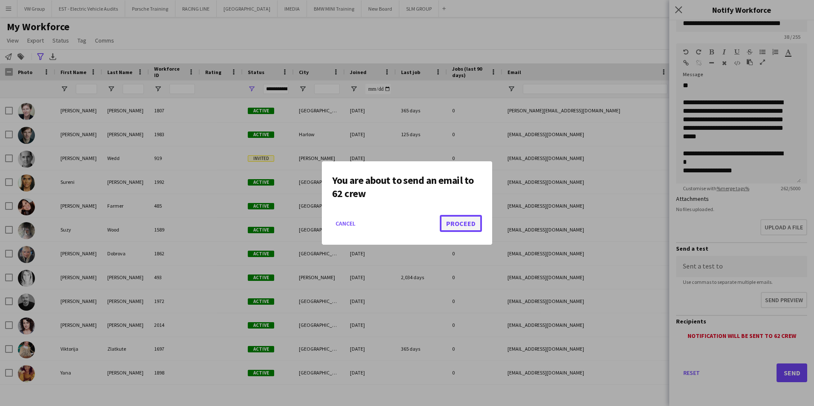
click at [466, 225] on button "Proceed" at bounding box center [461, 223] width 42 height 17
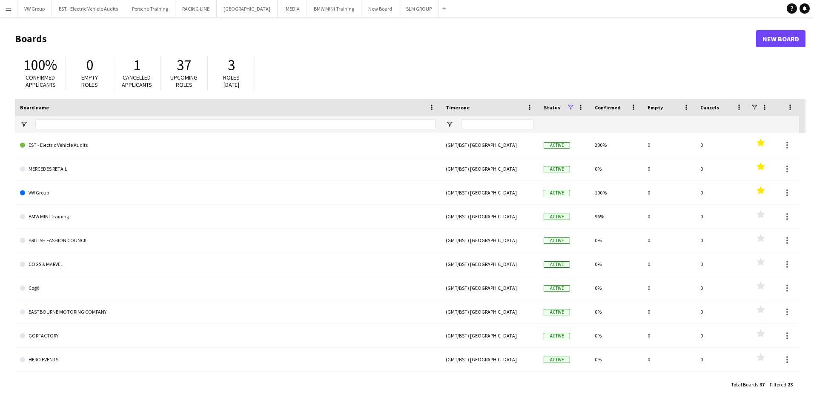
click at [6, 9] on app-icon "Menu" at bounding box center [8, 8] width 7 height 7
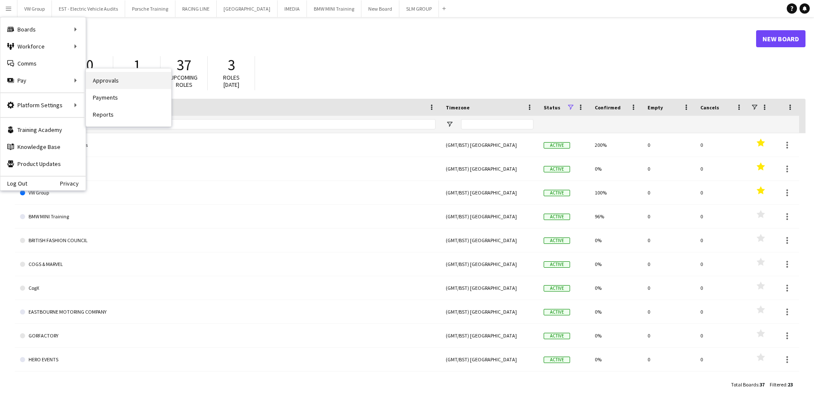
click at [111, 80] on link "Approvals" at bounding box center [128, 80] width 85 height 17
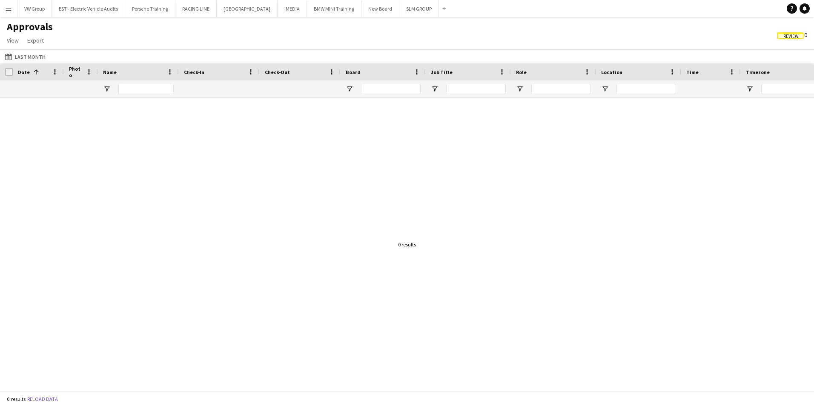
click at [111, 80] on div at bounding box center [138, 88] width 81 height 17
click at [29, 57] on button "Last Month Last Month" at bounding box center [25, 57] width 44 height 10
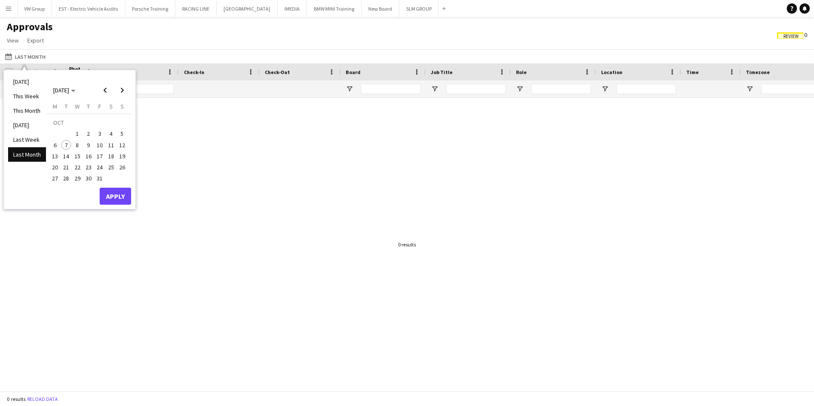
click at [77, 130] on span "1" at bounding box center [77, 134] width 10 height 10
click at [55, 144] on span "6" at bounding box center [55, 145] width 10 height 10
click at [112, 198] on button "Apply" at bounding box center [116, 196] width 32 height 17
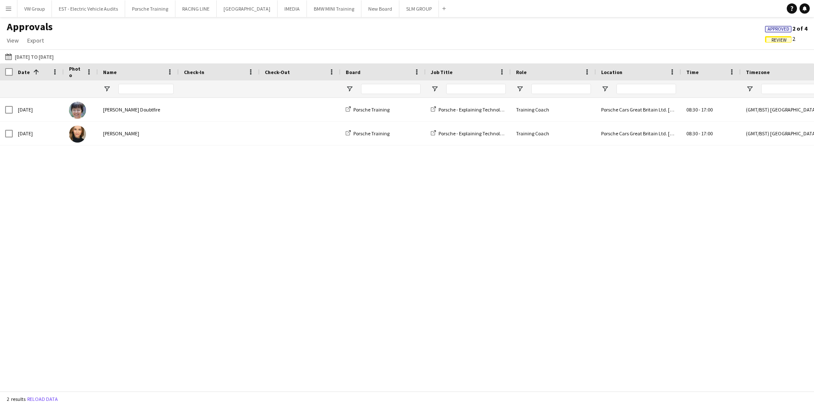
click at [424, 384] on div "Thu, 2 Oct 2025 Donna Doubtfire Porsche Training Porsche - Explaining Technolog…" at bounding box center [407, 241] width 814 height 287
click at [149, 12] on button "Porsche Training Close" at bounding box center [150, 8] width 50 height 17
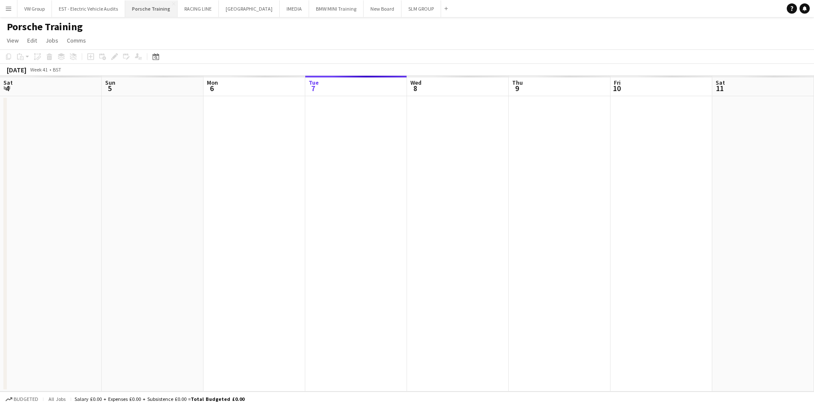
scroll to position [0, 204]
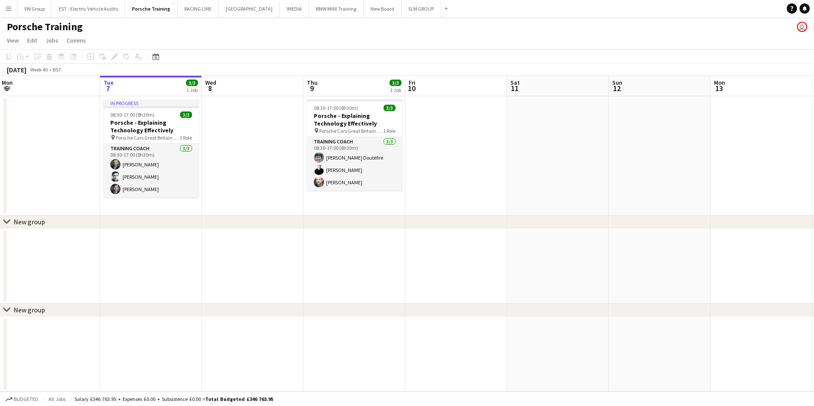
drag, startPoint x: 67, startPoint y: 130, endPoint x: 274, endPoint y: 113, distance: 207.7
click at [270, 112] on app-calendar-viewport "Sat 4 Sun 5 Mon 6 Tue 7 3/3 1 Job Wed 8 Thu 9 3/3 1 Job Fri 10 Sat 11 Sun 12 Mo…" at bounding box center [407, 234] width 814 height 316
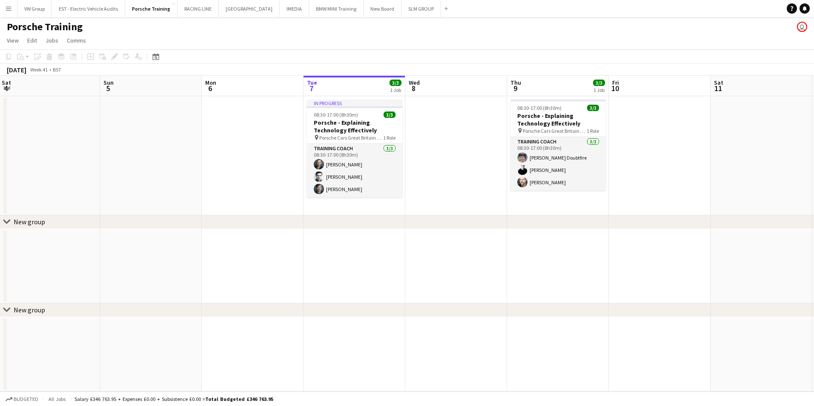
scroll to position [0, 192]
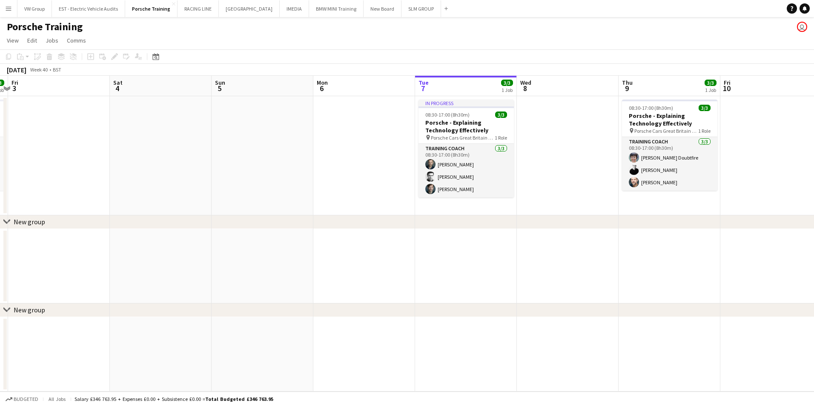
drag, startPoint x: 196, startPoint y: 129, endPoint x: 293, endPoint y: 124, distance: 97.2
click at [293, 124] on app-calendar-viewport "Wed 1 Thu 2 3/3 1 Job Fri 3 Sat 4 Sun 5 Mon 6 Tue 7 3/3 1 Job Wed 8 Thu 9 3/3 1…" at bounding box center [407, 234] width 814 height 316
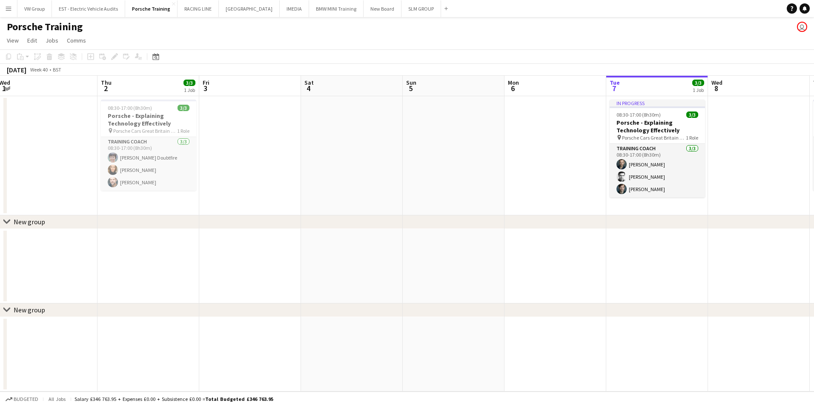
scroll to position [0, 247]
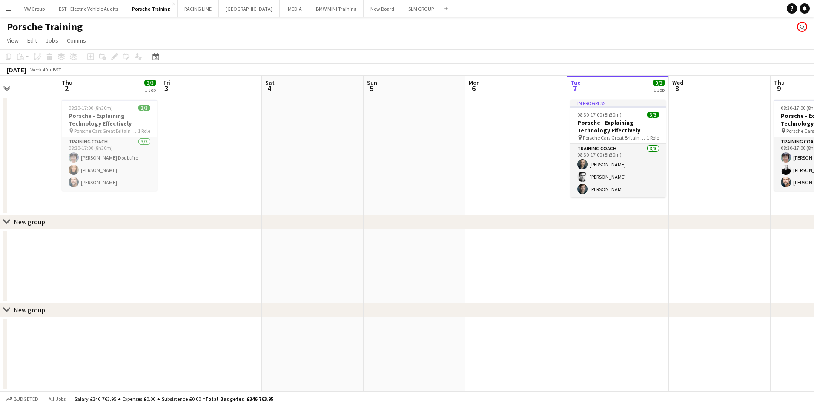
drag, startPoint x: 184, startPoint y: 128, endPoint x: 322, endPoint y: 124, distance: 137.6
click at [322, 124] on app-calendar-viewport "Mon 29 Tue 30 3/3 1 Job Wed 1 Thu 2 3/3 1 Job Fri 3 Sat 4 Sun 5 Mon 6 Tue 7 3/3…" at bounding box center [407, 234] width 814 height 316
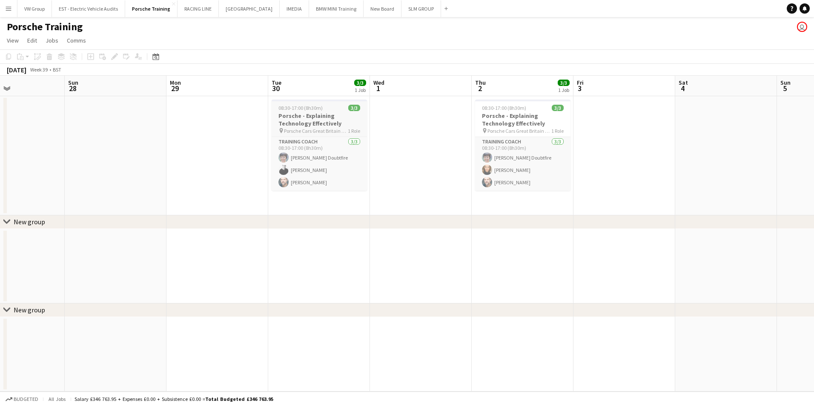
drag, startPoint x: 133, startPoint y: 156, endPoint x: 344, endPoint y: 122, distance: 214.3
click at [435, 118] on app-calendar-viewport "Thu 25 Fri 26 Sat 27 Sun 28 Mon 29 Tue 30 3/3 1 Job Wed 1 Thu 2 3/3 1 Job Fri 3…" at bounding box center [407, 234] width 814 height 316
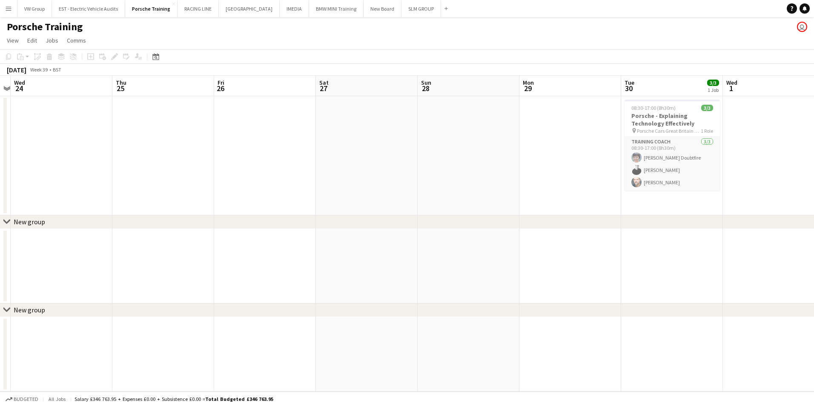
drag, startPoint x: 128, startPoint y: 152, endPoint x: 474, endPoint y: 98, distance: 350.5
click at [479, 98] on app-calendar-viewport "Mon 22 Tue 23 Wed 24 Thu 25 Fri 26 Sat 27 Sun 28 Mon 29 Tue 30 3/3 1 Job Wed 1 …" at bounding box center [407, 234] width 814 height 316
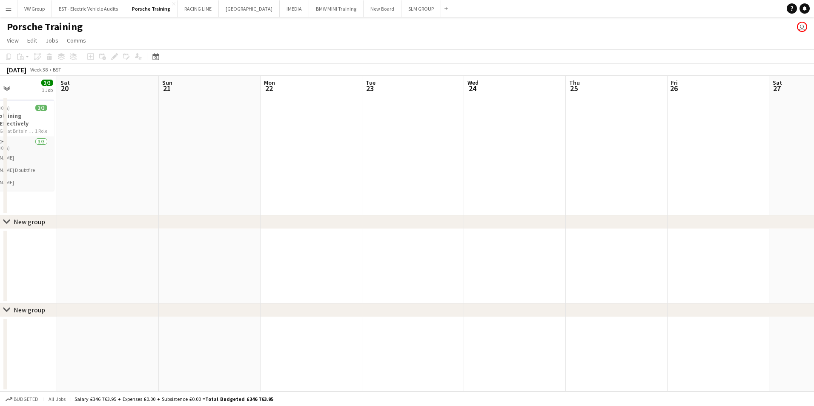
drag, startPoint x: 210, startPoint y: 137, endPoint x: 541, endPoint y: 95, distance: 334.4
click at [554, 95] on app-calendar-viewport "Thu 18 Fri 19 3/3 1 Job Sat 20 Sun 21 Mon 22 Tue 23 Wed 24 Thu 25 Fri 26 Sat 27…" at bounding box center [407, 234] width 814 height 316
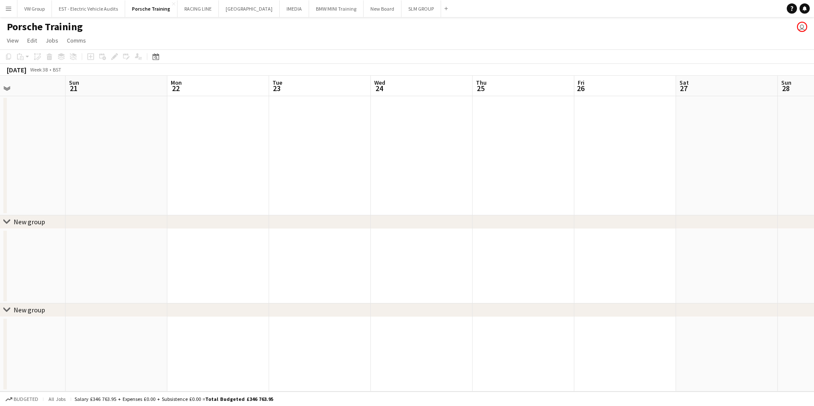
drag, startPoint x: 205, startPoint y: 141, endPoint x: 495, endPoint y: 97, distance: 292.9
click at [493, 97] on app-calendar-viewport "Thu 18 Fri 19 3/3 1 Job Sat 20 Sun 21 Mon 22 Tue 23 Wed 24 Thu 25 Fri 26 Sat 27…" at bounding box center [407, 234] width 814 height 316
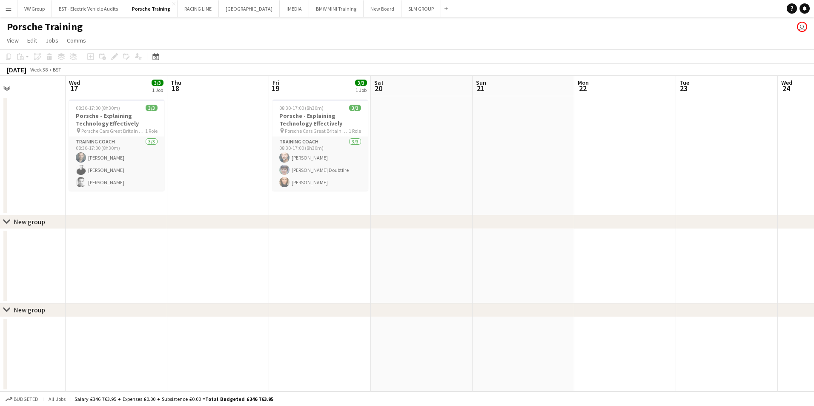
scroll to position [0, 256]
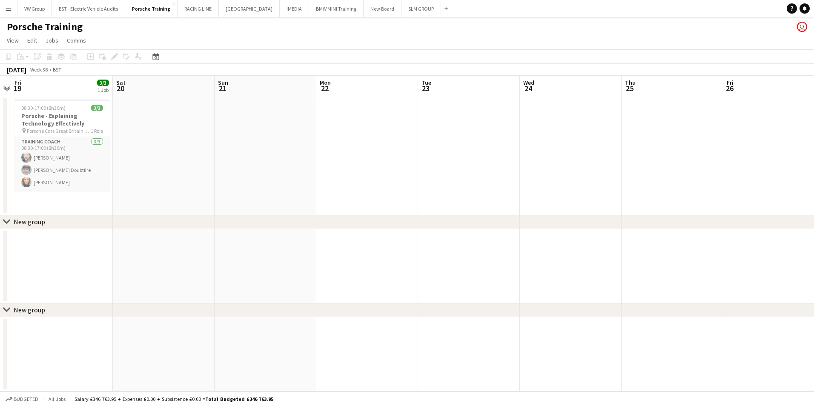
drag, startPoint x: 505, startPoint y: 92, endPoint x: 158, endPoint y: 169, distance: 354.7
click at [158, 169] on app-calendar-viewport "Tue 16 Wed 17 3/3 1 Job Thu 18 Fri 19 3/3 1 Job Sat 20 Sun 21 Mon 22 Tue 23 Wed…" at bounding box center [407, 234] width 814 height 316
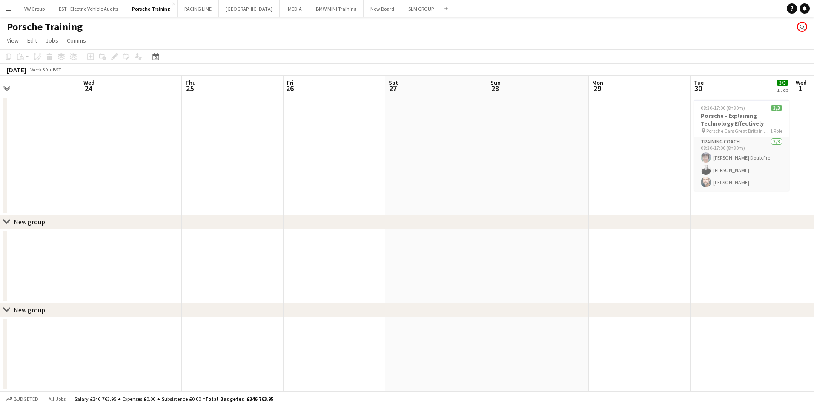
drag, startPoint x: 362, startPoint y: 153, endPoint x: 106, endPoint y: 216, distance: 264.4
click at [112, 215] on div "chevron-right New group chevron-right New group Sat 20 Sun 21 Mon 22 Tue 23 Wed…" at bounding box center [407, 234] width 814 height 316
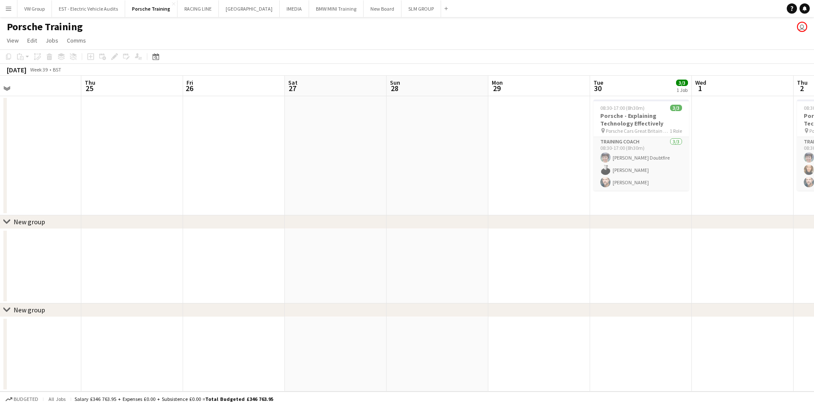
drag, startPoint x: 400, startPoint y: 155, endPoint x: 94, endPoint y: 220, distance: 312.9
click at [100, 219] on div "chevron-right New group chevron-right New group Sun 21 Mon 22 Tue 23 Wed 24 Thu…" at bounding box center [407, 234] width 814 height 316
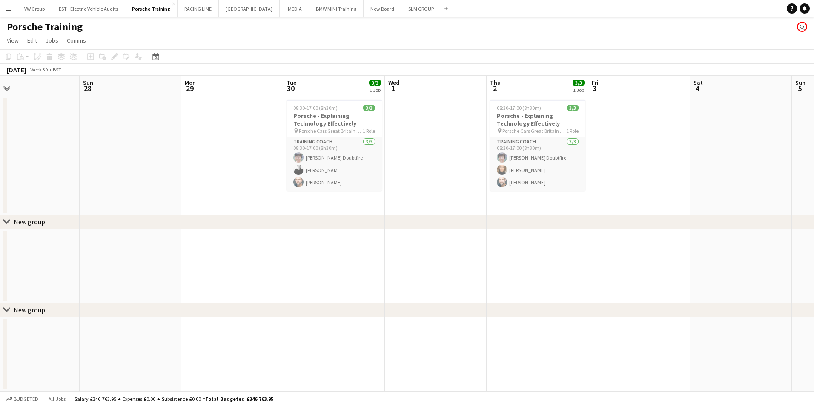
scroll to position [0, 286]
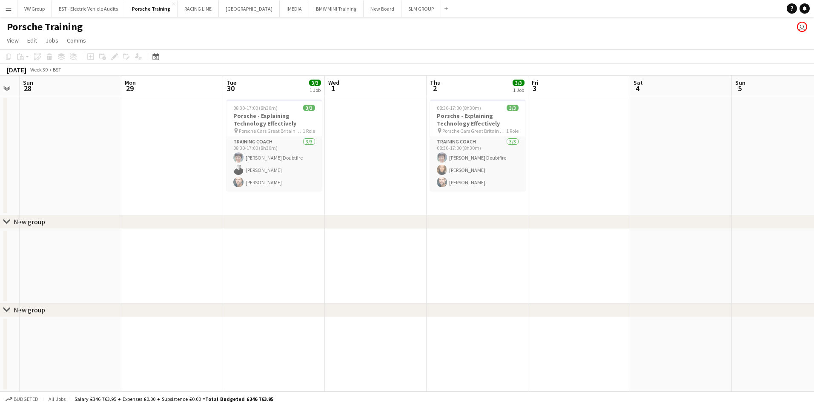
drag, startPoint x: 160, startPoint y: 199, endPoint x: 28, endPoint y: 222, distance: 134.1
click at [28, 222] on div "chevron-right New group chevron-right New group Thu 25 Fri 26 Sat 27 Sun 28 Mon…" at bounding box center [407, 234] width 814 height 316
click at [7, 6] on app-icon "Menu" at bounding box center [8, 8] width 7 height 7
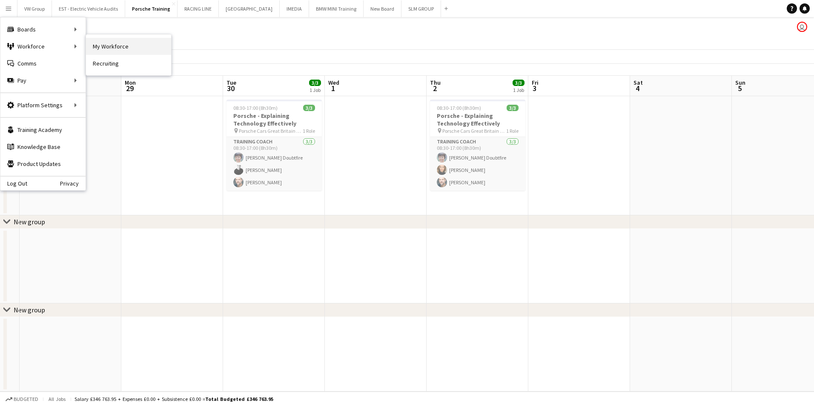
click at [109, 43] on link "My Workforce" at bounding box center [128, 46] width 85 height 17
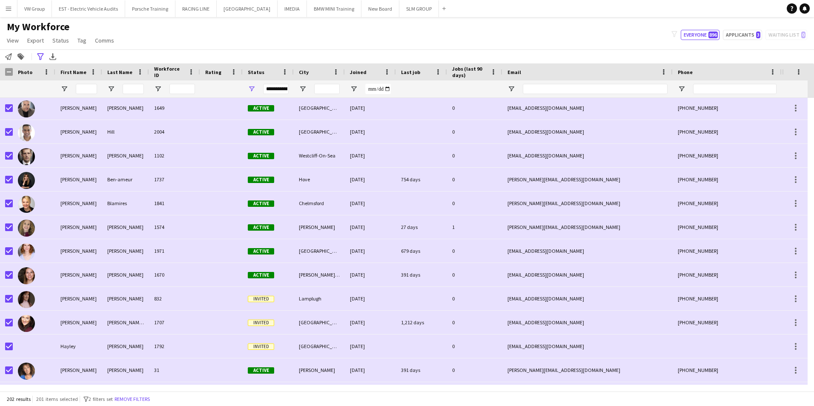
scroll to position [1257, 0]
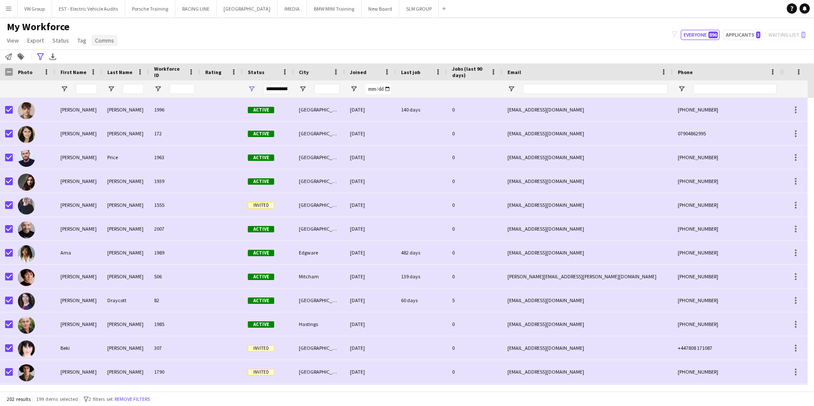
click at [98, 40] on span "Comms" at bounding box center [104, 41] width 19 height 8
click at [113, 58] on span "Send notification" at bounding box center [118, 59] width 43 height 8
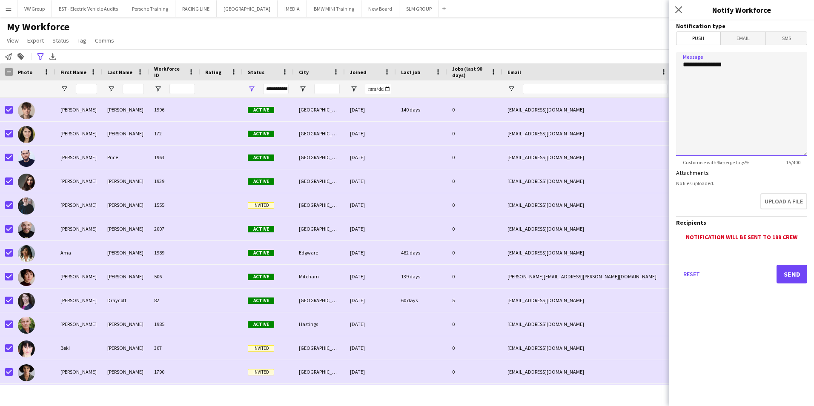
click at [732, 63] on textarea "**********" at bounding box center [741, 104] width 131 height 104
click at [784, 100] on textarea "**********" at bounding box center [741, 104] width 131 height 104
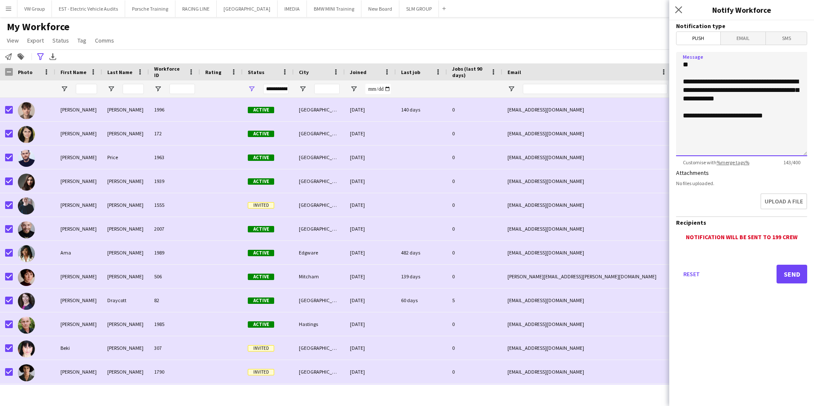
click at [691, 116] on textarea "**********" at bounding box center [741, 104] width 131 height 104
click at [778, 117] on textarea "**********" at bounding box center [741, 104] width 131 height 104
drag, startPoint x: 719, startPoint y: 122, endPoint x: 683, endPoint y: 80, distance: 55.0
click at [683, 80] on textarea "**********" at bounding box center [741, 104] width 131 height 104
paste textarea "**********"
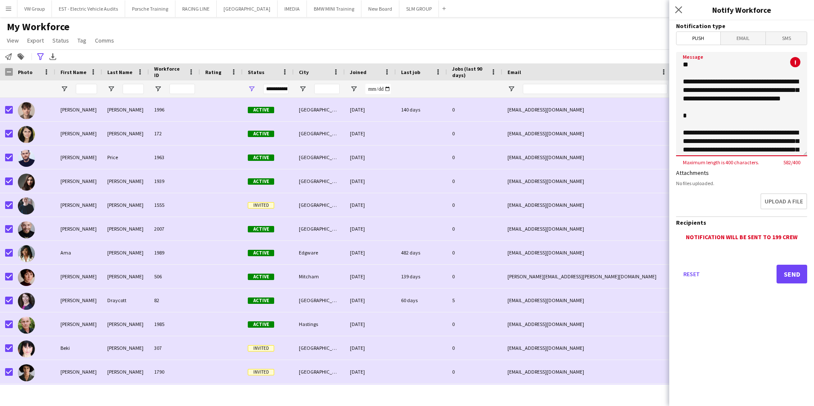
scroll to position [135, 0]
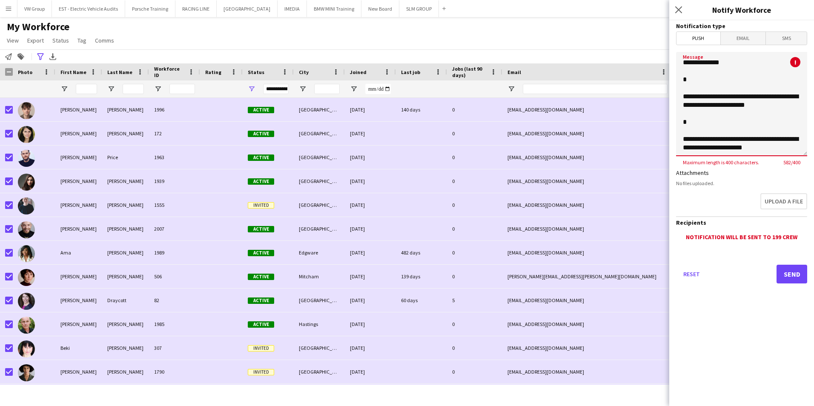
drag, startPoint x: 791, startPoint y: 110, endPoint x: 682, endPoint y: 88, distance: 111.2
click at [682, 88] on textarea "**********" at bounding box center [741, 104] width 131 height 104
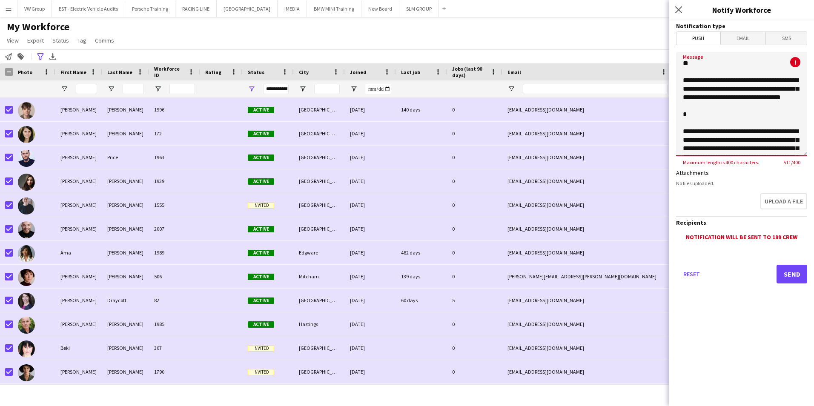
scroll to position [0, 0]
drag, startPoint x: 759, startPoint y: 89, endPoint x: 728, endPoint y: 91, distance: 31.1
click at [728, 91] on textarea "**********" at bounding box center [741, 104] width 131 height 104
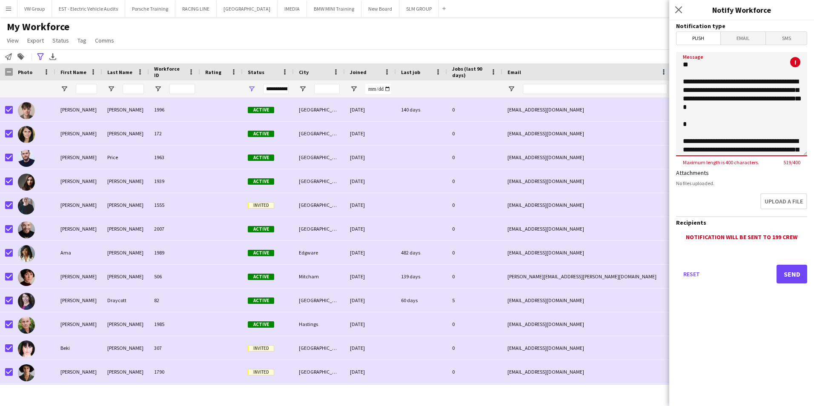
drag, startPoint x: 759, startPoint y: 107, endPoint x: 682, endPoint y: 101, distance: 77.3
click at [682, 101] on textarea "**********" at bounding box center [741, 104] width 131 height 104
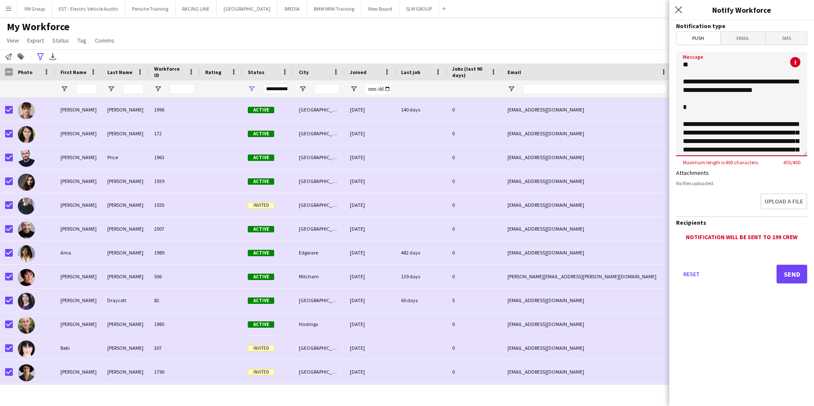
click at [755, 90] on textarea "**********" at bounding box center [741, 104] width 131 height 104
click at [756, 91] on textarea "**********" at bounding box center [741, 104] width 131 height 104
click at [737, 91] on textarea "**********" at bounding box center [741, 104] width 131 height 104
click at [734, 91] on textarea "**********" at bounding box center [741, 104] width 131 height 104
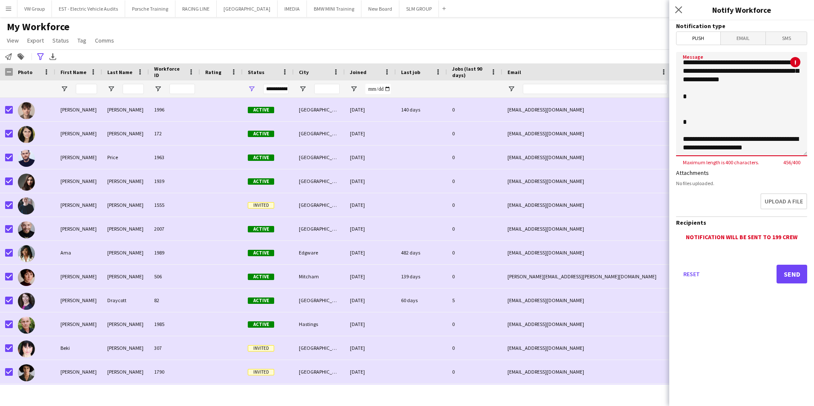
scroll to position [113, 0]
drag, startPoint x: 774, startPoint y: 146, endPoint x: 685, endPoint y: 95, distance: 102.8
click at [685, 95] on textarea "**********" at bounding box center [741, 104] width 131 height 104
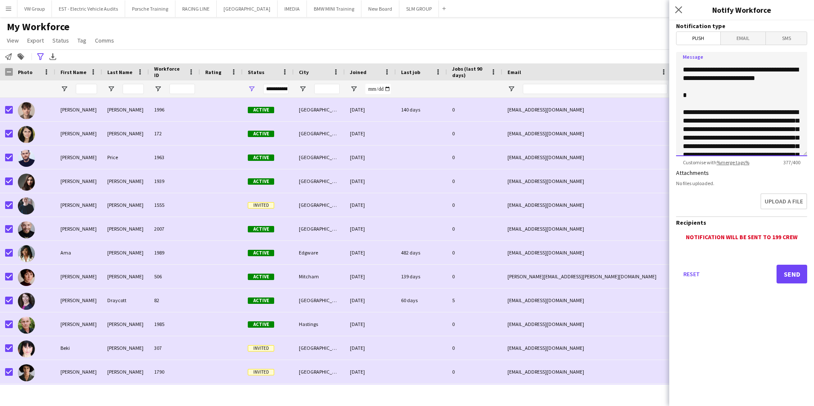
scroll to position [11, 0]
click at [688, 101] on textarea "**********" at bounding box center [741, 104] width 131 height 104
drag, startPoint x: 692, startPoint y: 112, endPoint x: 682, endPoint y: 101, distance: 14.5
click at [682, 101] on textarea "**********" at bounding box center [741, 104] width 131 height 104
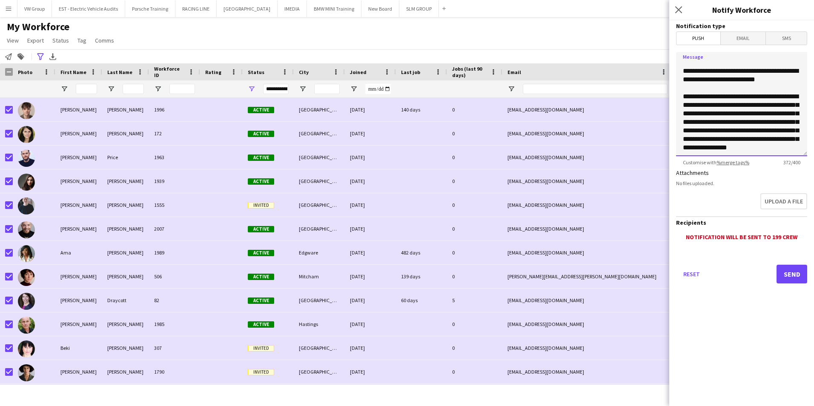
scroll to position [20, 0]
drag, startPoint x: 794, startPoint y: 104, endPoint x: 784, endPoint y: 104, distance: 10.2
click at [784, 104] on textarea "**********" at bounding box center [741, 104] width 131 height 104
click at [729, 113] on textarea "**********" at bounding box center [741, 104] width 131 height 104
drag, startPoint x: 720, startPoint y: 122, endPoint x: 688, endPoint y: 121, distance: 32.0
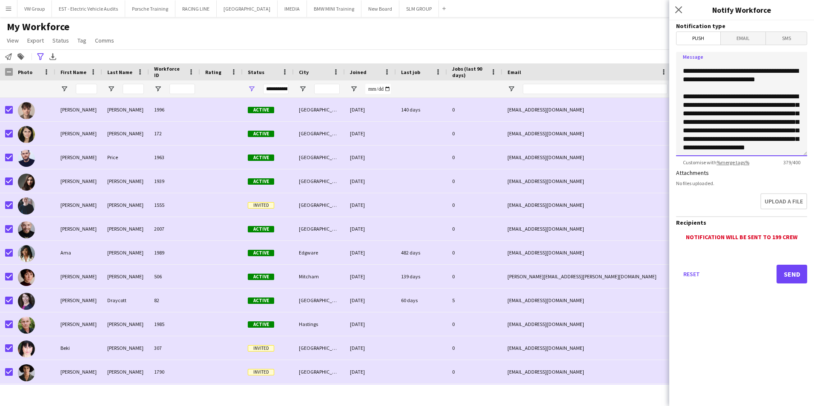
click at [688, 121] on textarea "**********" at bounding box center [741, 104] width 131 height 104
drag, startPoint x: 739, startPoint y: 129, endPoint x: 742, endPoint y: 118, distance: 12.3
click at [742, 118] on textarea "**********" at bounding box center [741, 104] width 131 height 104
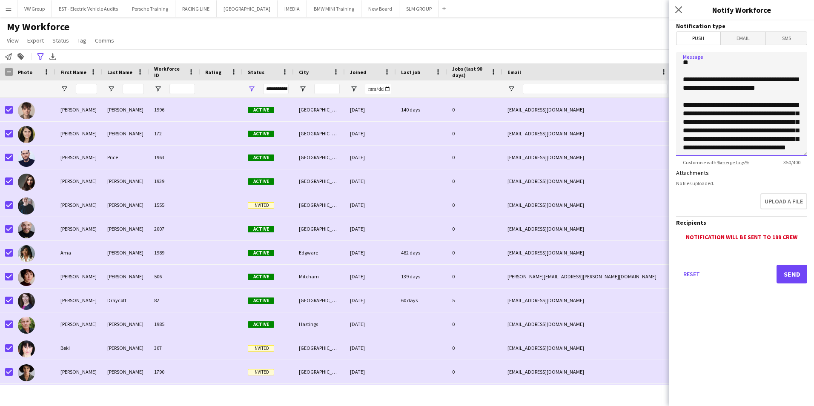
click at [746, 121] on textarea "**********" at bounding box center [741, 104] width 131 height 104
drag, startPoint x: 702, startPoint y: 141, endPoint x: 742, endPoint y: 106, distance: 53.7
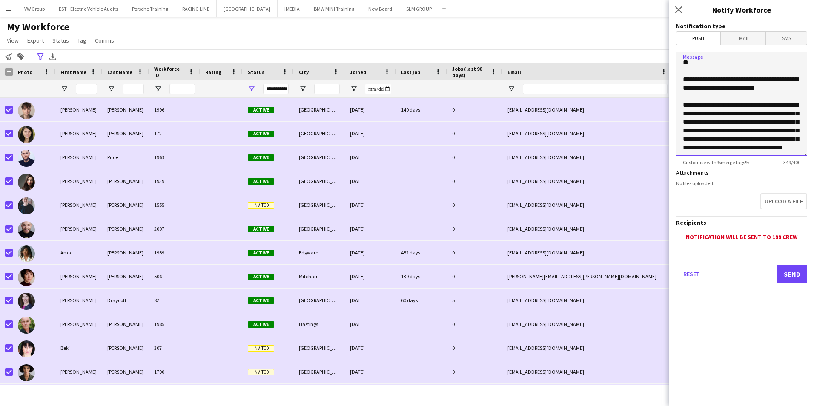
click at [742, 106] on textarea "**********" at bounding box center [741, 104] width 131 height 104
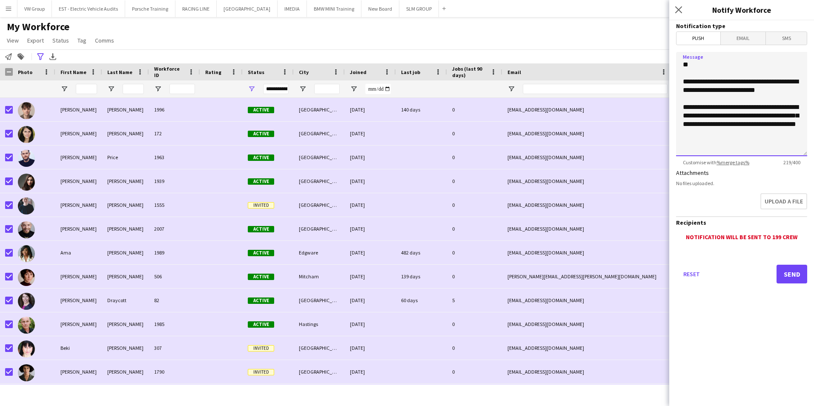
scroll to position [11, 0]
click at [783, 106] on textarea "**********" at bounding box center [741, 104] width 131 height 104
click at [745, 132] on textarea "**********" at bounding box center [741, 104] width 131 height 104
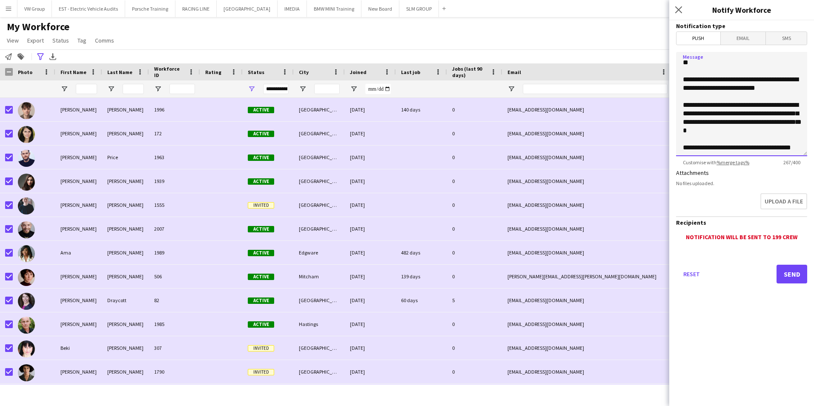
scroll to position [34, 0]
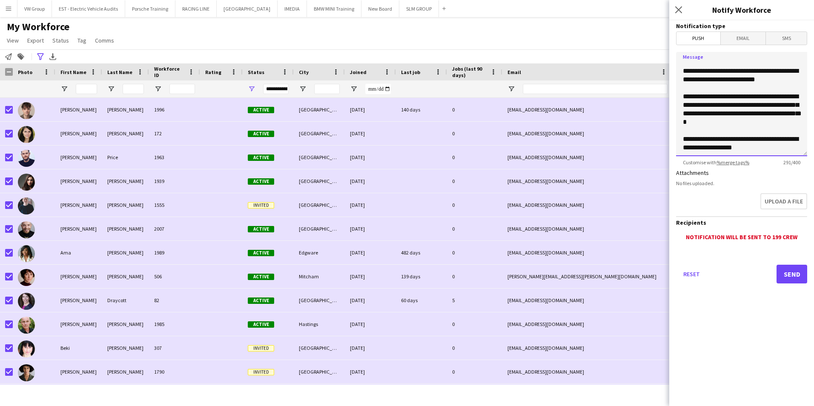
click at [754, 133] on textarea "**********" at bounding box center [741, 104] width 131 height 104
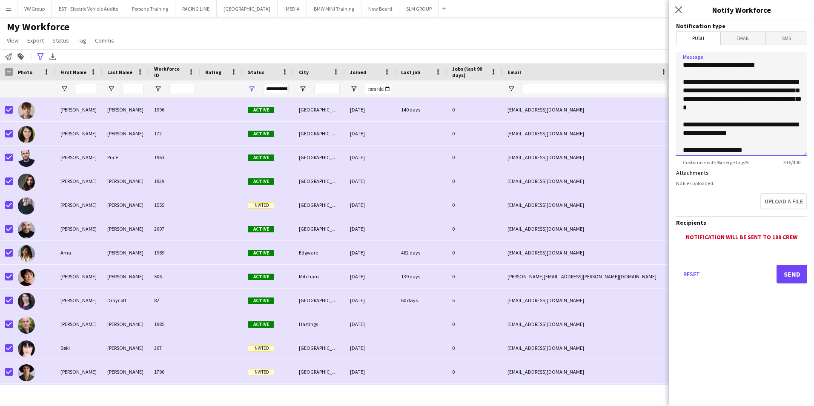
scroll to position [26, 0]
click at [706, 116] on textarea "**********" at bounding box center [741, 104] width 131 height 104
click at [737, 141] on textarea "**********" at bounding box center [741, 104] width 131 height 104
click at [727, 142] on textarea "**********" at bounding box center [741, 104] width 131 height 104
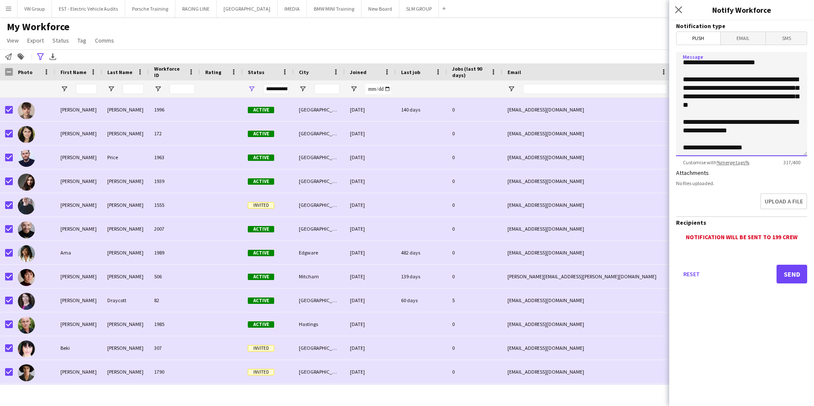
scroll to position [70, 0]
click at [684, 129] on textarea "**********" at bounding box center [741, 104] width 131 height 104
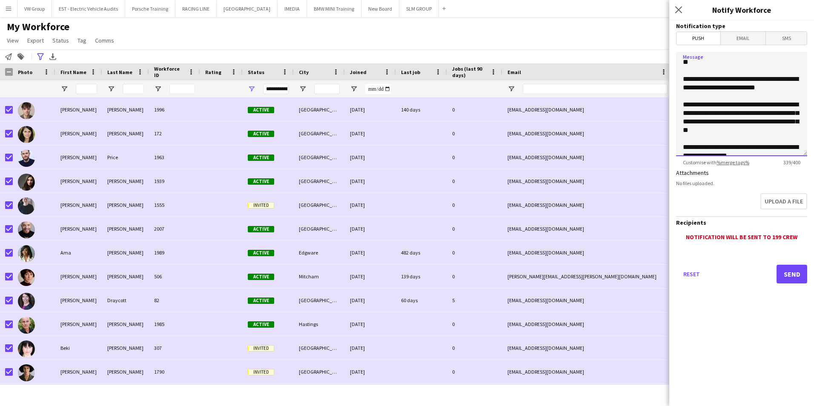
scroll to position [0, 0]
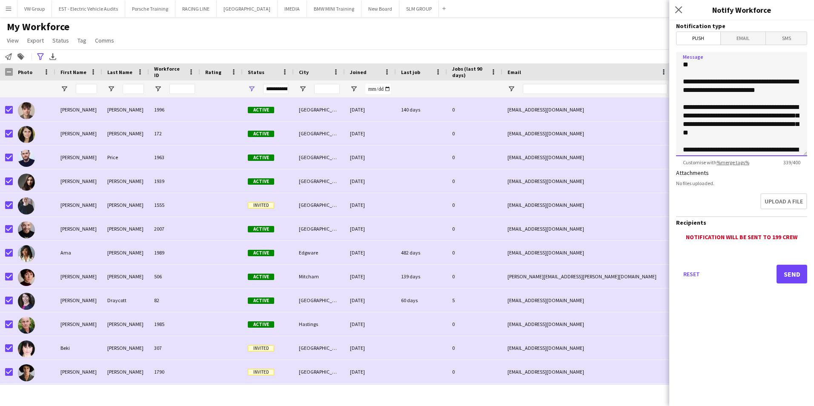
type textarea "**********"
click at [742, 39] on span "Email" at bounding box center [743, 38] width 45 height 13
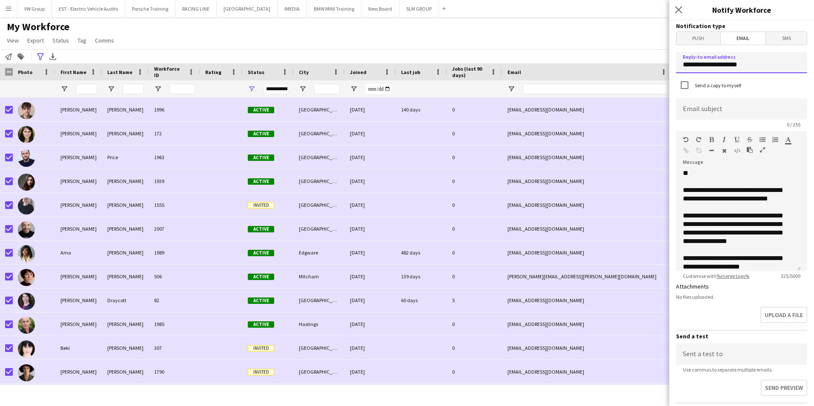
drag, startPoint x: 749, startPoint y: 66, endPoint x: 677, endPoint y: 68, distance: 72.4
click at [677, 68] on input "**********" at bounding box center [741, 62] width 131 height 21
type input "**********"
click at [693, 112] on input at bounding box center [741, 108] width 131 height 21
type input "*"
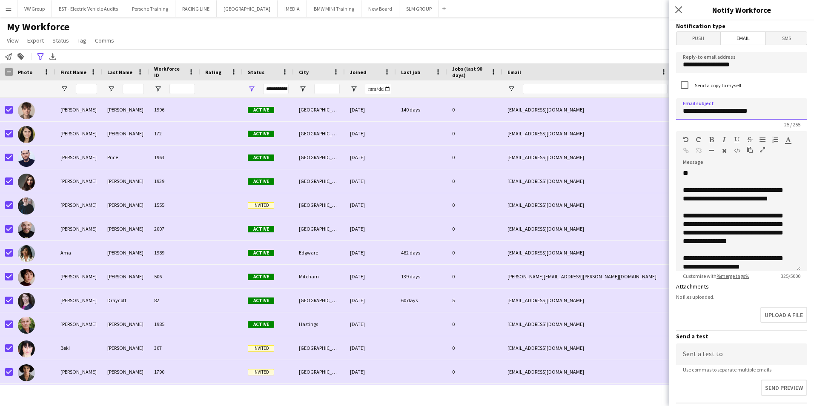
click at [719, 110] on input "**********" at bounding box center [741, 108] width 131 height 21
click at [738, 112] on input "**********" at bounding box center [741, 108] width 131 height 21
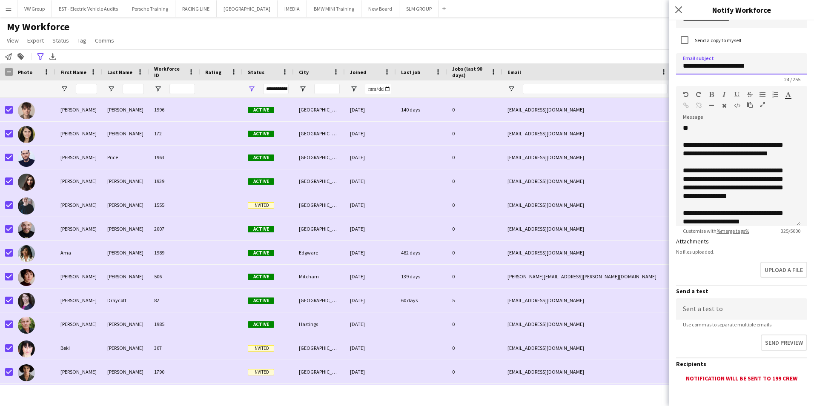
scroll to position [55, 0]
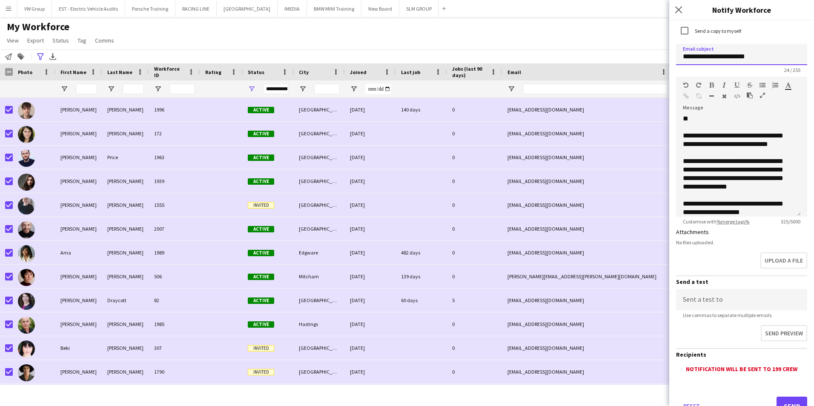
type input "**********"
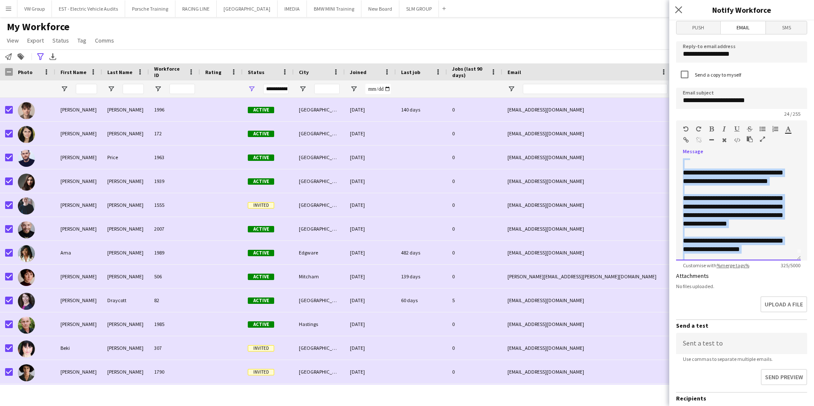
scroll to position [0, 0]
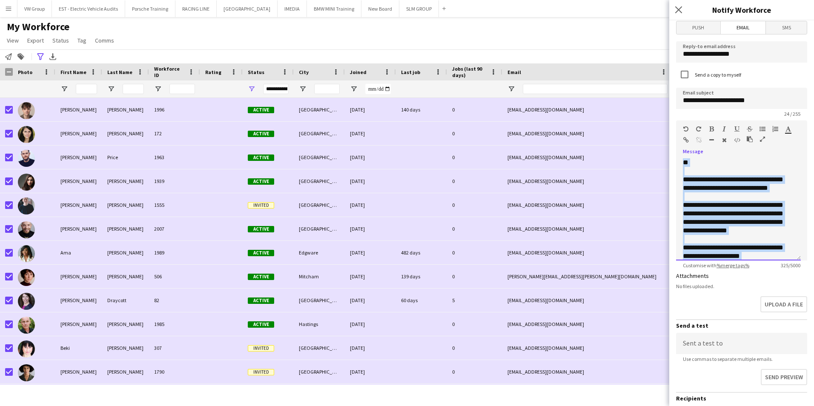
drag, startPoint x: 707, startPoint y: 230, endPoint x: 673, endPoint y: 158, distance: 78.9
click at [673, 158] on form "**********" at bounding box center [741, 247] width 145 height 474
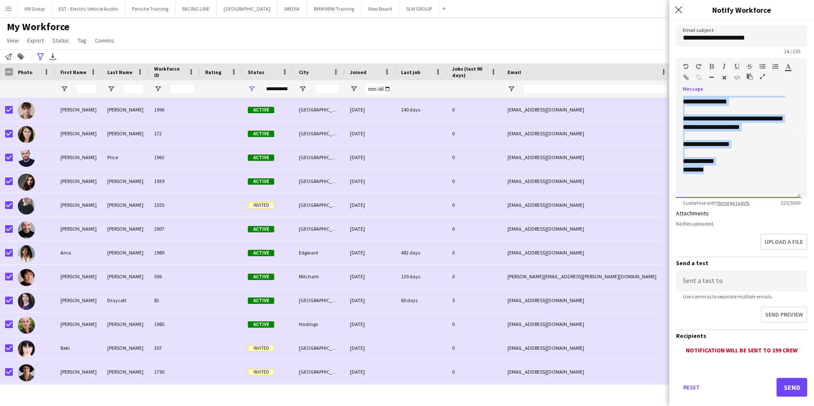
scroll to position [88, 0]
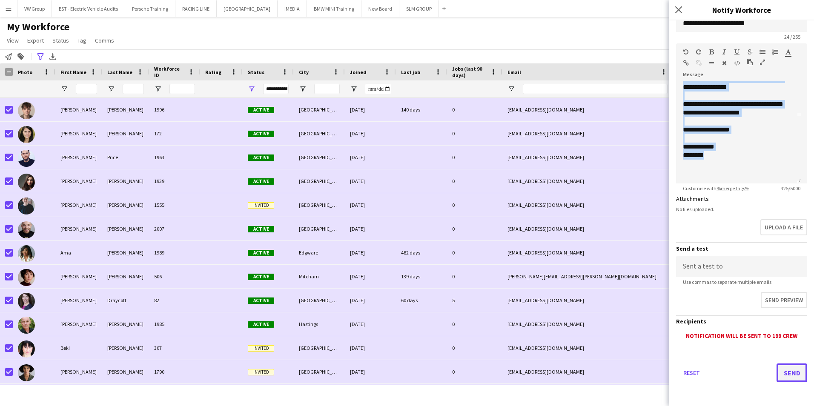
click at [786, 375] on button "Send" at bounding box center [792, 373] width 31 height 19
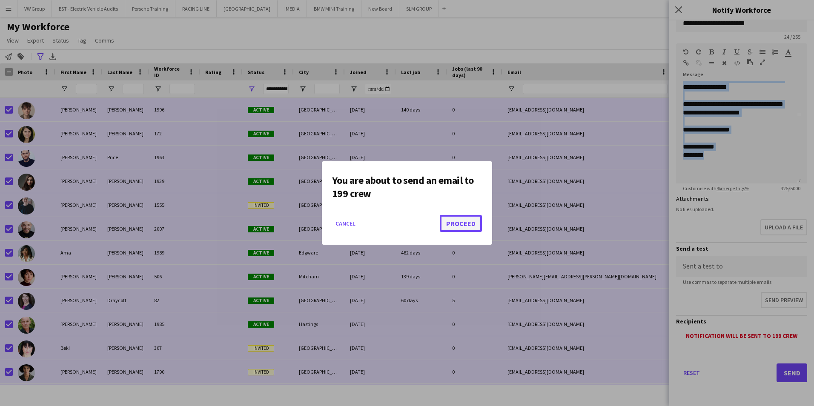
click at [463, 225] on button "Proceed" at bounding box center [461, 223] width 42 height 17
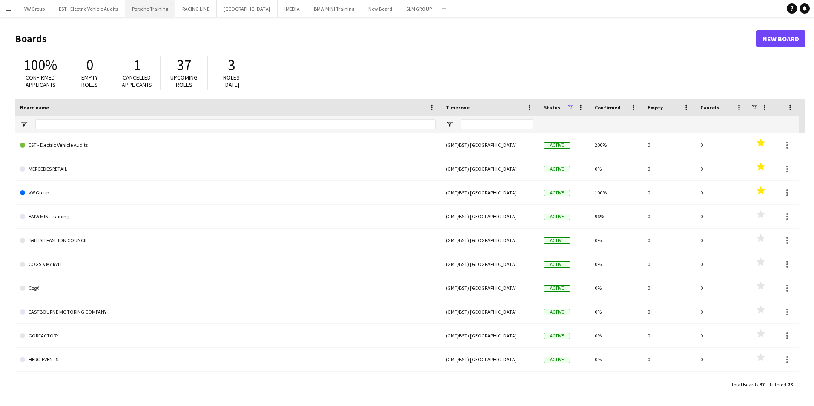
click at [150, 11] on button "Porsche Training Close" at bounding box center [150, 8] width 50 height 17
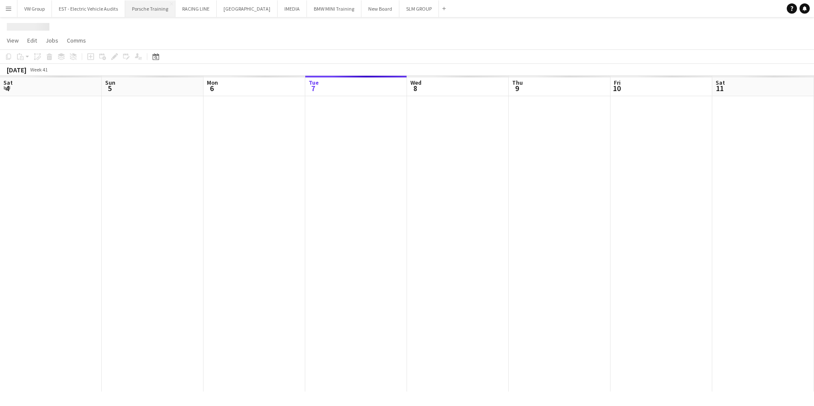
scroll to position [0, 204]
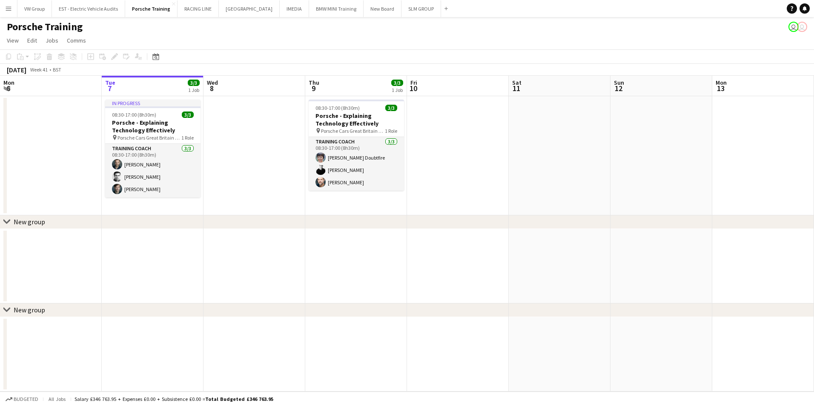
click at [9, 9] on app-icon "Menu" at bounding box center [8, 8] width 7 height 7
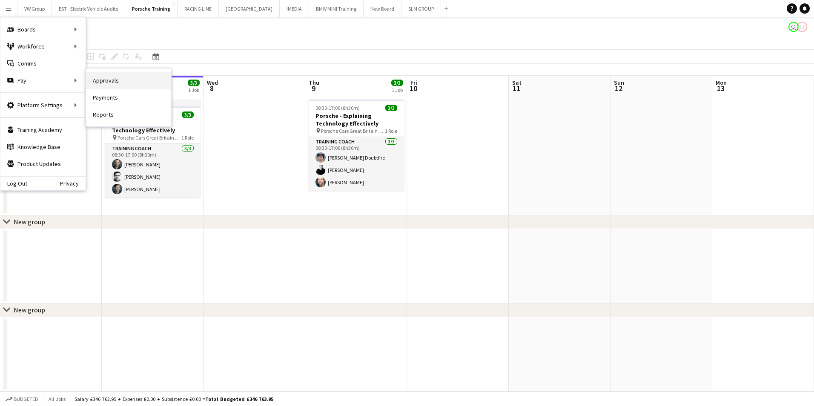
click at [110, 80] on link "Approvals" at bounding box center [128, 80] width 85 height 17
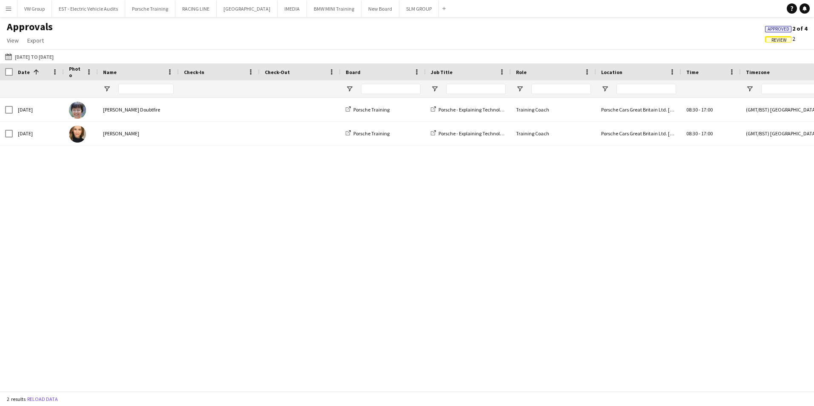
click at [780, 28] on span "Approved" at bounding box center [779, 29] width 22 height 6
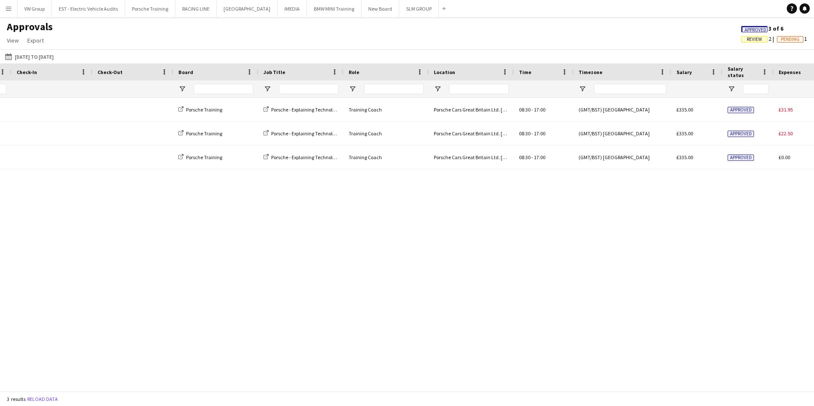
scroll to position [0, 166]
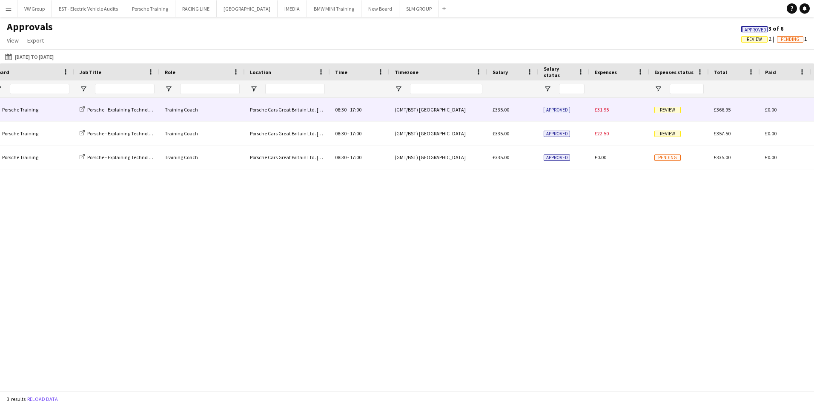
click at [669, 109] on span "Review" at bounding box center [667, 110] width 26 height 6
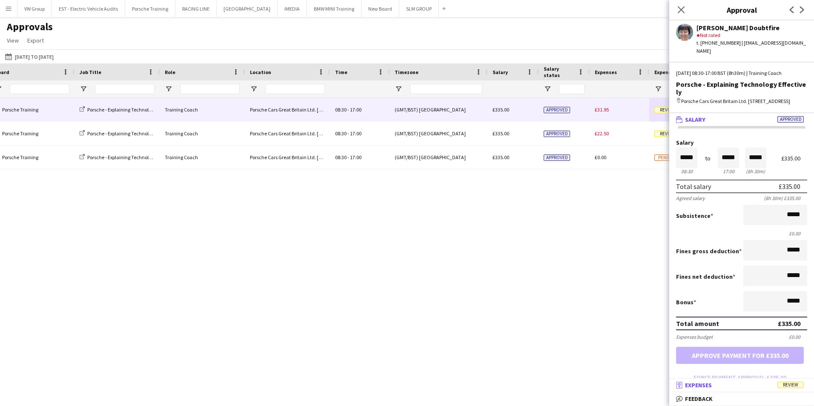
click at [789, 384] on span "Review" at bounding box center [791, 385] width 26 height 6
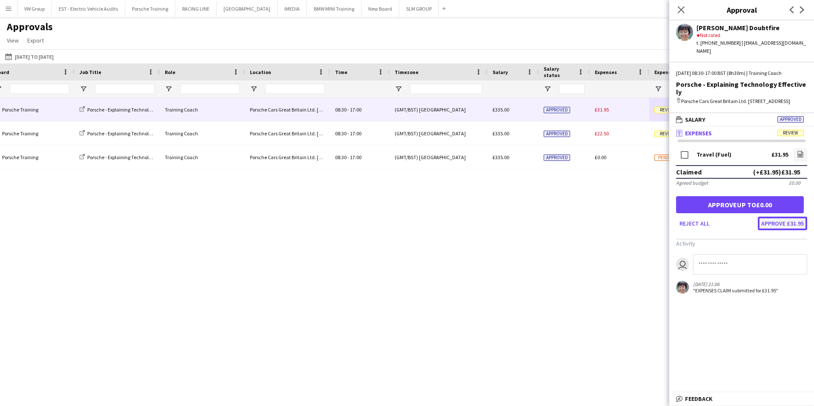
click at [767, 217] on button "Approve £31.95" at bounding box center [782, 224] width 49 height 14
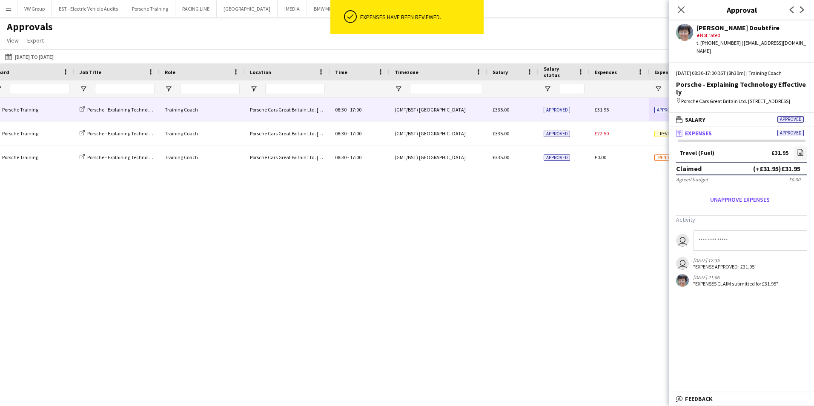
click at [602, 313] on div "Porsche Training Porsche - Explaining Technology Effectively Training Coach Por…" at bounding box center [407, 241] width 814 height 287
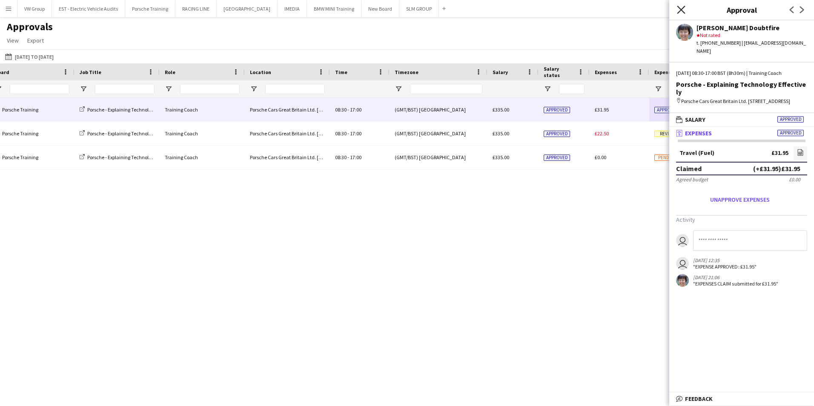
click at [681, 10] on icon at bounding box center [681, 10] width 8 height 8
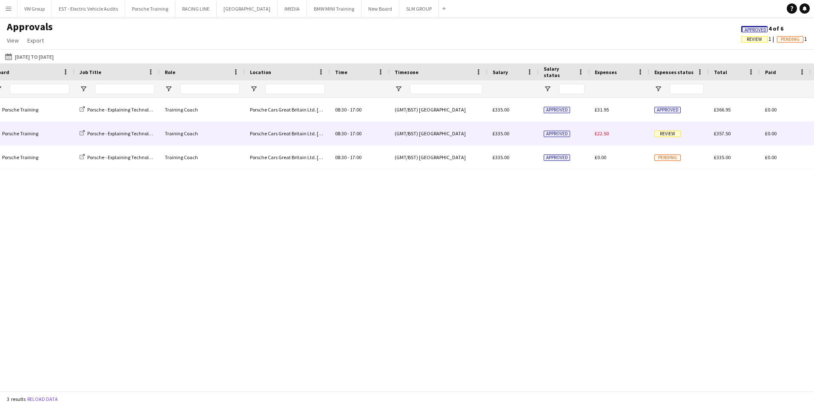
click at [668, 133] on span "Review" at bounding box center [667, 134] width 26 height 6
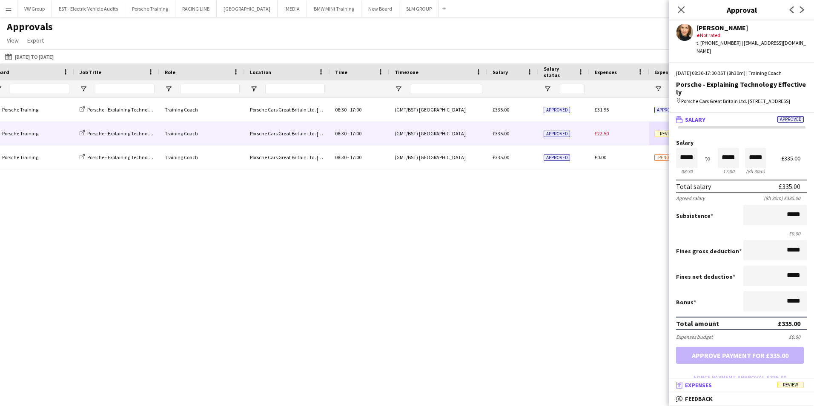
click at [793, 385] on span "Review" at bounding box center [791, 385] width 26 height 6
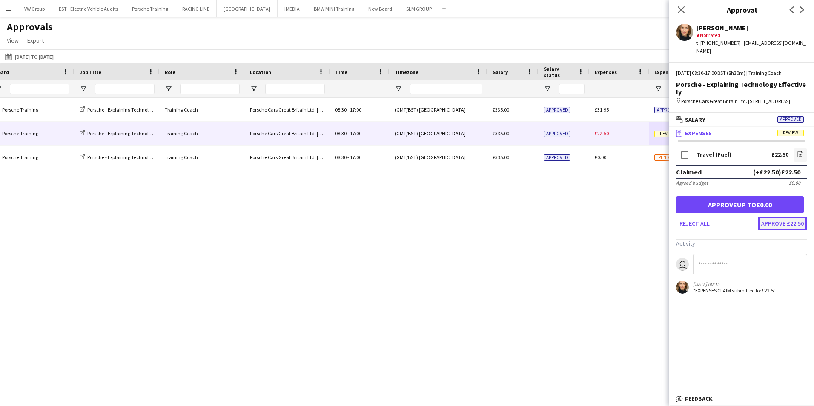
click at [761, 217] on button "Approve £22.50" at bounding box center [782, 224] width 49 height 14
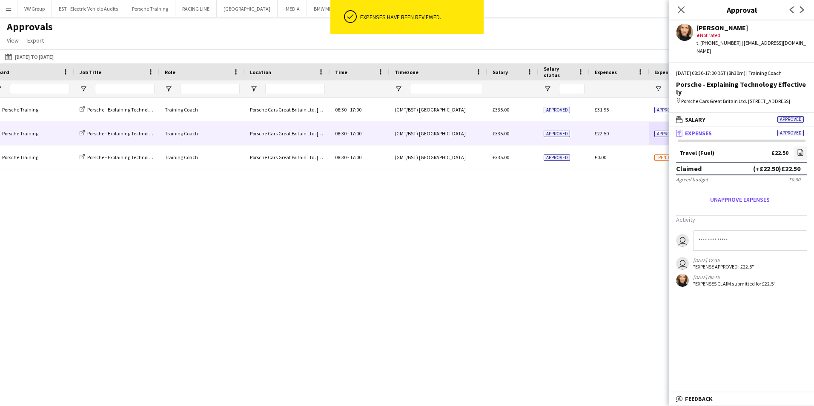
click at [603, 277] on div "Porsche Training Porsche - Explaining Technology Effectively Training Coach Por…" at bounding box center [407, 241] width 814 height 287
click at [681, 10] on icon at bounding box center [681, 10] width 8 height 8
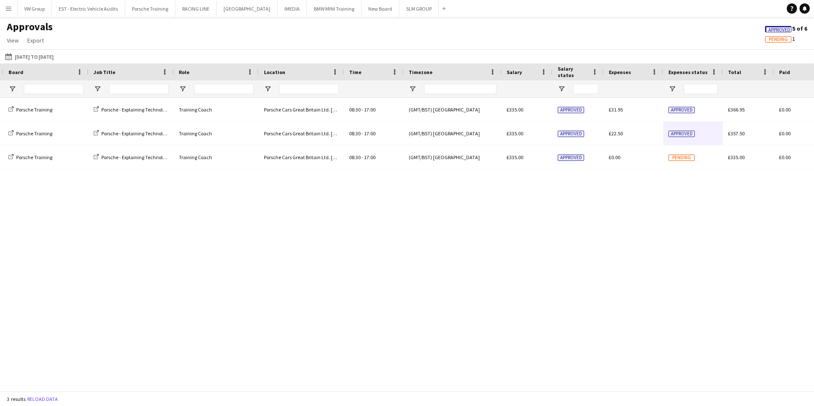
scroll to position [0, 138]
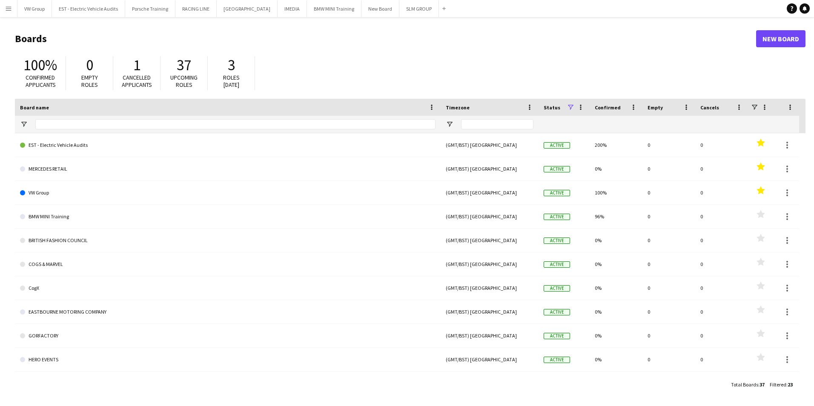
click at [9, 8] on app-icon "Menu" at bounding box center [8, 8] width 7 height 7
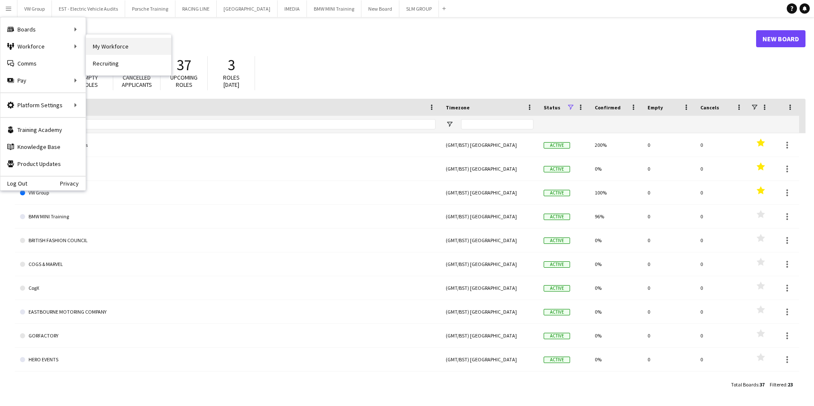
click at [112, 46] on link "My Workforce" at bounding box center [128, 46] width 85 height 17
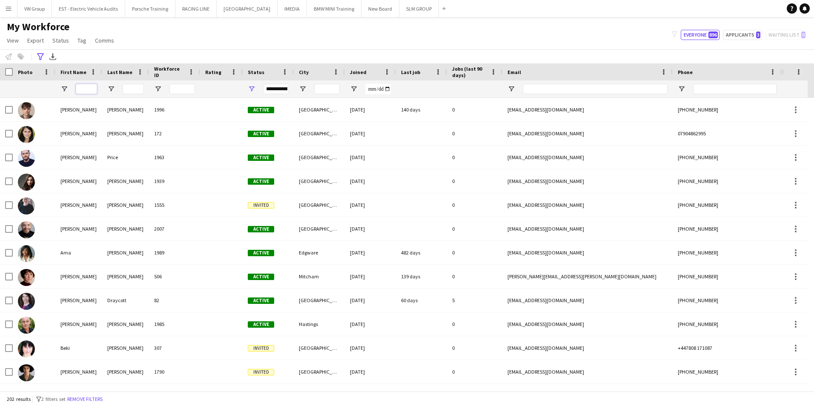
click at [85, 89] on input "First Name Filter Input" at bounding box center [86, 89] width 21 height 10
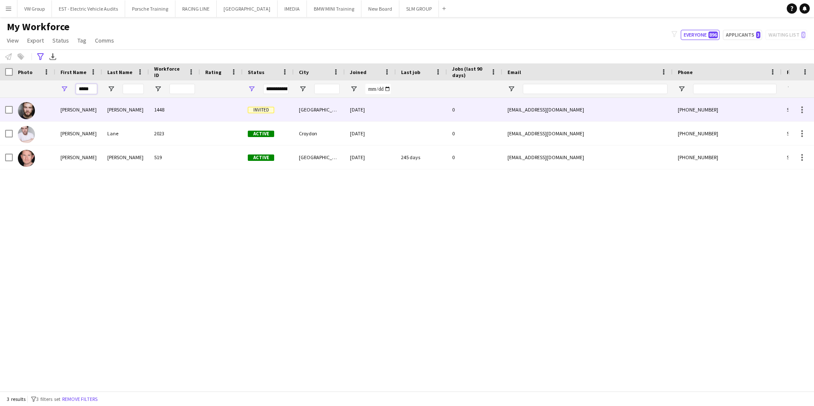
type input "*****"
click at [117, 111] on div "[PERSON_NAME]" at bounding box center [125, 109] width 47 height 23
